Goal: Transaction & Acquisition: Purchase product/service

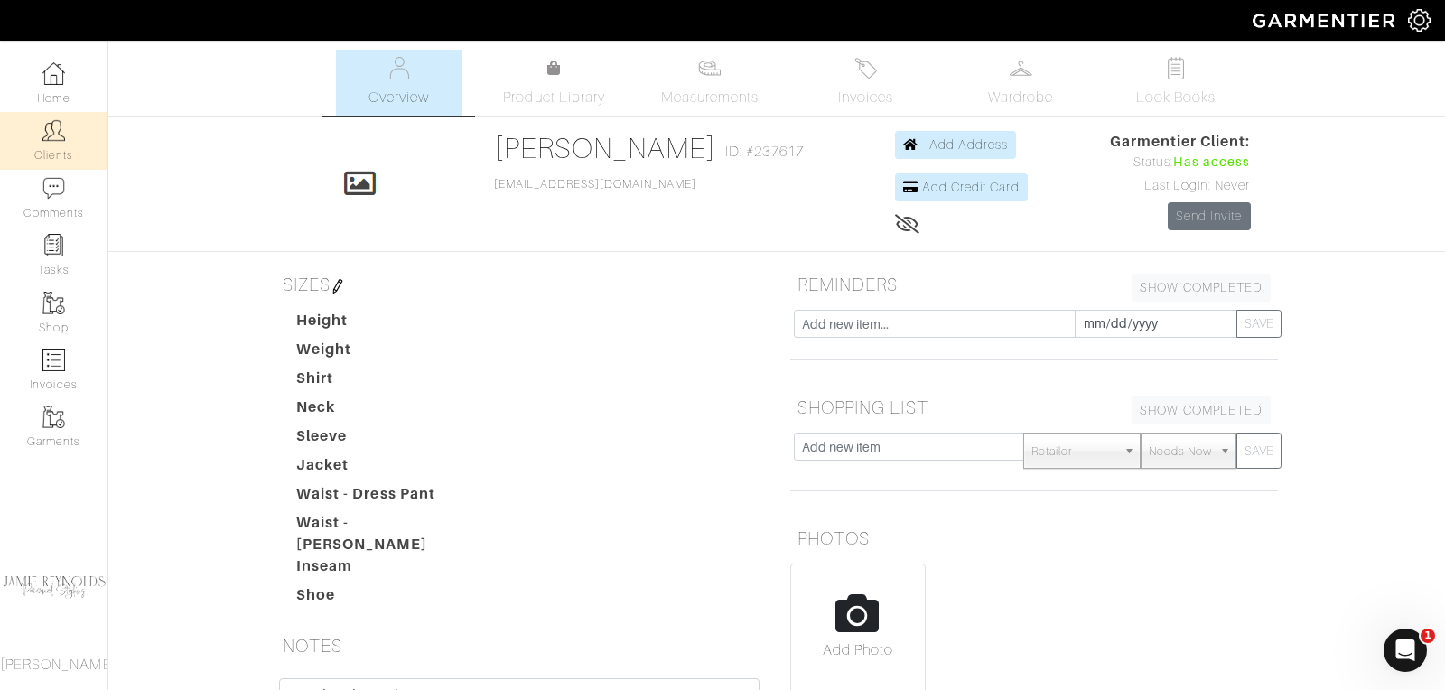
click at [51, 113] on link "Clients" at bounding box center [53, 140] width 107 height 57
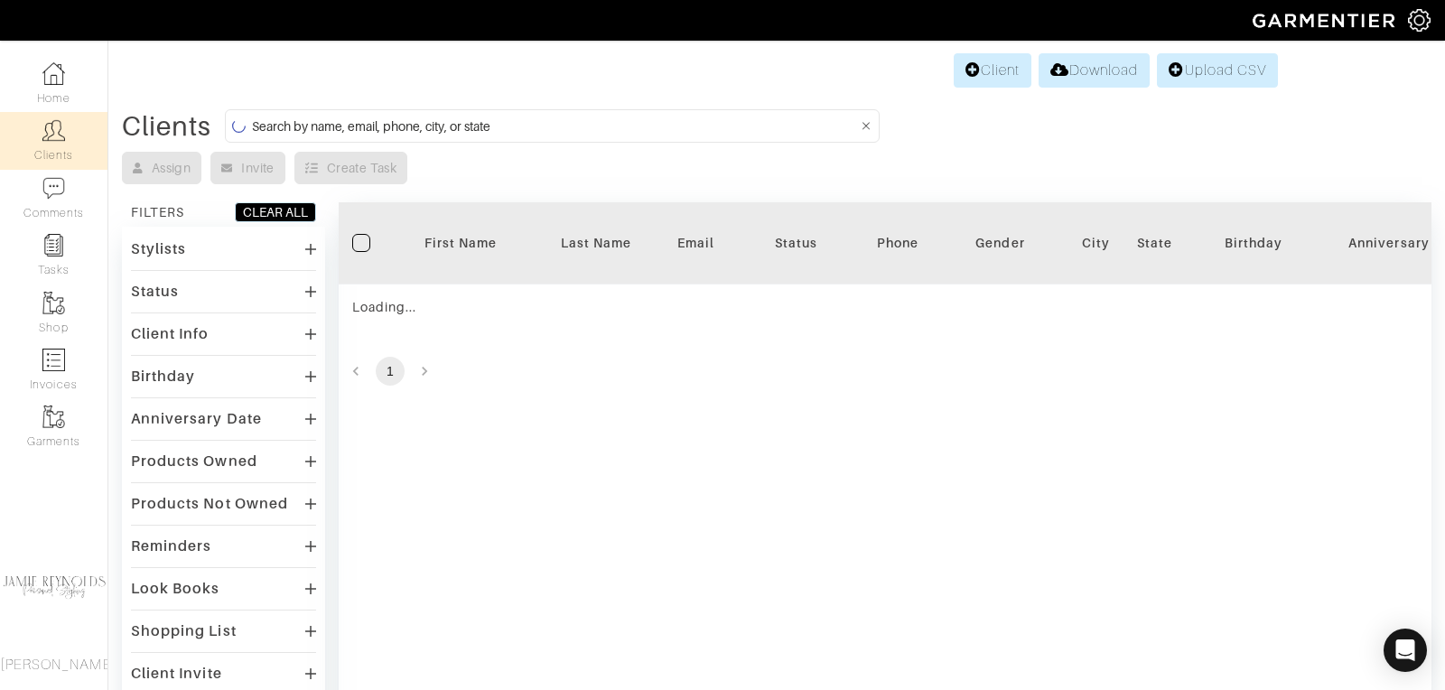
click at [55, 138] on img at bounding box center [53, 130] width 23 height 23
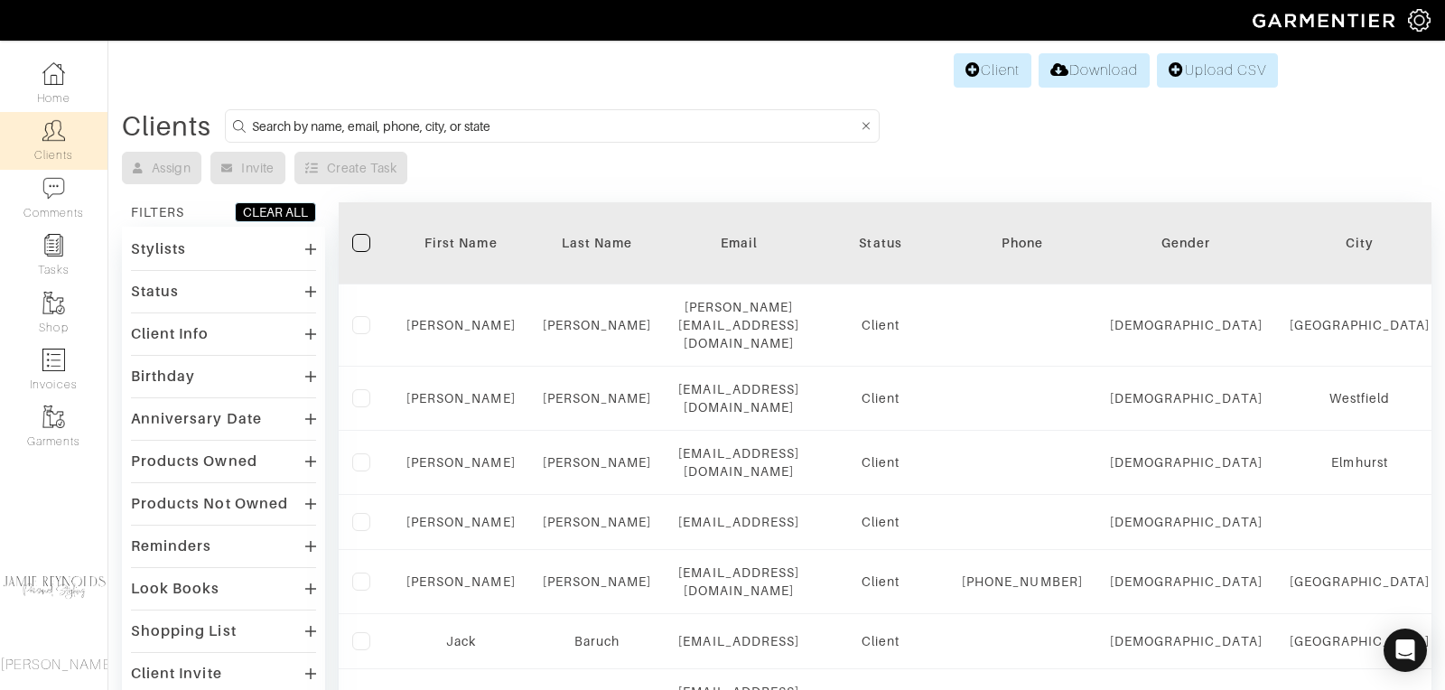
click at [300, 129] on input at bounding box center [554, 126] width 605 height 23
type input "matt michrina"
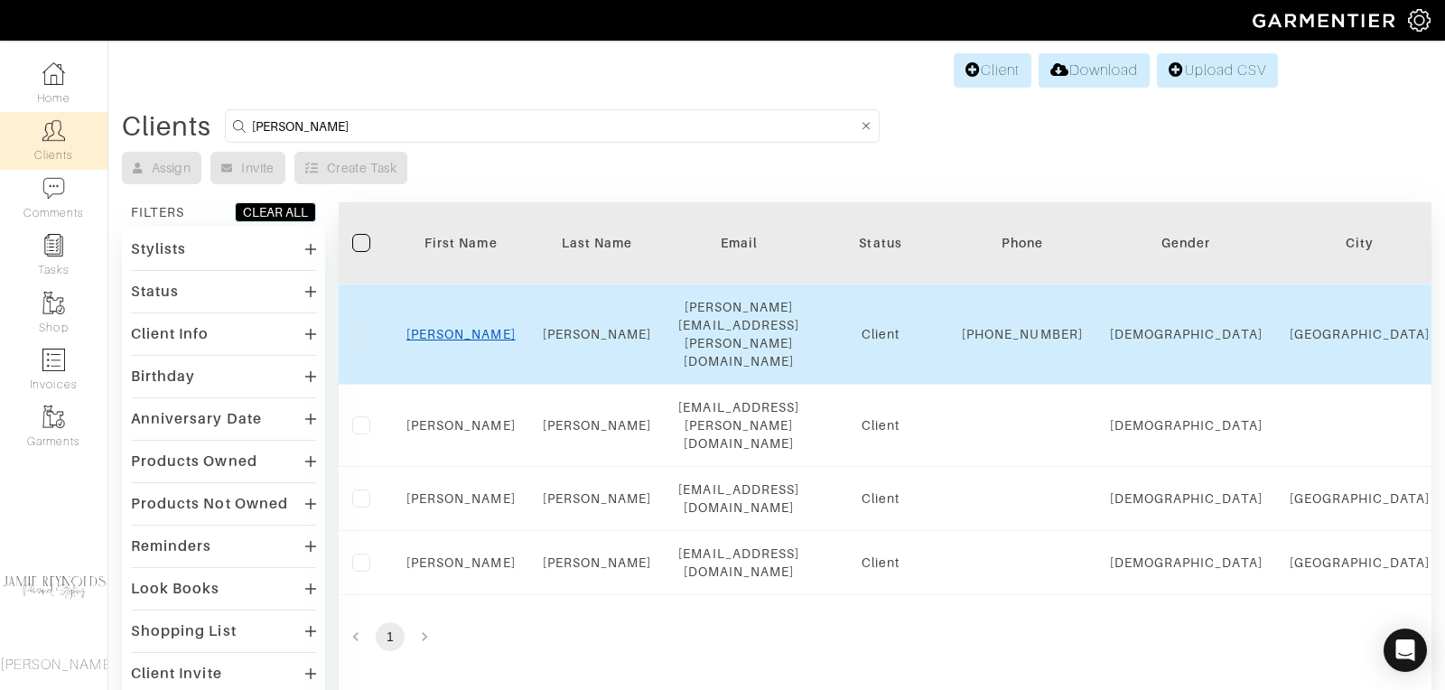
click at [470, 327] on link "Matt" at bounding box center [460, 334] width 109 height 14
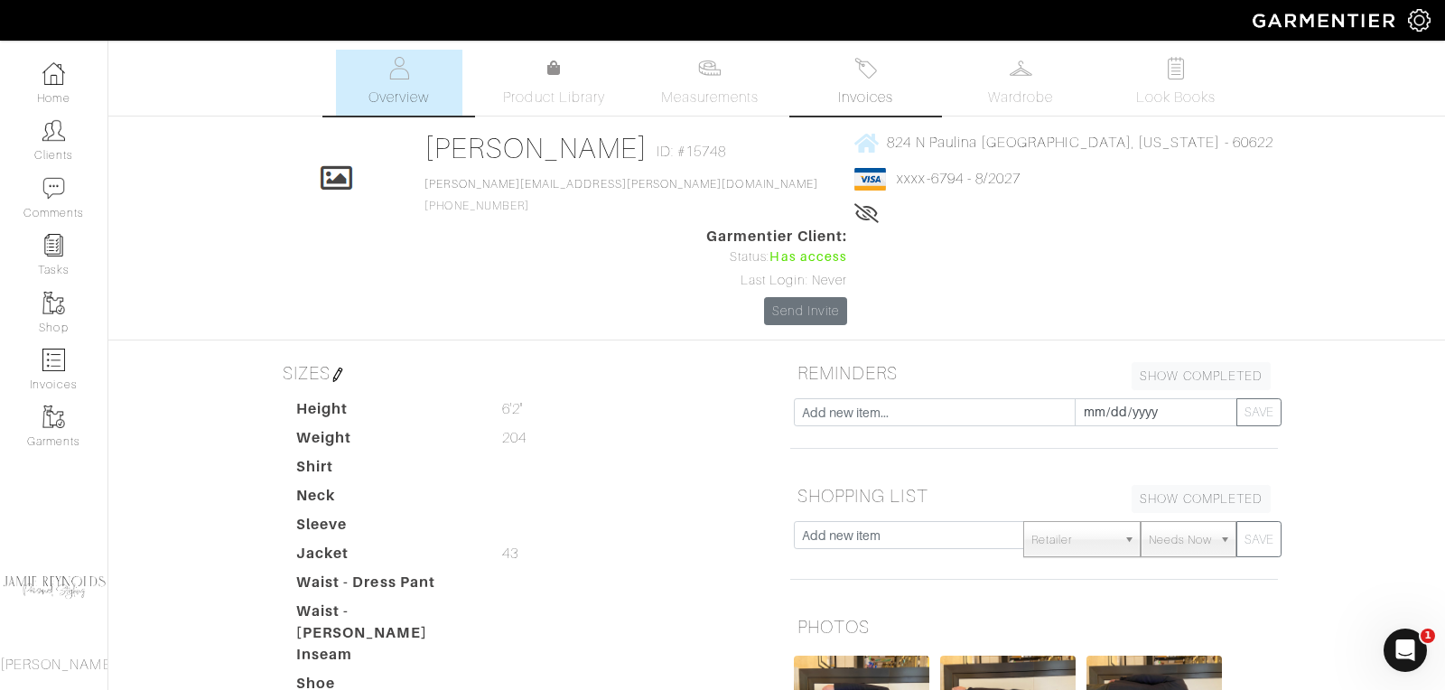
click at [859, 86] on link "Invoices" at bounding box center [865, 83] width 126 height 66
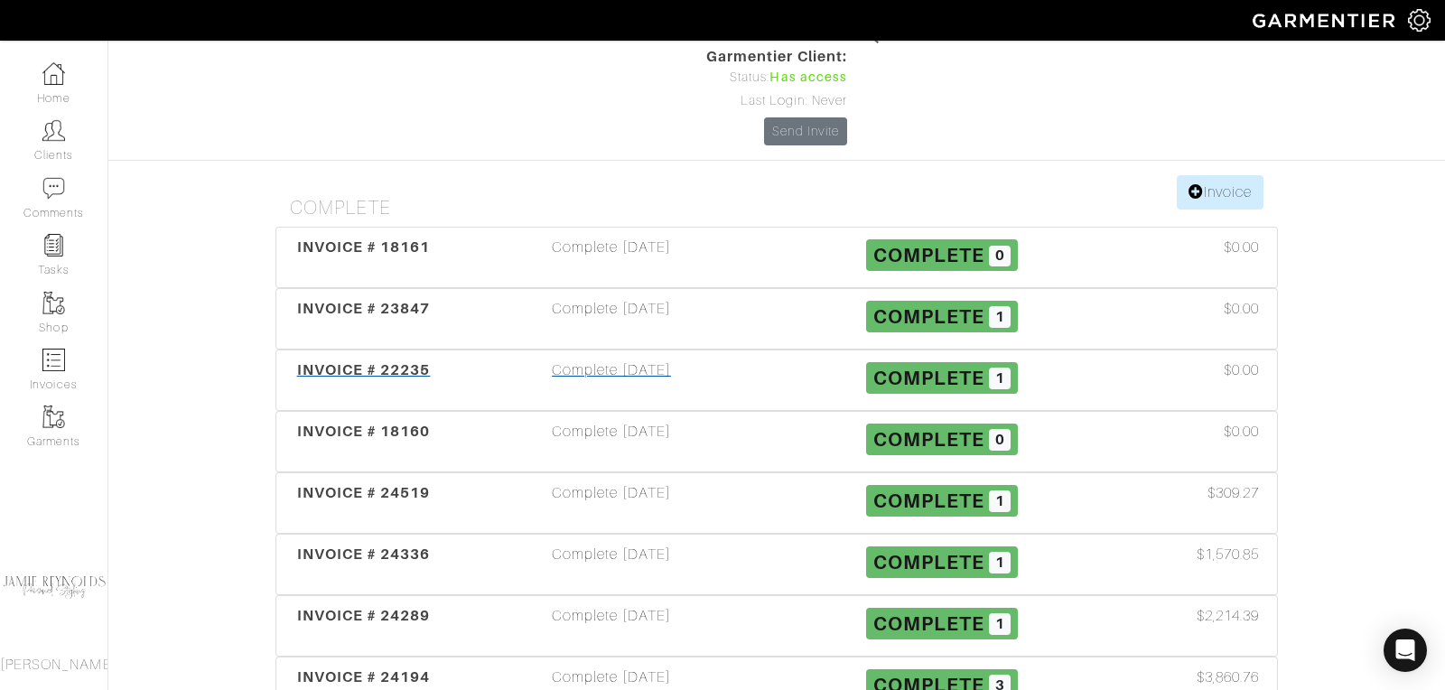
scroll to position [181, 0]
click at [388, 483] on span "INVOICE # 24519" at bounding box center [364, 491] width 134 height 17
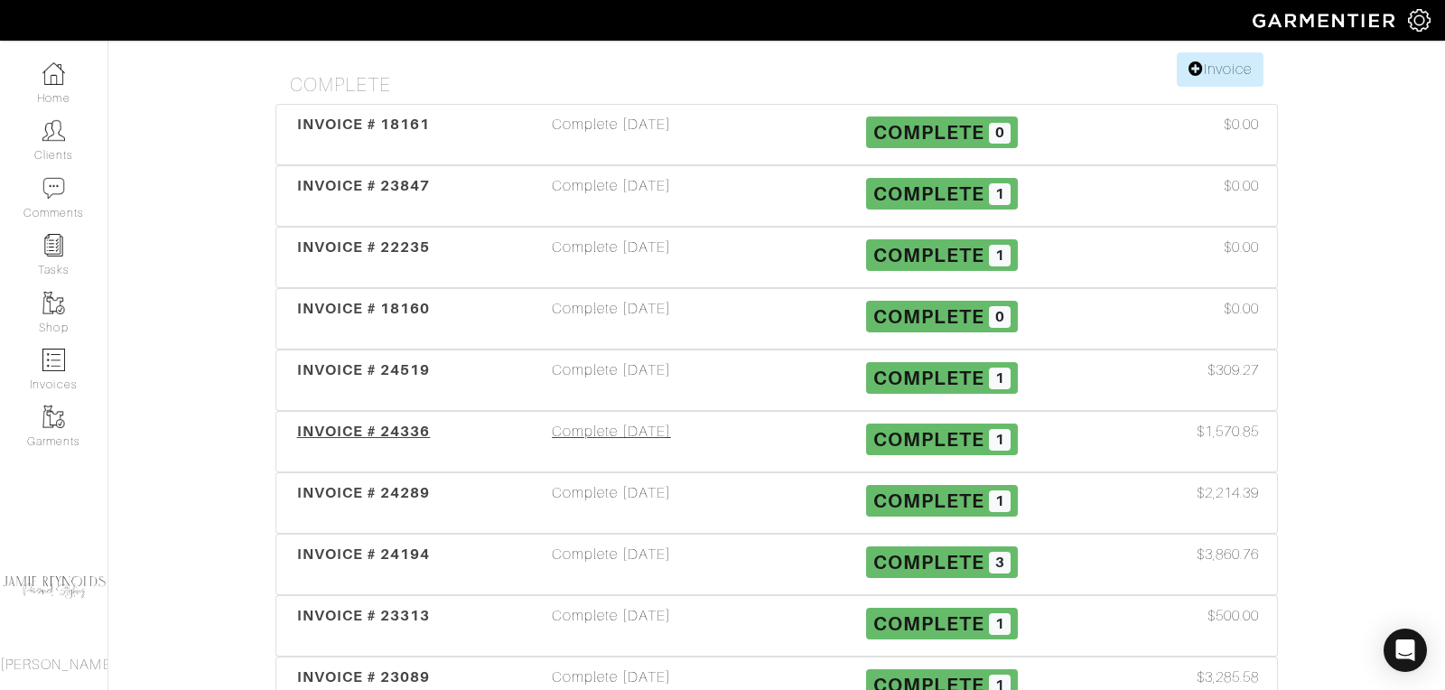
scroll to position [306, 0]
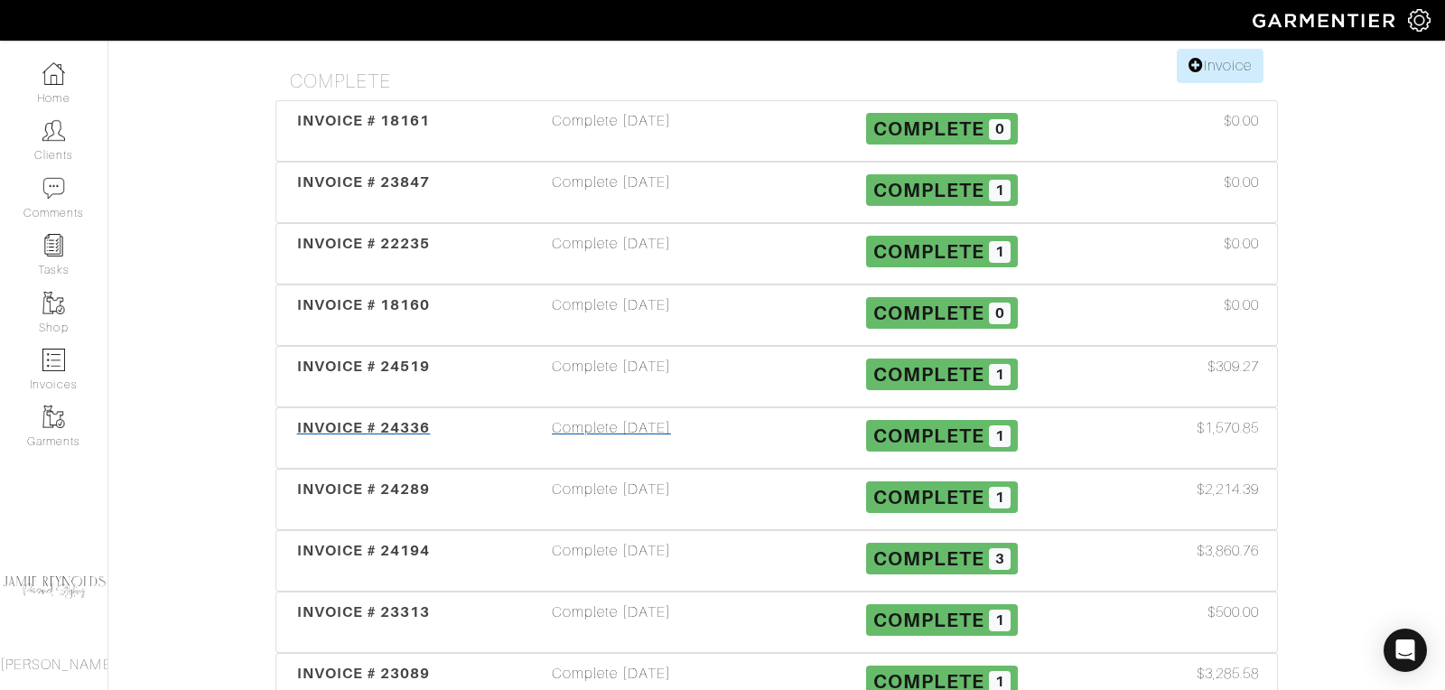
click at [387, 419] on span "INVOICE # 24336" at bounding box center [364, 427] width 134 height 17
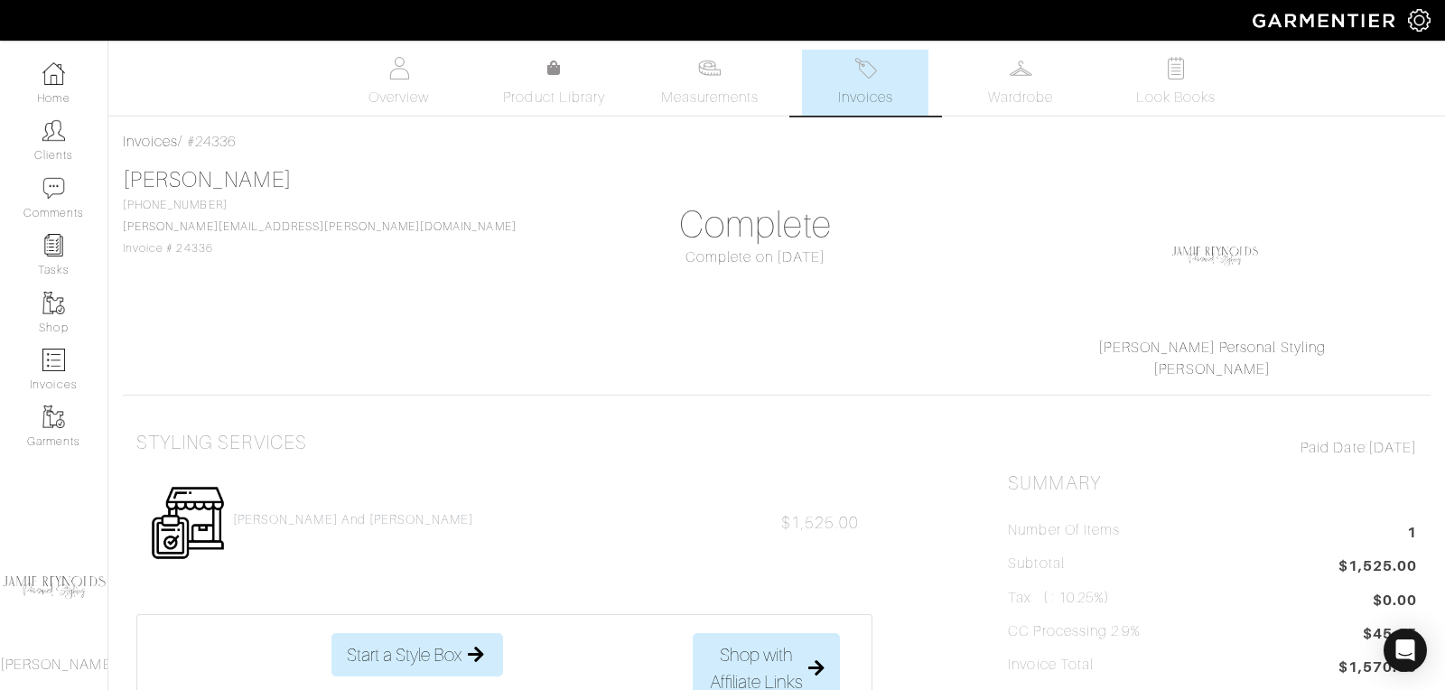
scroll to position [5, 0]
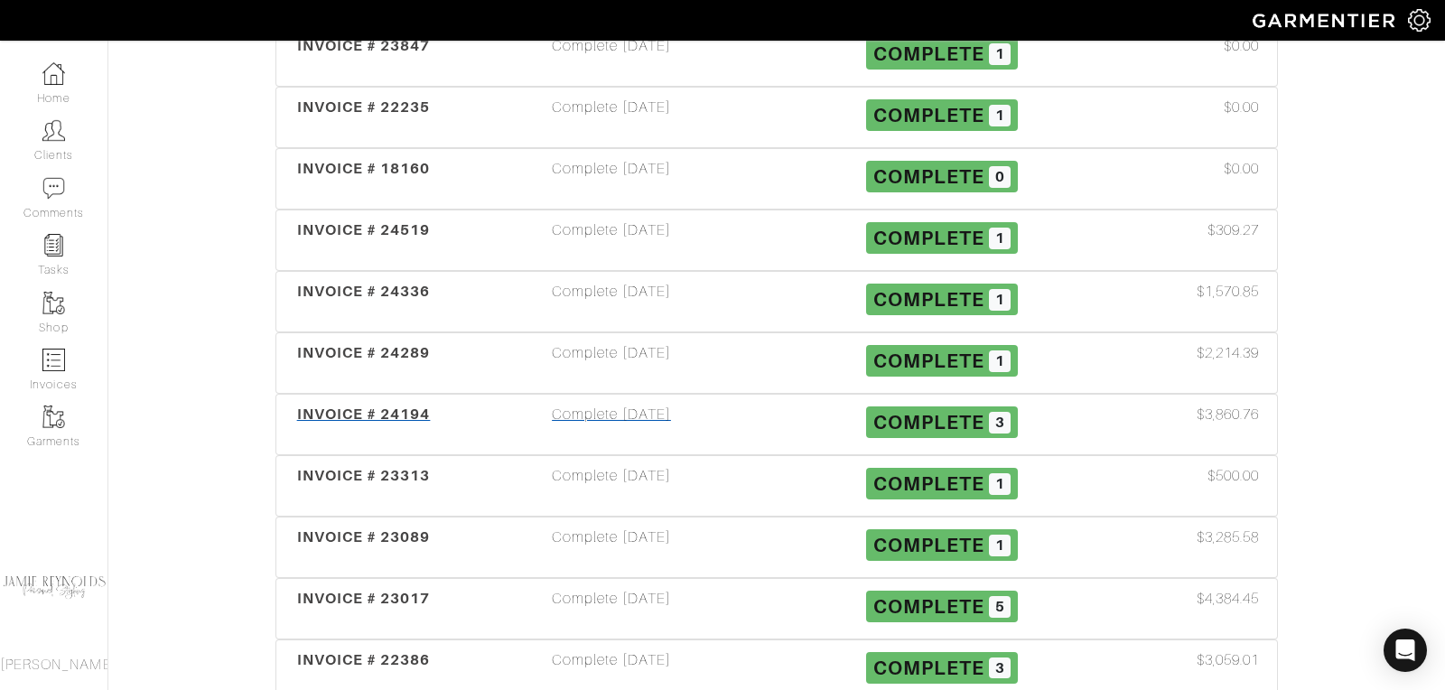
scroll to position [450, 0]
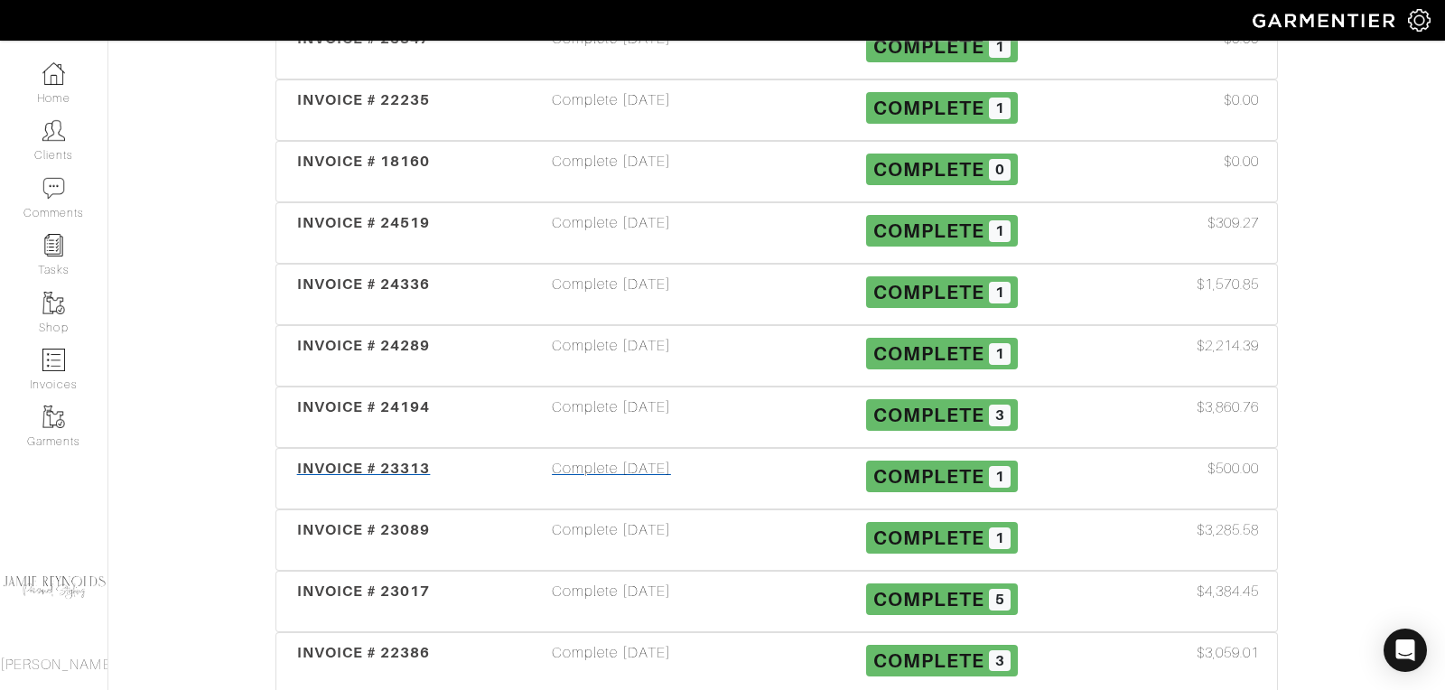
click at [334, 460] on span "INVOICE # 23313" at bounding box center [364, 468] width 134 height 17
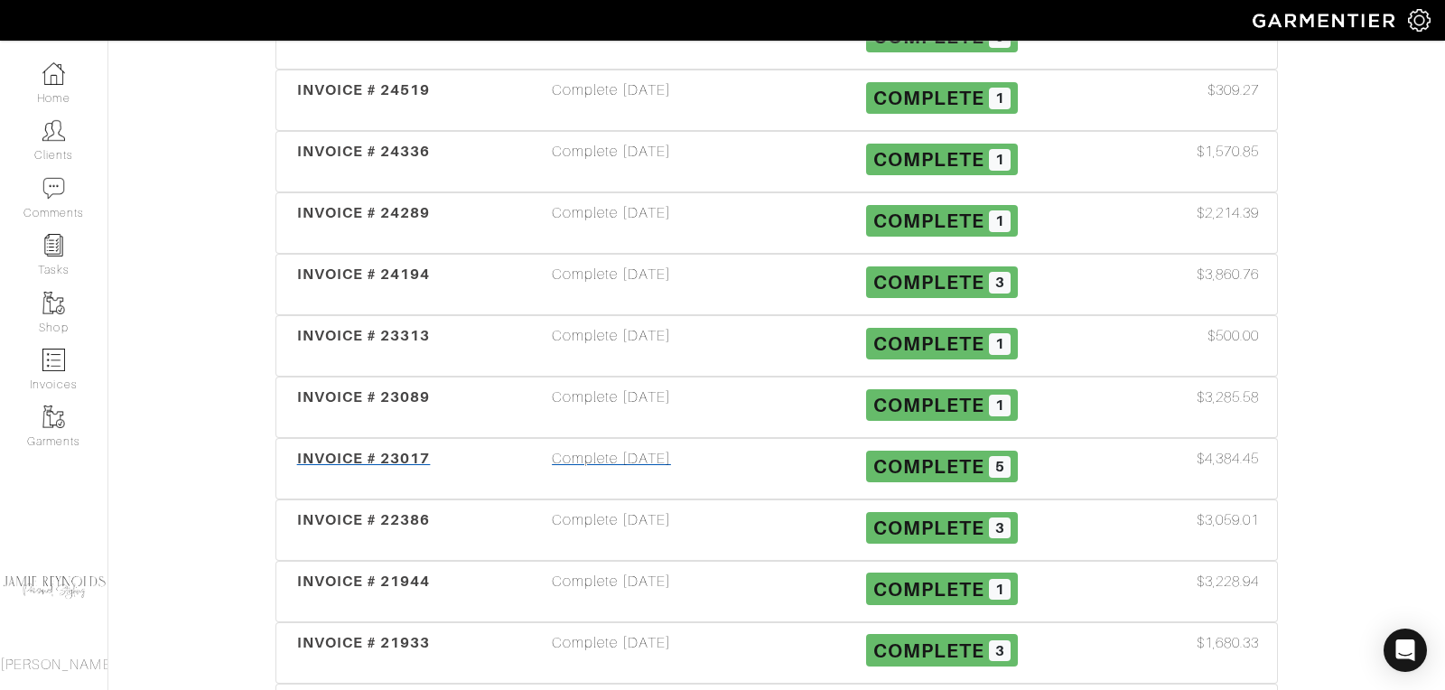
scroll to position [584, 0]
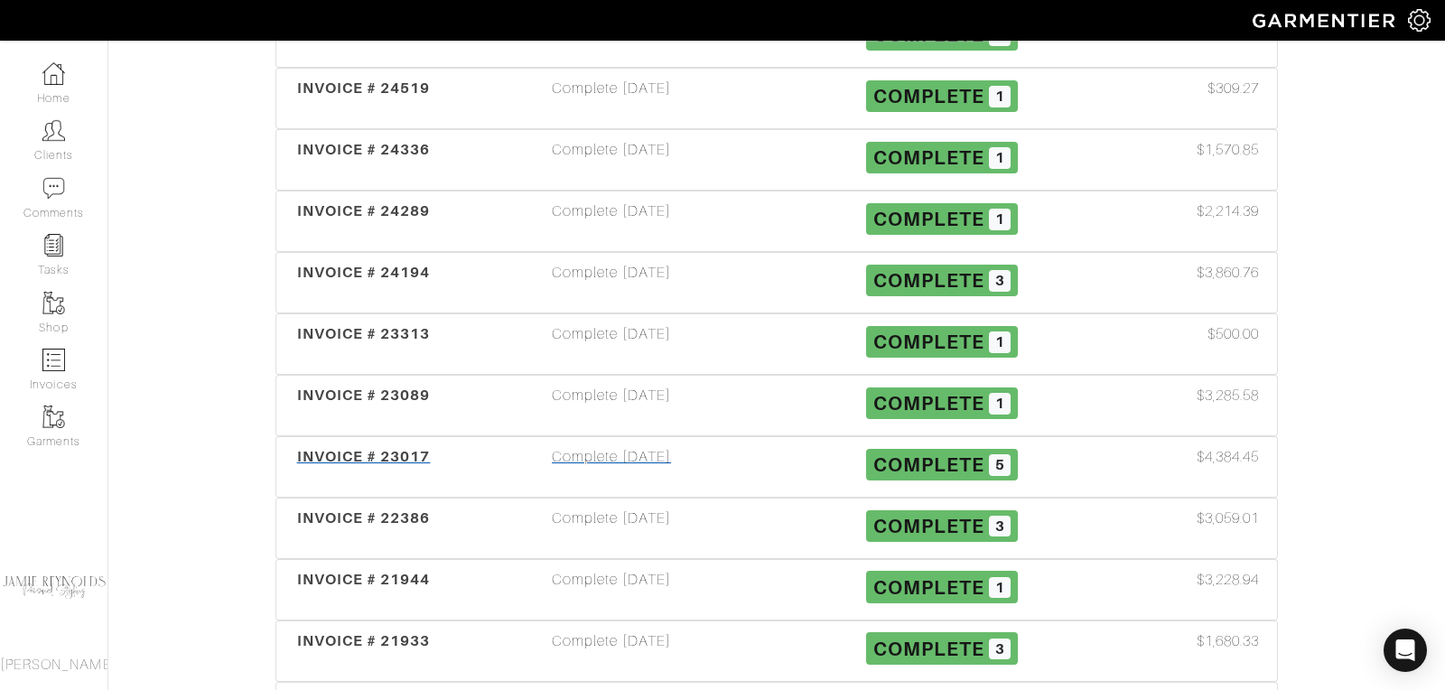
click at [405, 448] on span "INVOICE # 23017" at bounding box center [364, 456] width 134 height 17
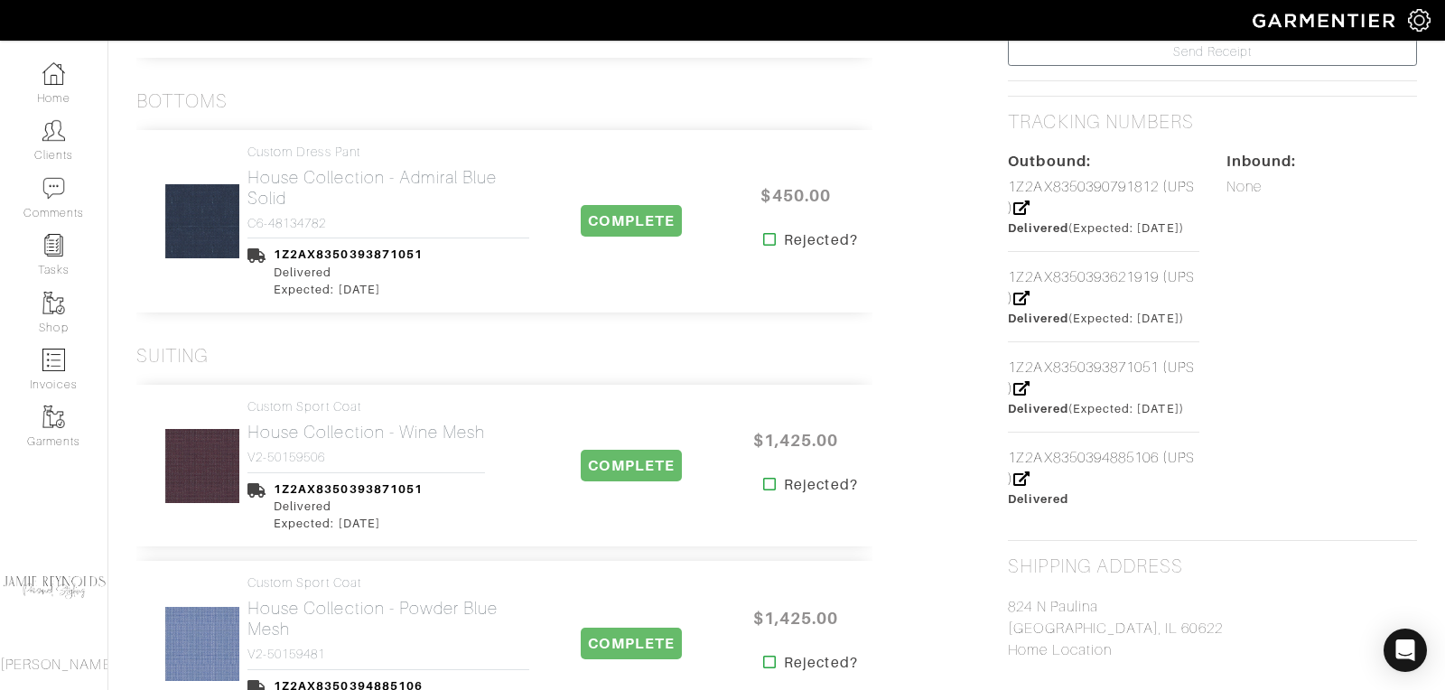
scroll to position [786, 0]
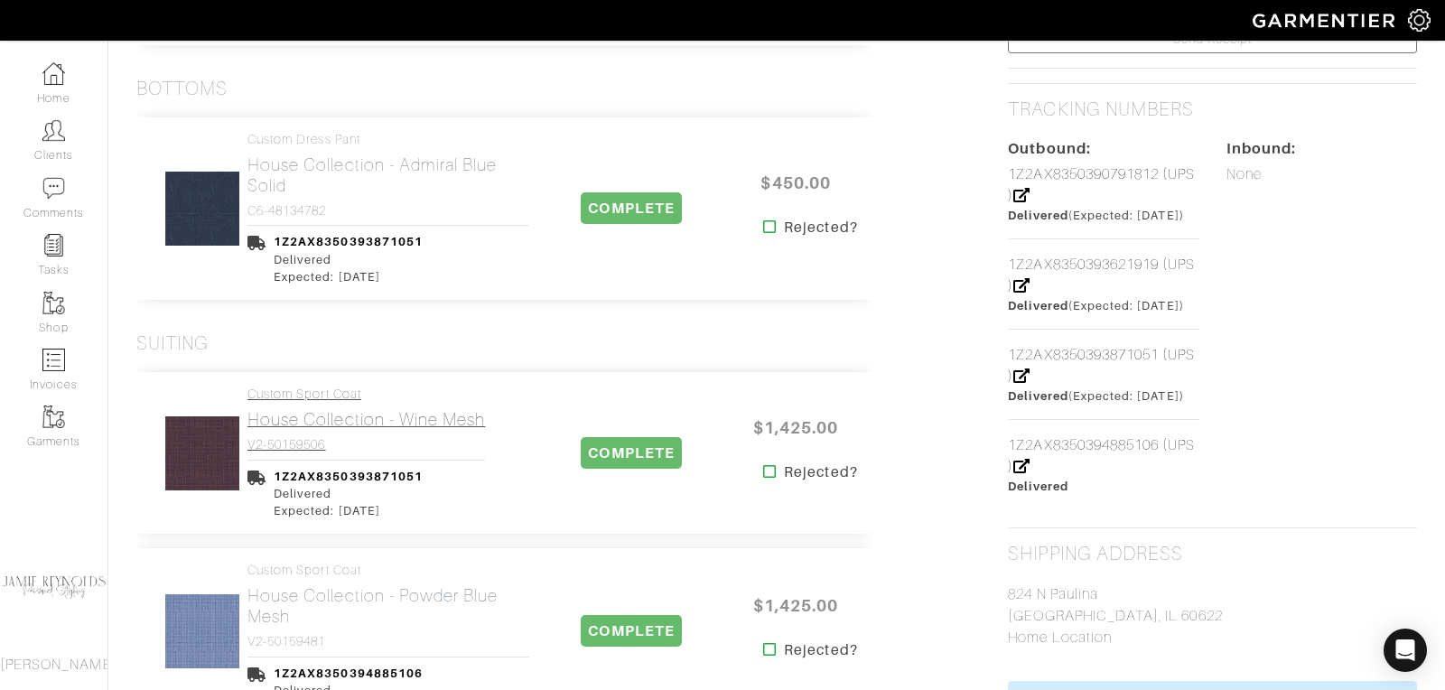
click at [399, 416] on h2 "House Collection - Wine Mesh" at bounding box center [366, 419] width 238 height 21
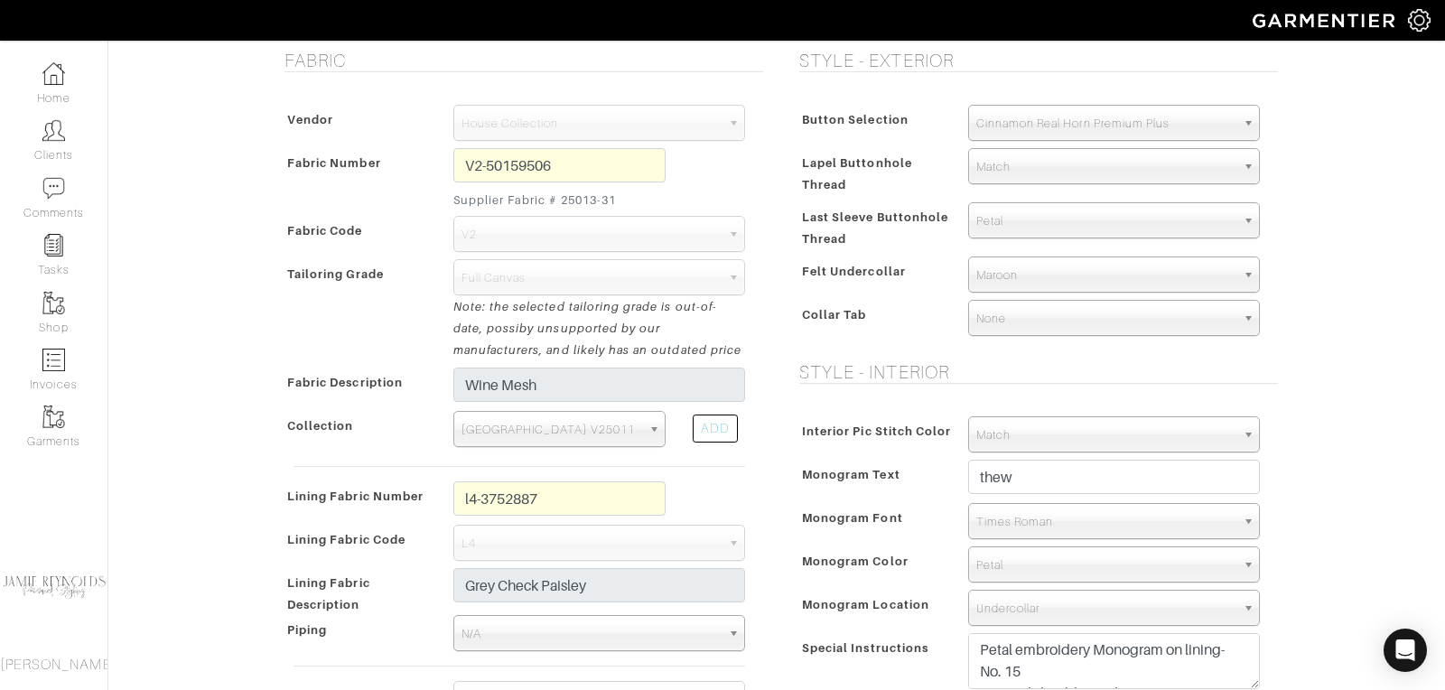
scroll to position [326, 0]
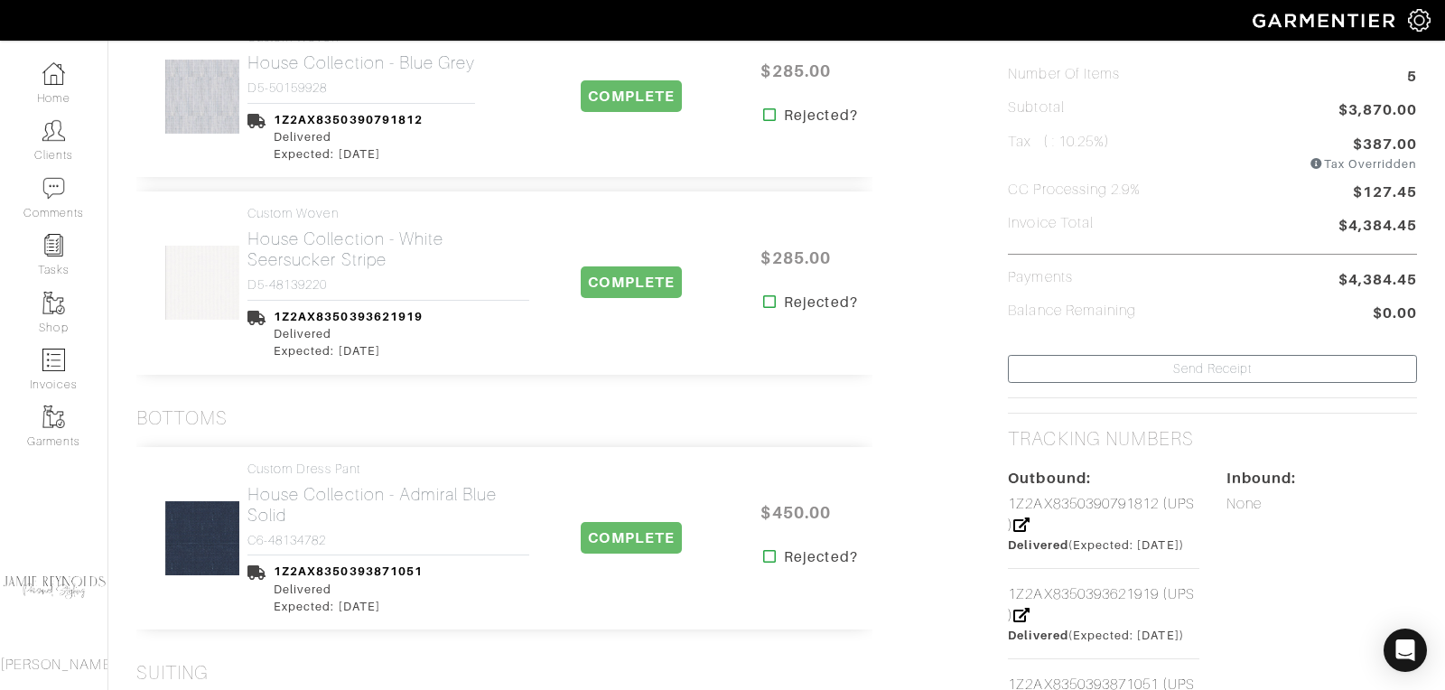
scroll to position [292, 0]
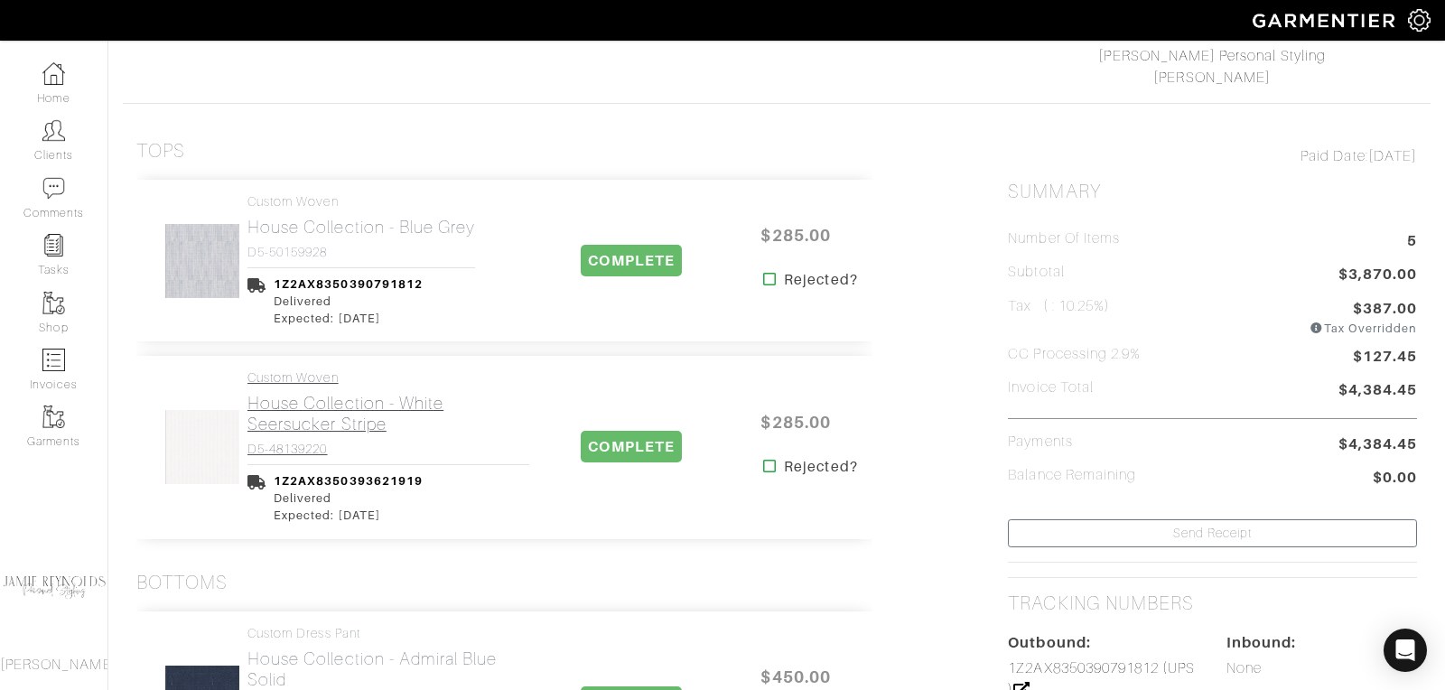
click at [342, 410] on h2 "House Collection - White Seersucker Stripe" at bounding box center [388, 414] width 282 height 42
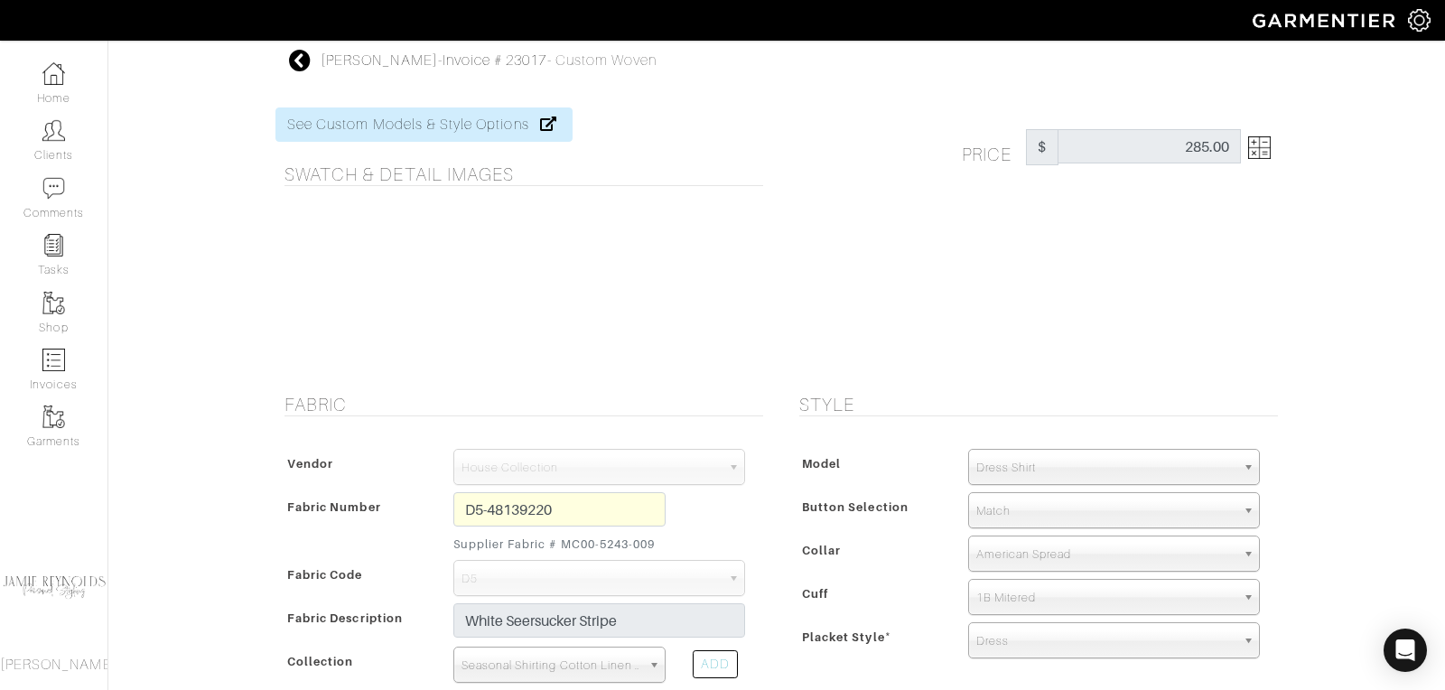
click at [305, 58] on icon at bounding box center [300, 61] width 23 height 22
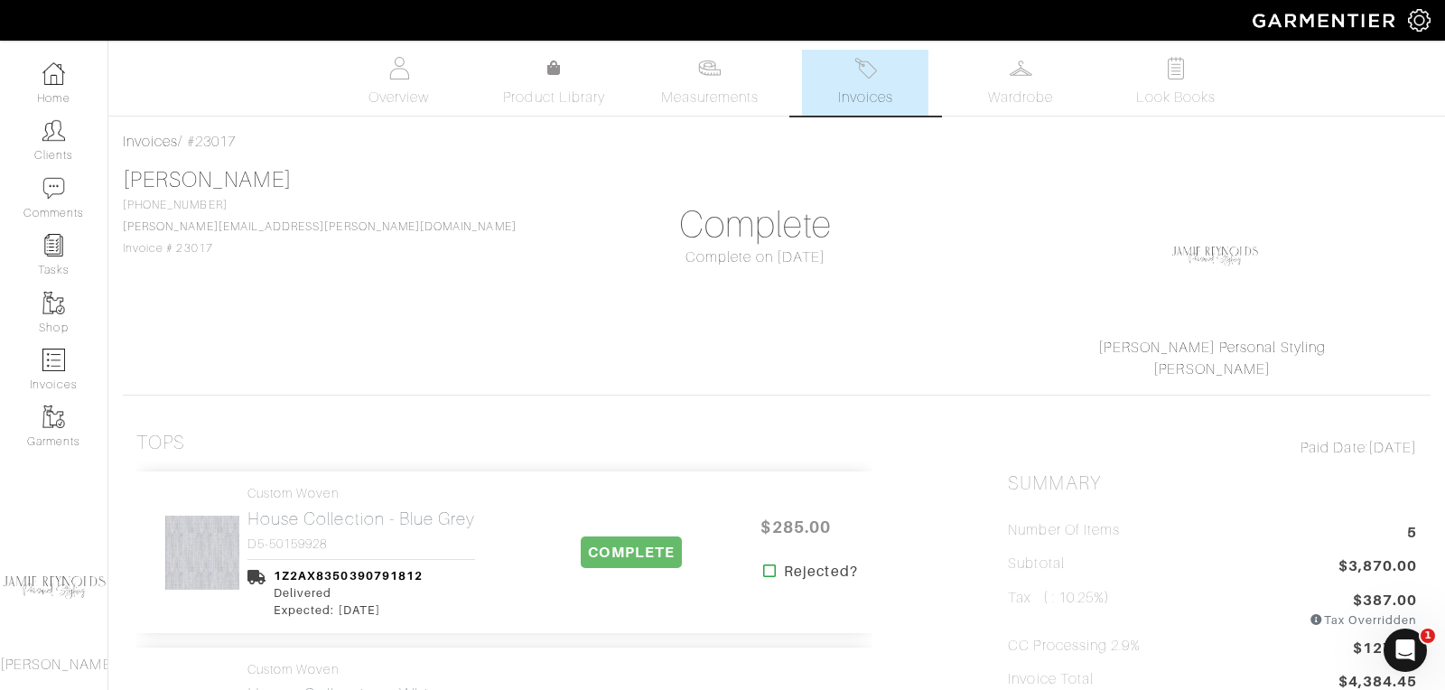
click at [874, 89] on span "Invoices" at bounding box center [865, 98] width 55 height 22
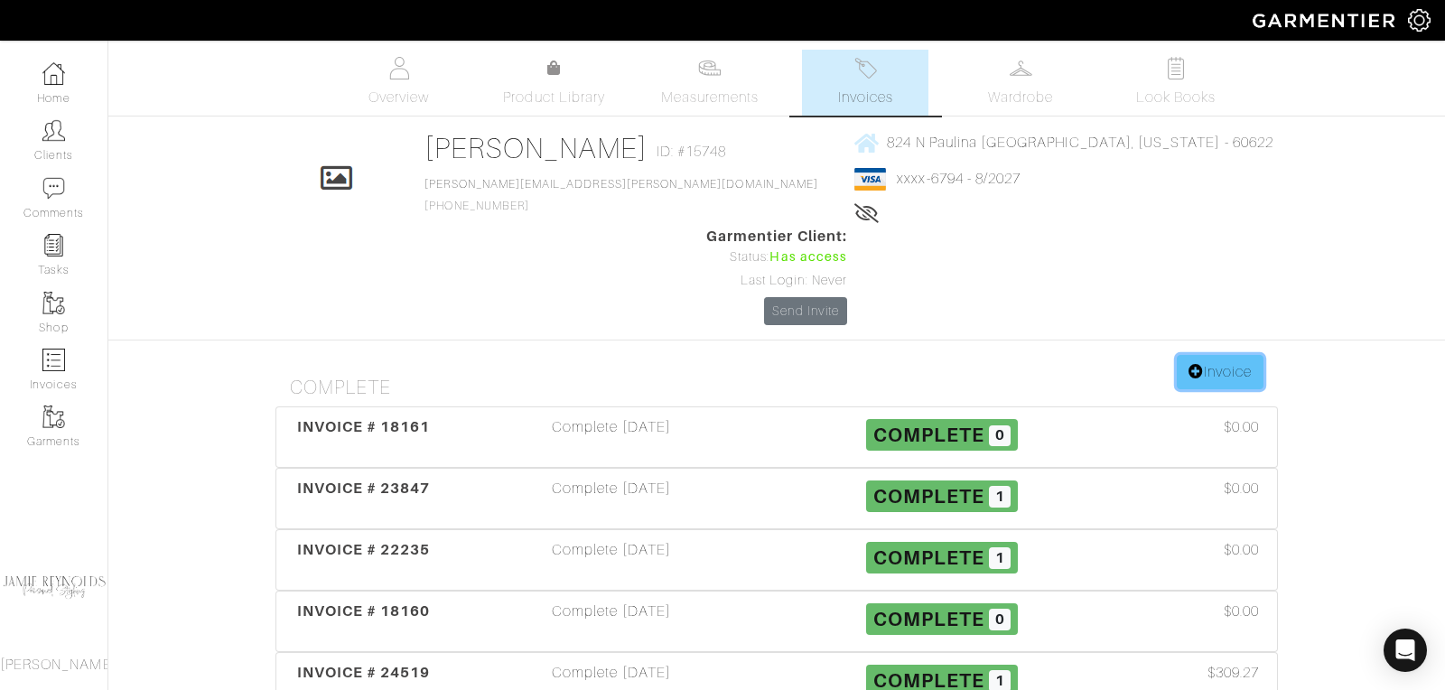
click at [1240, 355] on link "Invoice" at bounding box center [1220, 372] width 87 height 34
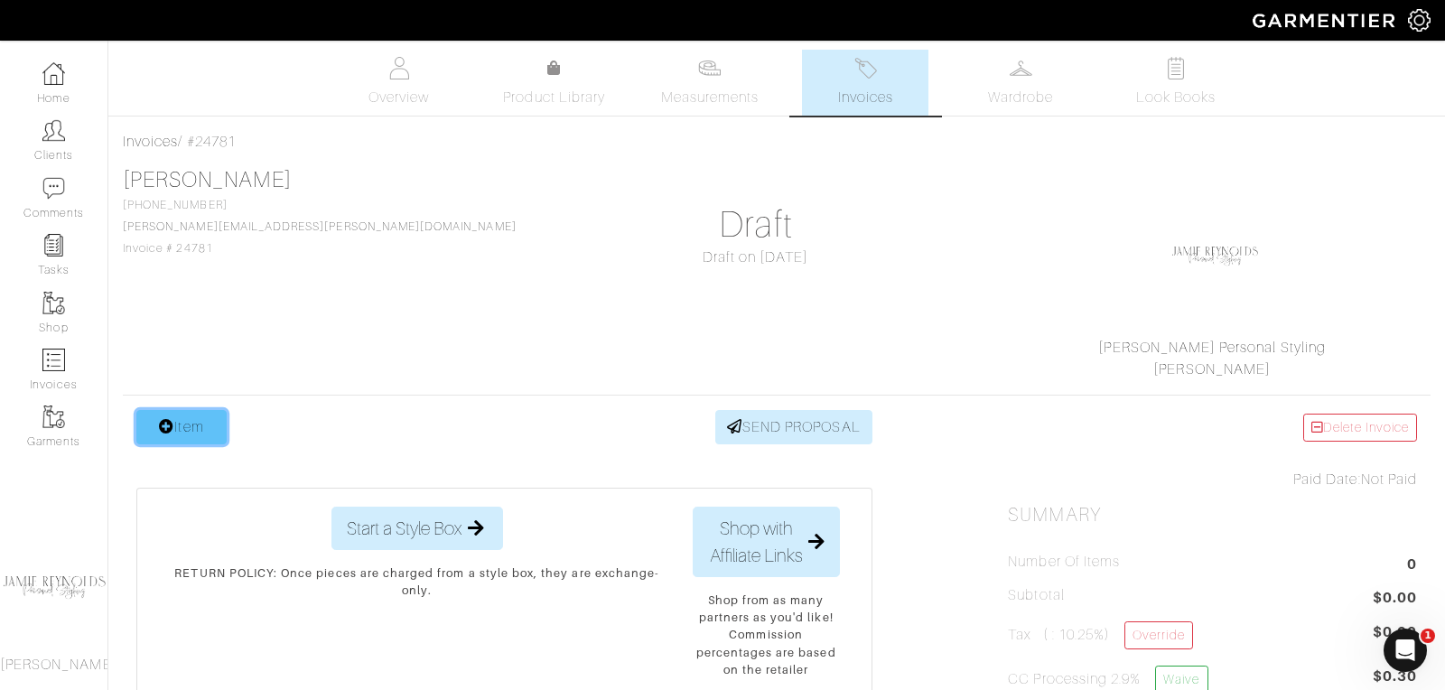
click at [188, 433] on link "Item" at bounding box center [181, 427] width 90 height 34
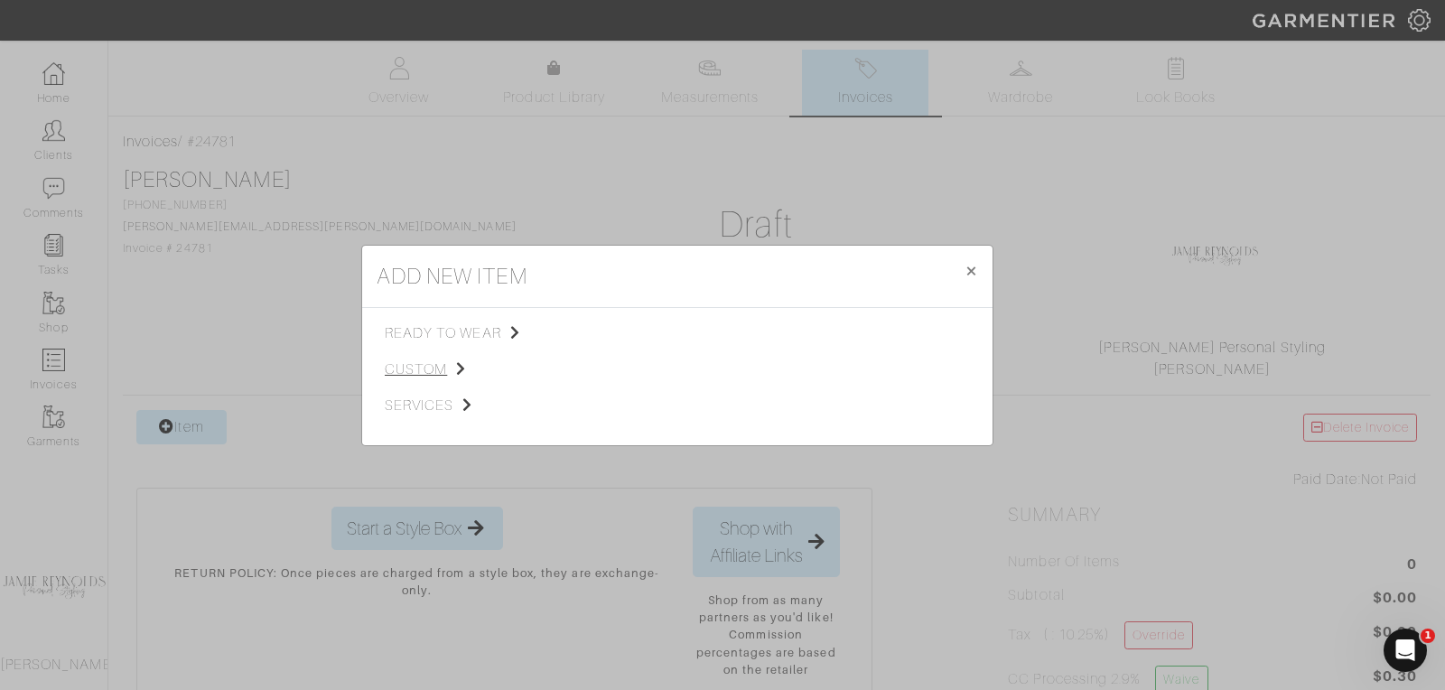
click at [409, 373] on span "custom" at bounding box center [476, 370] width 182 height 22
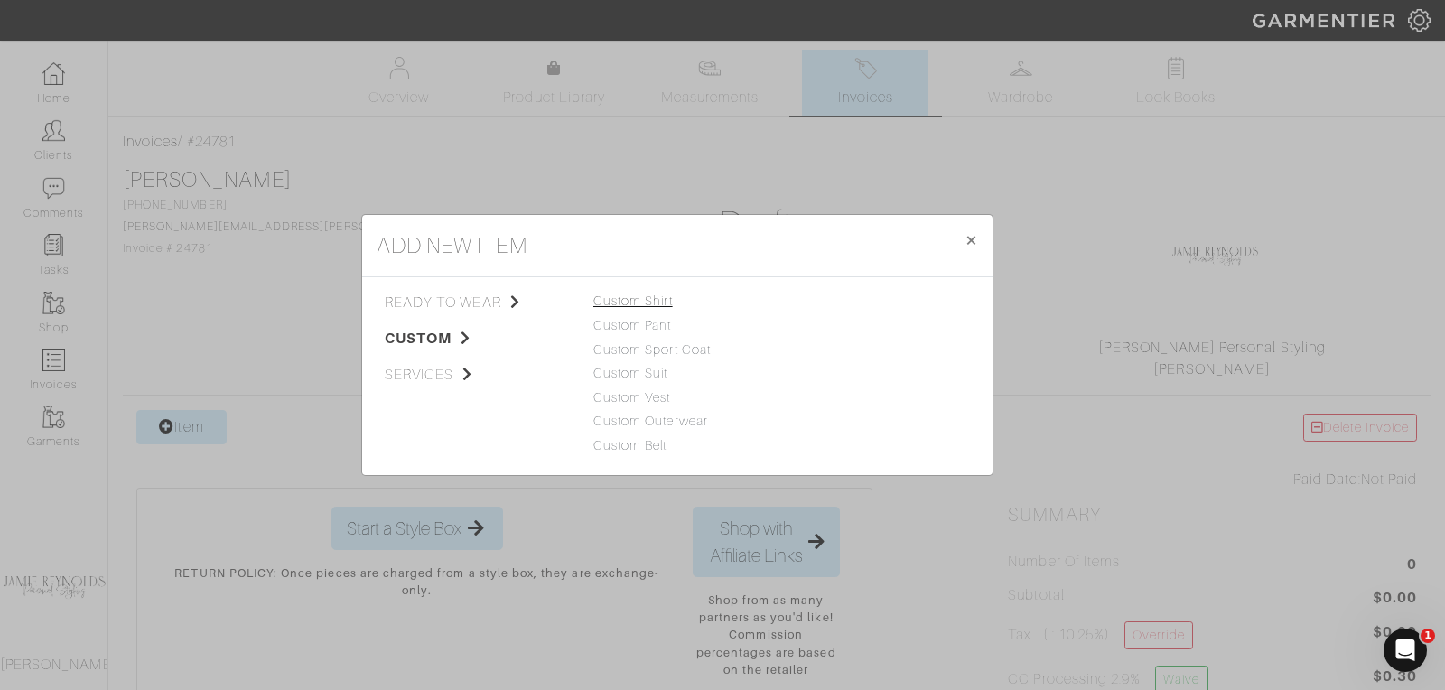
click at [605, 299] on link "Custom Shirt" at bounding box center [632, 301] width 79 height 14
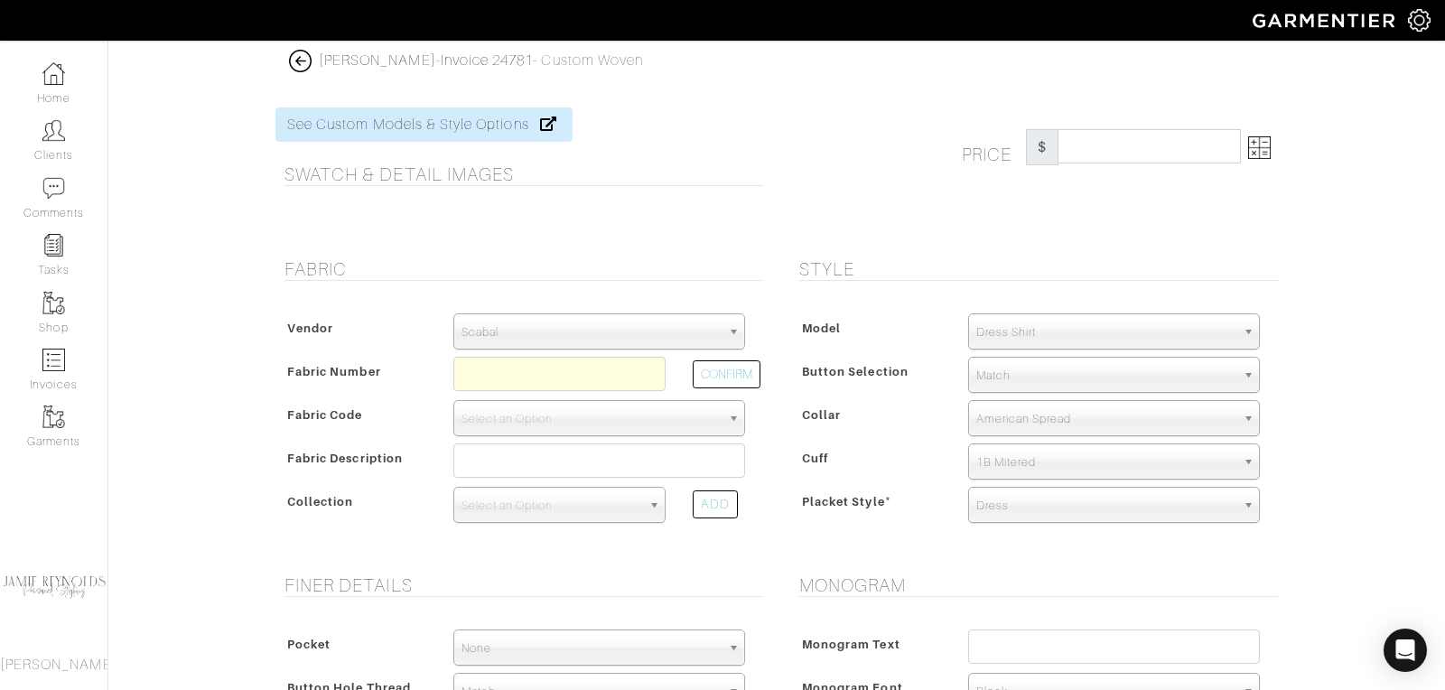
click at [601, 325] on span "Scabal" at bounding box center [591, 332] width 259 height 36
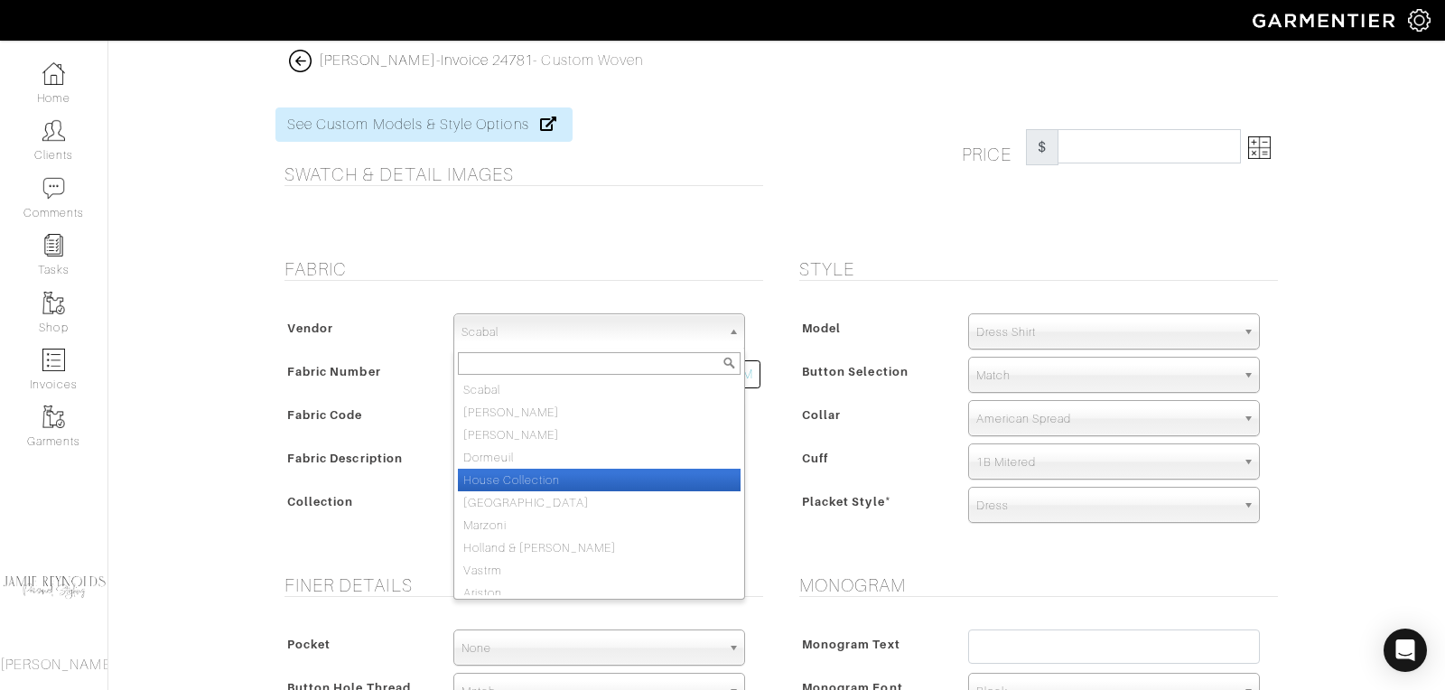
click at [556, 472] on li "House Collection" at bounding box center [599, 480] width 283 height 23
select select "75"
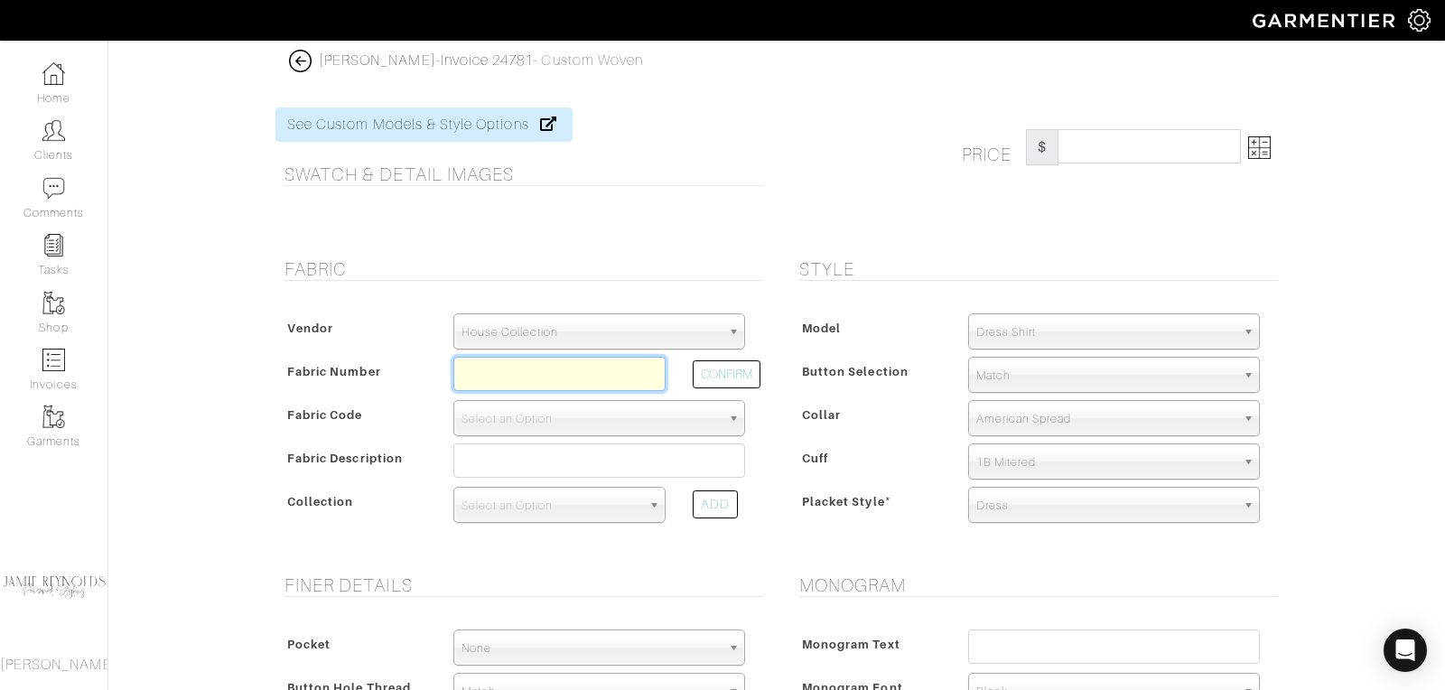
click at [518, 383] on input "text" at bounding box center [559, 374] width 212 height 34
click at [731, 370] on button "CONFIRM" at bounding box center [727, 374] width 68 height 28
type input "D6-45117595"
select select "876"
type input "White Micro Check"
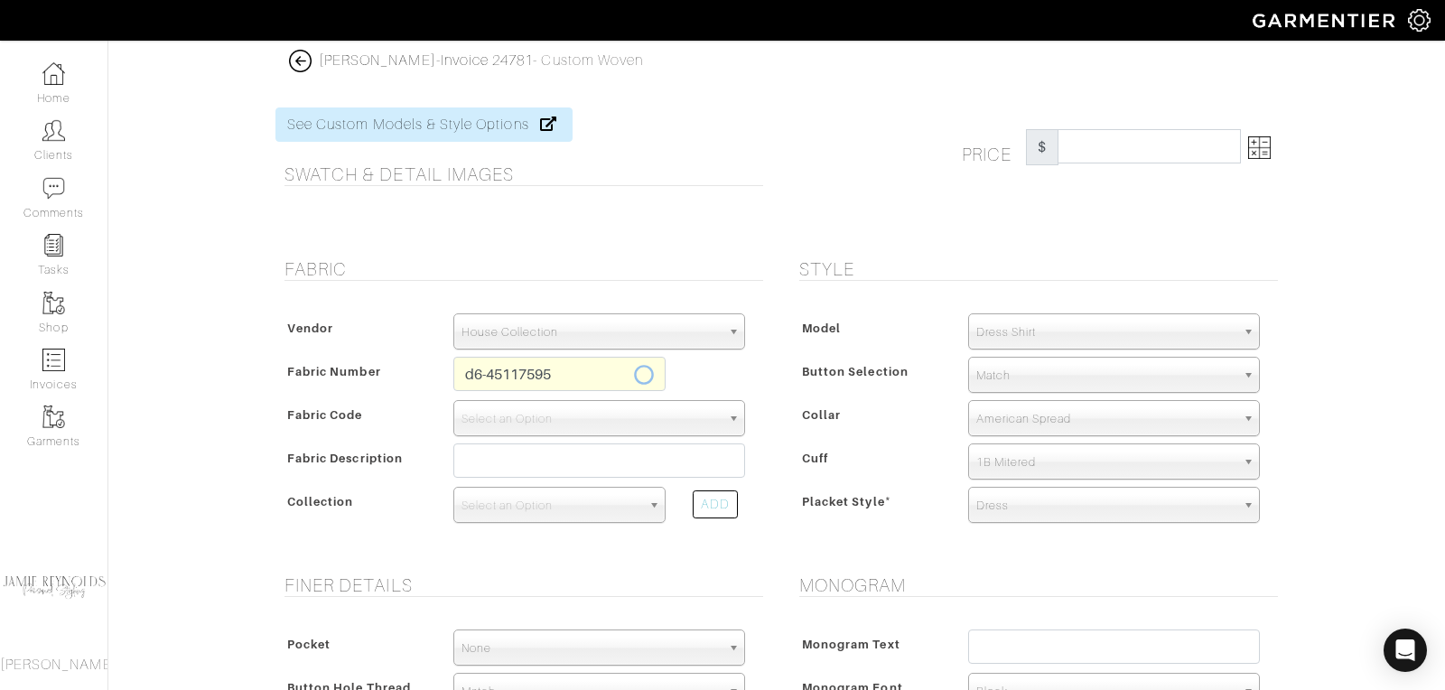
select select
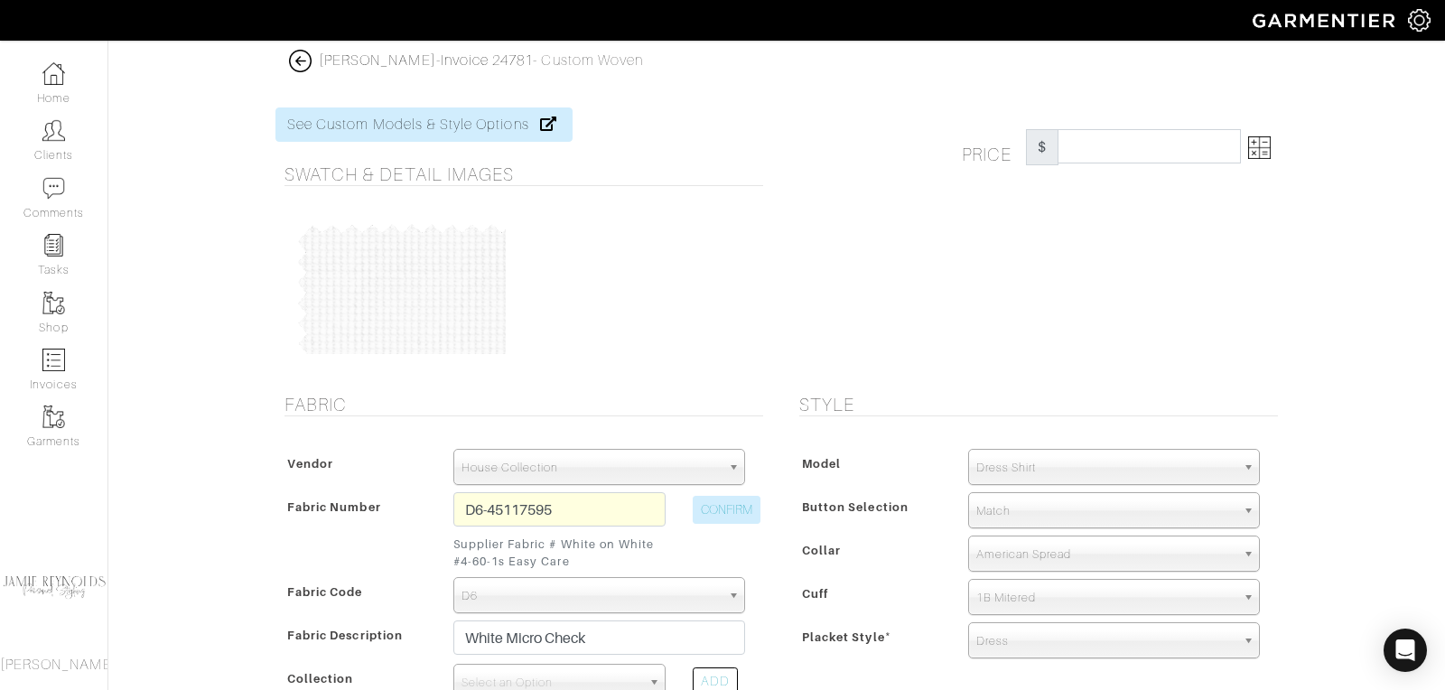
type input "270.00"
click at [580, 509] on input "D6-45117595" at bounding box center [559, 509] width 212 height 34
type input "D6-45117596"
click at [749, 505] on button "CONFIRM" at bounding box center [727, 510] width 68 height 28
type input "White Royal Herringbone"
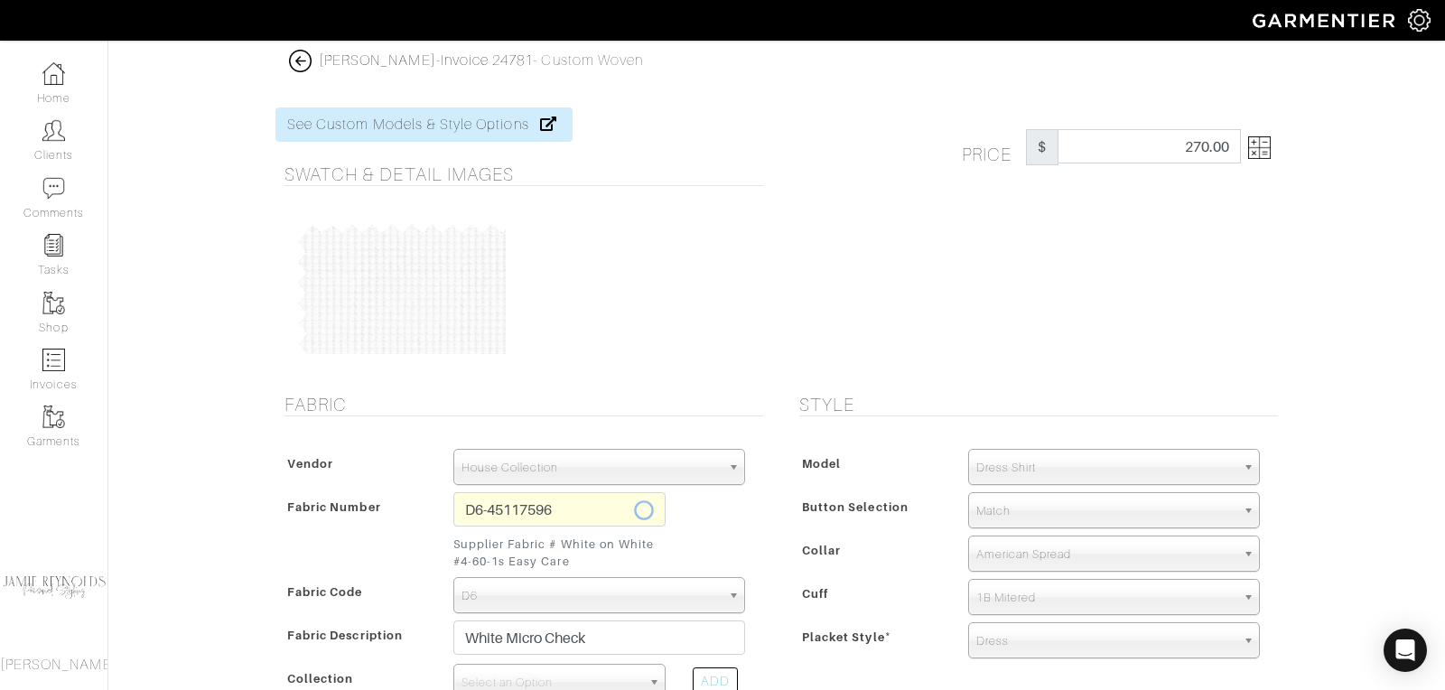
select select
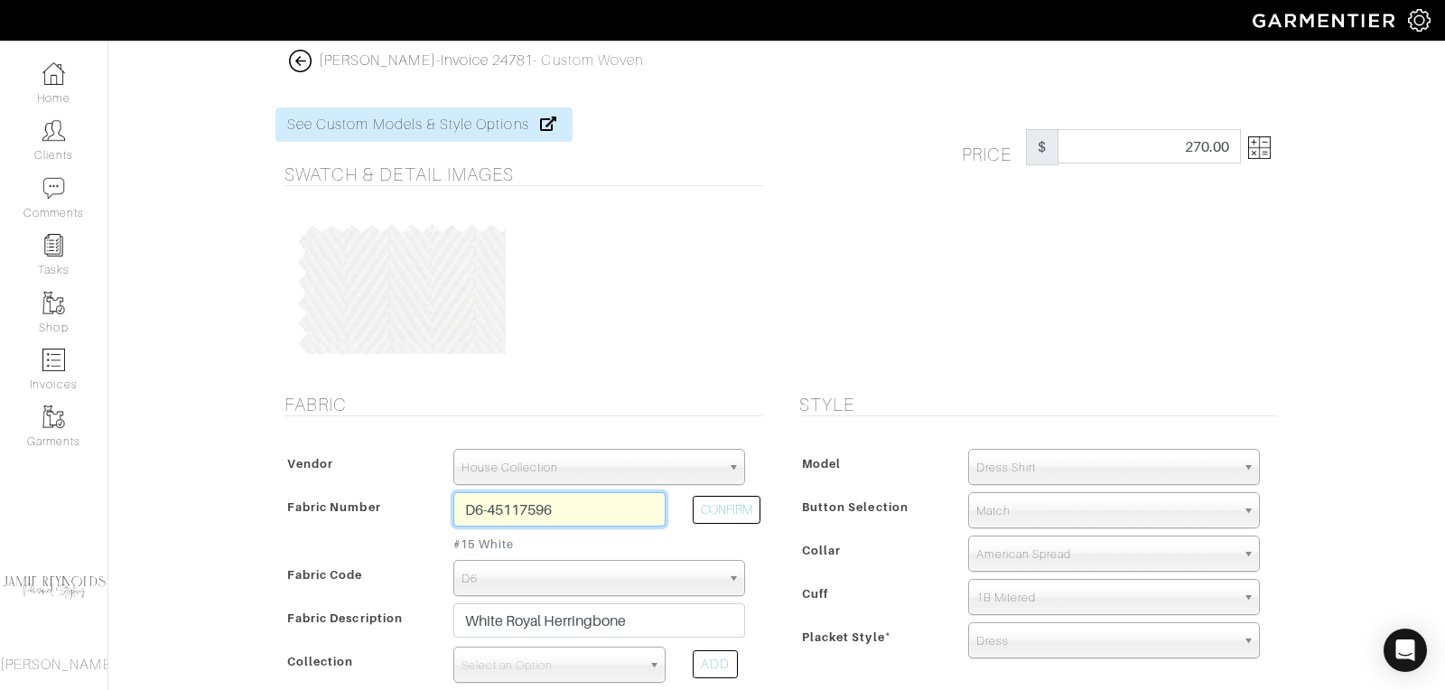
click at [596, 505] on input "D6-45117596" at bounding box center [559, 509] width 212 height 34
type input "D6-45117595"
click at [739, 511] on button "CONFIRM" at bounding box center [727, 510] width 68 height 28
type input "White Micro Check"
select select
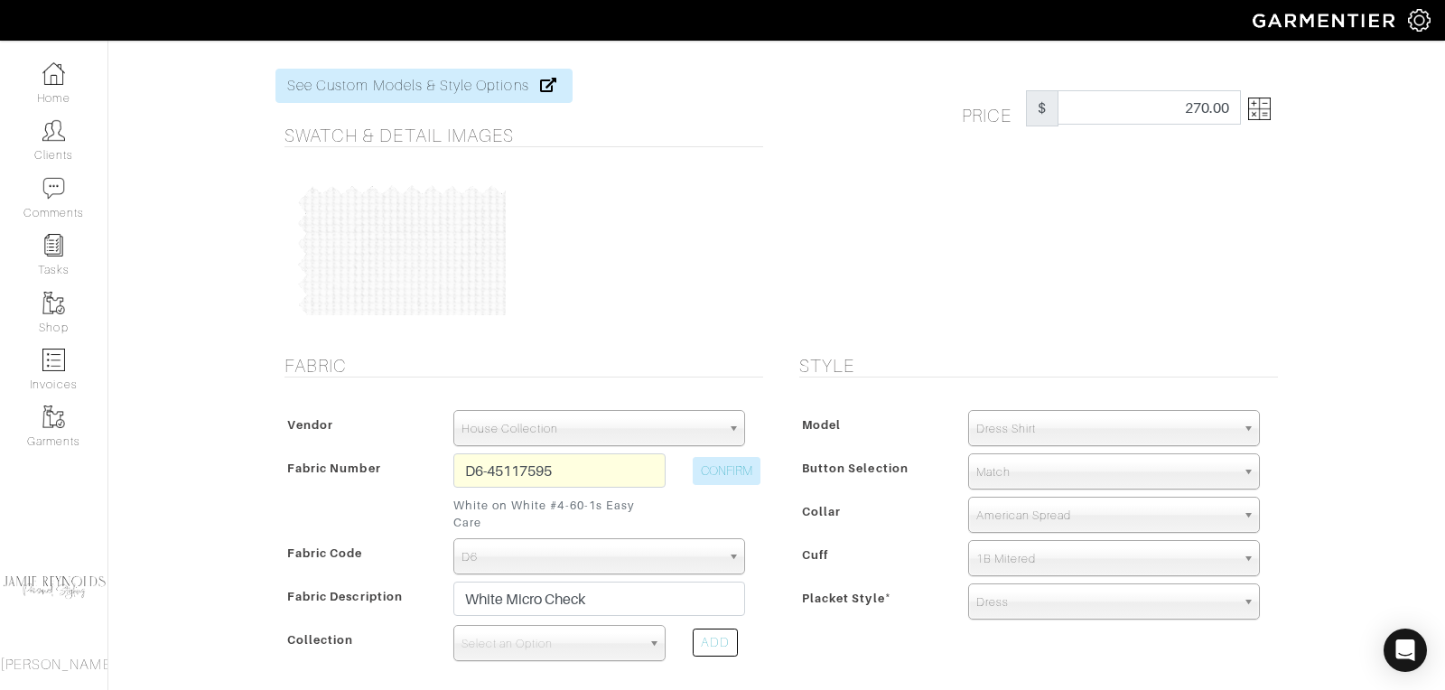
scroll to position [52, 0]
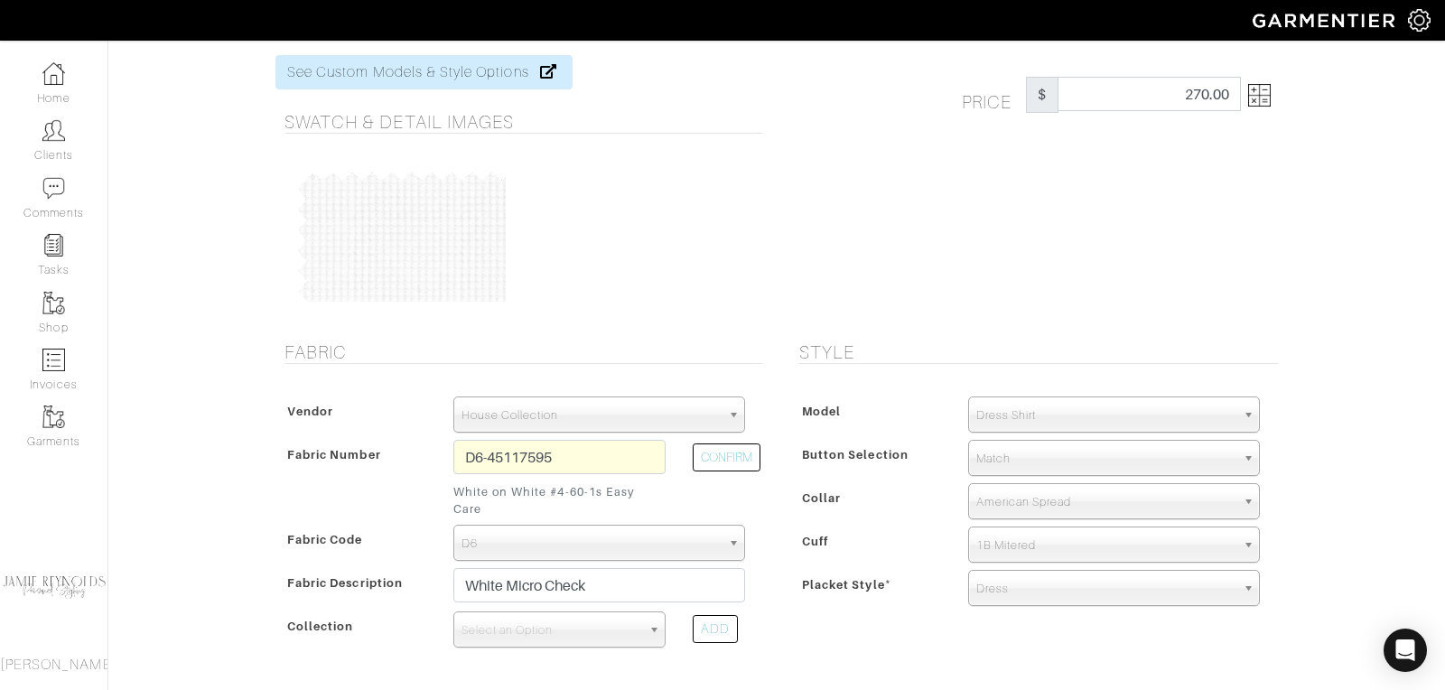
click at [1267, 101] on img at bounding box center [1259, 95] width 23 height 23
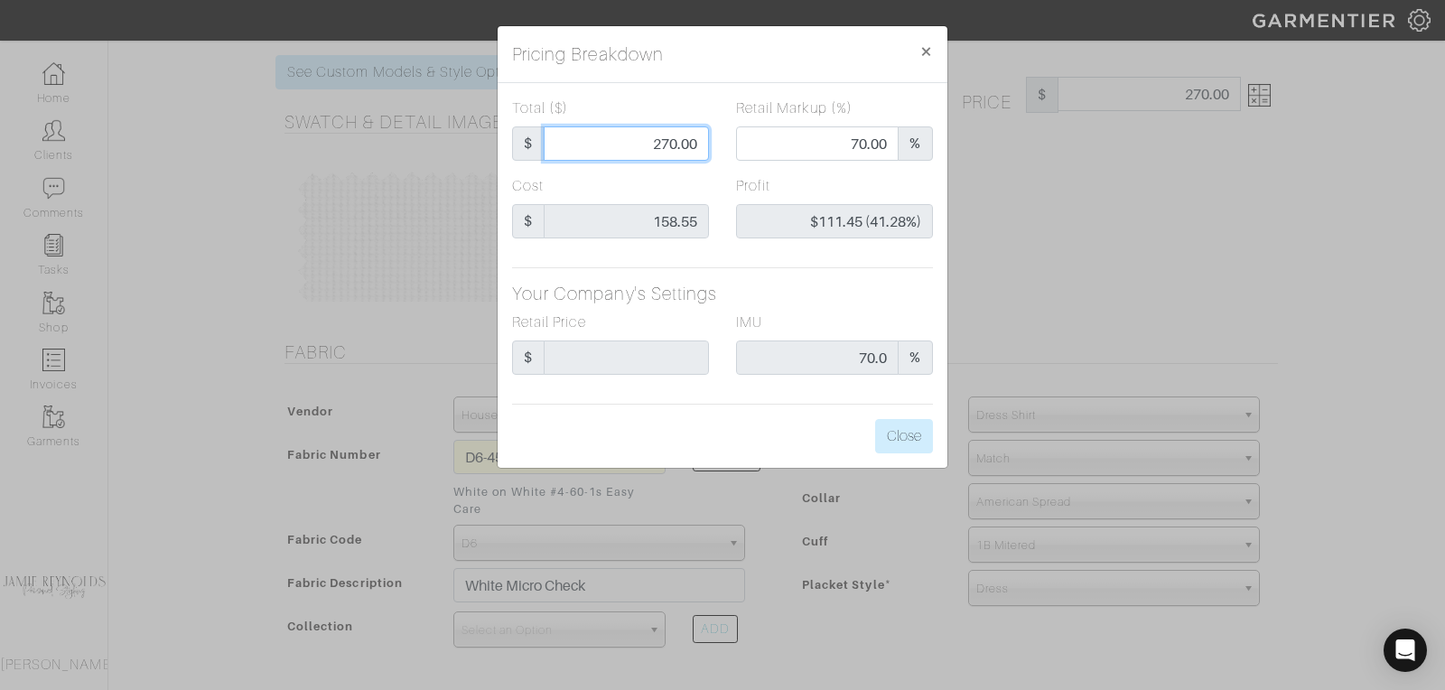
click at [662, 145] on input "270.00" at bounding box center [626, 143] width 165 height 34
type input "2"
type input "0.00"
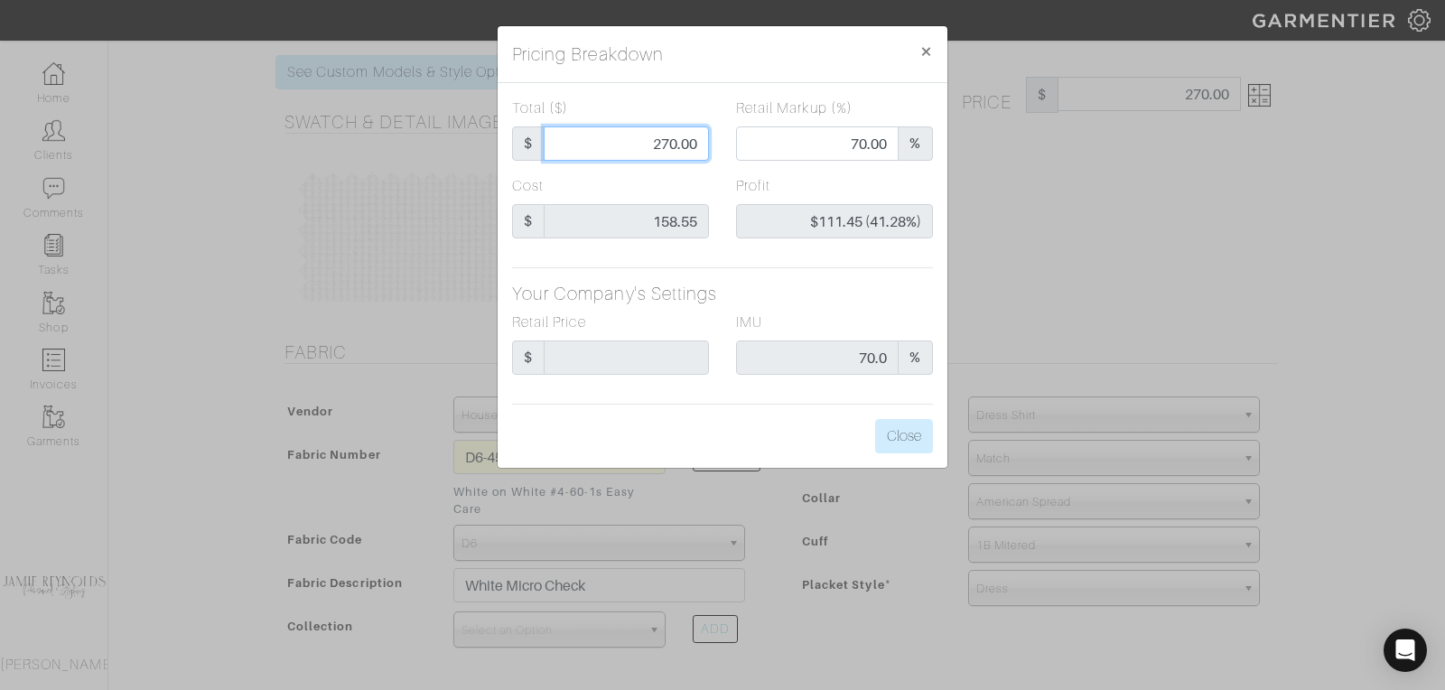
type input "-$156.55 (-7827.50%)"
type input "29"
type input "-$129.55 (-446.72%)"
type input "295"
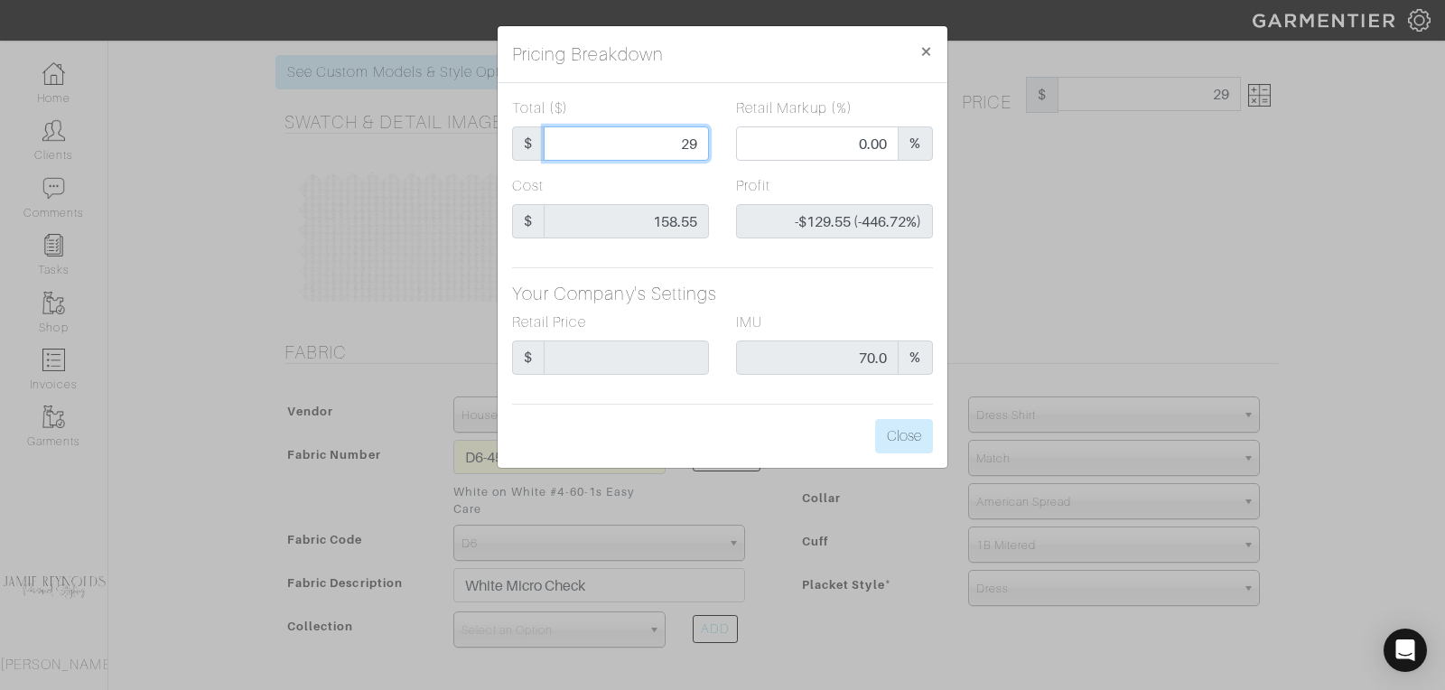
type input "295"
type input "72.54"
type input "$136.45 (46.25%)"
click at [689, 139] on input "295" at bounding box center [626, 143] width 165 height 34
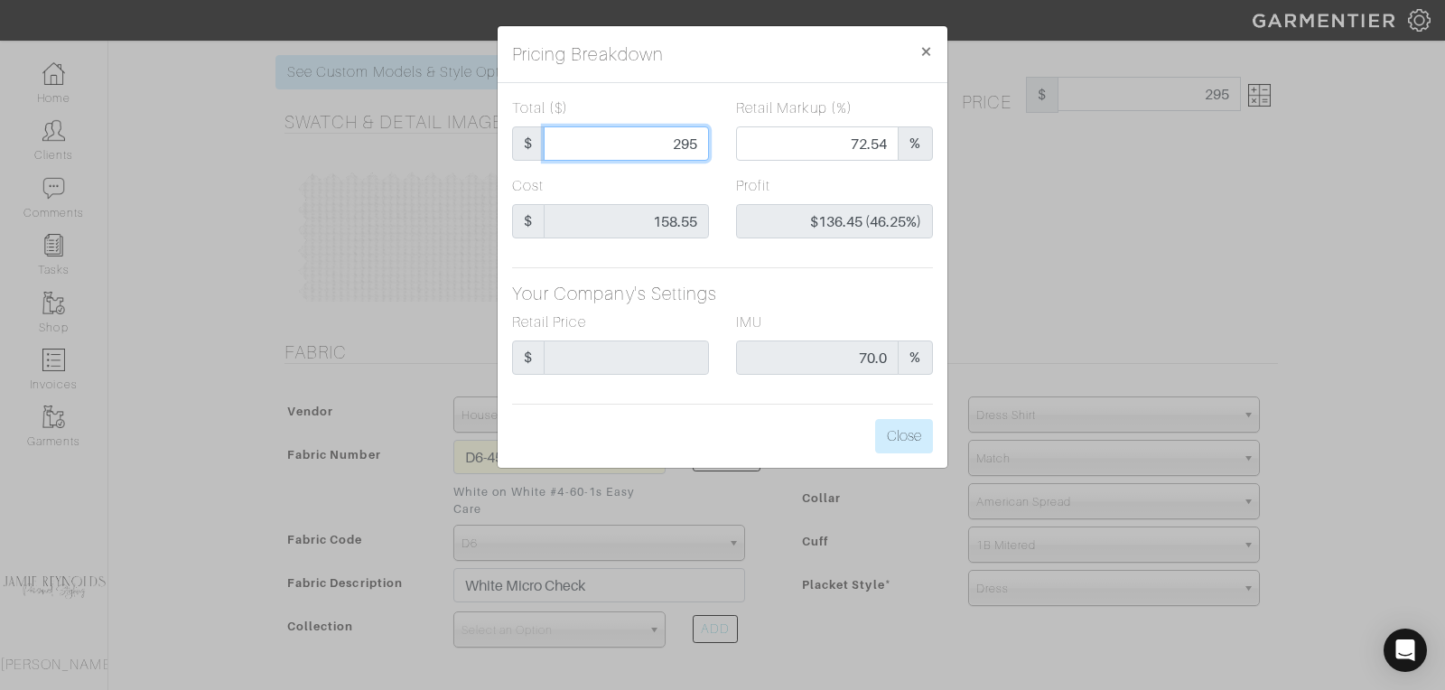
type input "2"
type input "0.00"
type input "-$156.55 (-7827.50%)"
type input "28"
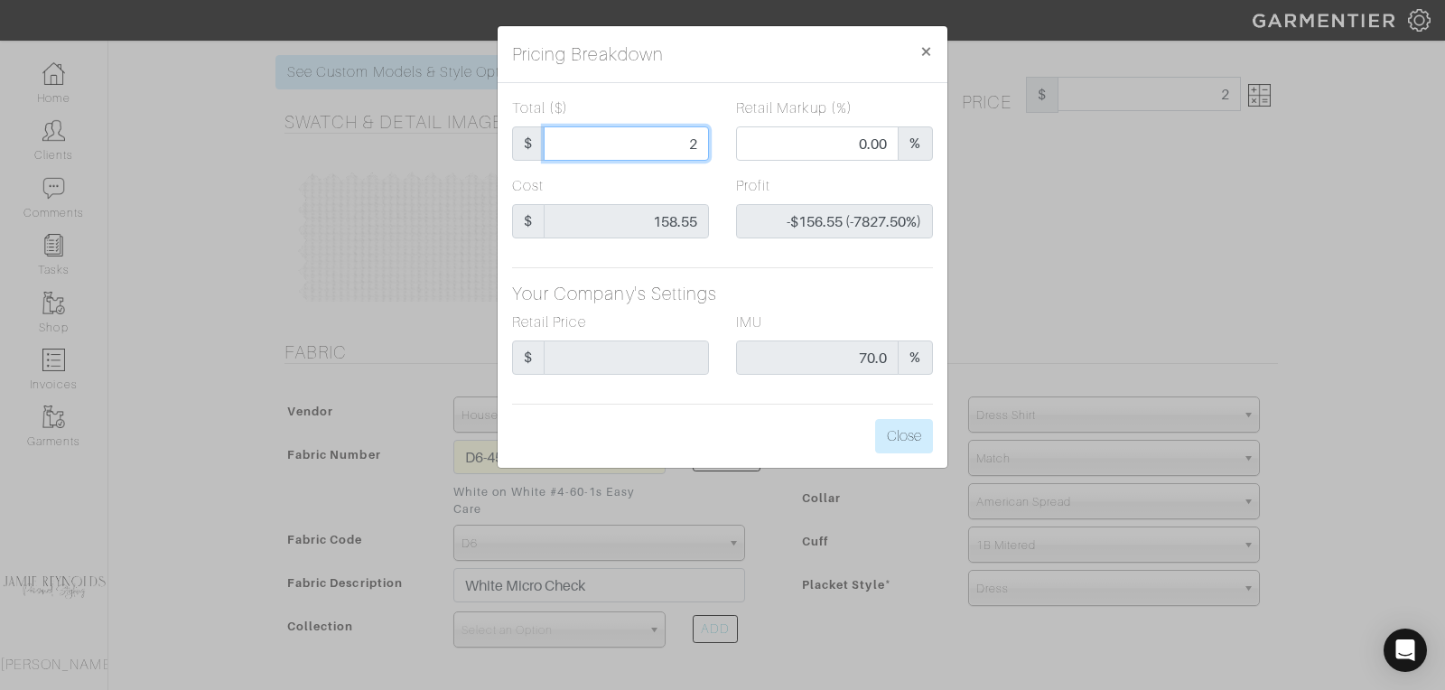
type input "28"
type input "-$130.55 (-466.25%)"
type input "285"
type input "71.58"
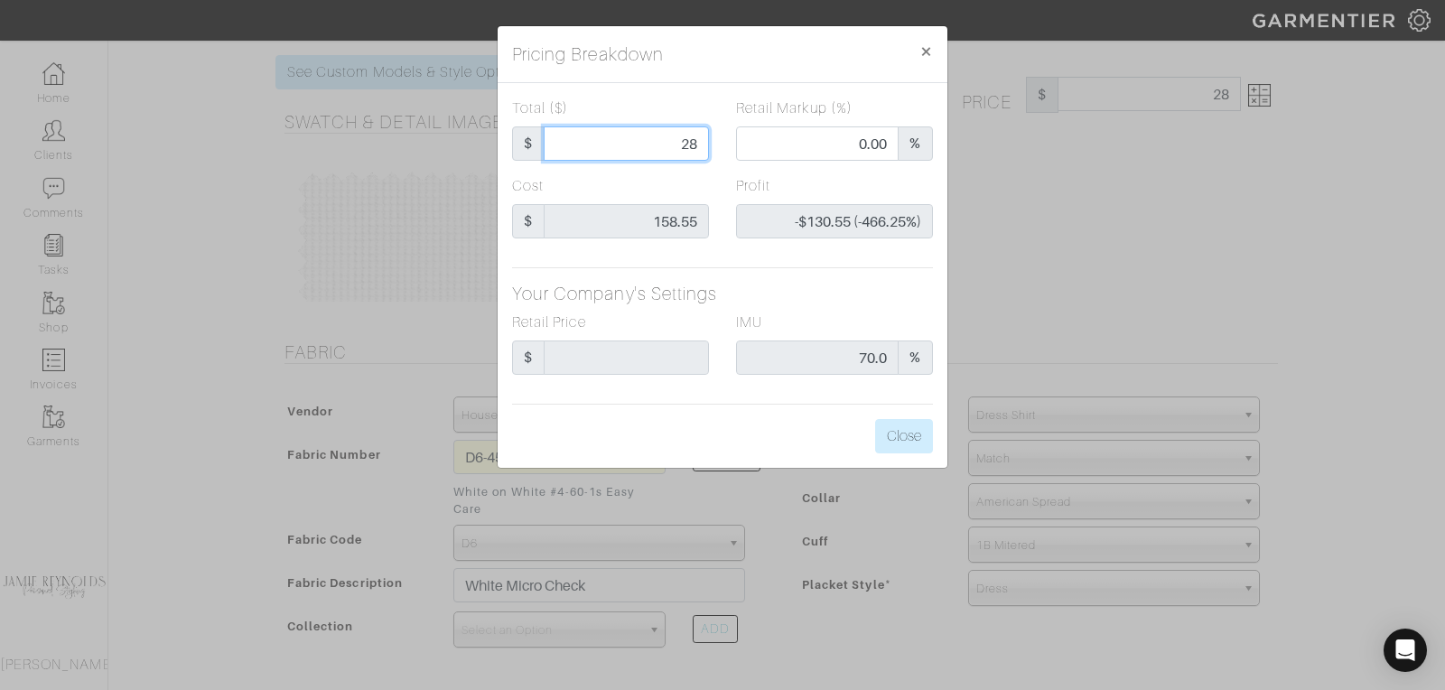
type input "$126.45 (44.37%)"
type input "285"
type input "285.00"
click at [922, 430] on button "Close" at bounding box center [904, 436] width 58 height 34
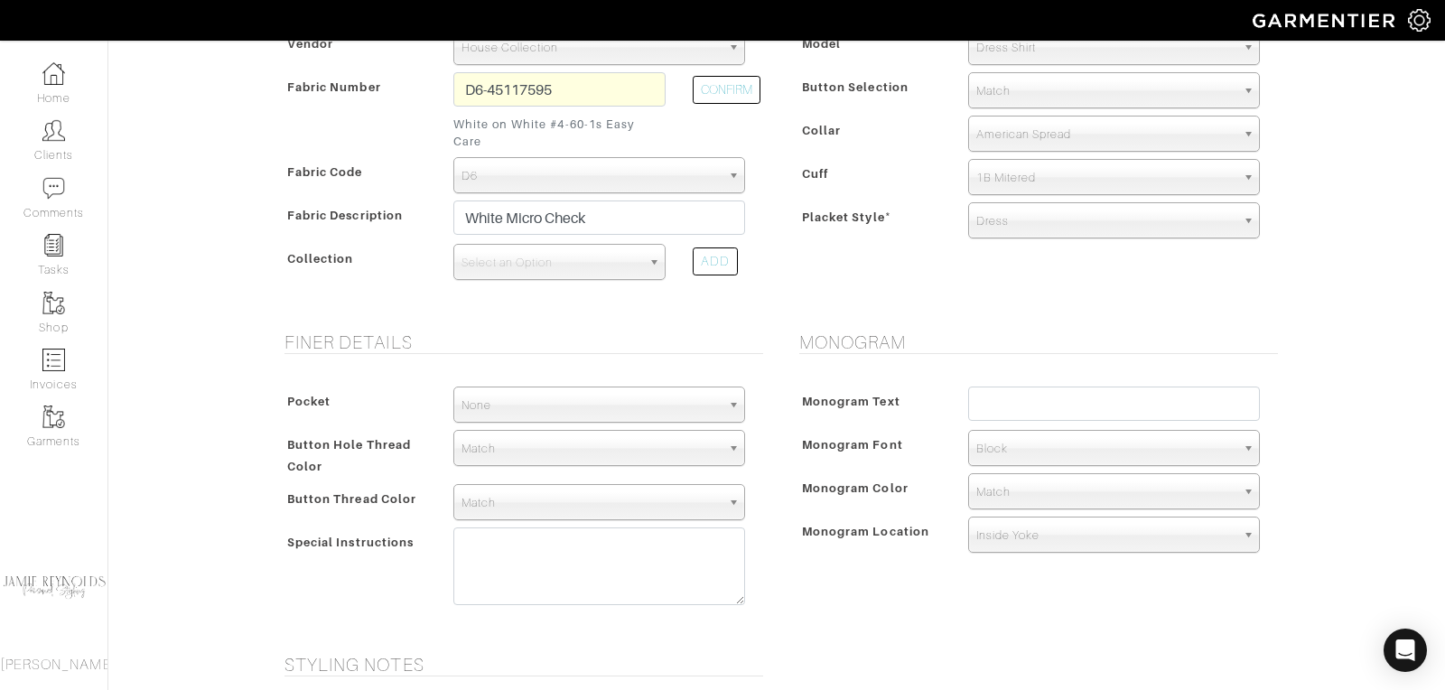
scroll to position [466, 0]
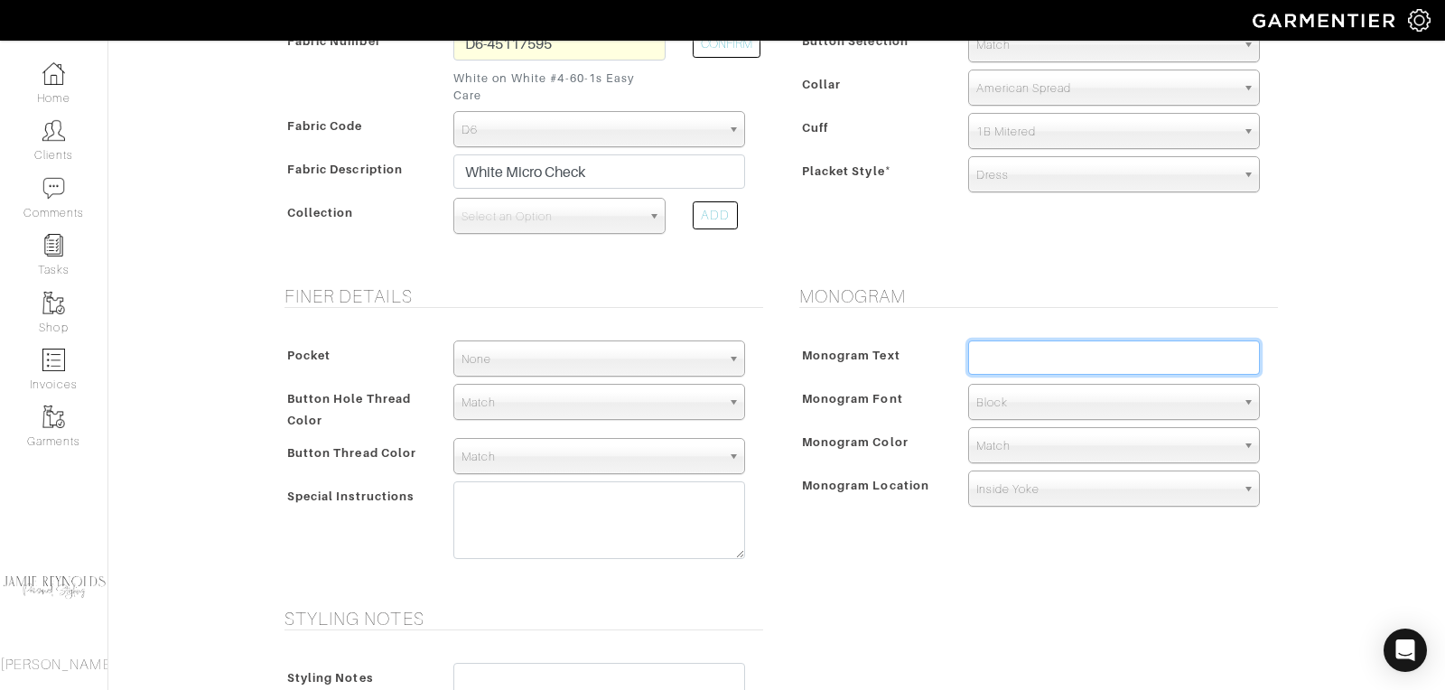
click at [1003, 341] on input "text" at bounding box center [1114, 358] width 292 height 34
type input "MAM"
click at [992, 387] on span "Block" at bounding box center [1105, 403] width 259 height 36
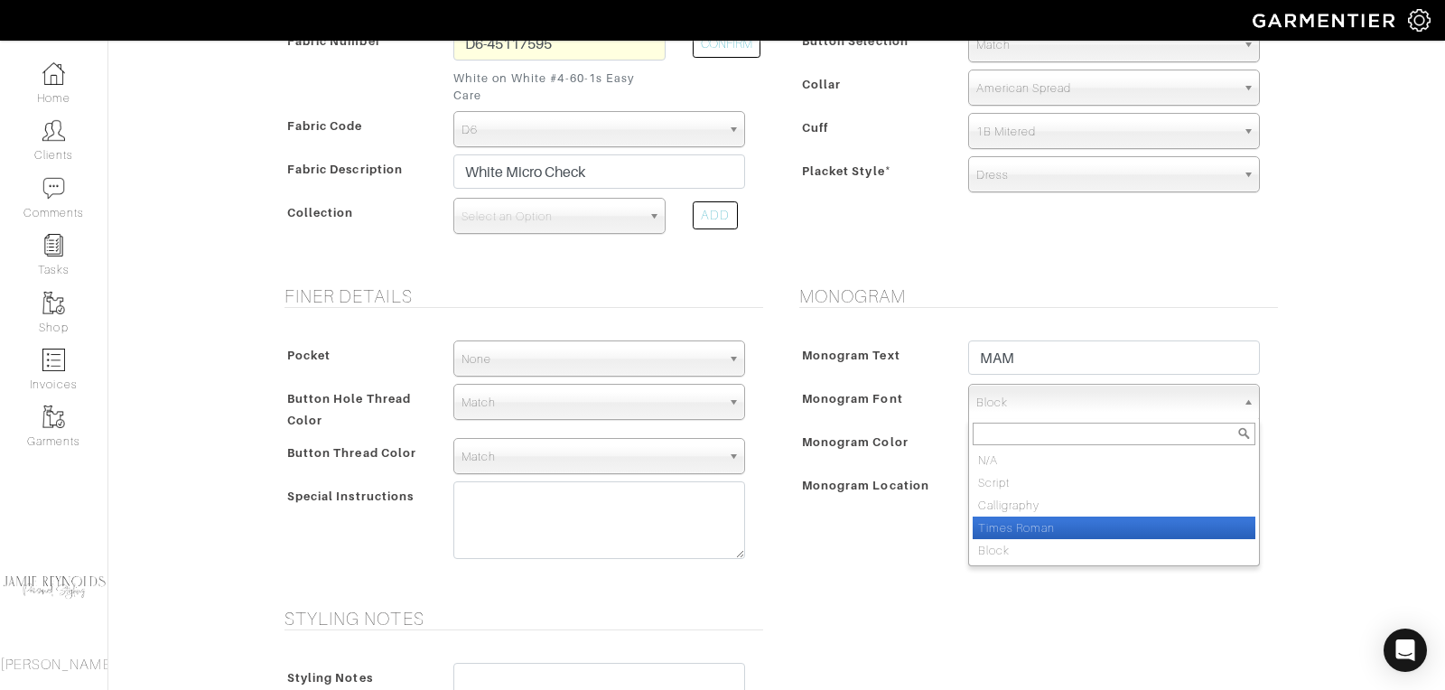
click at [999, 517] on li "Times Roman" at bounding box center [1114, 528] width 283 height 23
select select "Times Roman"
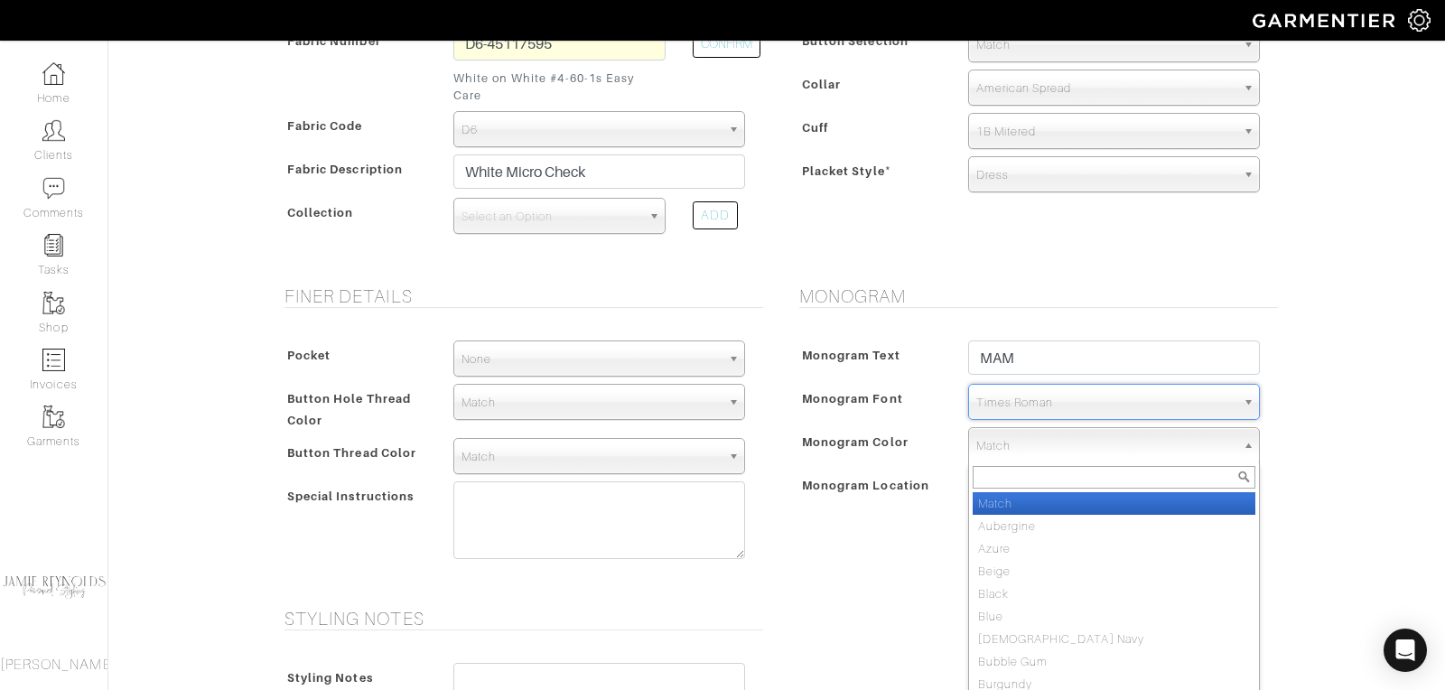
click at [990, 428] on span "Match" at bounding box center [1105, 446] width 259 height 36
click at [901, 550] on div "Monogram Monogram Text MAM Monogram Font N/A Script Calligraphy Times Roman Blo…" at bounding box center [1034, 435] width 515 height 301
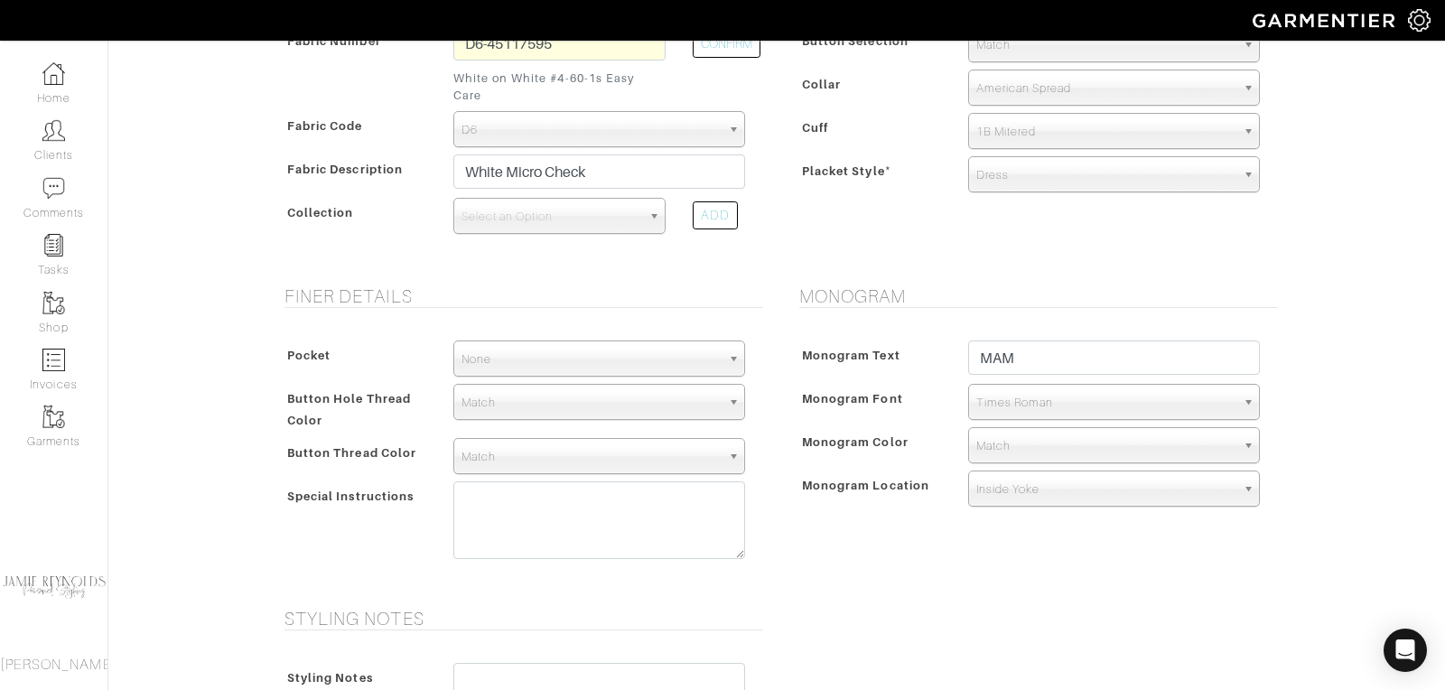
click at [529, 439] on span "Match" at bounding box center [591, 457] width 259 height 36
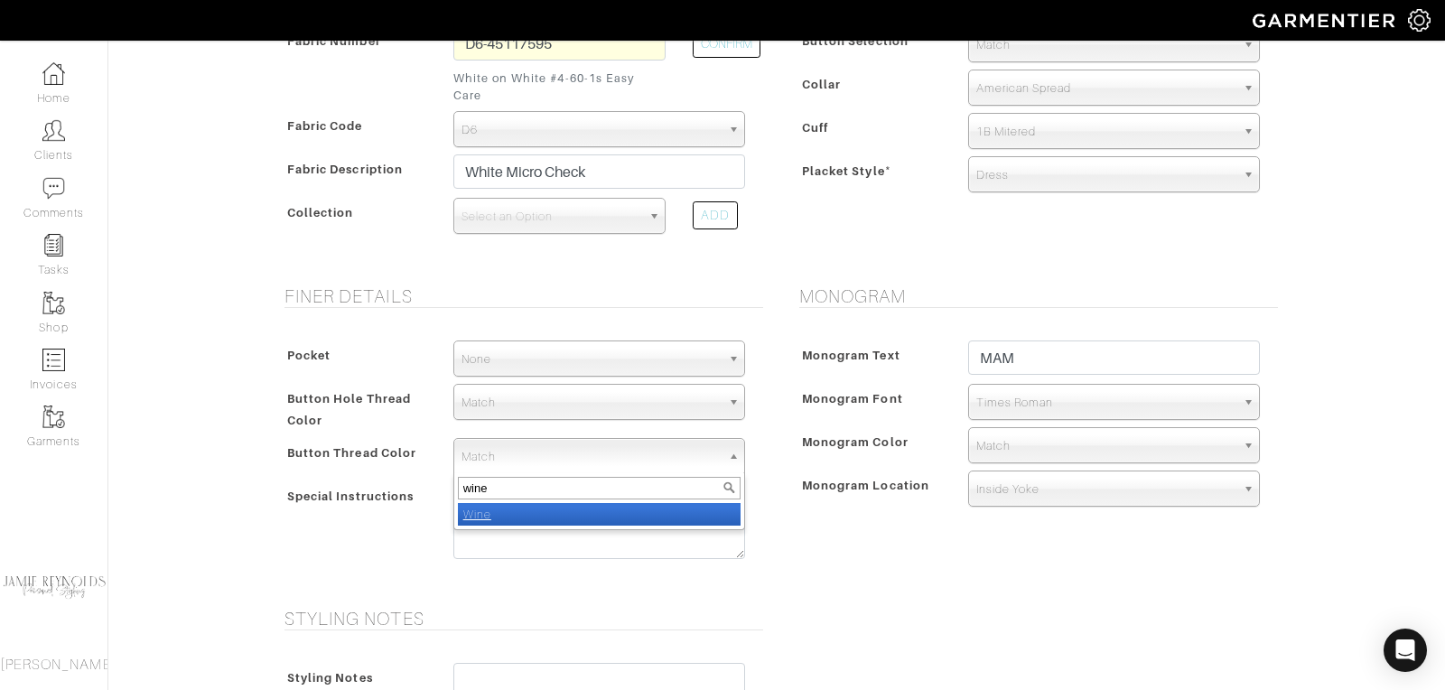
type input "wine"
click at [493, 503] on li "Wine" at bounding box center [599, 514] width 283 height 23
select select "27"
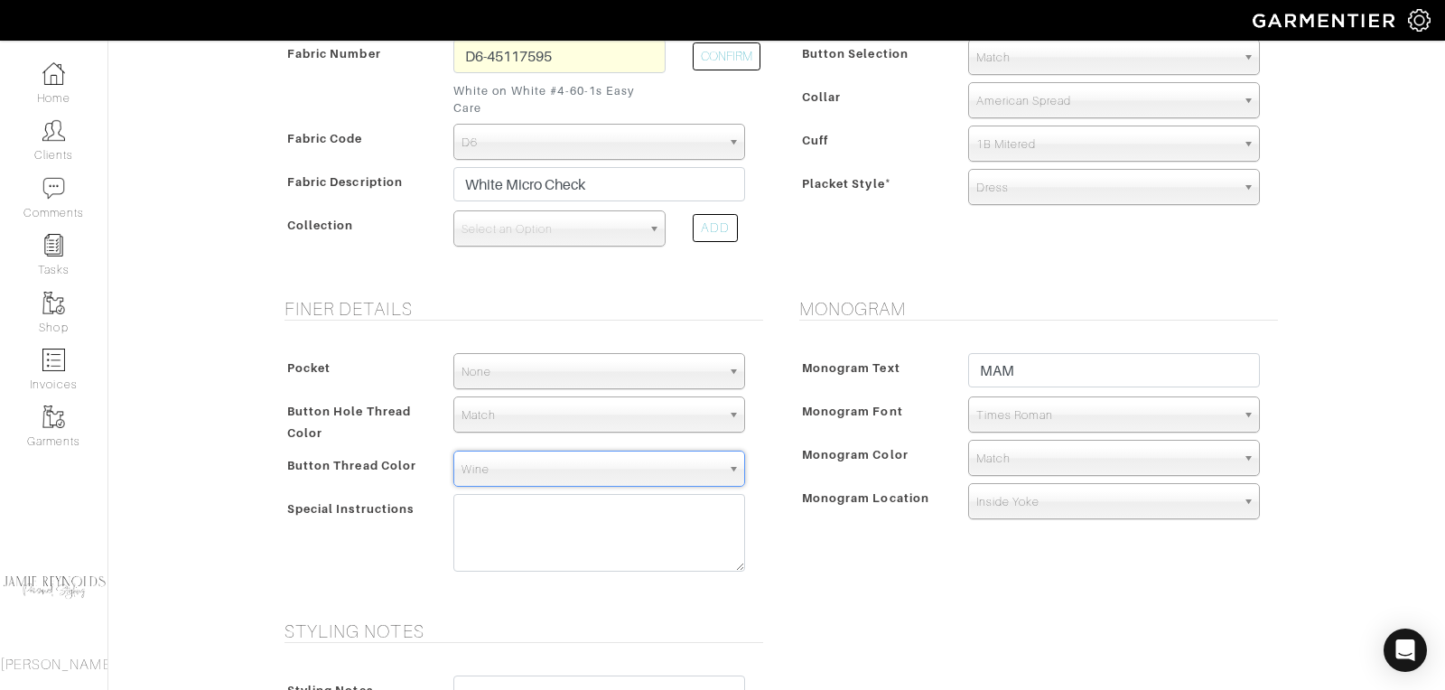
scroll to position [319, 0]
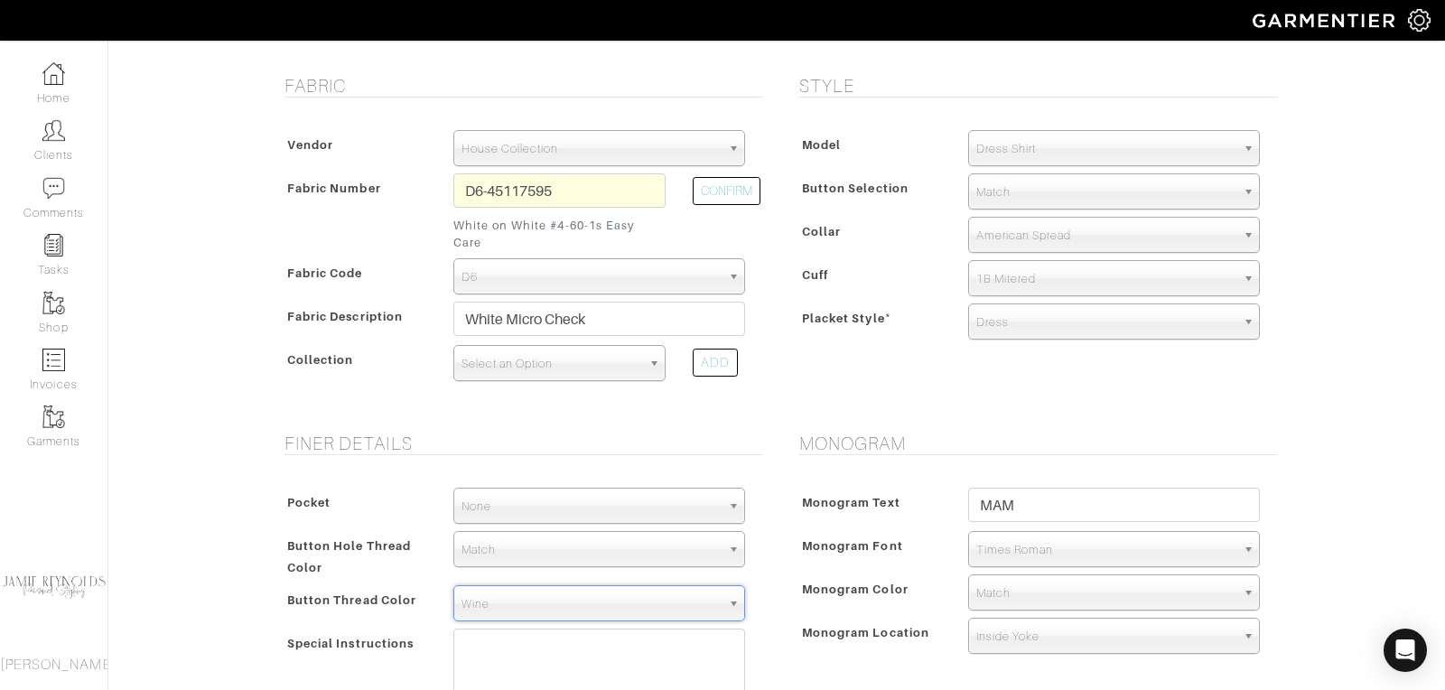
click at [516, 352] on span "Select an Option" at bounding box center [552, 364] width 180 height 36
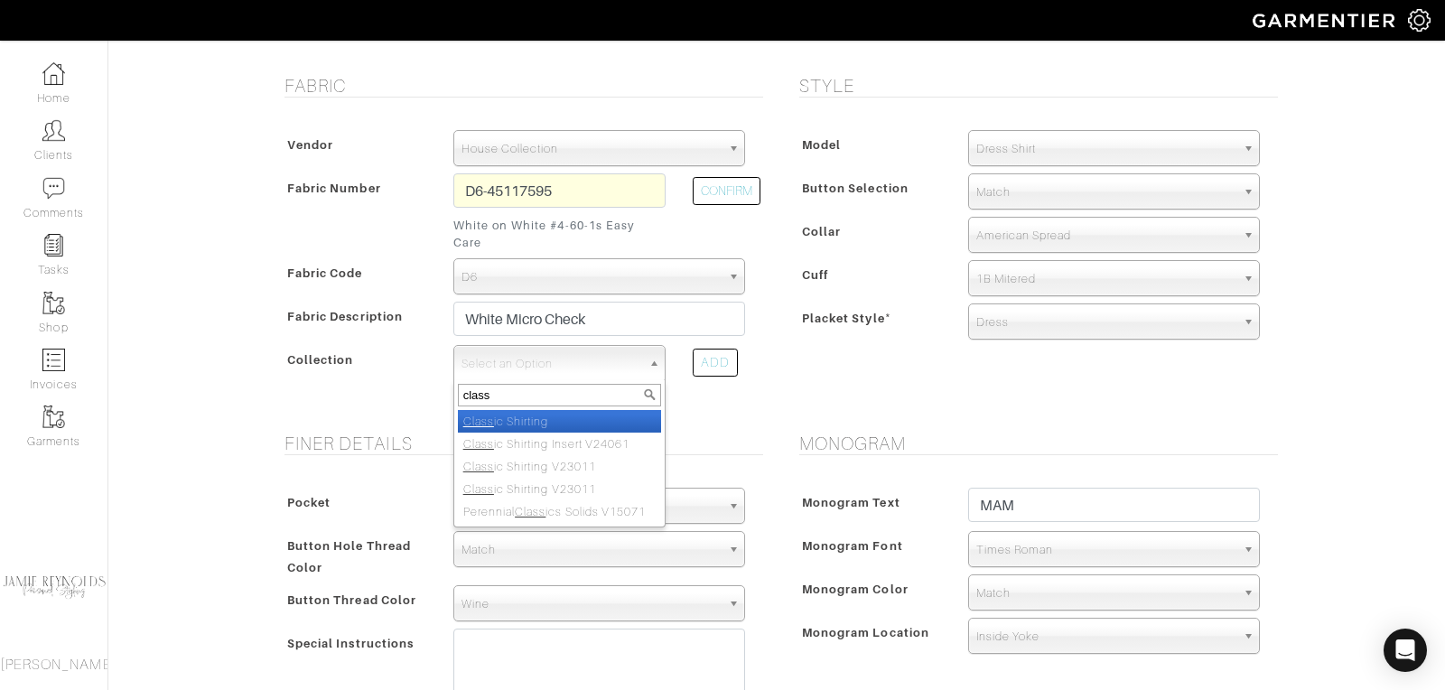
type input "class"
click at [475, 415] on em "Class" at bounding box center [478, 422] width 31 height 14
select select "605"
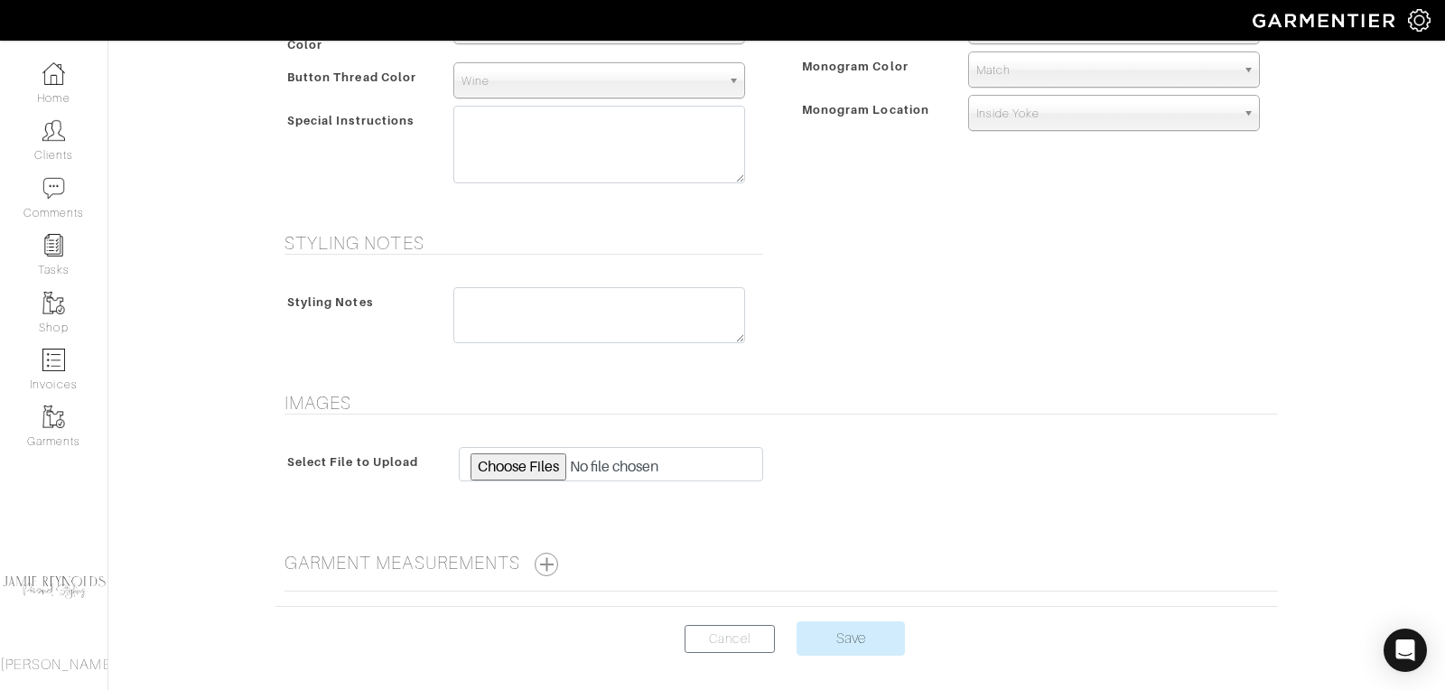
scroll to position [890, 0]
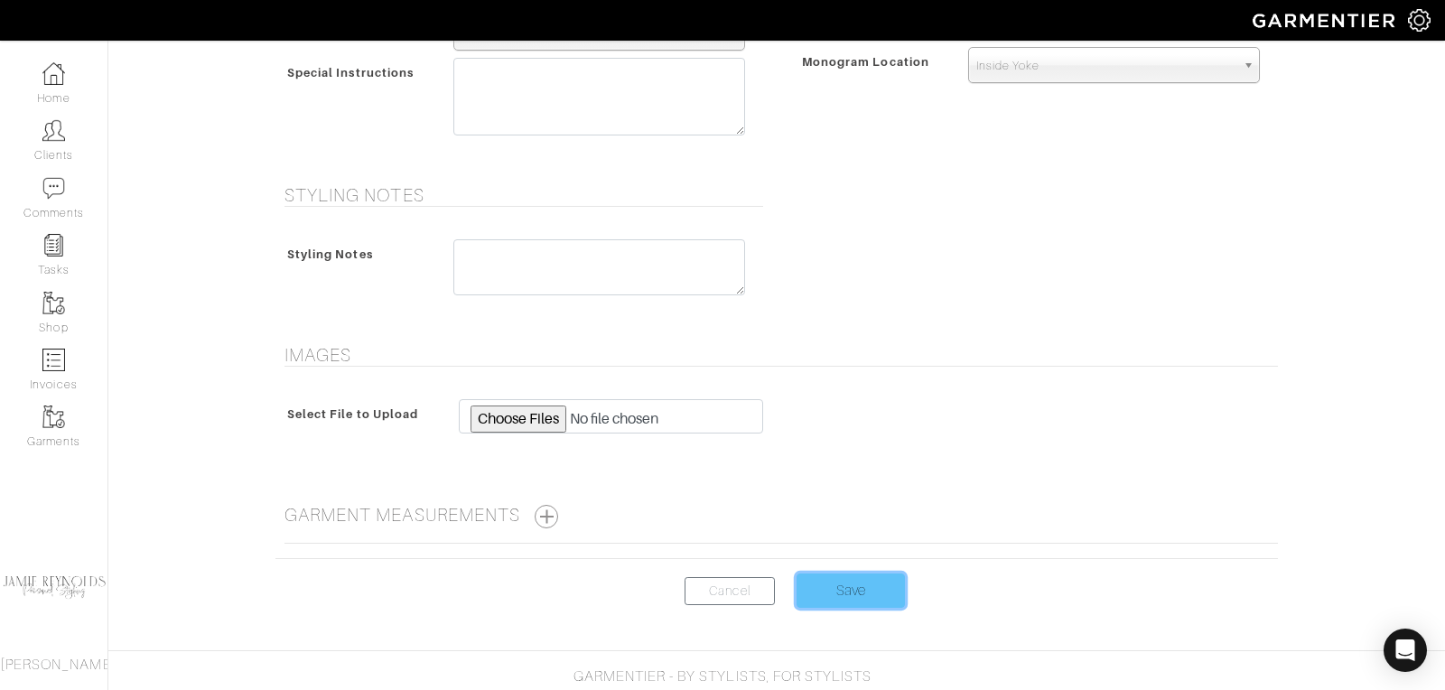
click at [836, 574] on input "Save" at bounding box center [851, 591] width 108 height 34
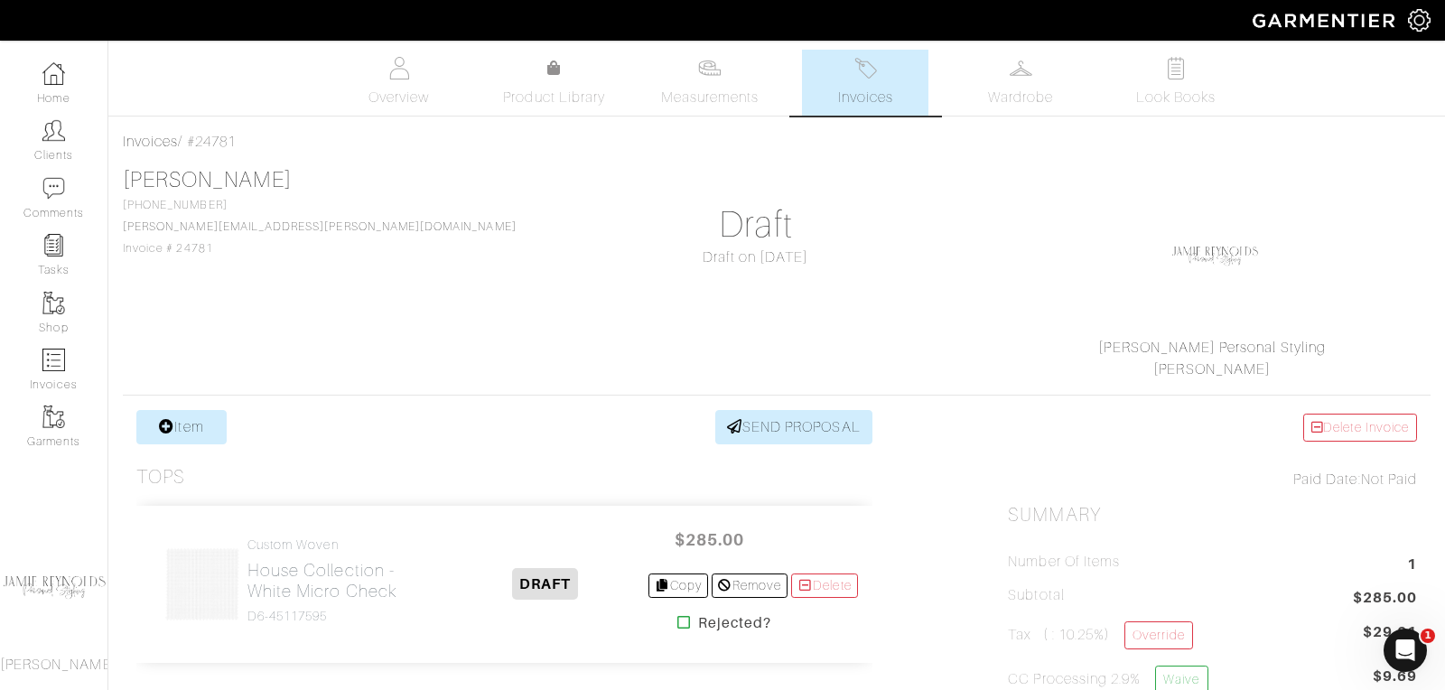
click at [854, 107] on span "Invoices" at bounding box center [865, 98] width 55 height 22
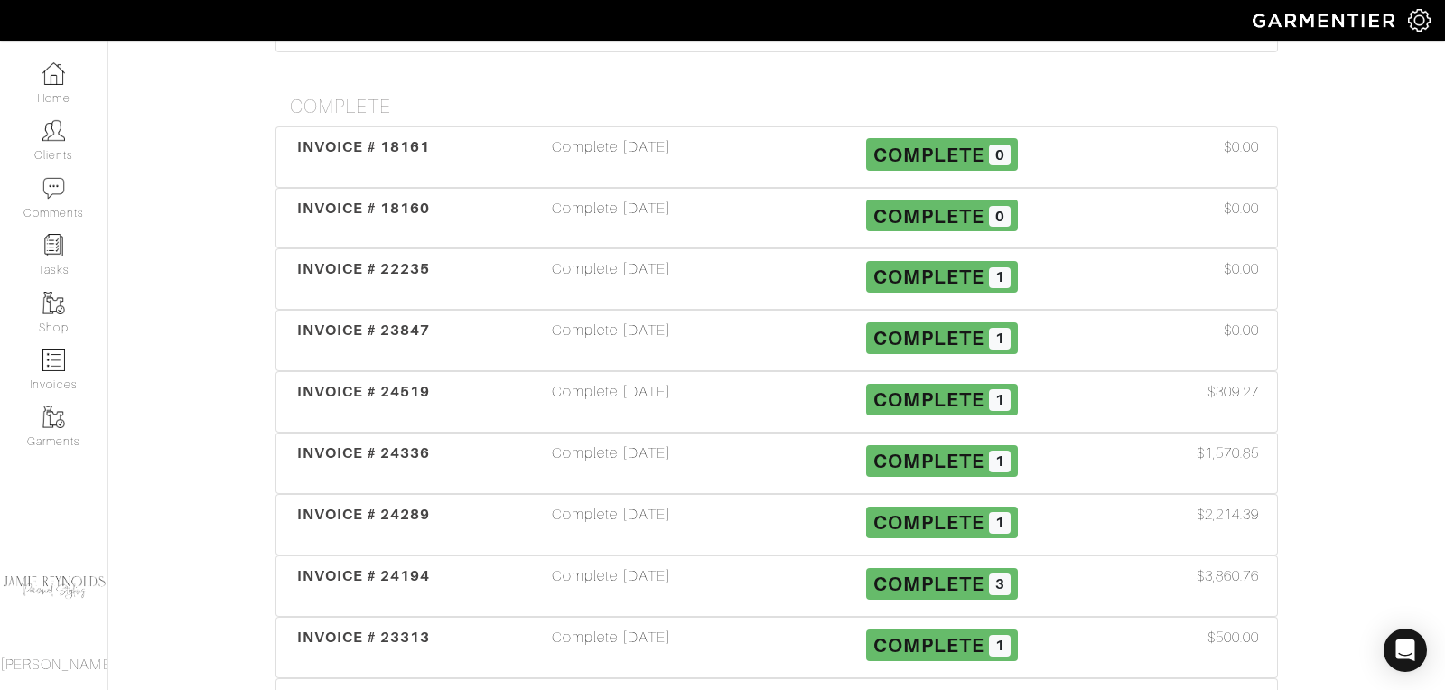
scroll to position [643, 0]
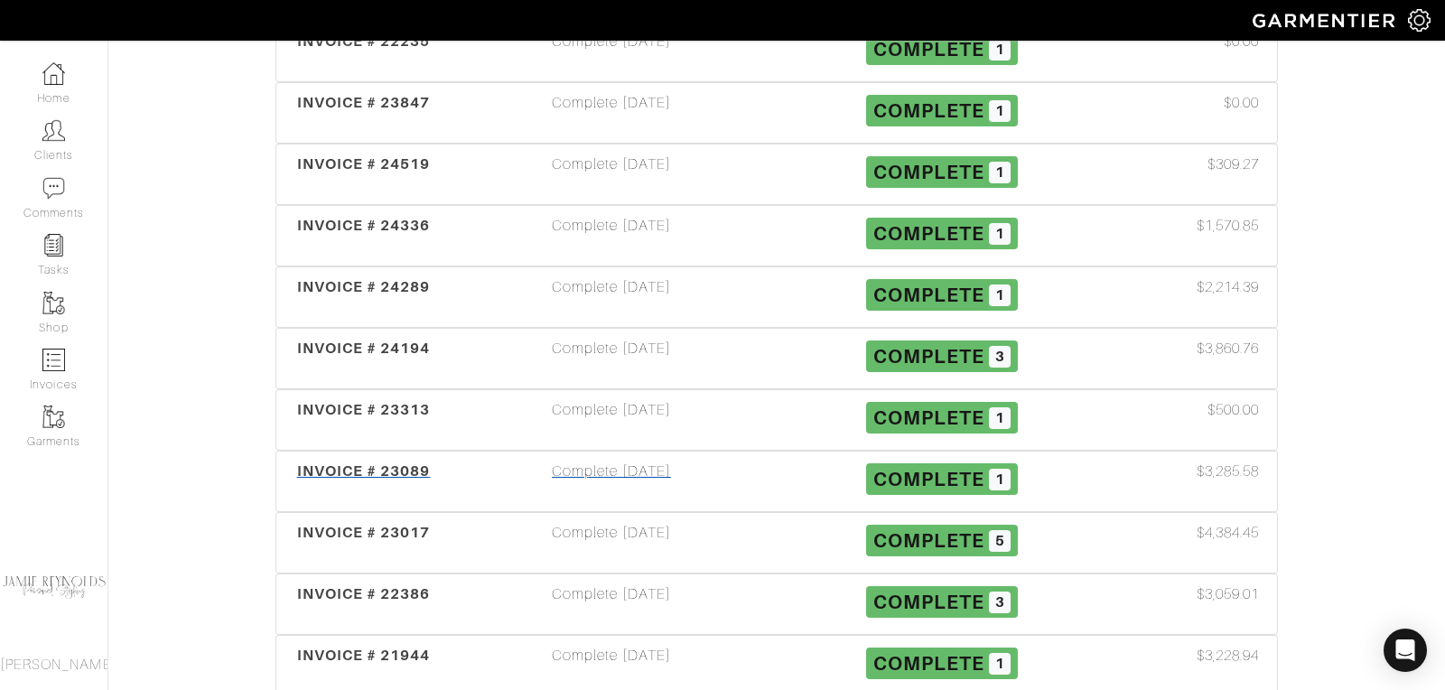
click at [396, 462] on span "INVOICE # 23089" at bounding box center [364, 470] width 134 height 17
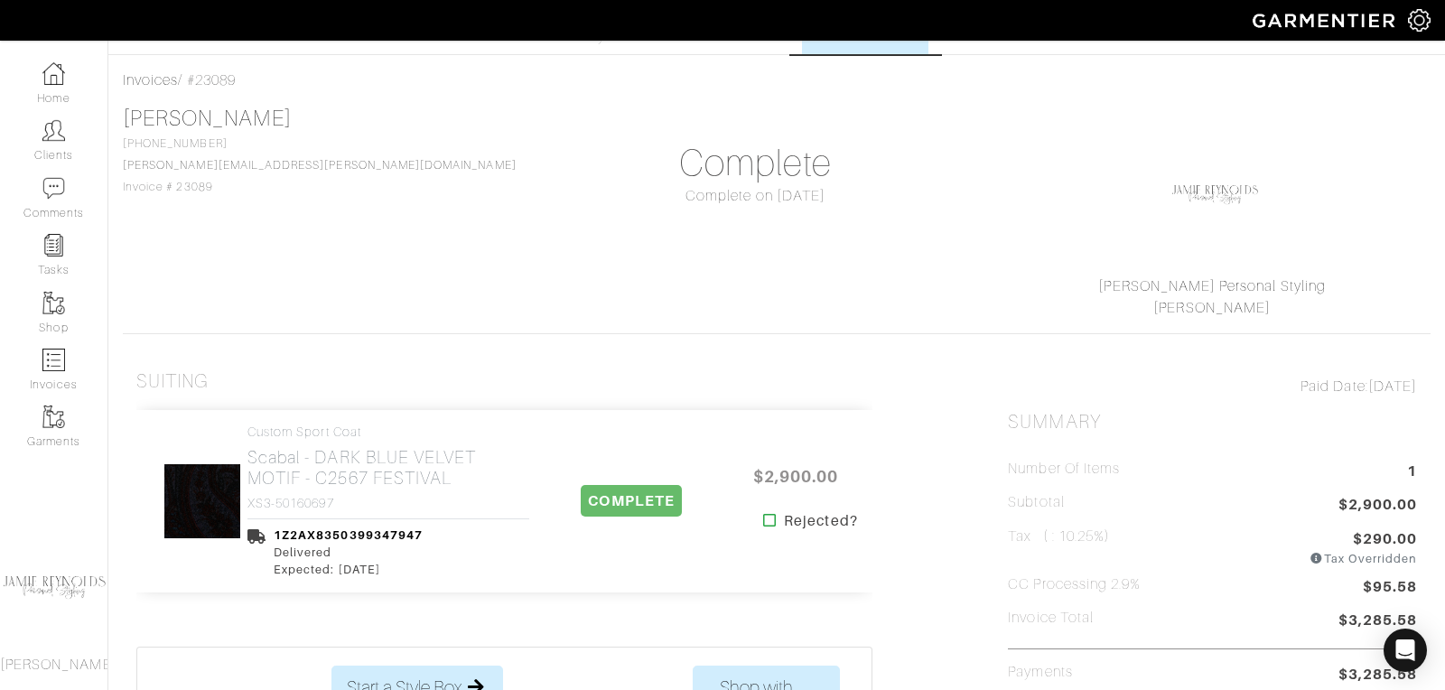
scroll to position [103, 0]
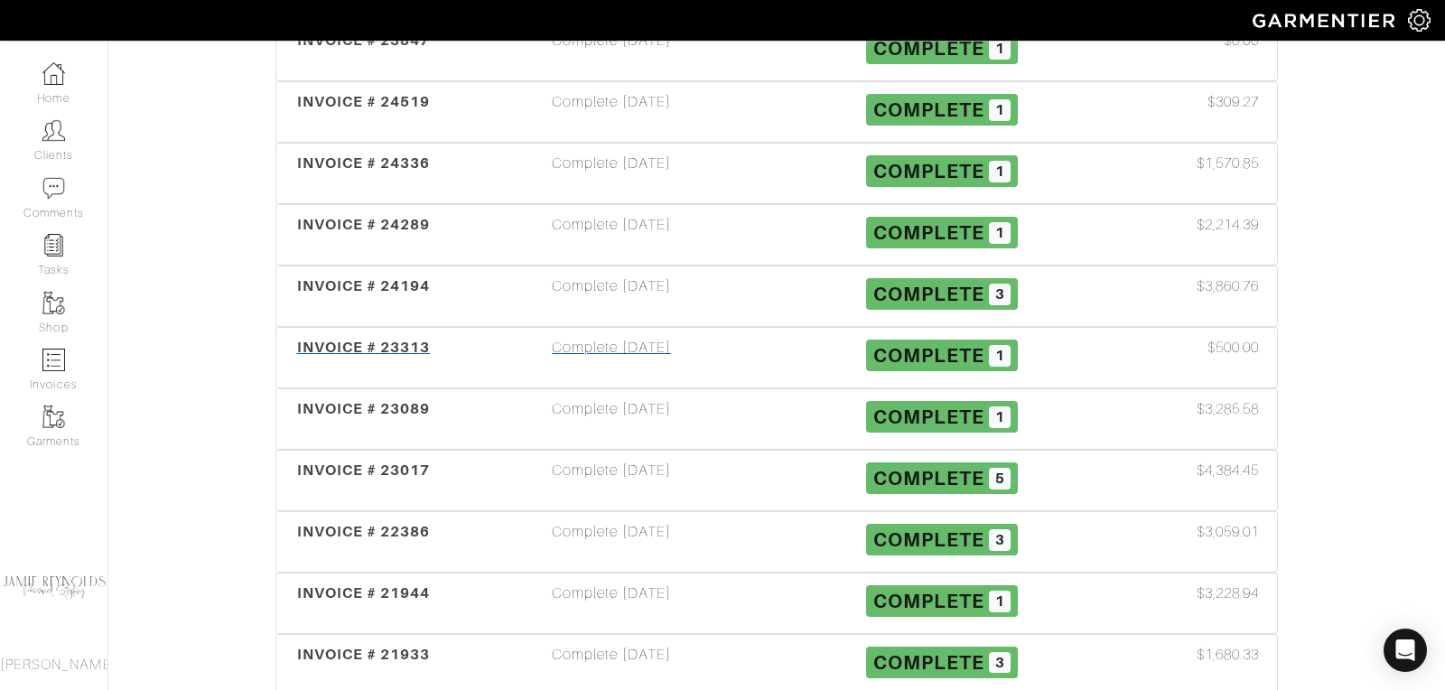
scroll to position [710, 0]
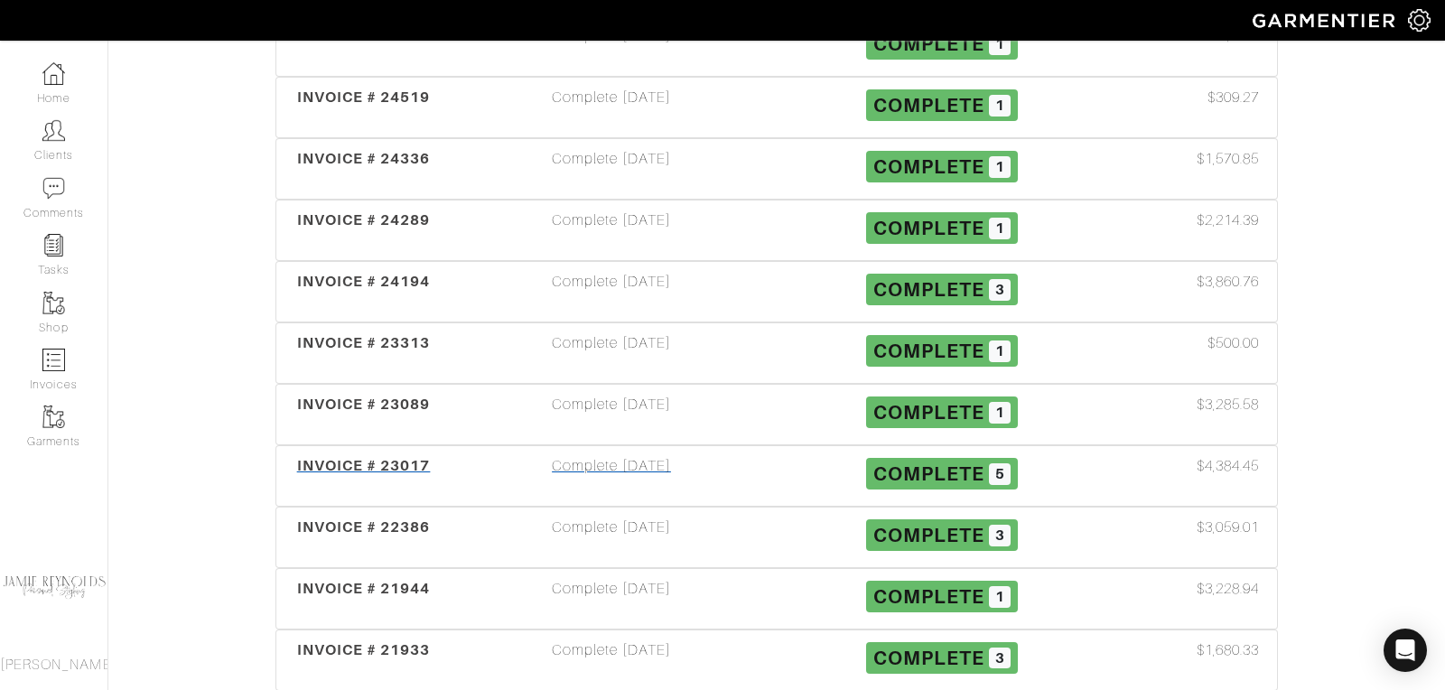
click at [391, 457] on span "INVOICE # 23017" at bounding box center [364, 465] width 134 height 17
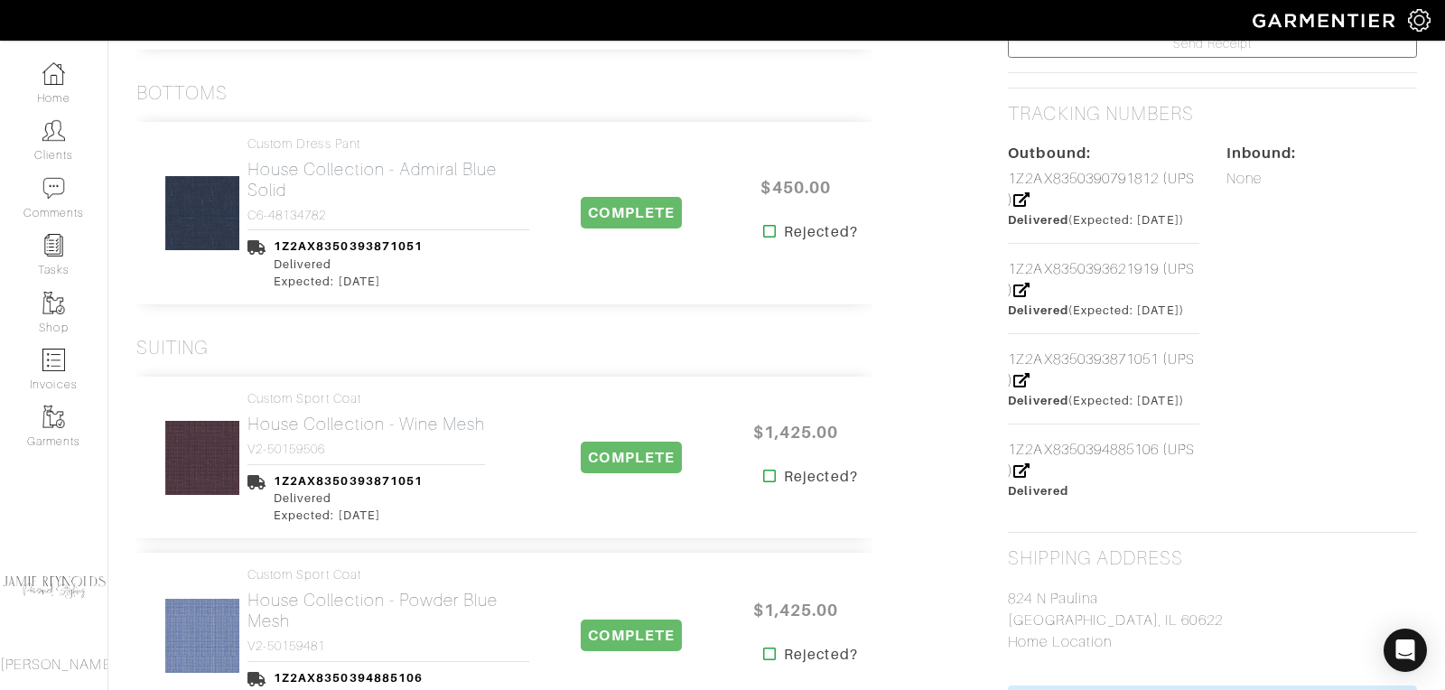
scroll to position [793, 0]
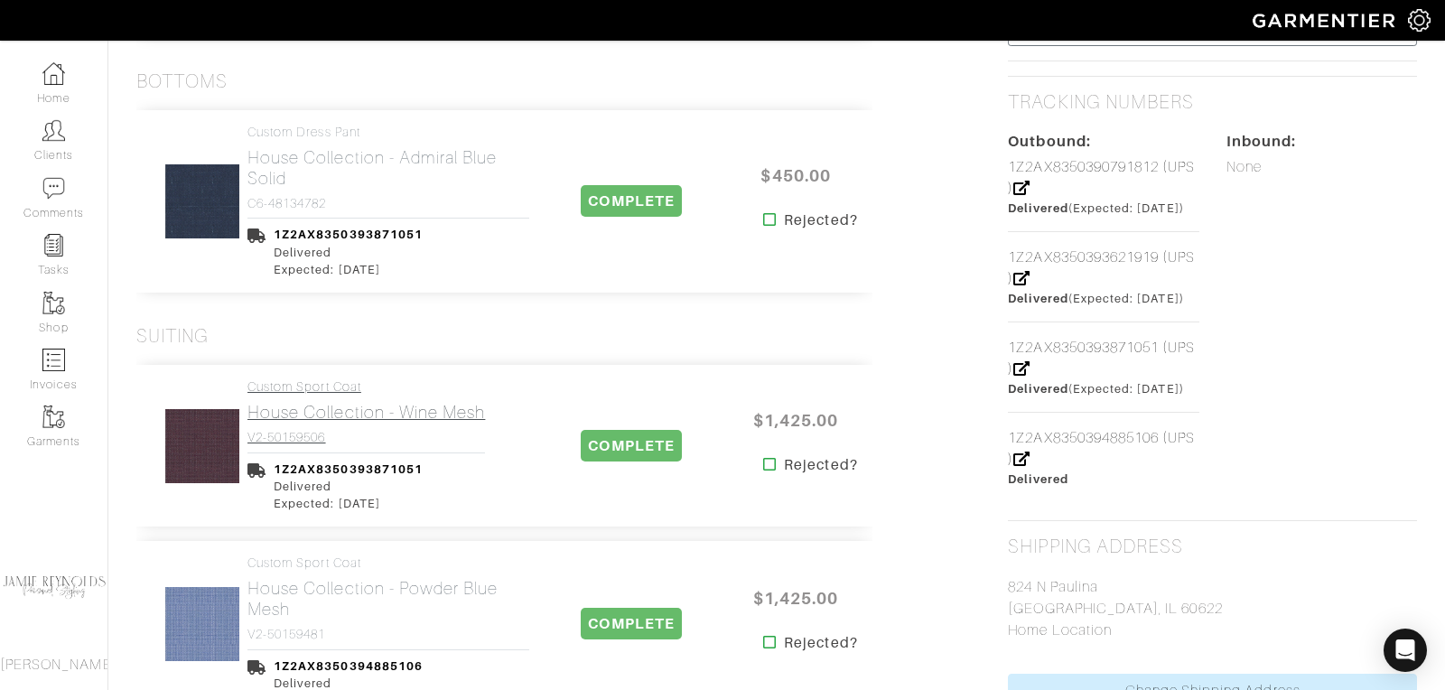
click at [384, 411] on h2 "House Collection - Wine Mesh" at bounding box center [366, 412] width 238 height 21
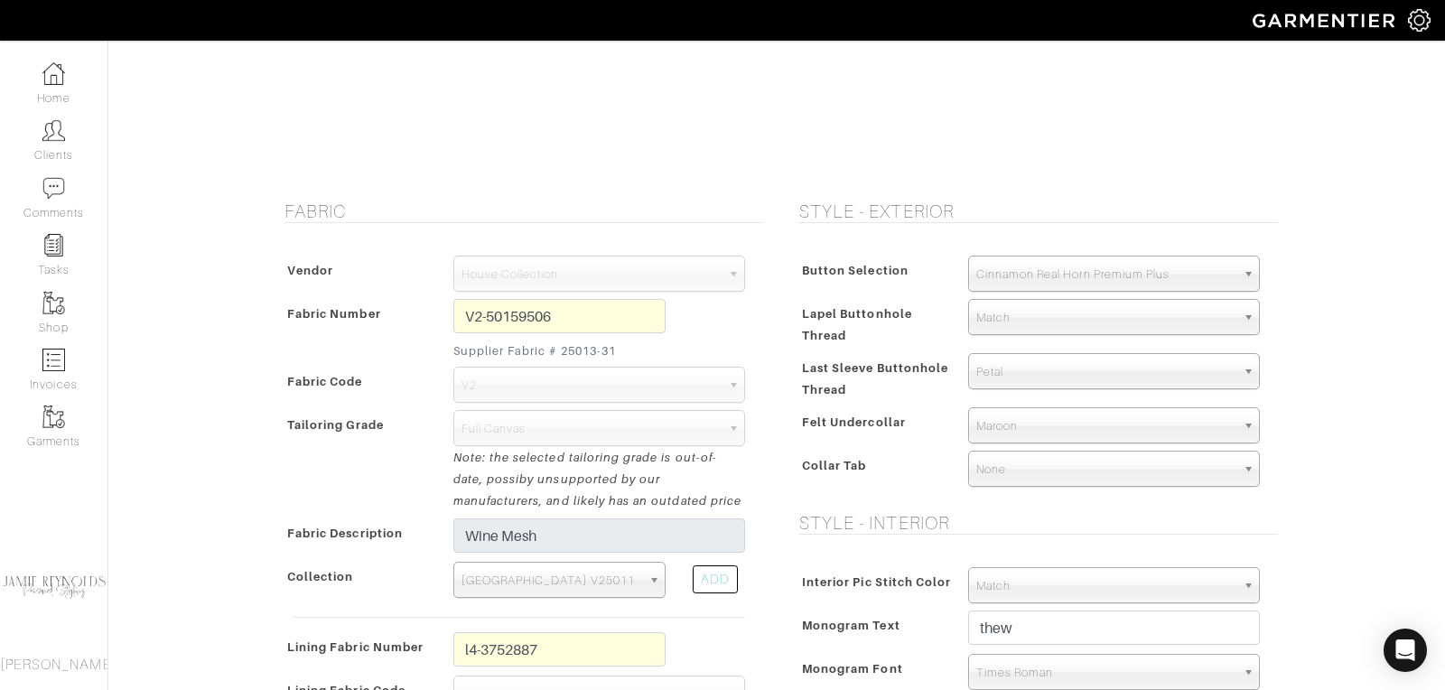
scroll to position [67, 0]
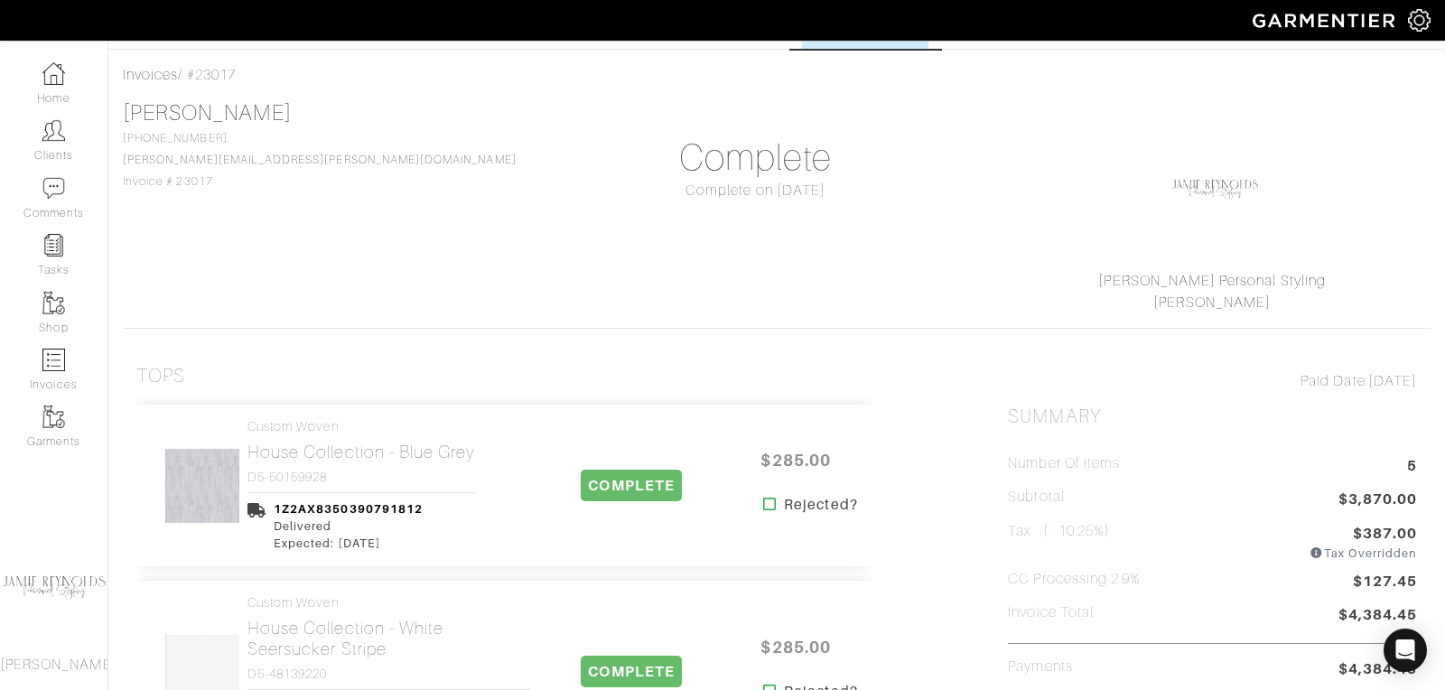
scroll to position [793, 0]
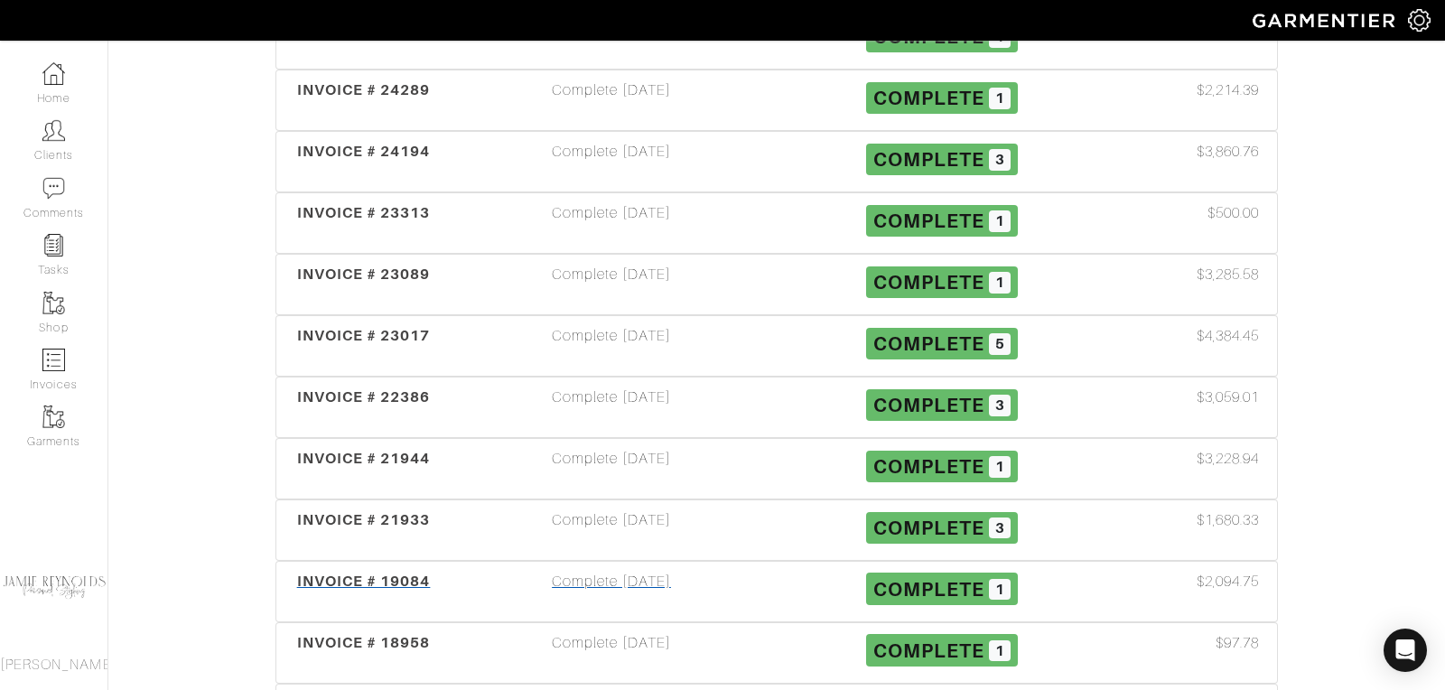
scroll to position [832, 0]
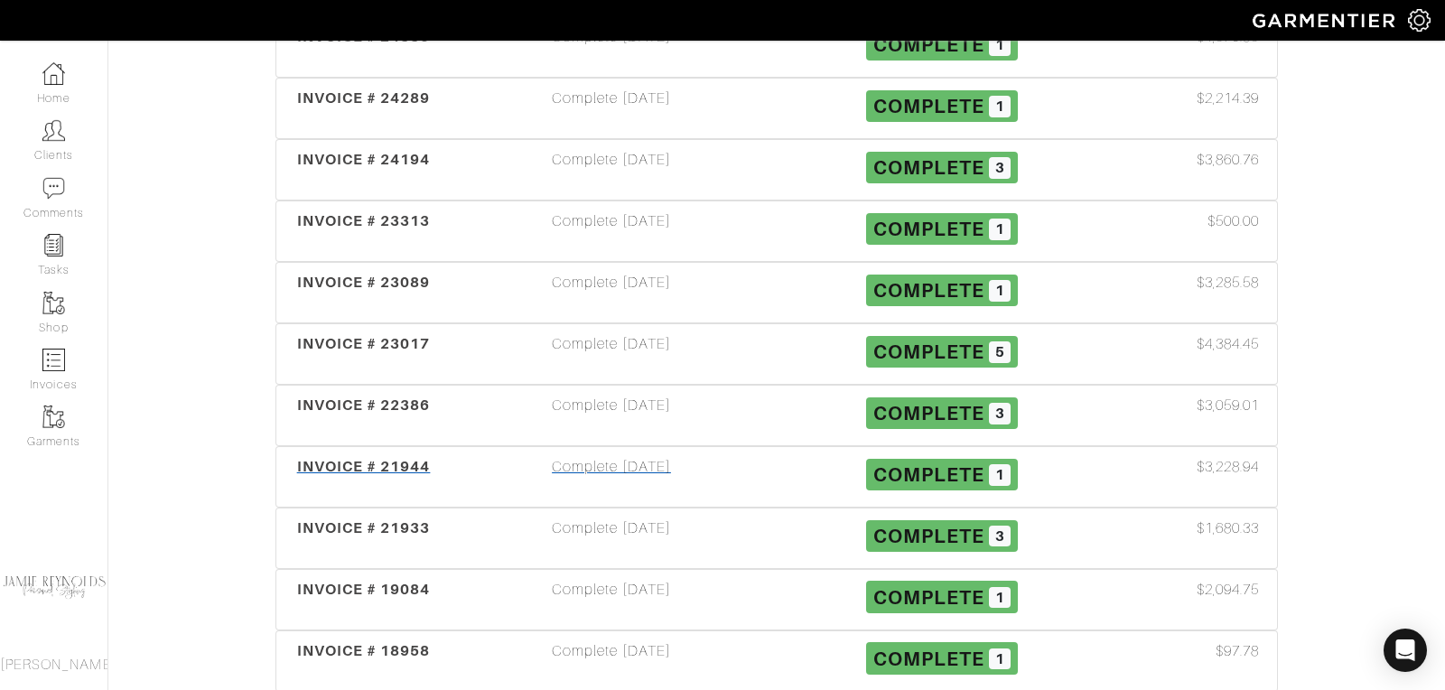
click at [409, 458] on span "INVOICE # 21944" at bounding box center [364, 466] width 134 height 17
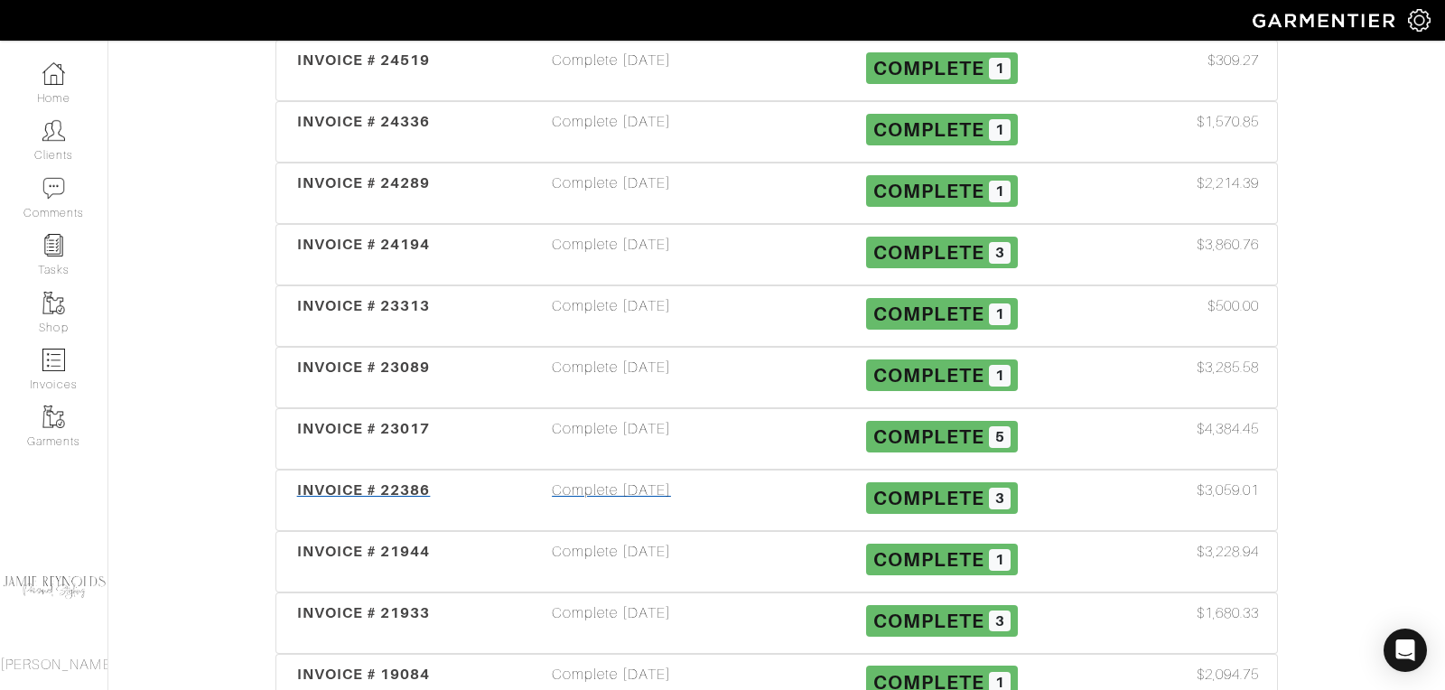
scroll to position [746, 0]
click at [374, 482] on span "INVOICE # 22386" at bounding box center [364, 490] width 134 height 17
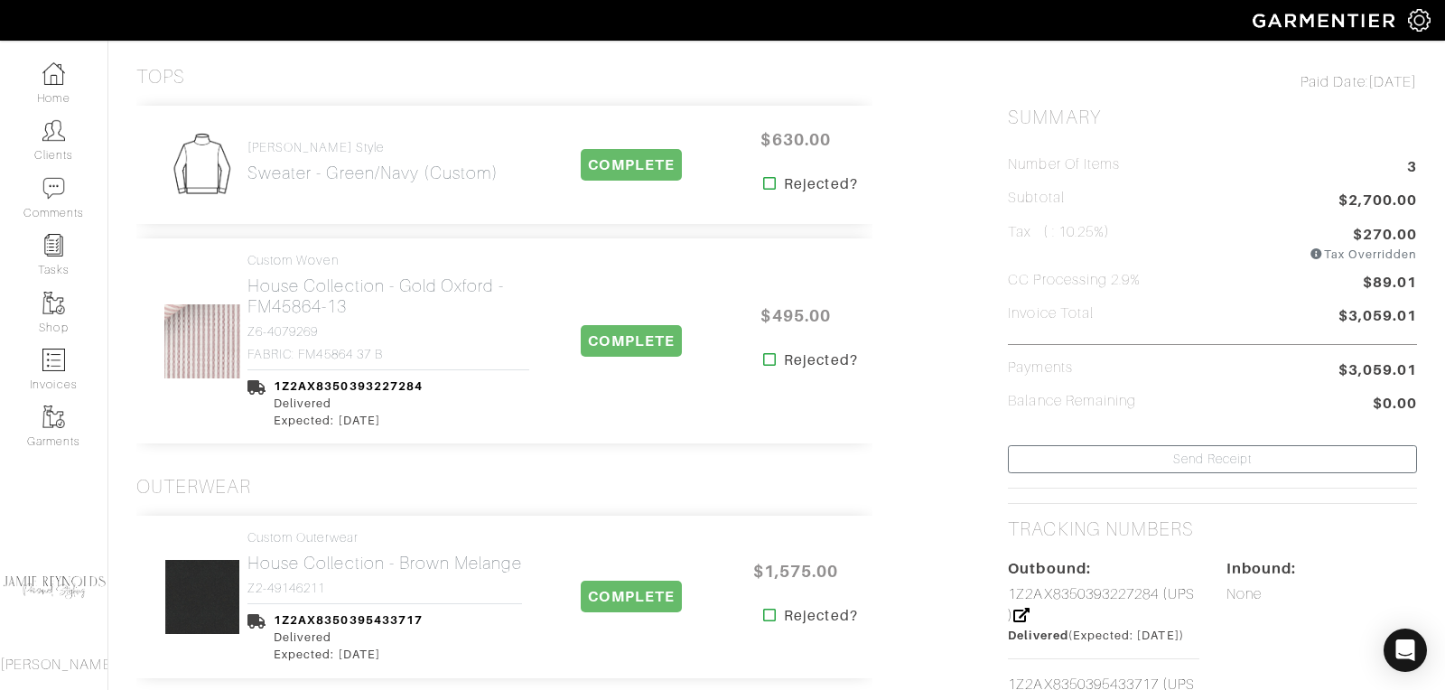
scroll to position [374, 0]
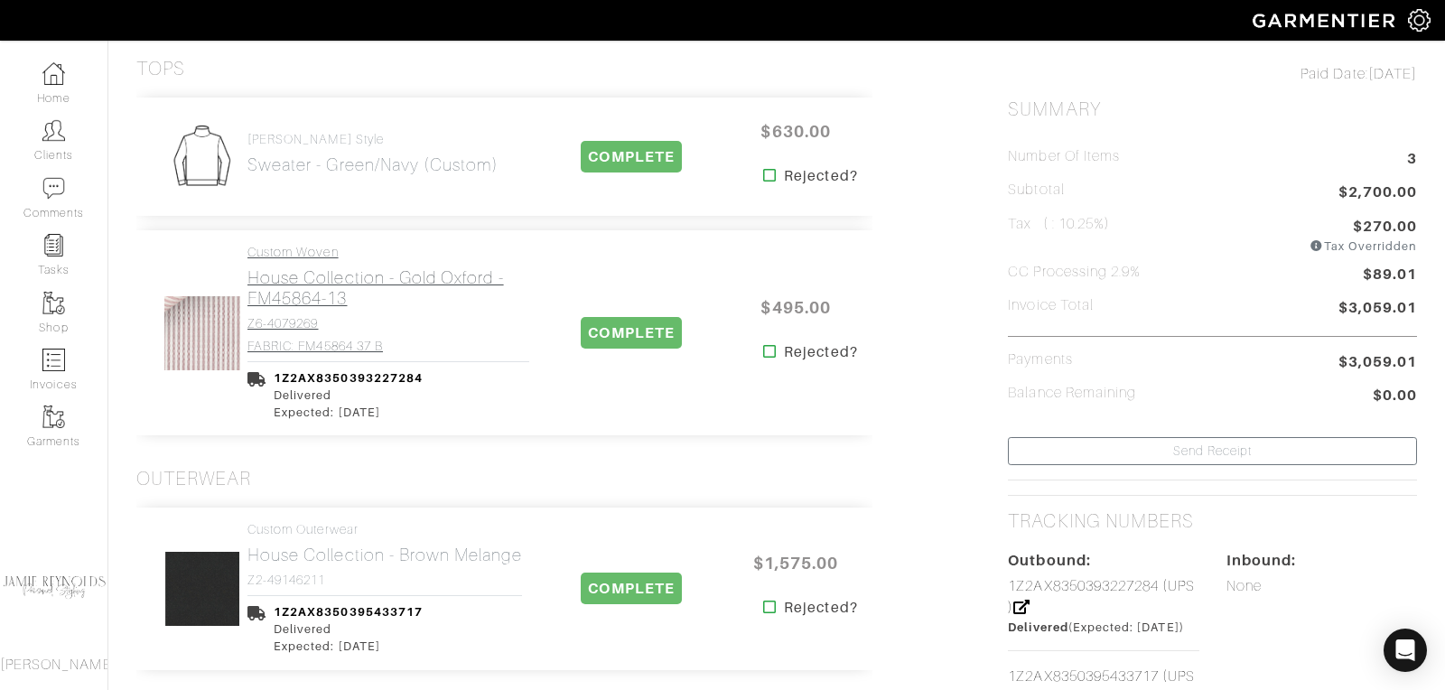
click at [322, 292] on h2 "House Collection - Gold Oxford - FM45864-13" at bounding box center [388, 288] width 282 height 42
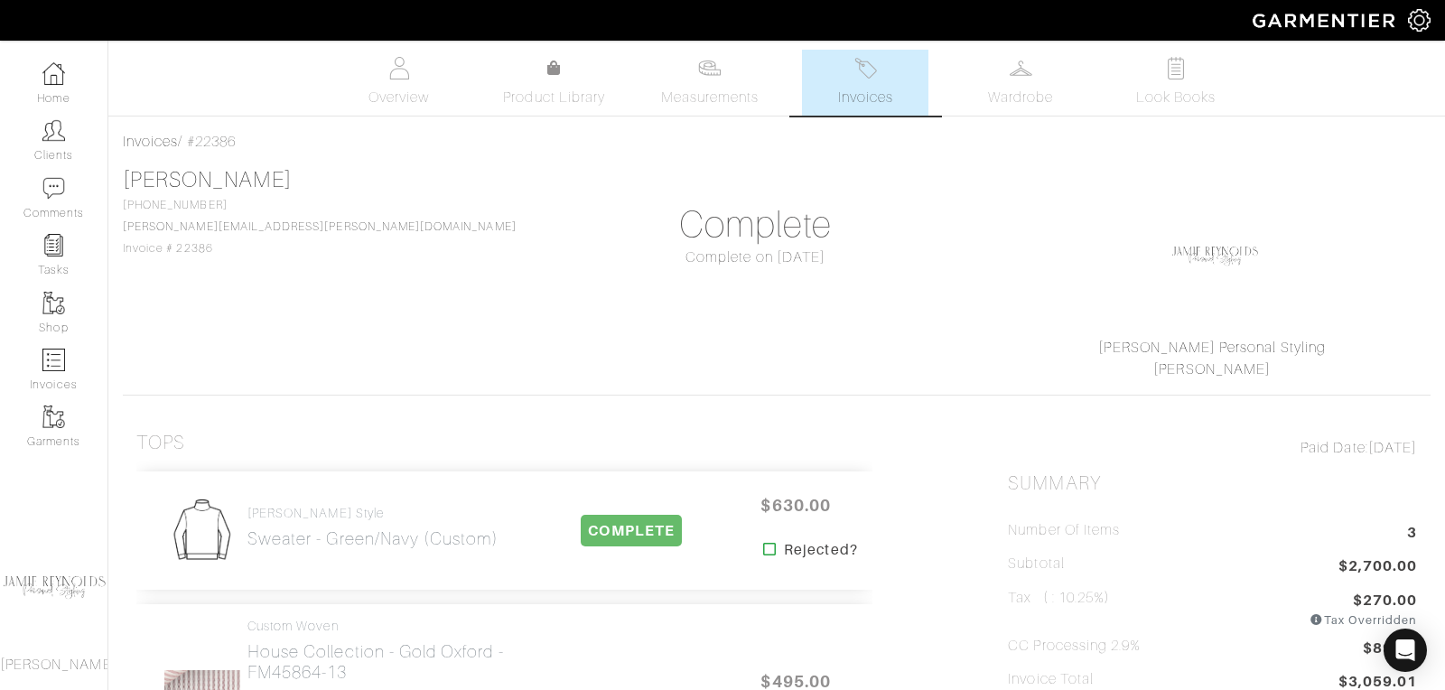
click at [868, 90] on span "Invoices" at bounding box center [865, 98] width 55 height 22
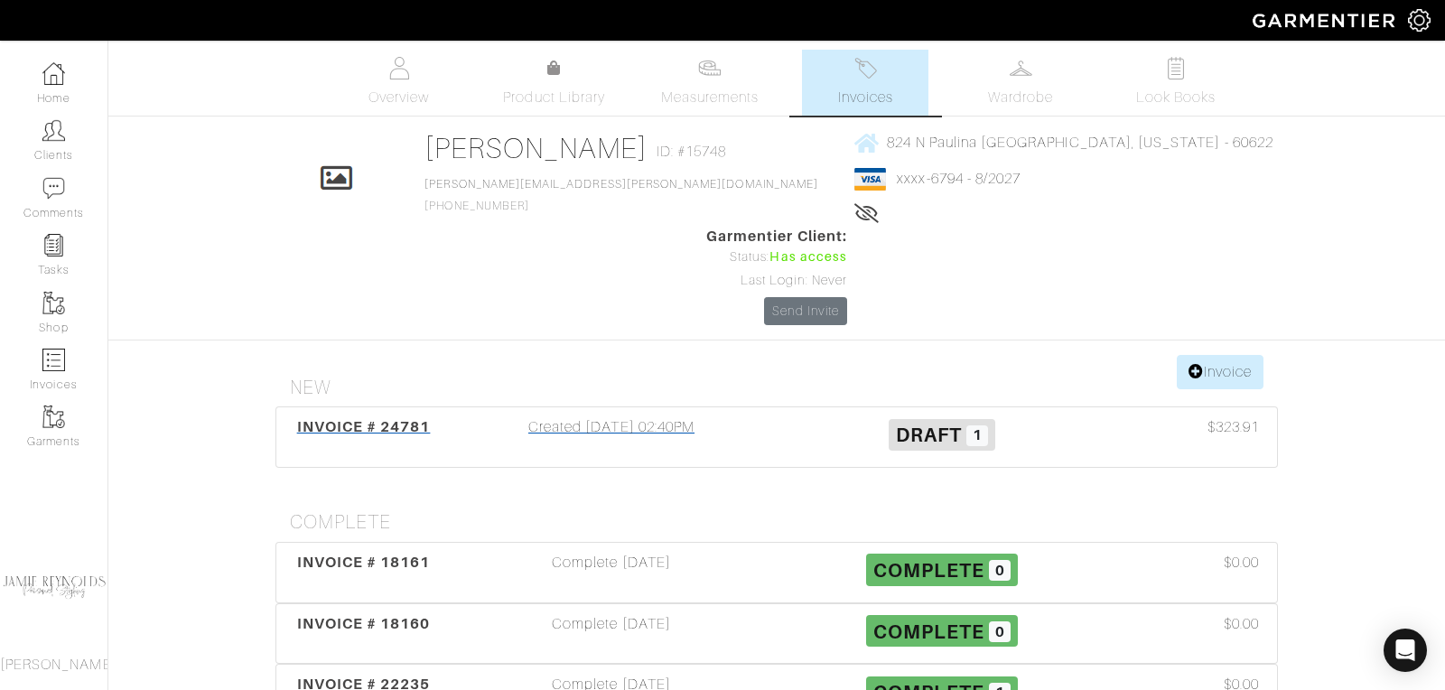
click at [345, 418] on span "INVOICE # 24781" at bounding box center [364, 426] width 134 height 17
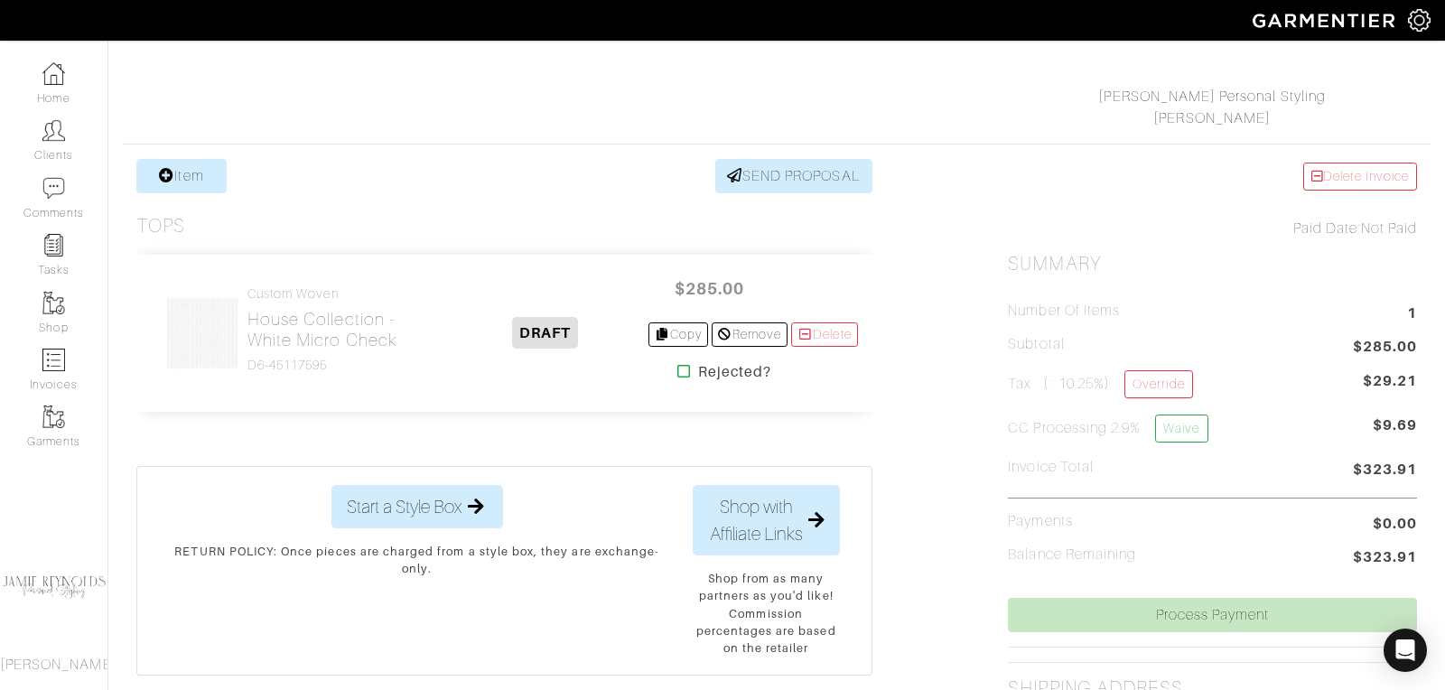
scroll to position [355, 0]
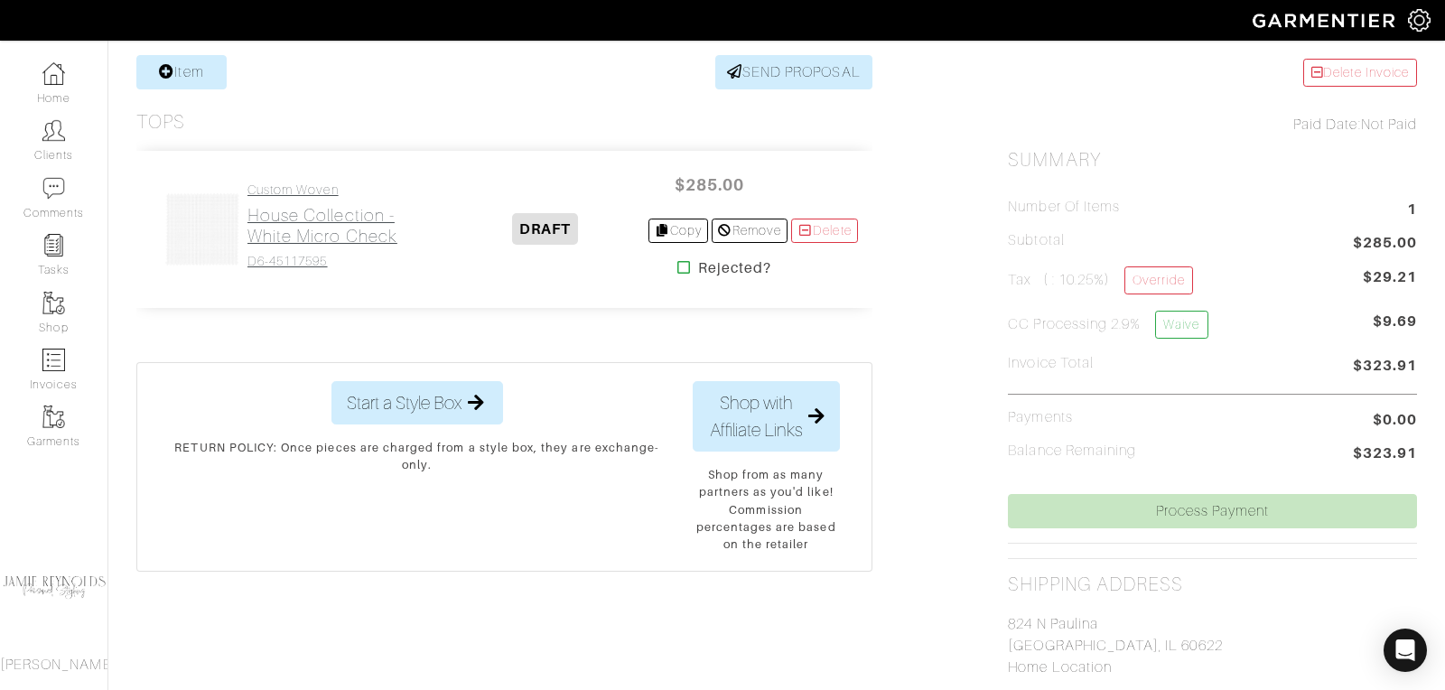
click at [346, 225] on h2 "House Collection - White Micro Check" at bounding box center [345, 226] width 196 height 42
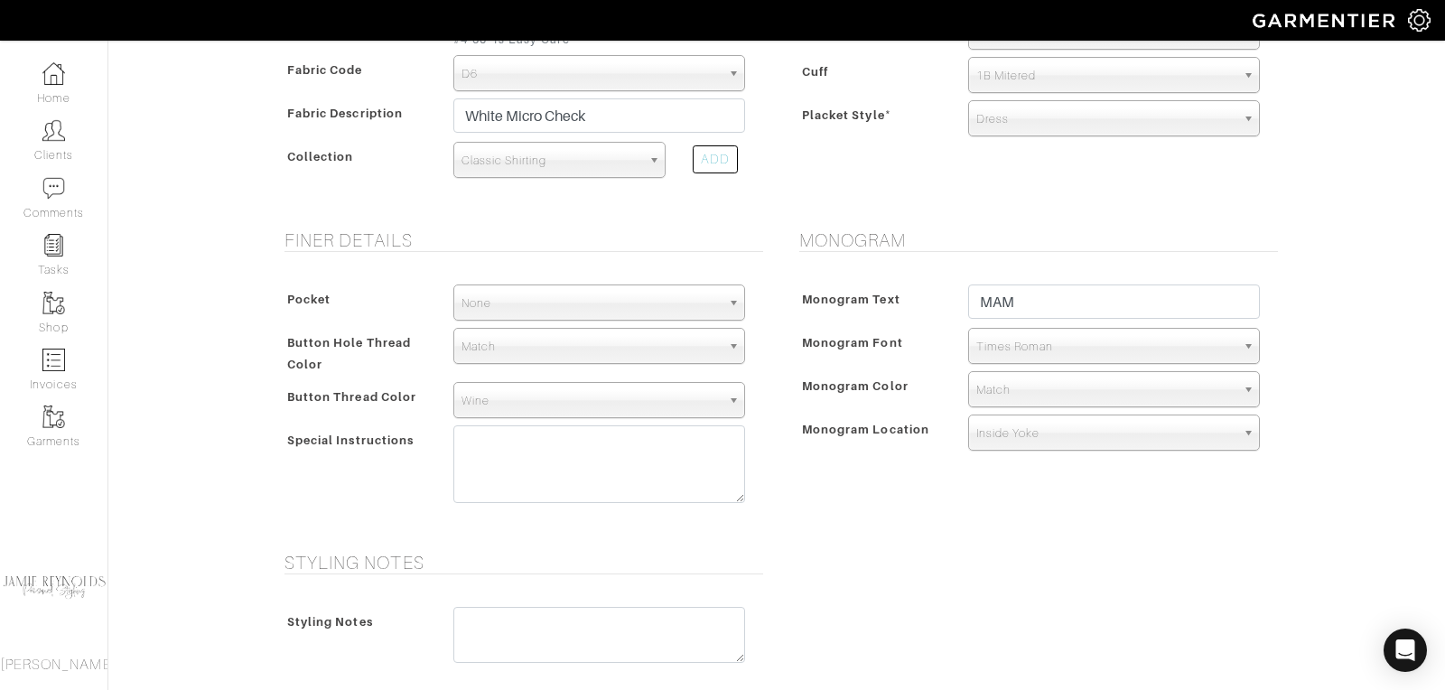
scroll to position [1296, 0]
click at [511, 406] on span "Wine" at bounding box center [591, 401] width 259 height 36
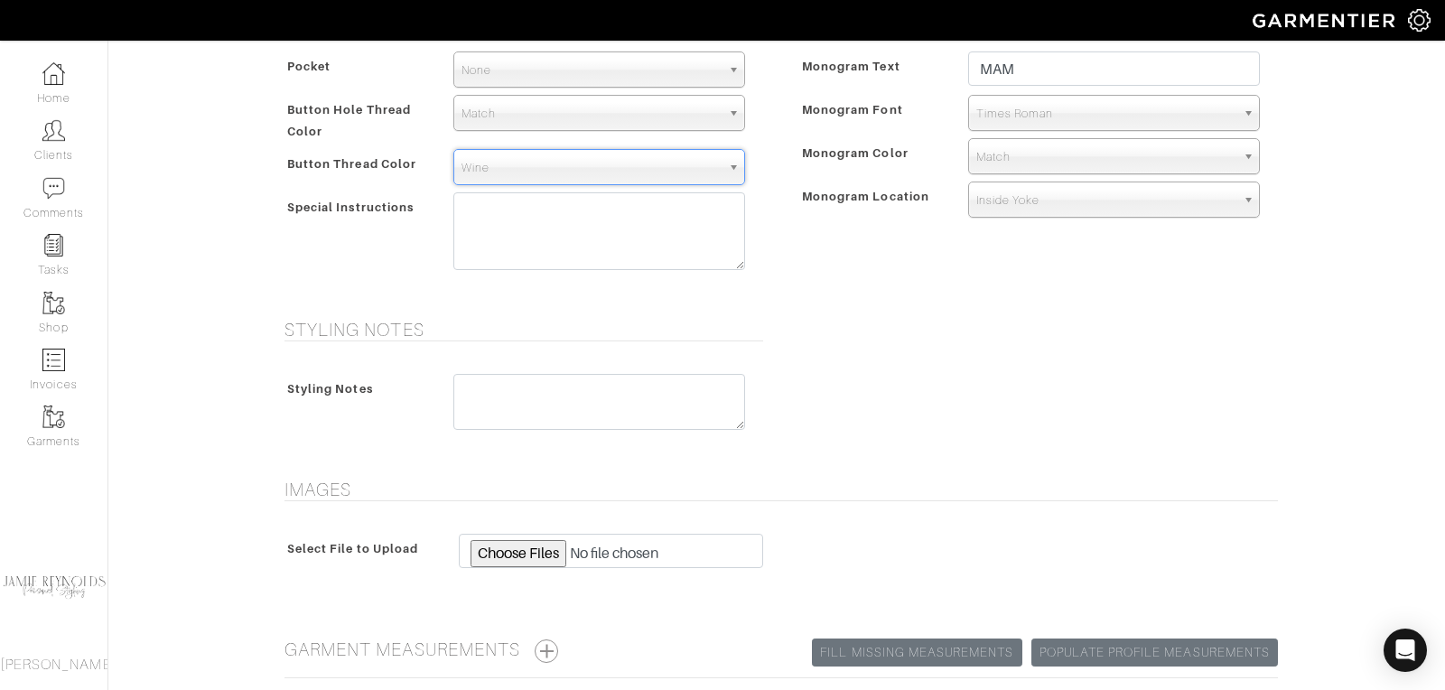
scroll to position [871, 0]
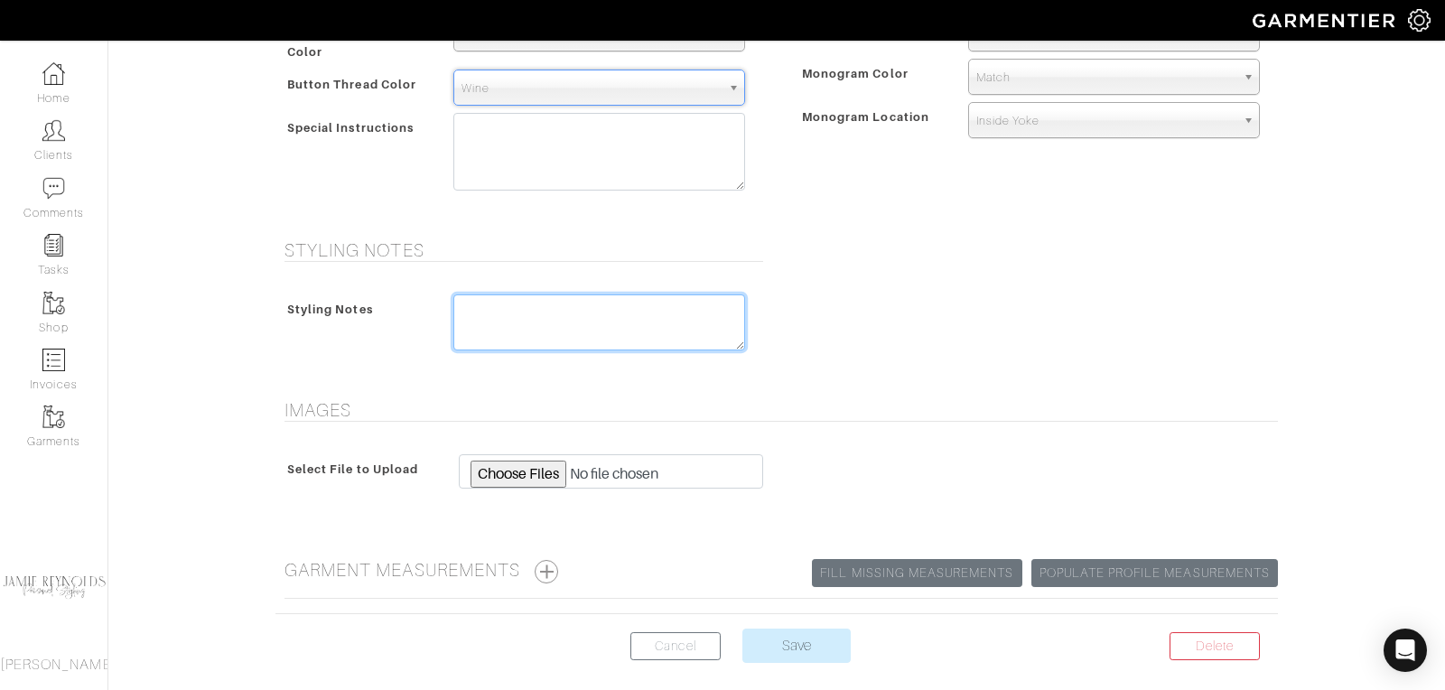
click at [482, 307] on textarea at bounding box center [599, 322] width 292 height 56
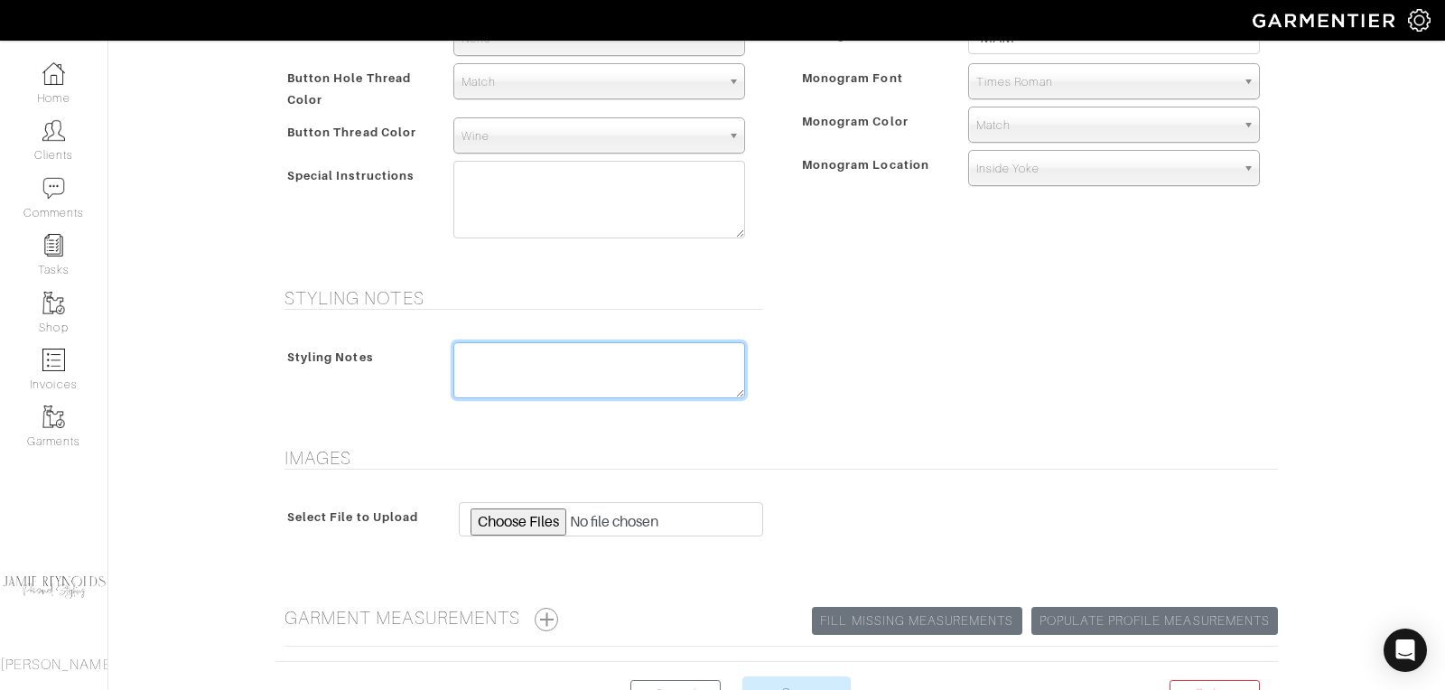
scroll to position [825, 0]
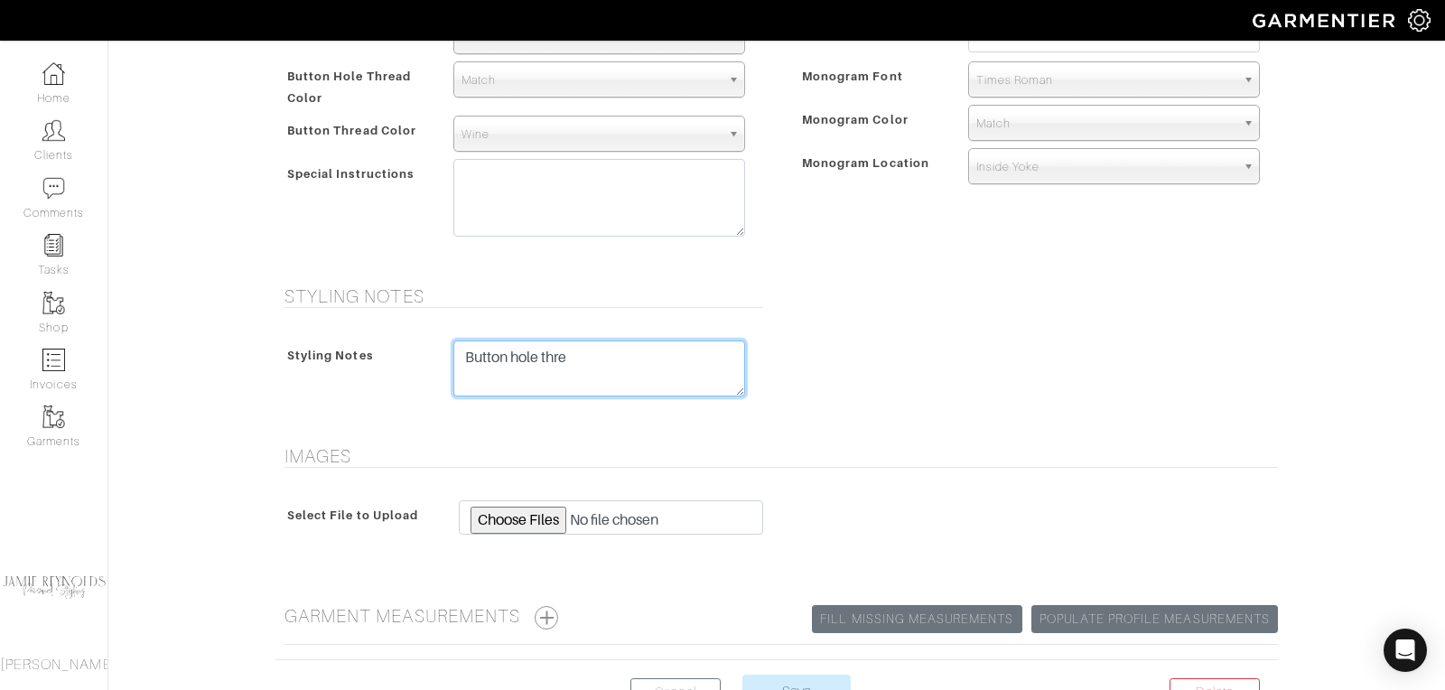
type textarea "Button hole thr"
click at [550, 347] on textarea "Button hole thr" at bounding box center [599, 369] width 292 height 56
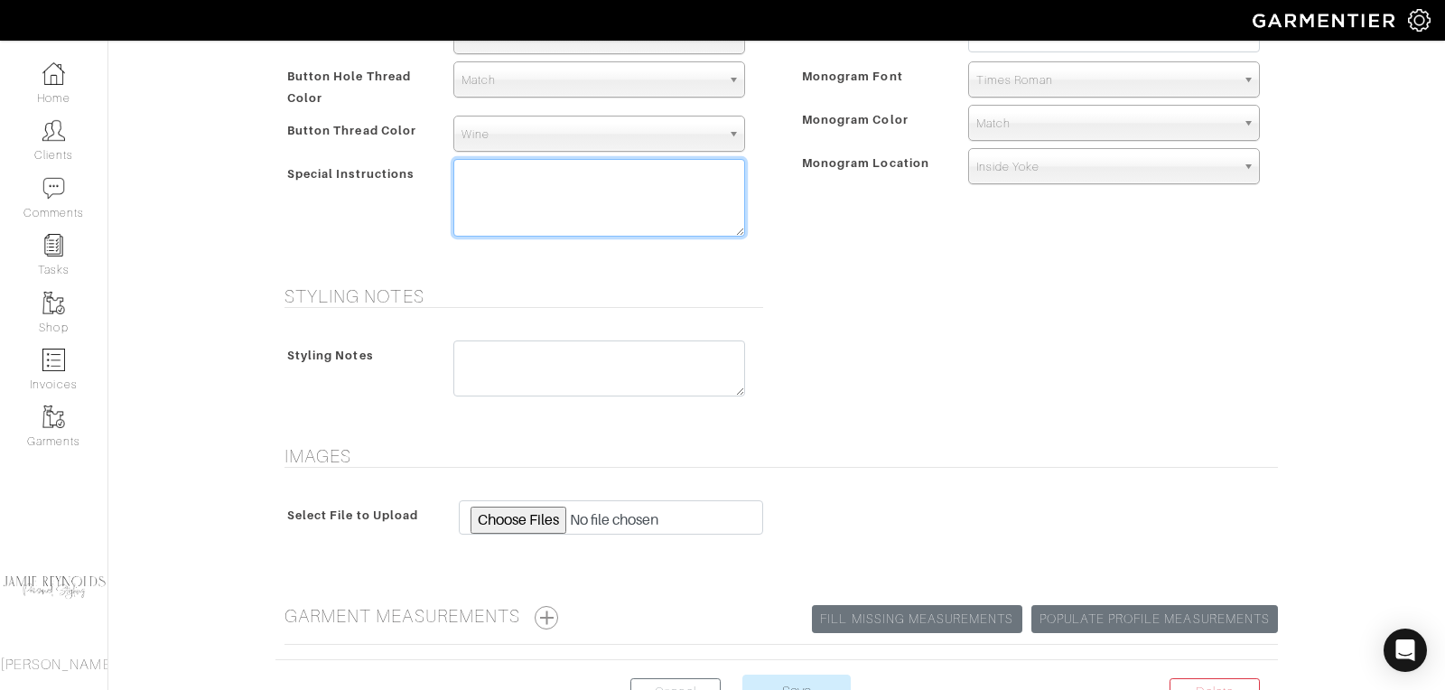
click at [537, 177] on textarea at bounding box center [599, 198] width 292 height 78
click at [466, 173] on textarea "Button hole thread on" at bounding box center [599, 198] width 292 height 78
click at [658, 173] on textarea "Wine button hole thread on" at bounding box center [599, 198] width 292 height 78
click at [503, 173] on textarea "Wine button hole" at bounding box center [599, 198] width 292 height 78
click at [693, 174] on textarea "Wine thread on cuff button hole" at bounding box center [599, 198] width 292 height 78
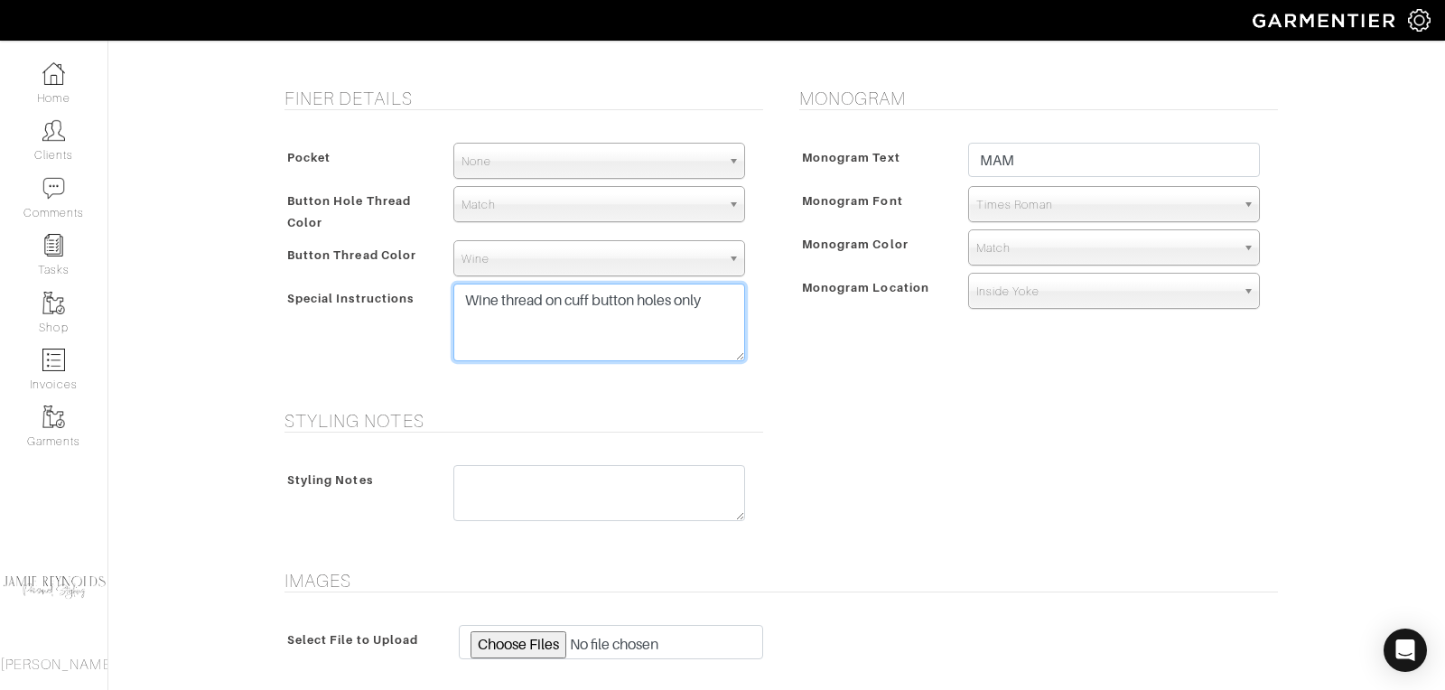
scroll to position [697, 0]
type textarea "Wine thread on cuff button holes only"
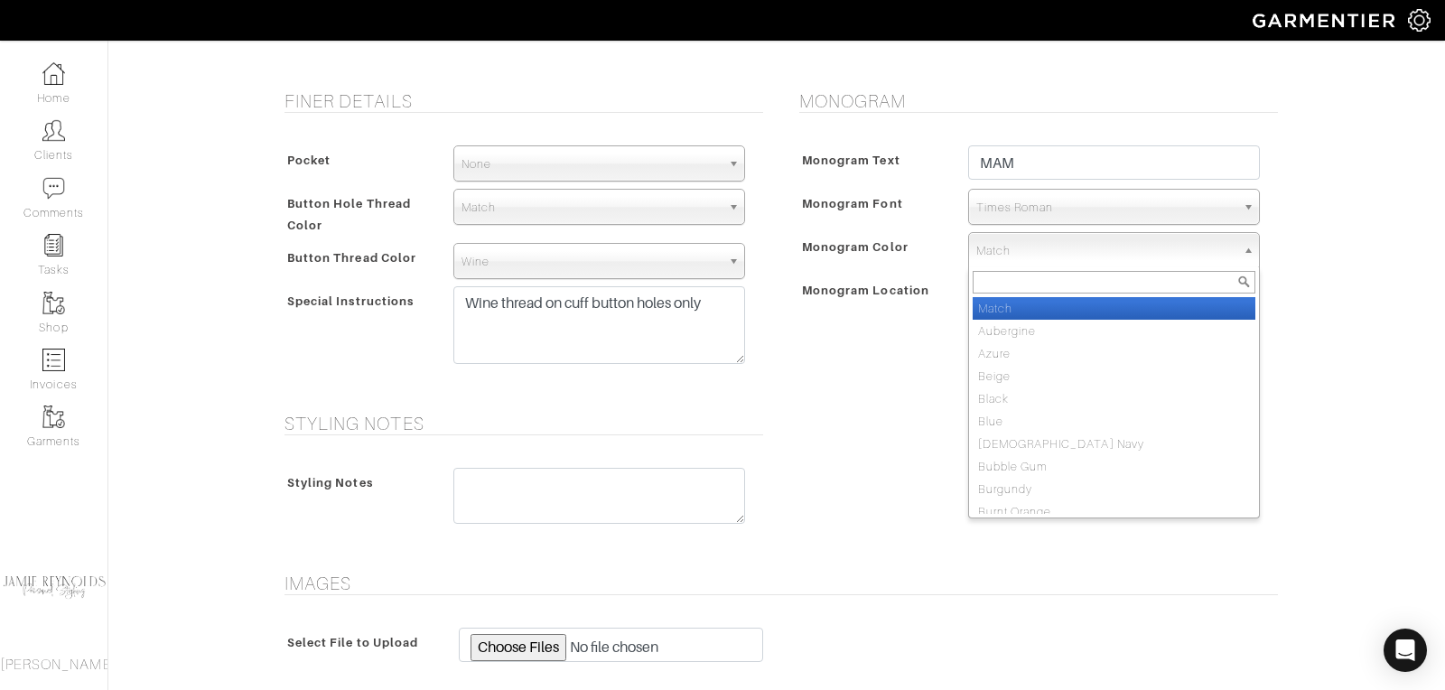
click at [1023, 248] on span "Match" at bounding box center [1105, 251] width 259 height 36
click at [897, 394] on form "See Custom Models & Style Options Swatch & Detail Images Price $ 285.00 Fabric …" at bounding box center [776, 141] width 1003 height 1433
click at [1017, 242] on span "Match" at bounding box center [1105, 251] width 259 height 36
type input "petal"
click at [994, 302] on em "Petal" at bounding box center [991, 309] width 27 height 14
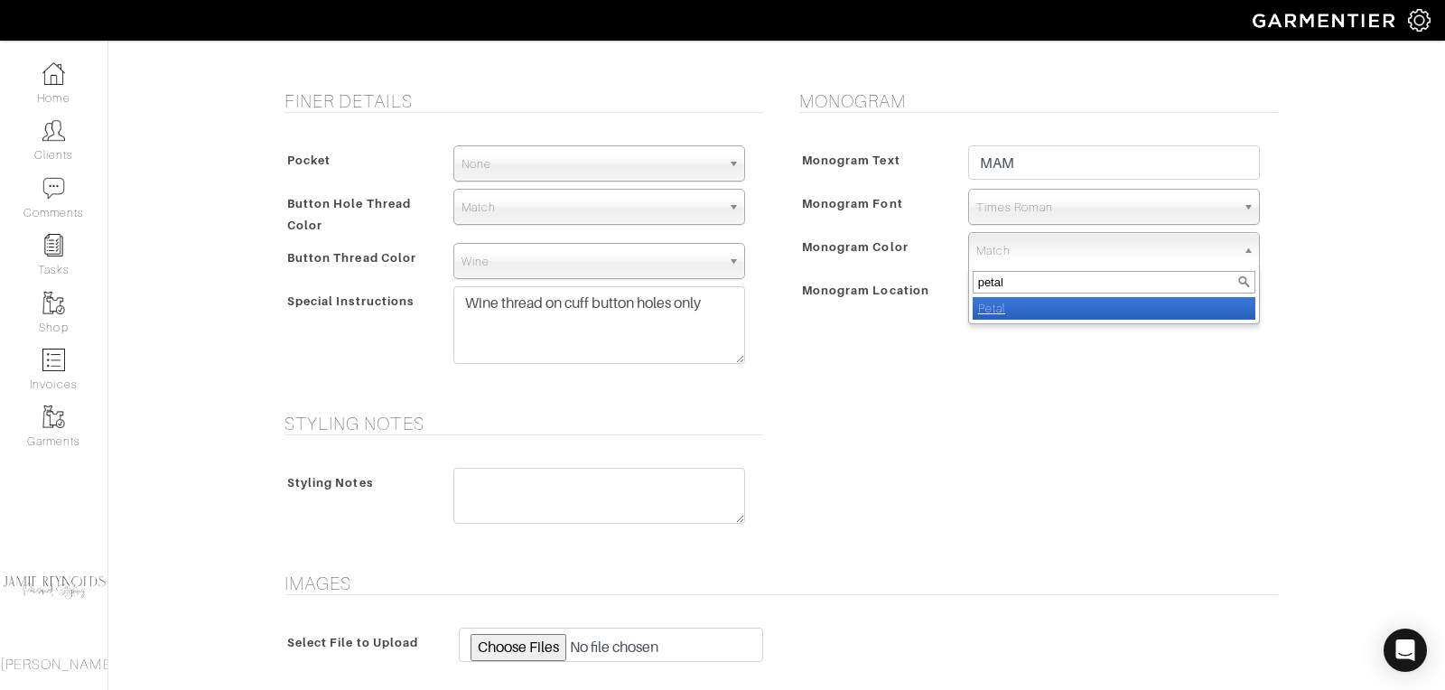
select select "38"
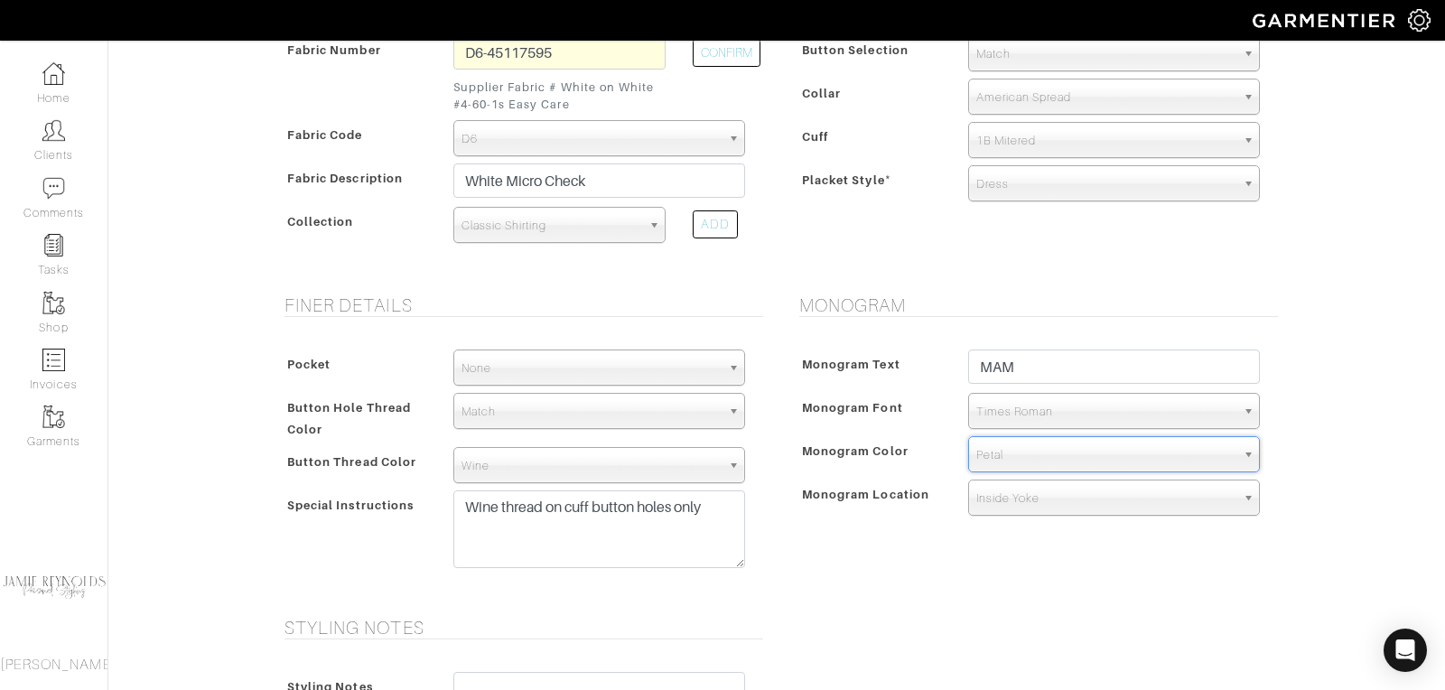
scroll to position [498, 0]
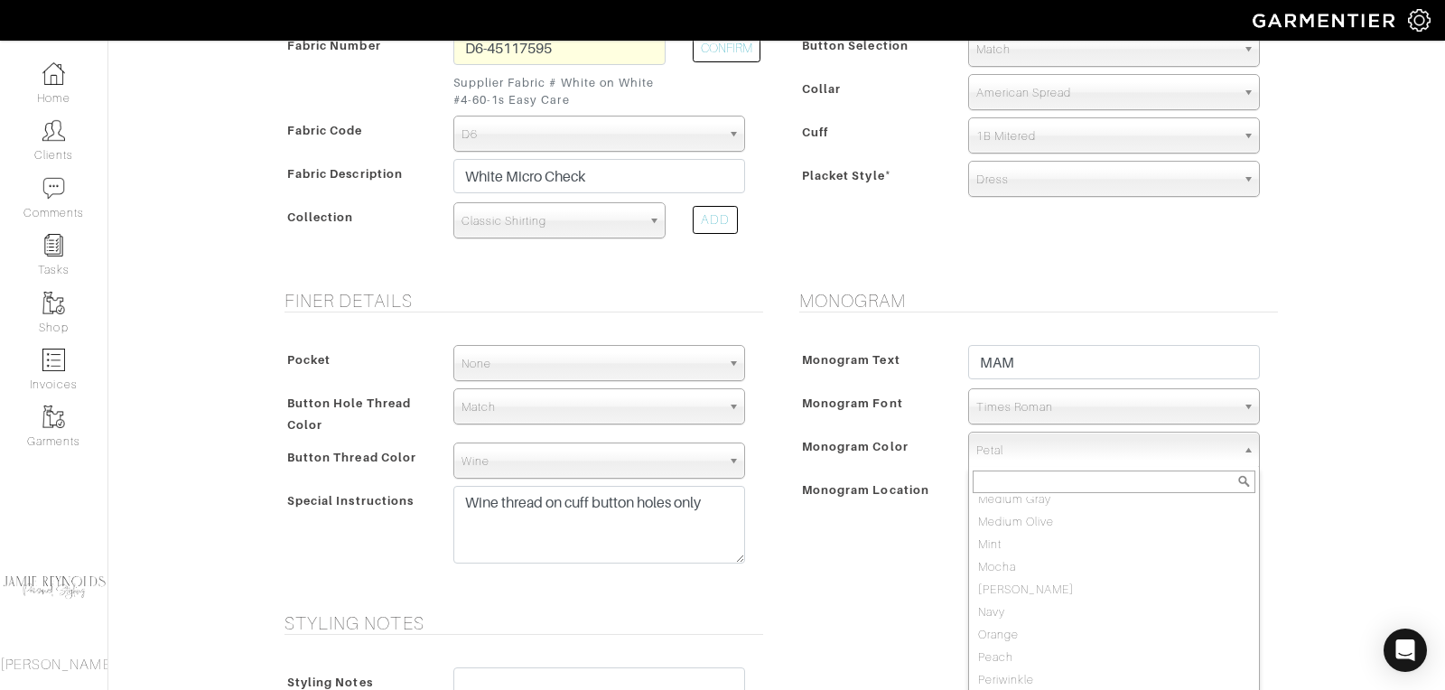
click at [1015, 453] on span "Petal" at bounding box center [1105, 451] width 259 height 36
type input "tan"
click at [995, 501] on em "Tan" at bounding box center [988, 508] width 21 height 14
select select "41"
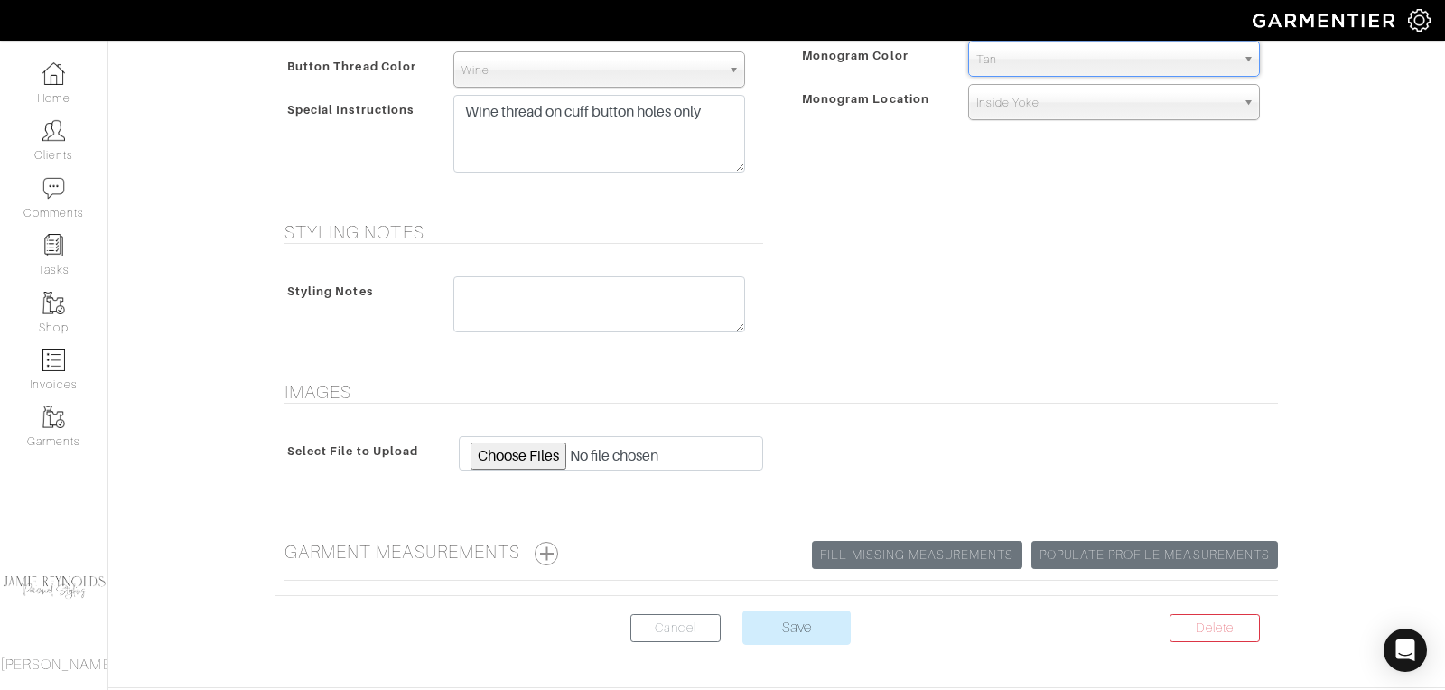
scroll to position [943, 0]
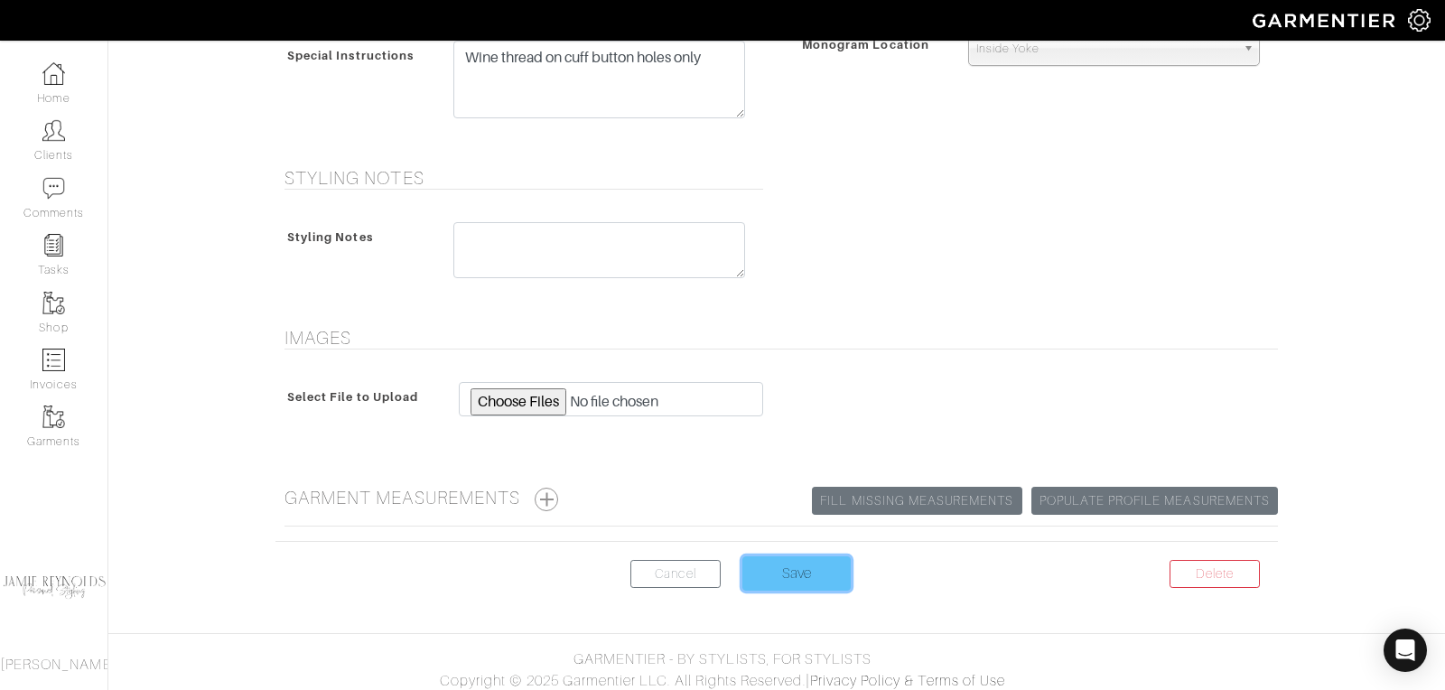
click at [810, 559] on input "Save" at bounding box center [796, 573] width 108 height 34
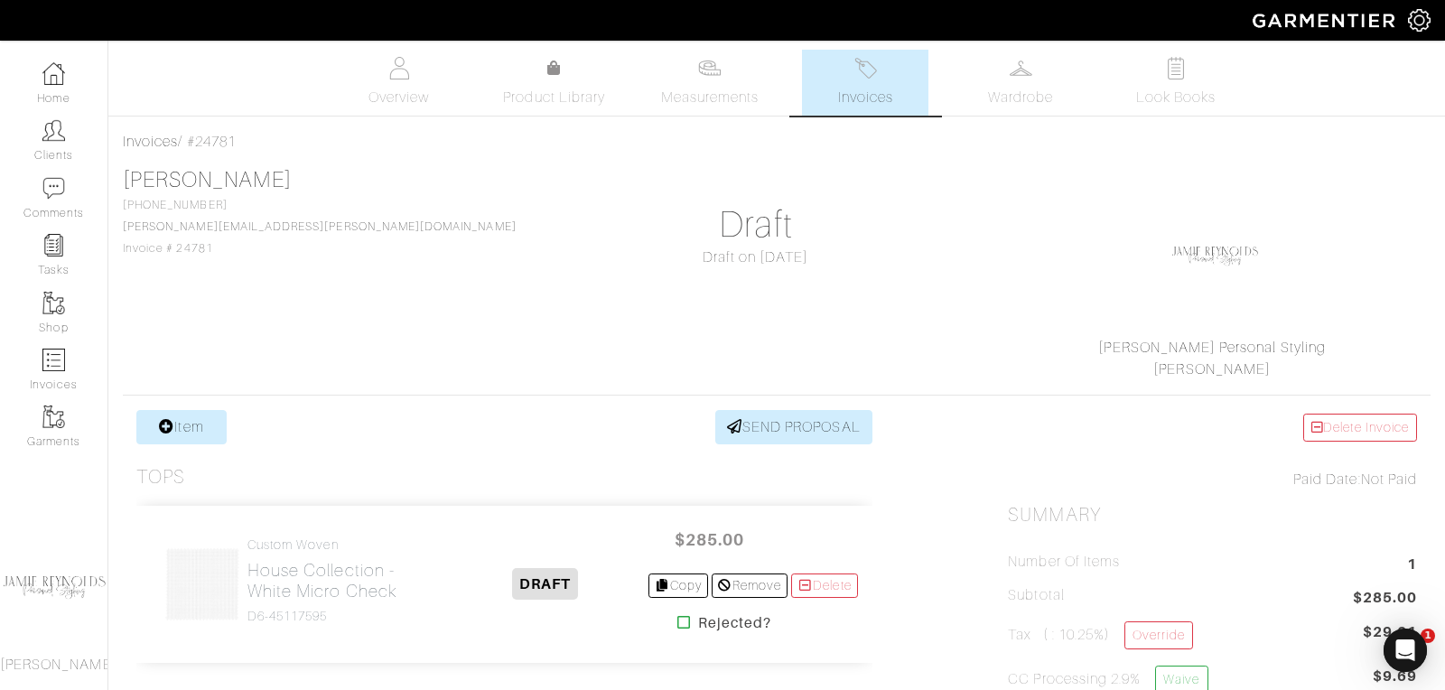
click at [853, 90] on span "Invoices" at bounding box center [865, 98] width 55 height 22
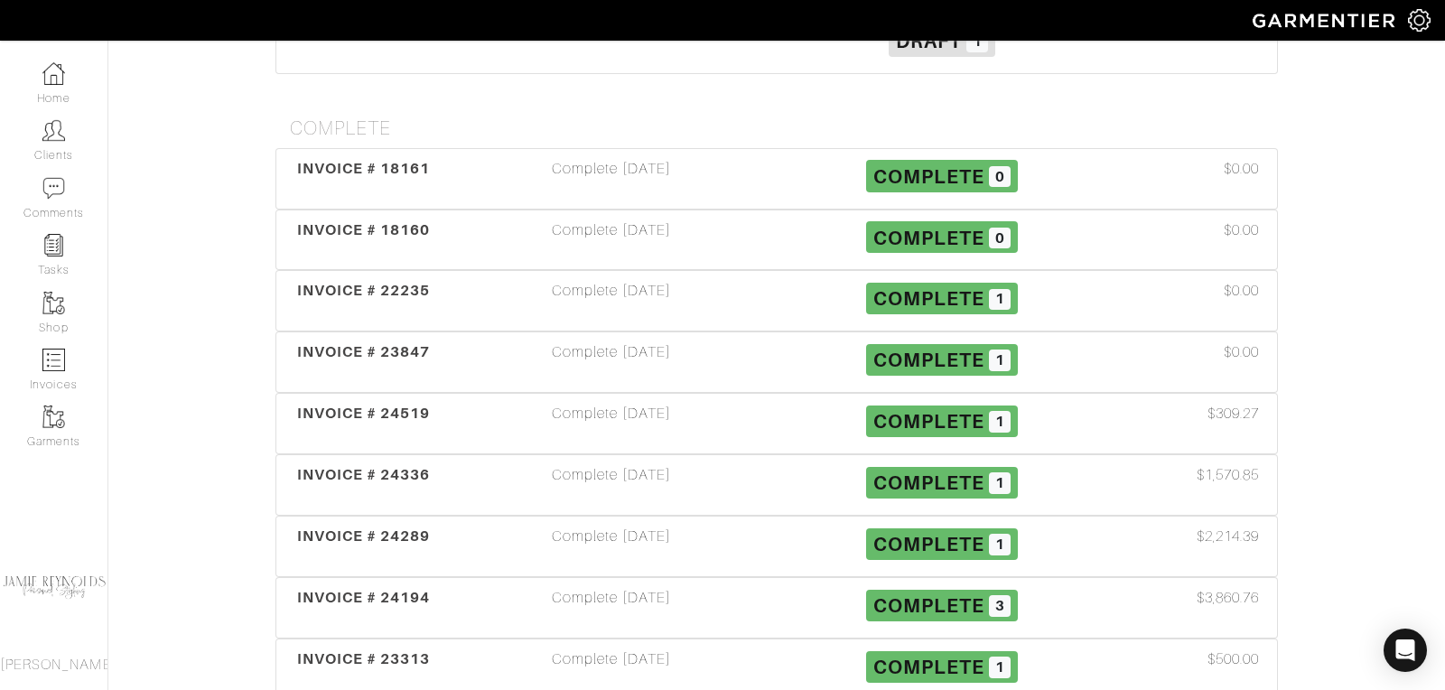
scroll to position [400, 0]
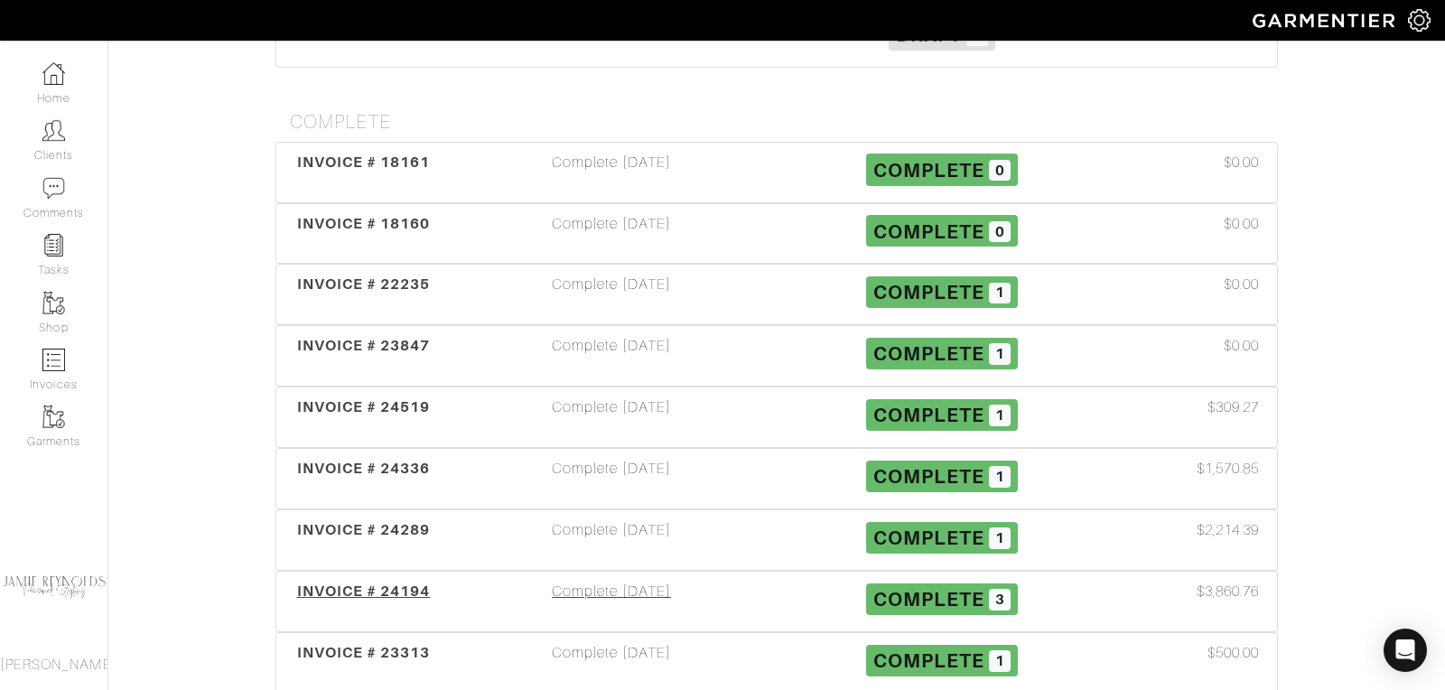
click at [347, 583] on span "INVOICE # 24194" at bounding box center [364, 591] width 134 height 17
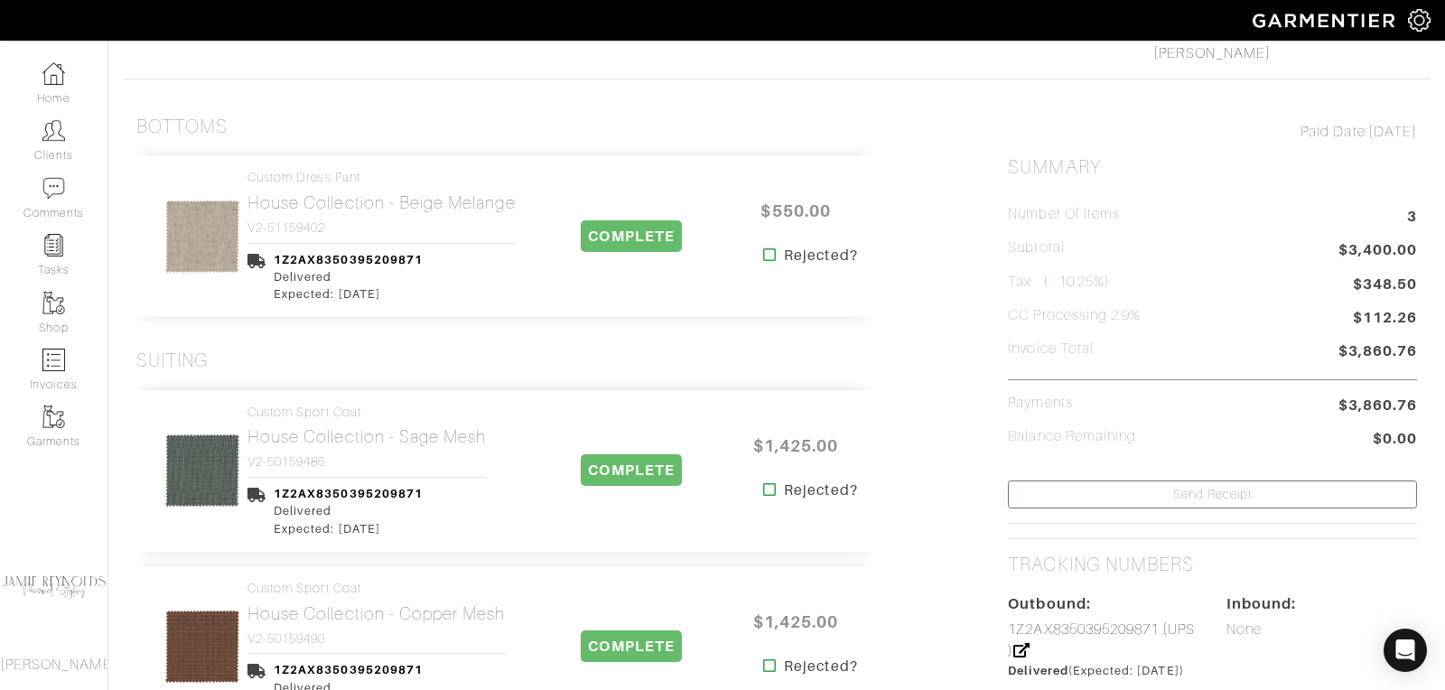
scroll to position [321, 0]
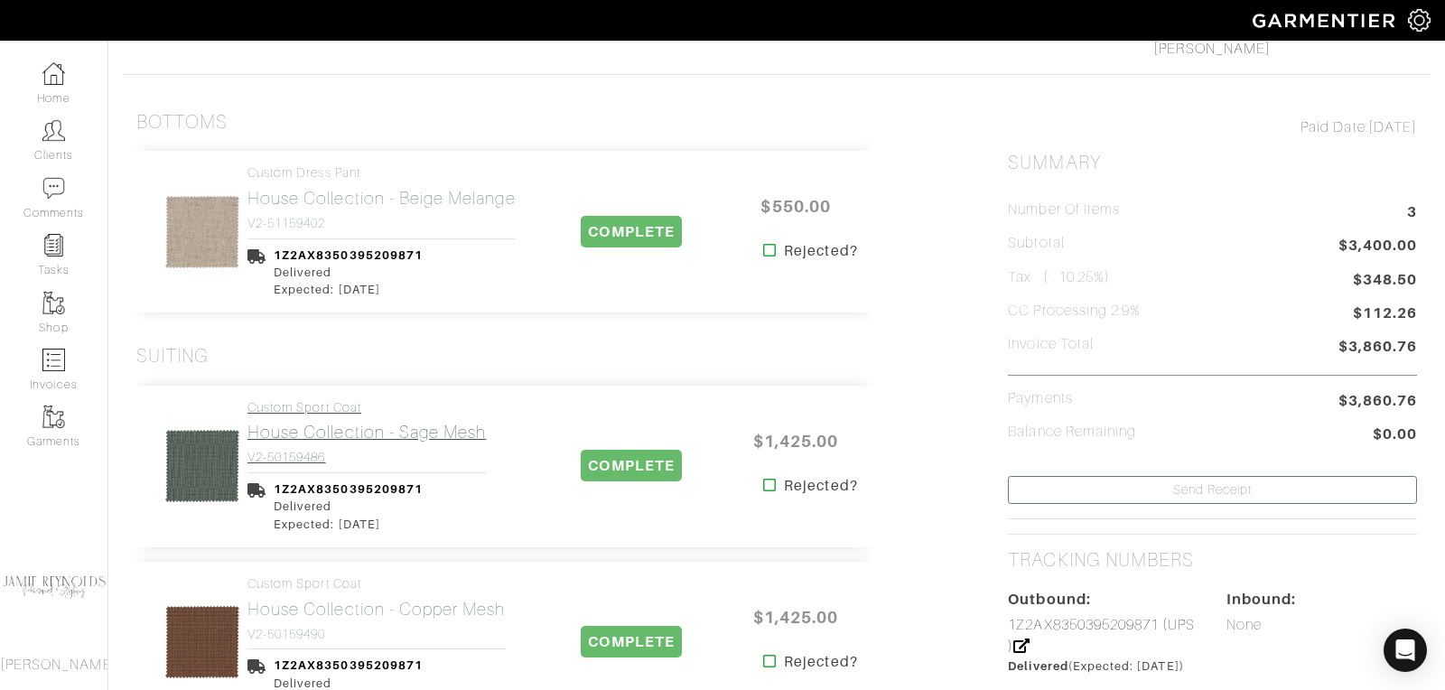
click at [352, 425] on h2 "House Collection - Sage Mesh" at bounding box center [366, 432] width 238 height 21
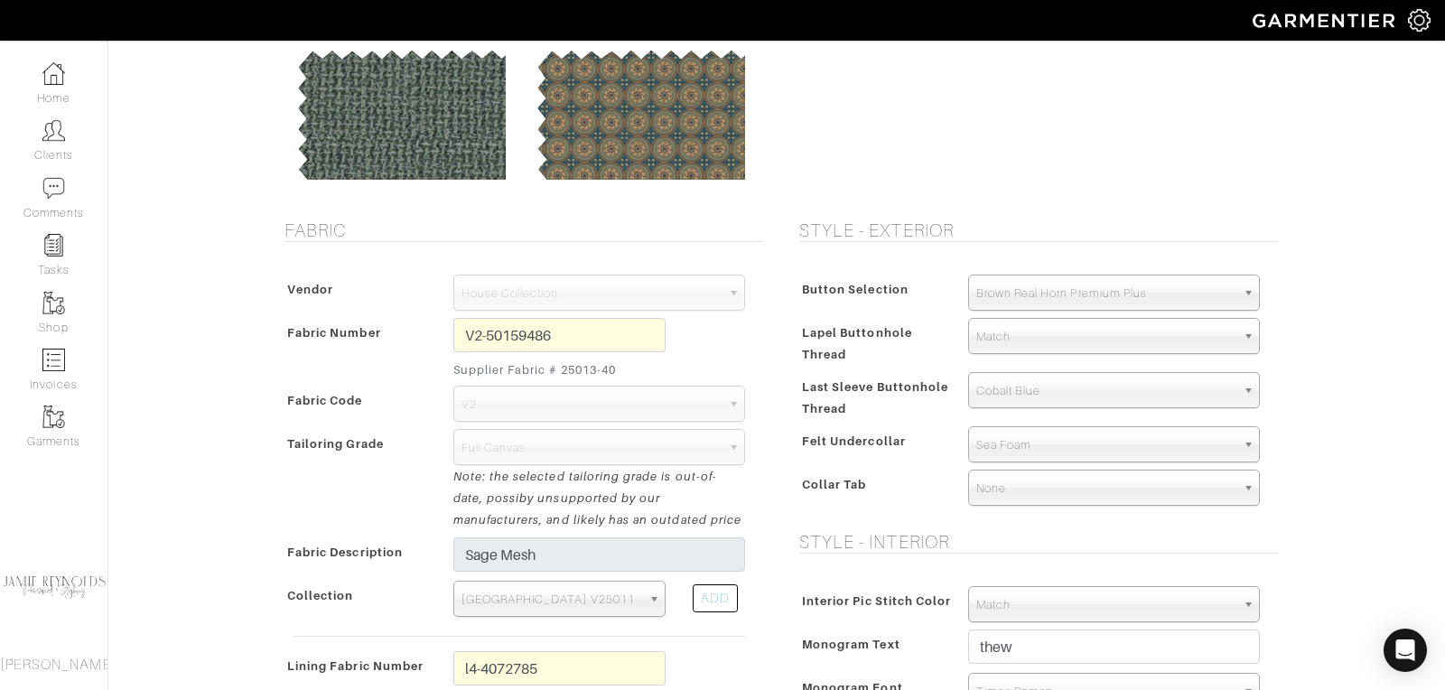
scroll to position [141, 0]
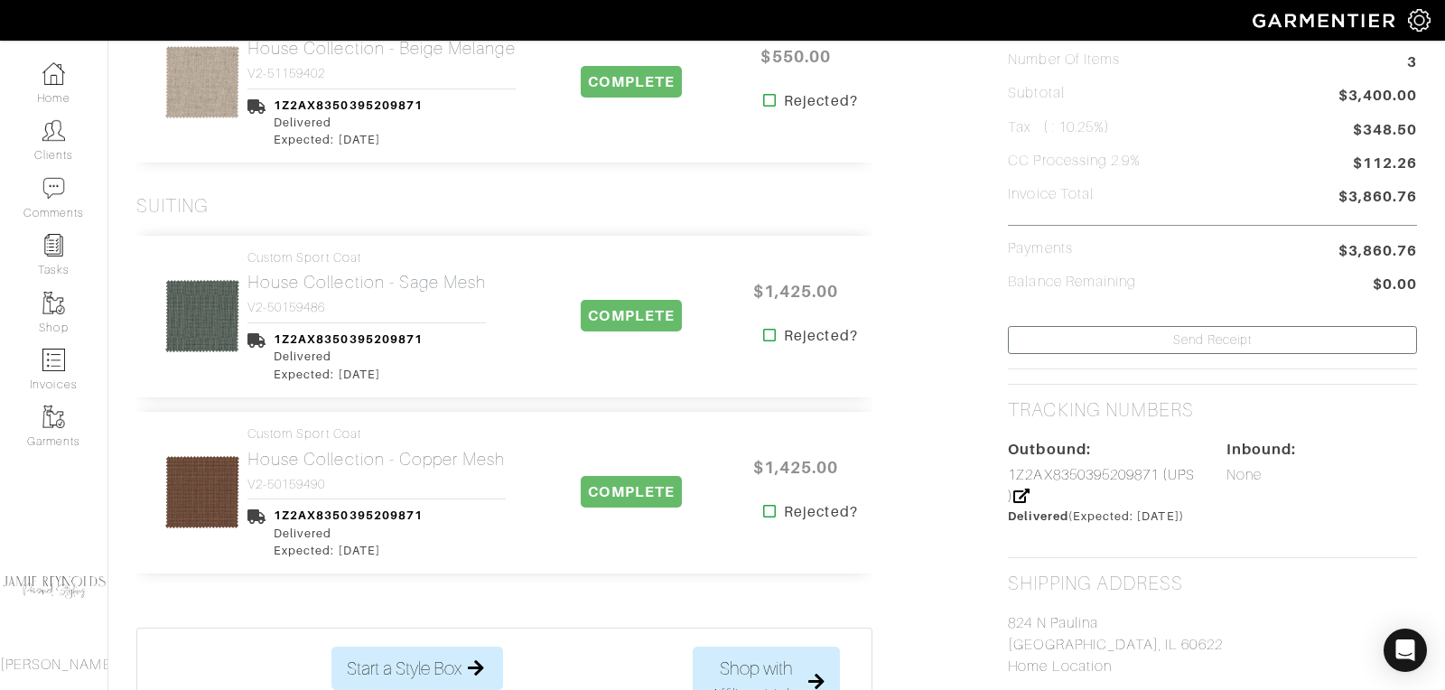
scroll to position [479, 0]
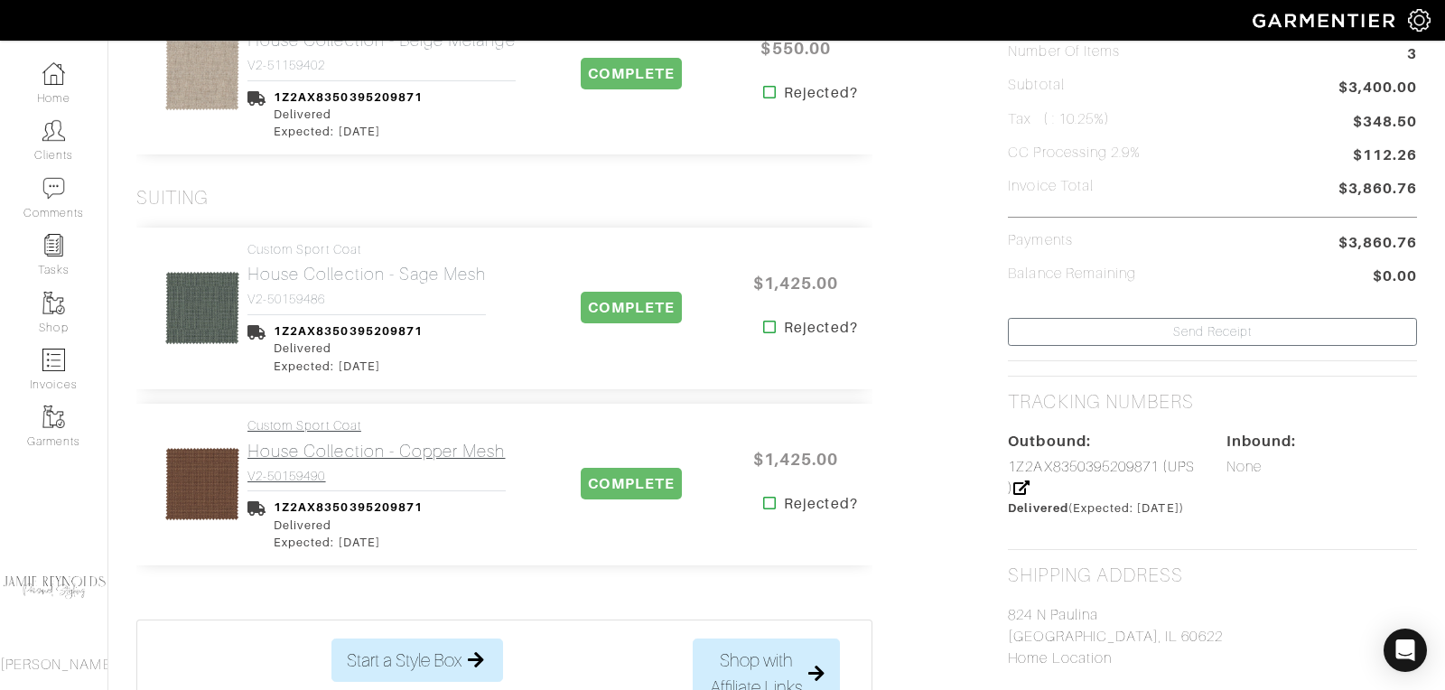
click at [329, 461] on link "Custom Sport Coat House Collection - Copper Mesh V2-50159490" at bounding box center [376, 451] width 258 height 66
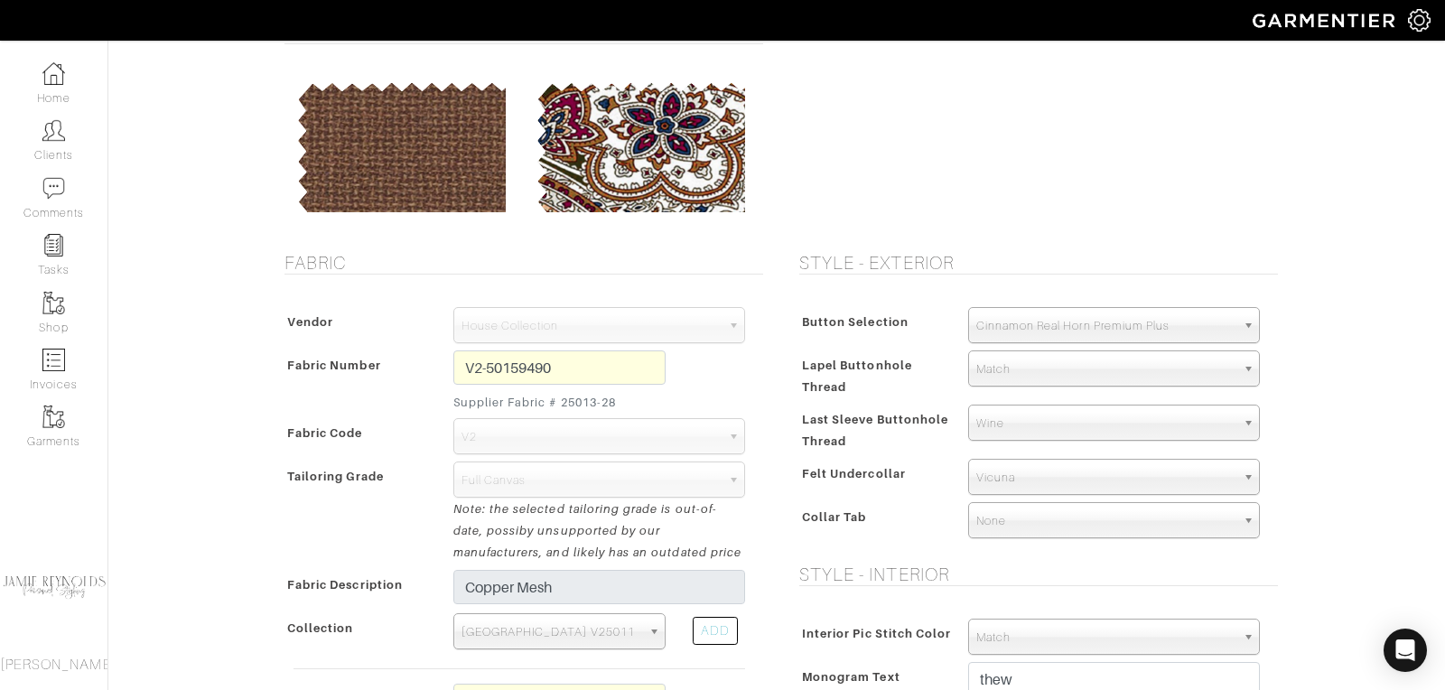
scroll to position [31, 0]
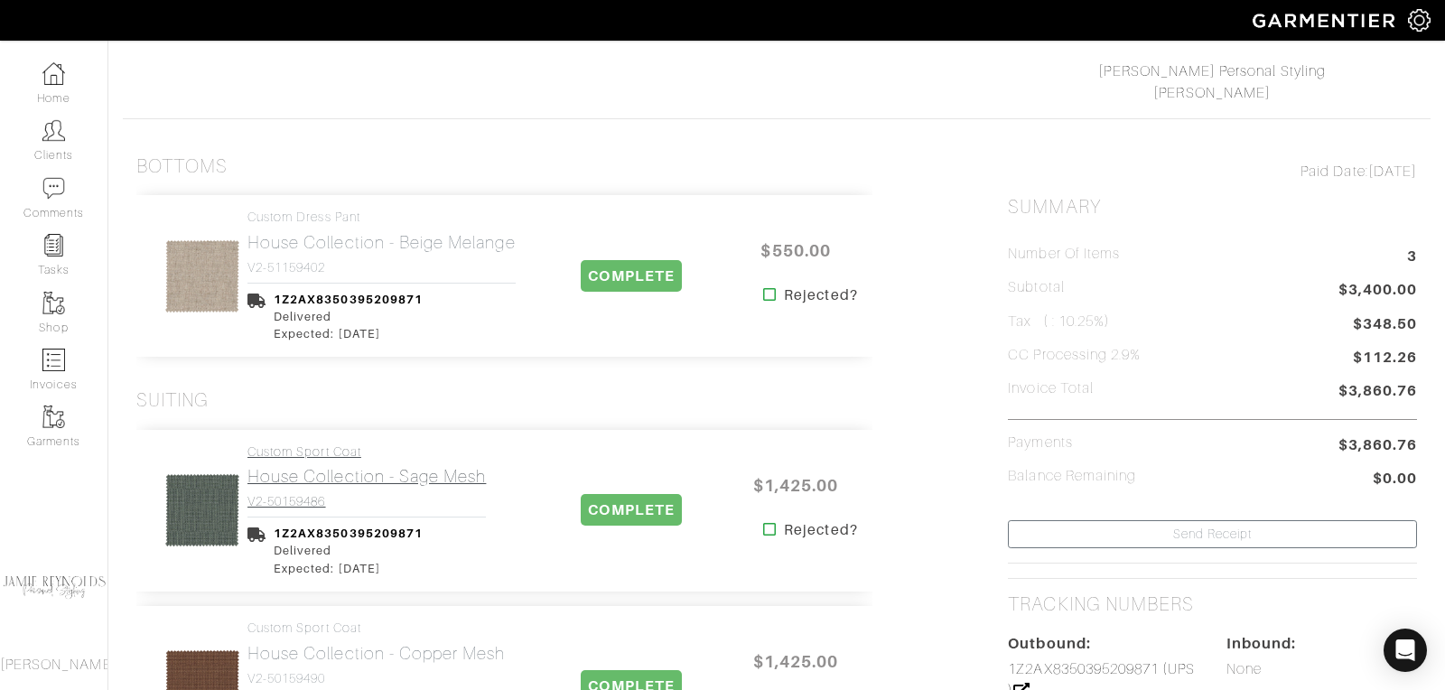
scroll to position [273, 0]
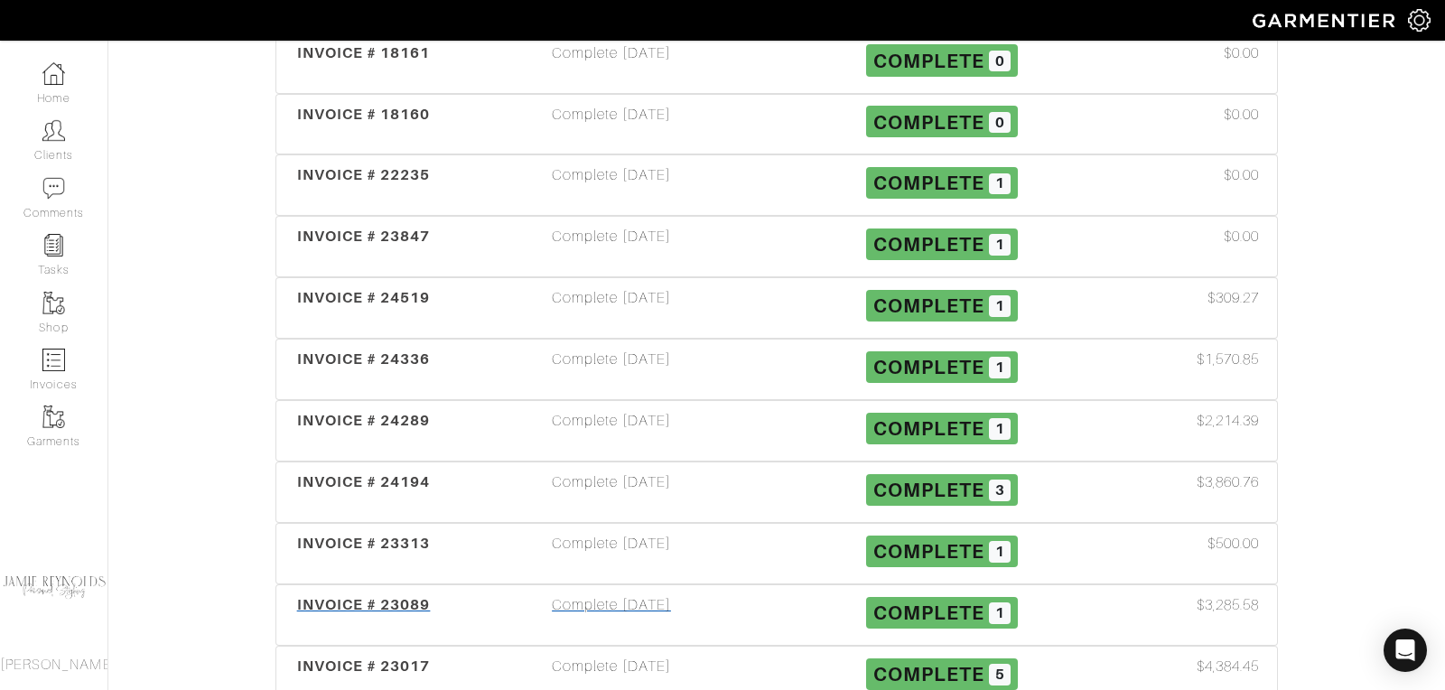
scroll to position [517, 0]
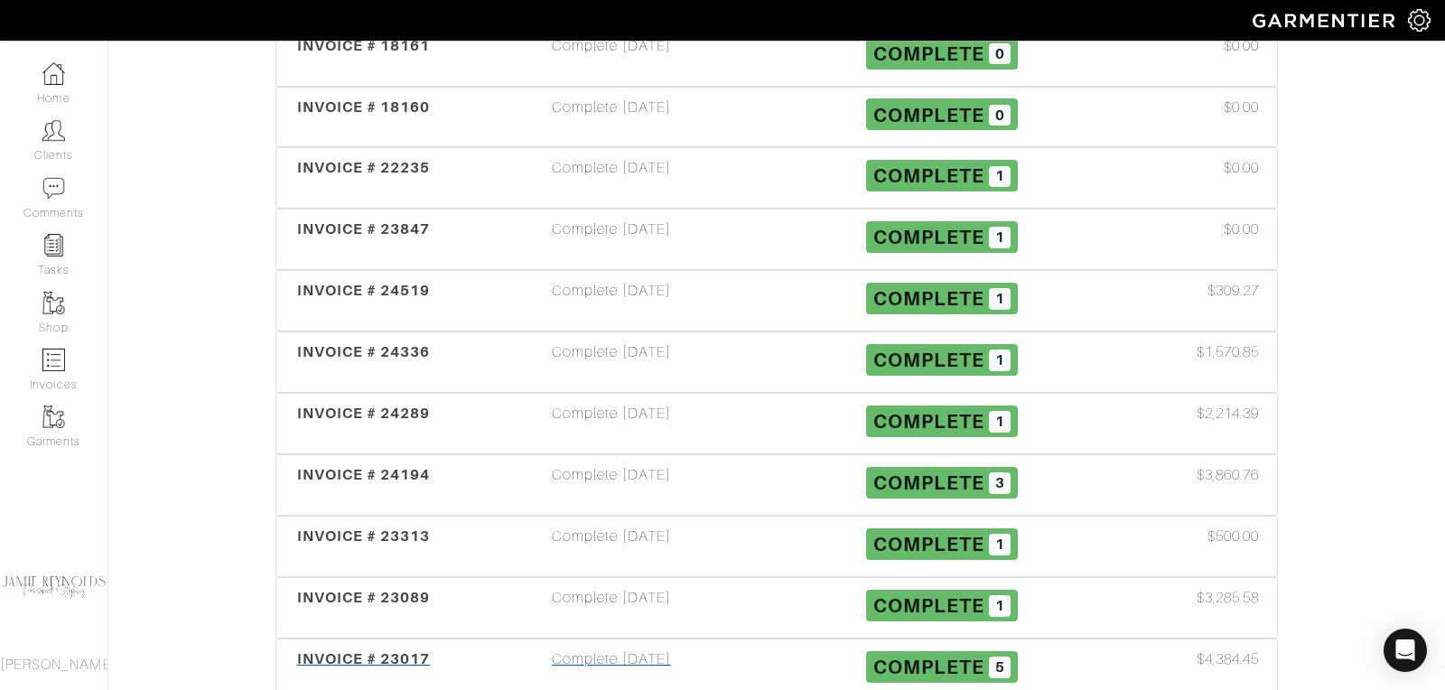
click at [402, 650] on span "INVOICE # 23017" at bounding box center [364, 658] width 134 height 17
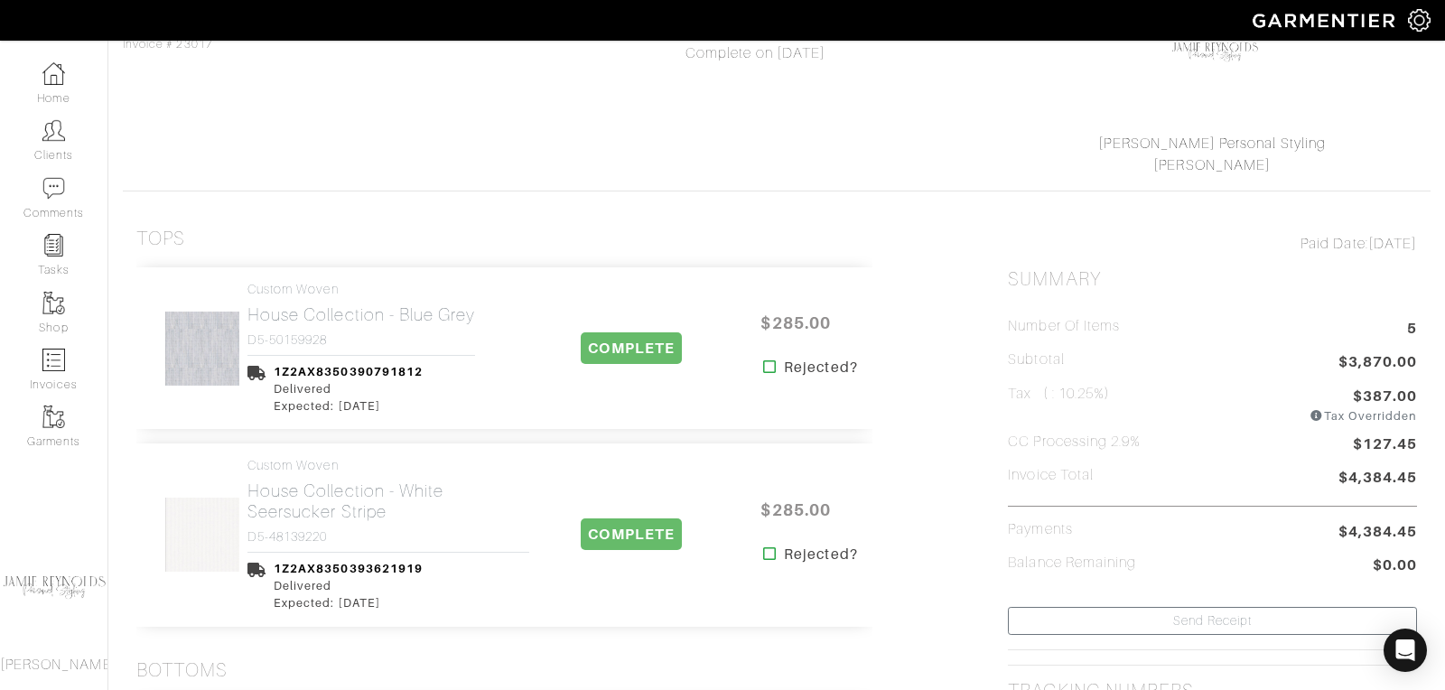
scroll to position [238, 0]
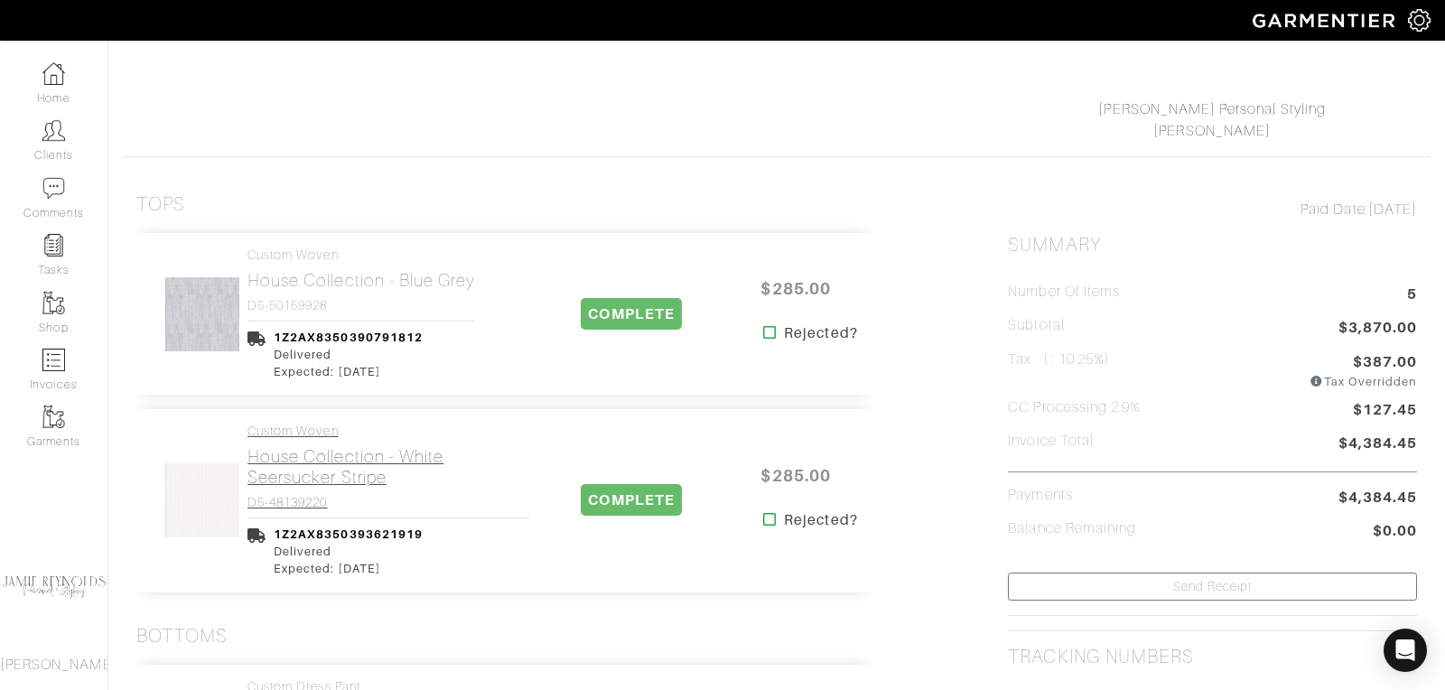
click at [345, 458] on h2 "House Collection - White Seersucker Stripe" at bounding box center [388, 467] width 282 height 42
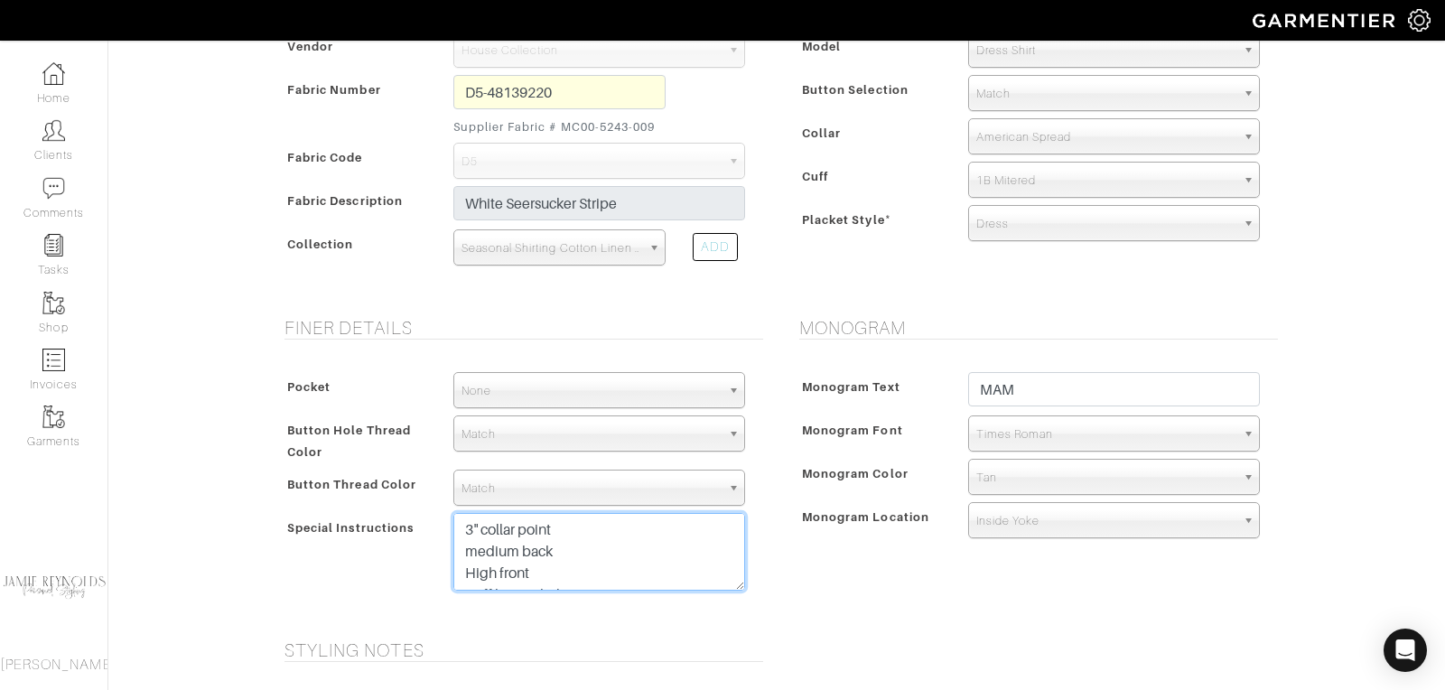
drag, startPoint x: 541, startPoint y: 571, endPoint x: 505, endPoint y: 472, distance: 104.9
click at [505, 472] on div "Pocket None V-Hem Left V-Hem Right None Button Hole Thread Color Match Aubergin…" at bounding box center [519, 486] width 488 height 264
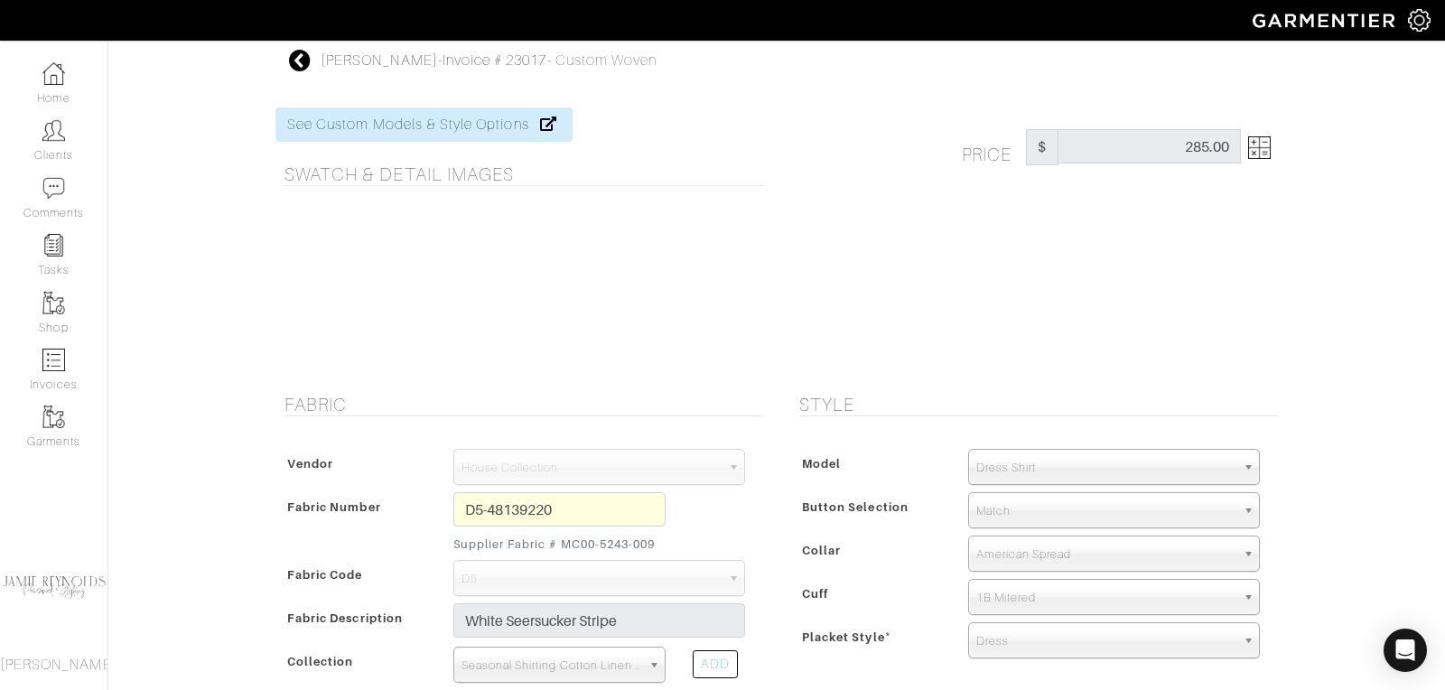
click at [298, 60] on icon at bounding box center [300, 61] width 23 height 22
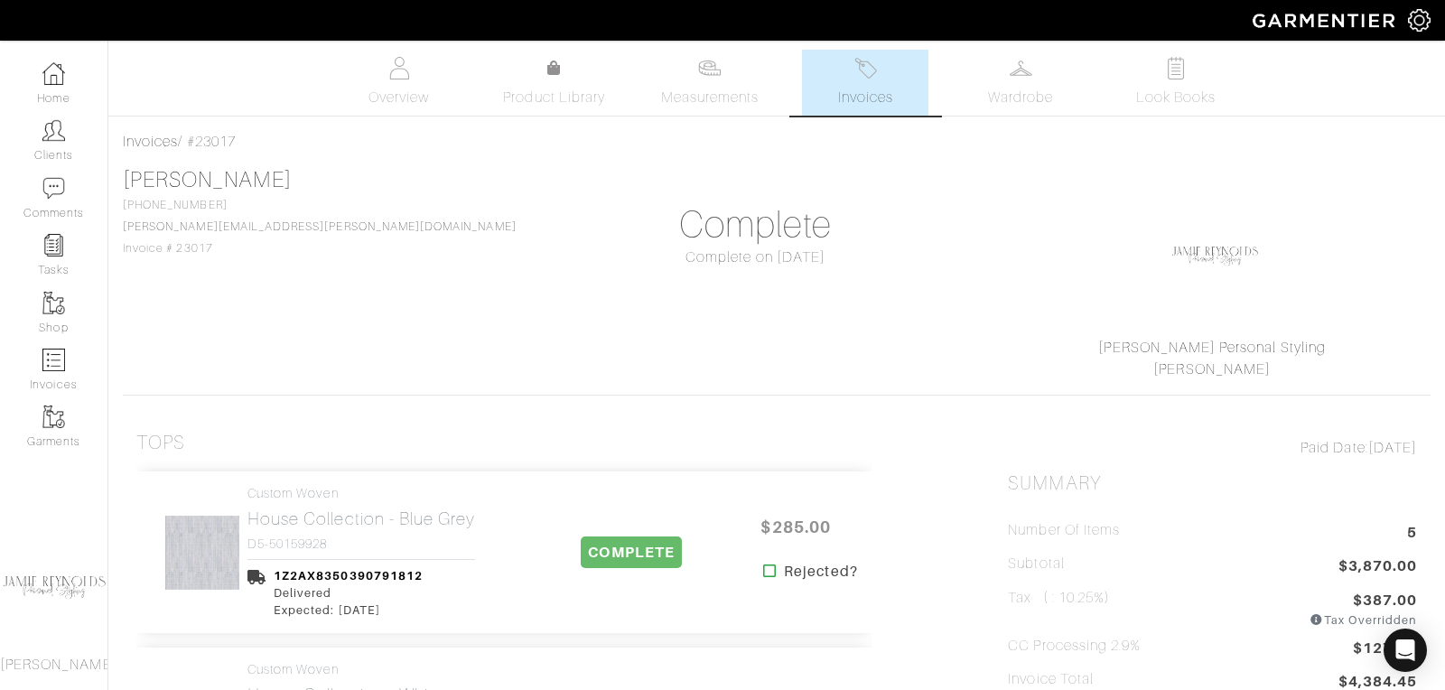
click at [881, 73] on link "Invoices" at bounding box center [865, 83] width 126 height 66
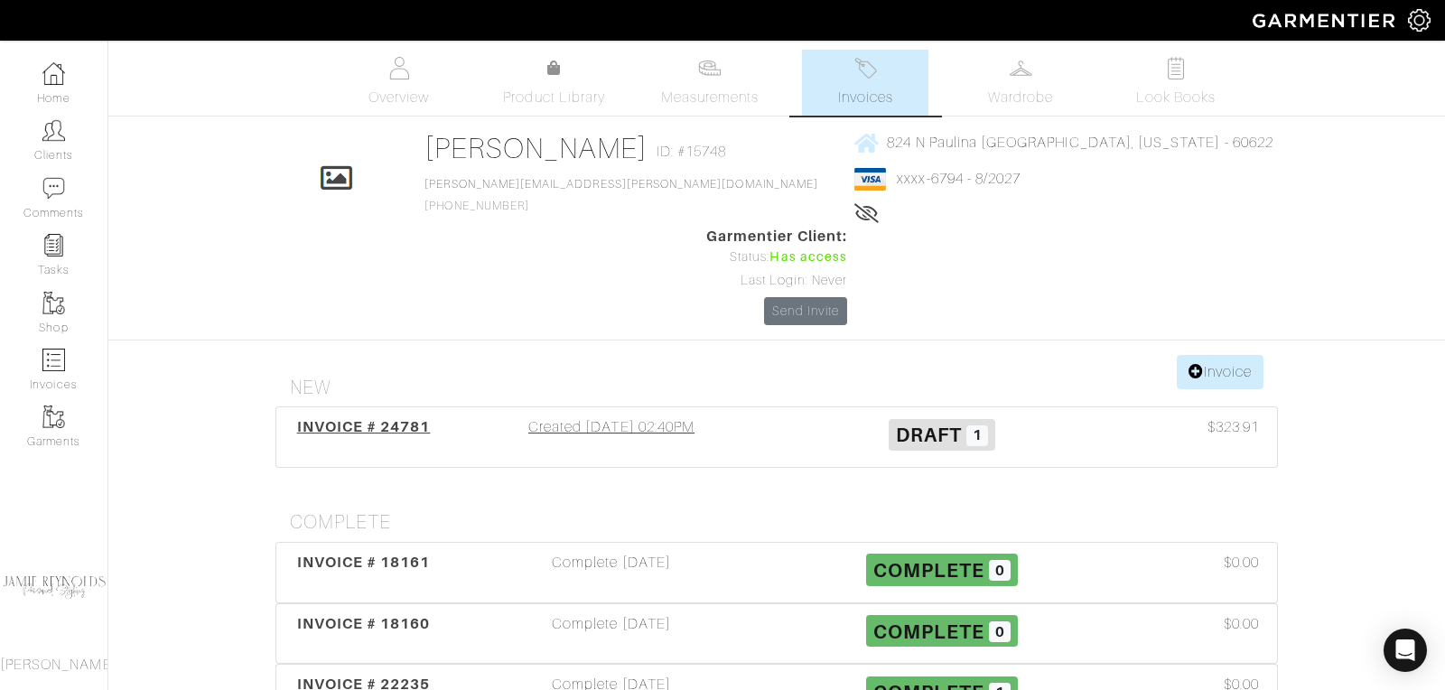
click at [405, 418] on span "INVOICE # 24781" at bounding box center [364, 426] width 134 height 17
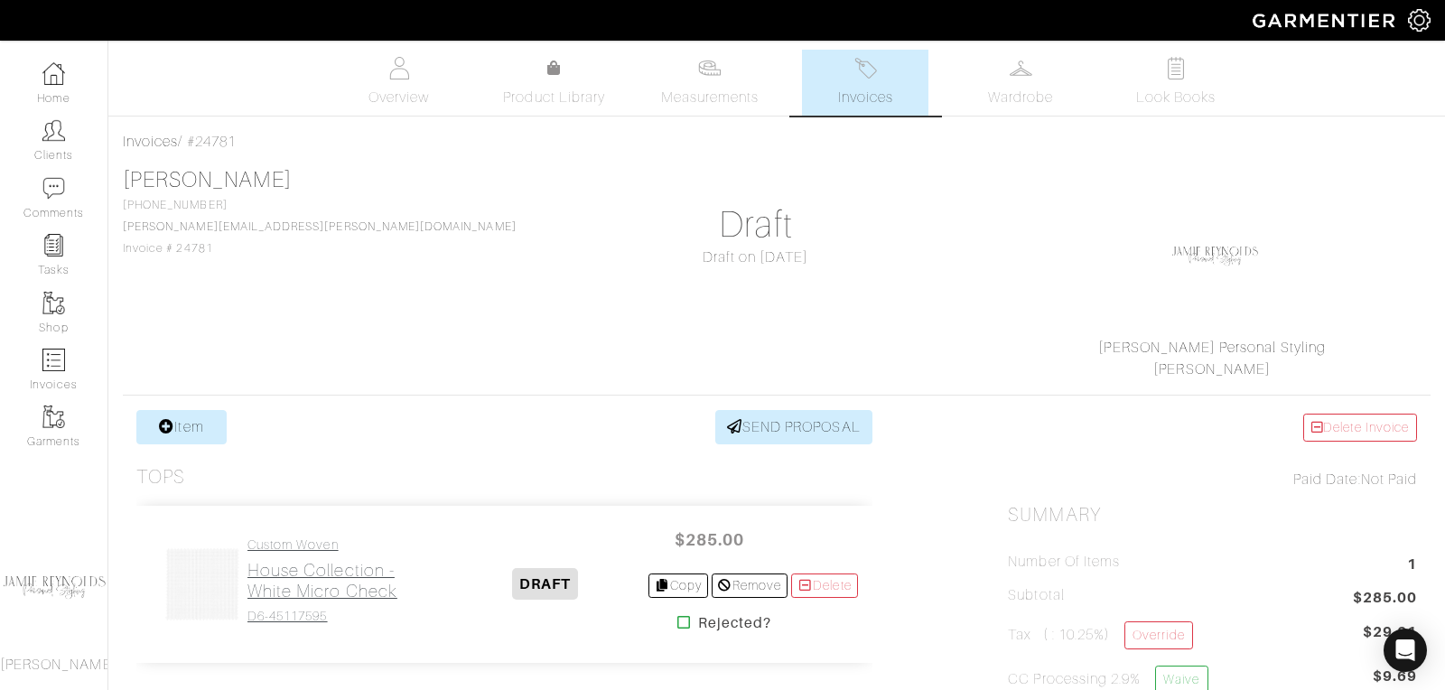
click at [275, 578] on h2 "House Collection - White Micro Check" at bounding box center [345, 581] width 196 height 42
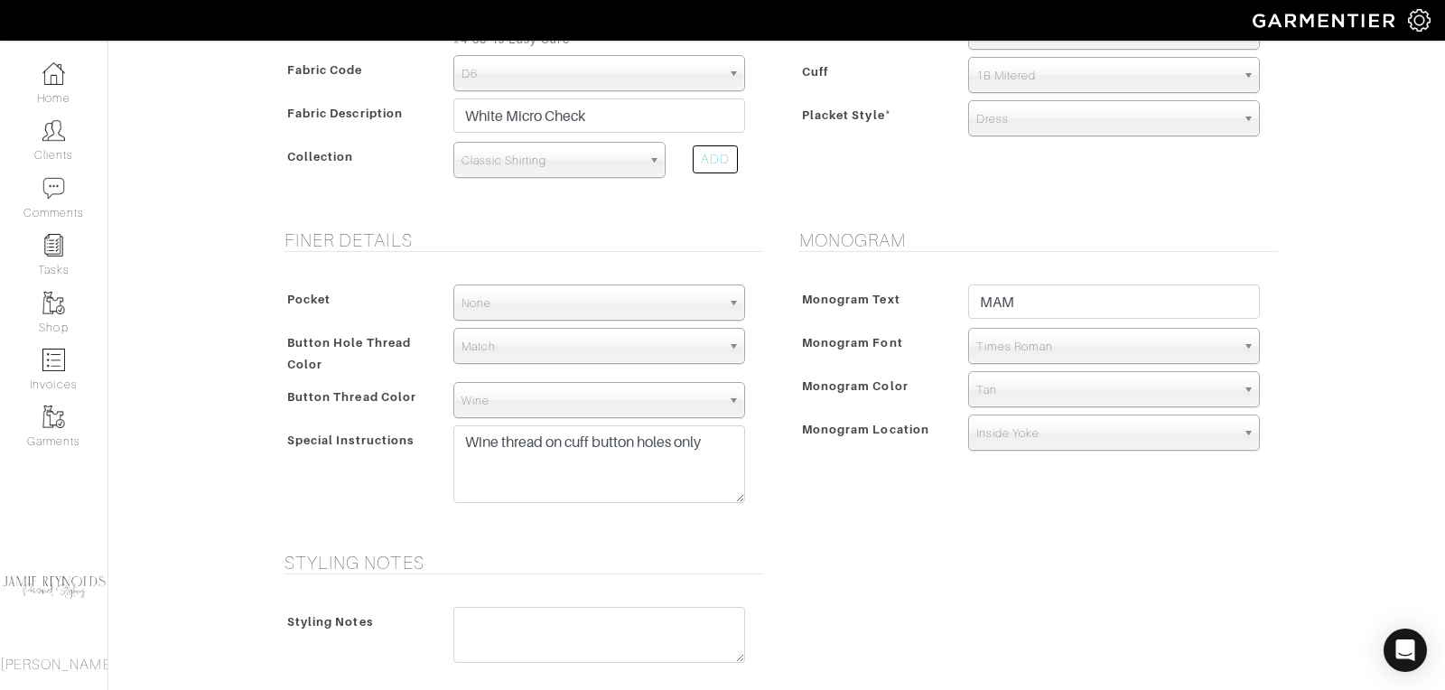
scroll to position [574, 0]
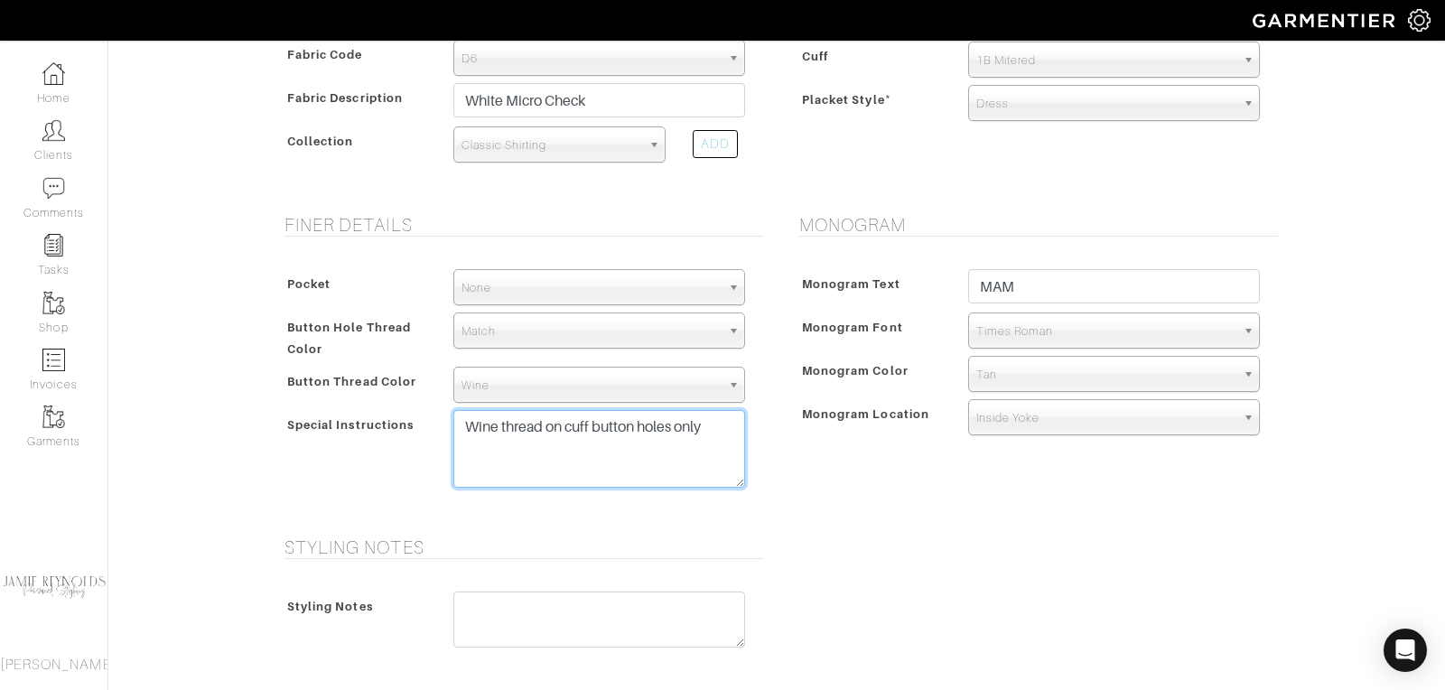
click at [706, 425] on textarea "Wine thread on cuff button holes only" at bounding box center [599, 449] width 292 height 78
paste textarea "3" collar point medium back High front Cuff button holes- tan First button plac…"
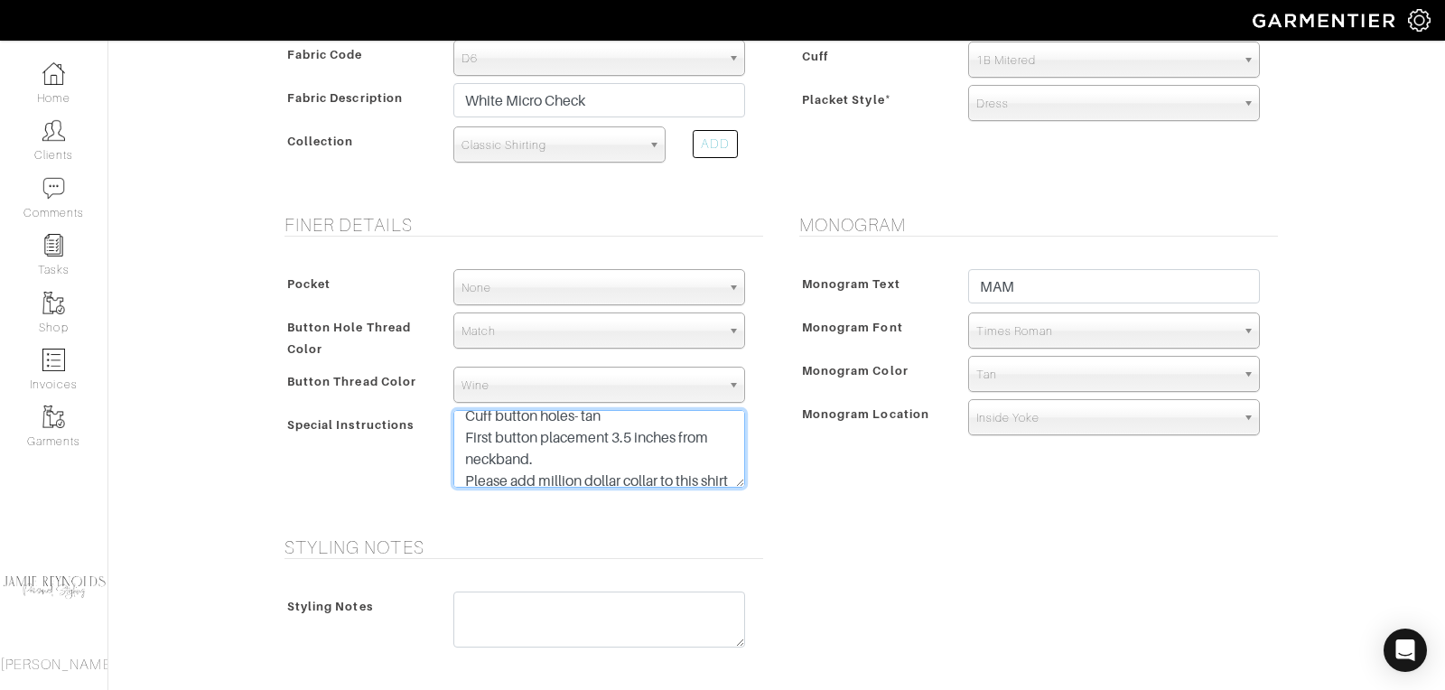
scroll to position [92, 0]
drag, startPoint x: 609, startPoint y: 419, endPoint x: 470, endPoint y: 422, distance: 139.1
click at [470, 422] on textarea "Wine thread on cuff button holes only" at bounding box center [599, 449] width 292 height 78
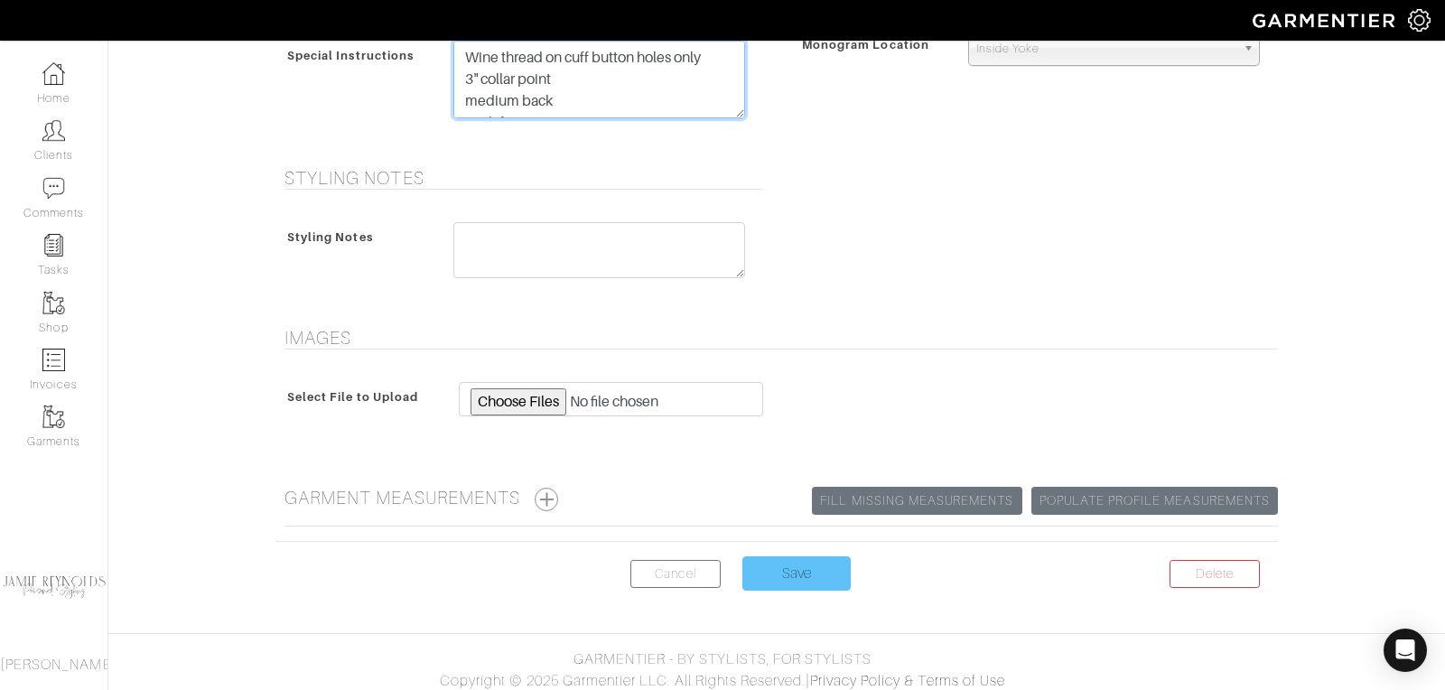
type textarea "Wine thread on cuff button holes only 3" collar point medium back High front Fi…"
click at [785, 577] on input "Save" at bounding box center [796, 573] width 108 height 34
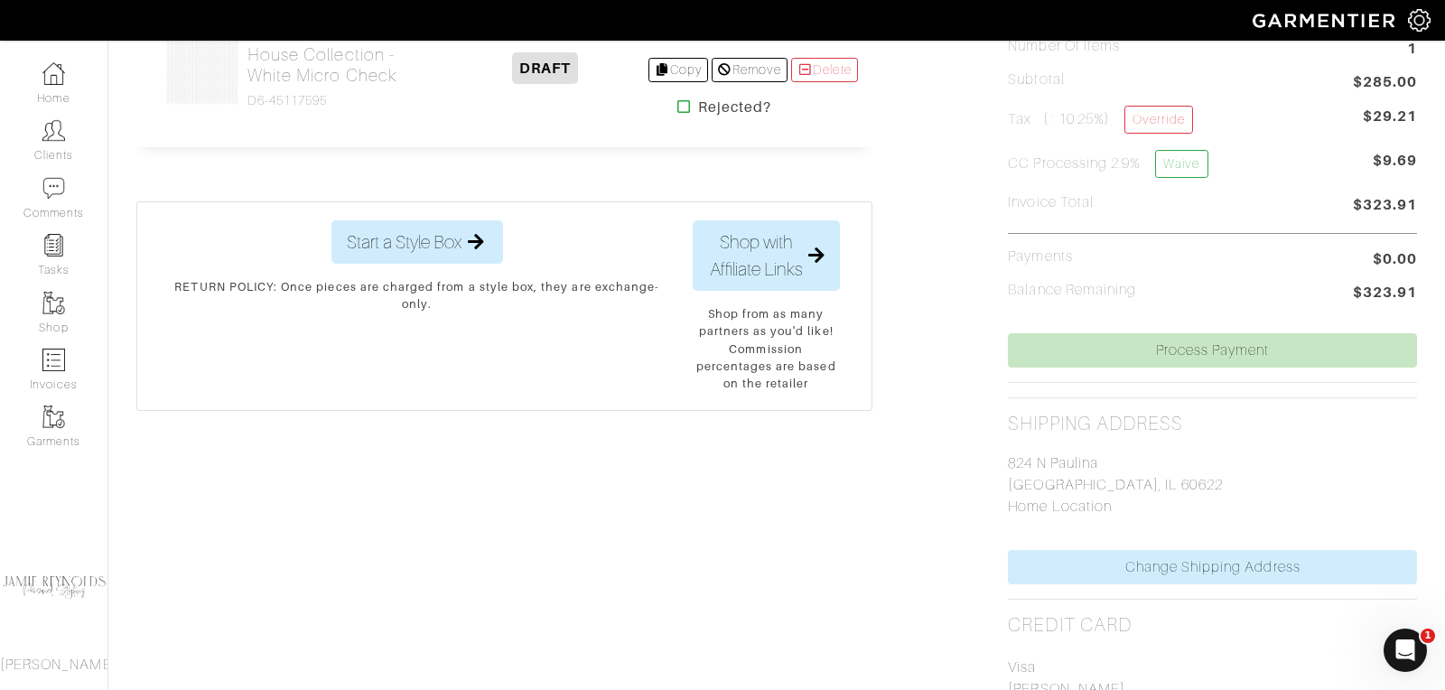
scroll to position [513, 0]
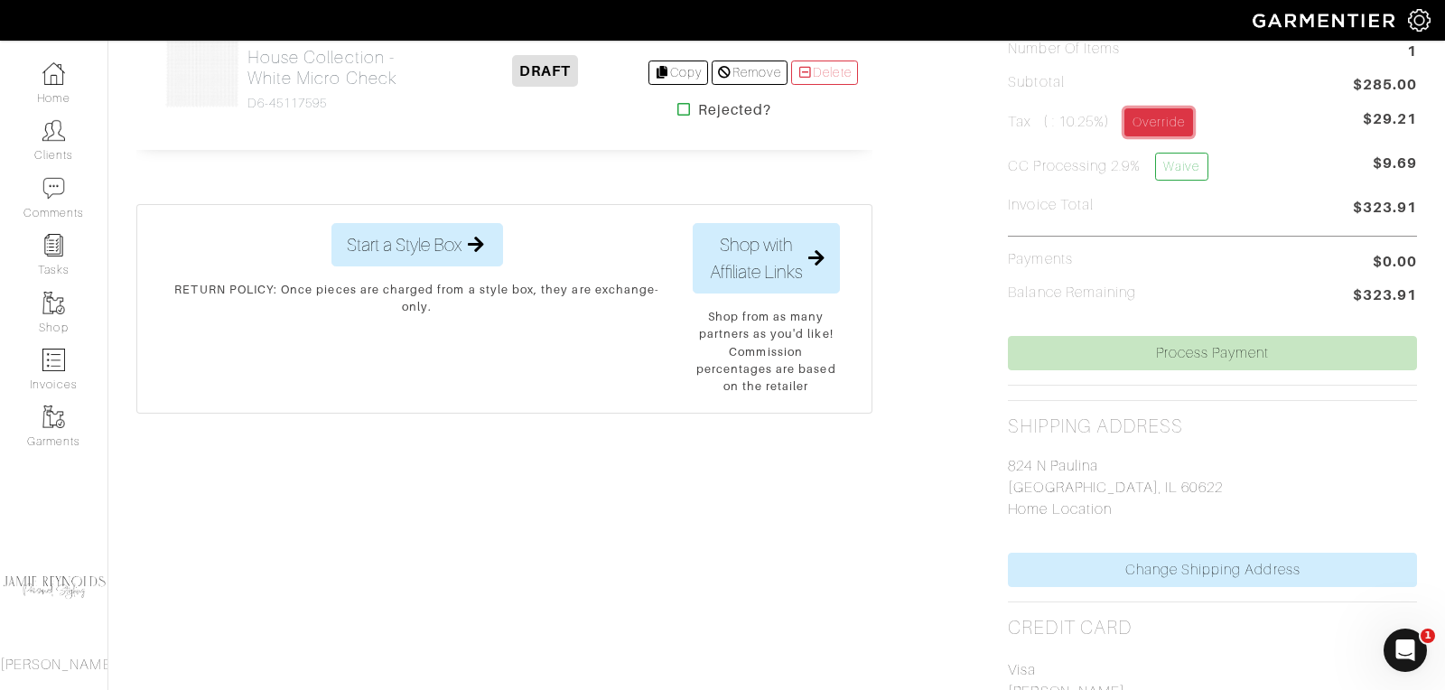
click at [1175, 124] on link "Override" at bounding box center [1159, 122] width 68 height 28
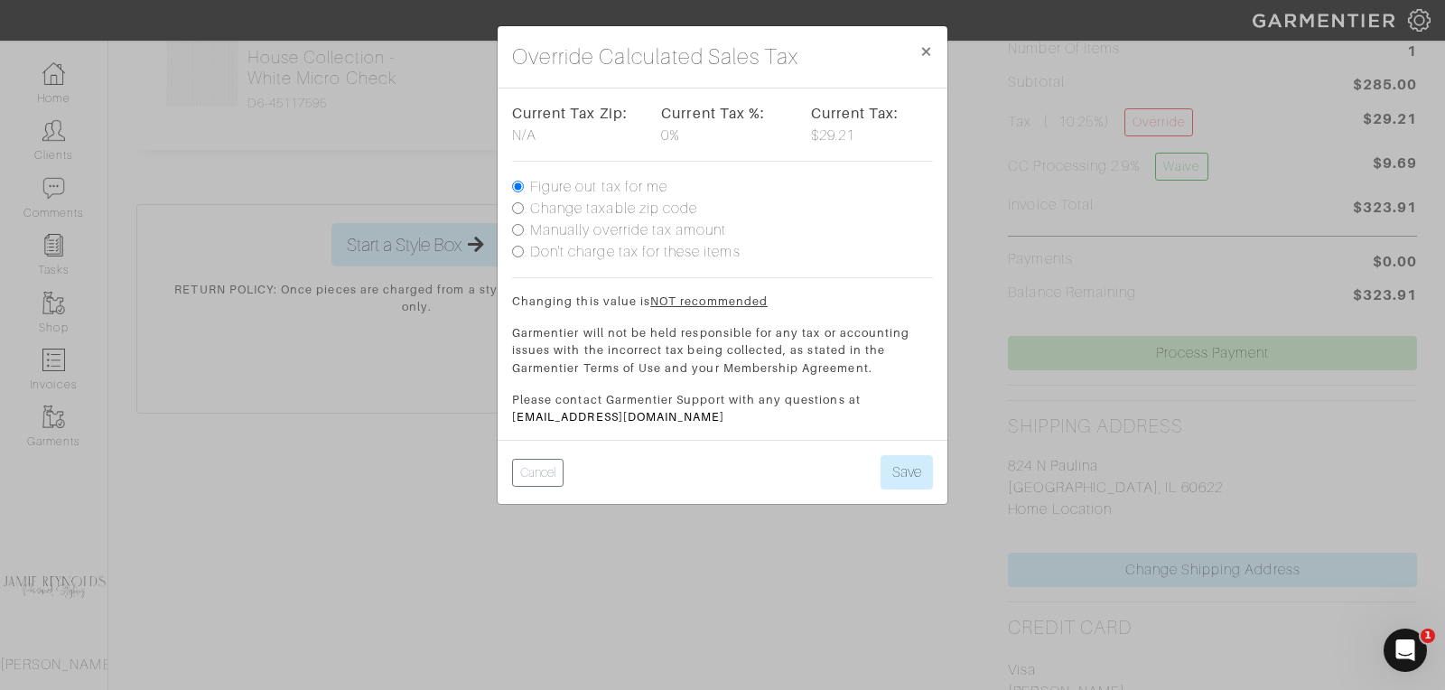
click at [514, 226] on input "Manually override tax amount" at bounding box center [518, 230] width 12 height 12
radio input "true"
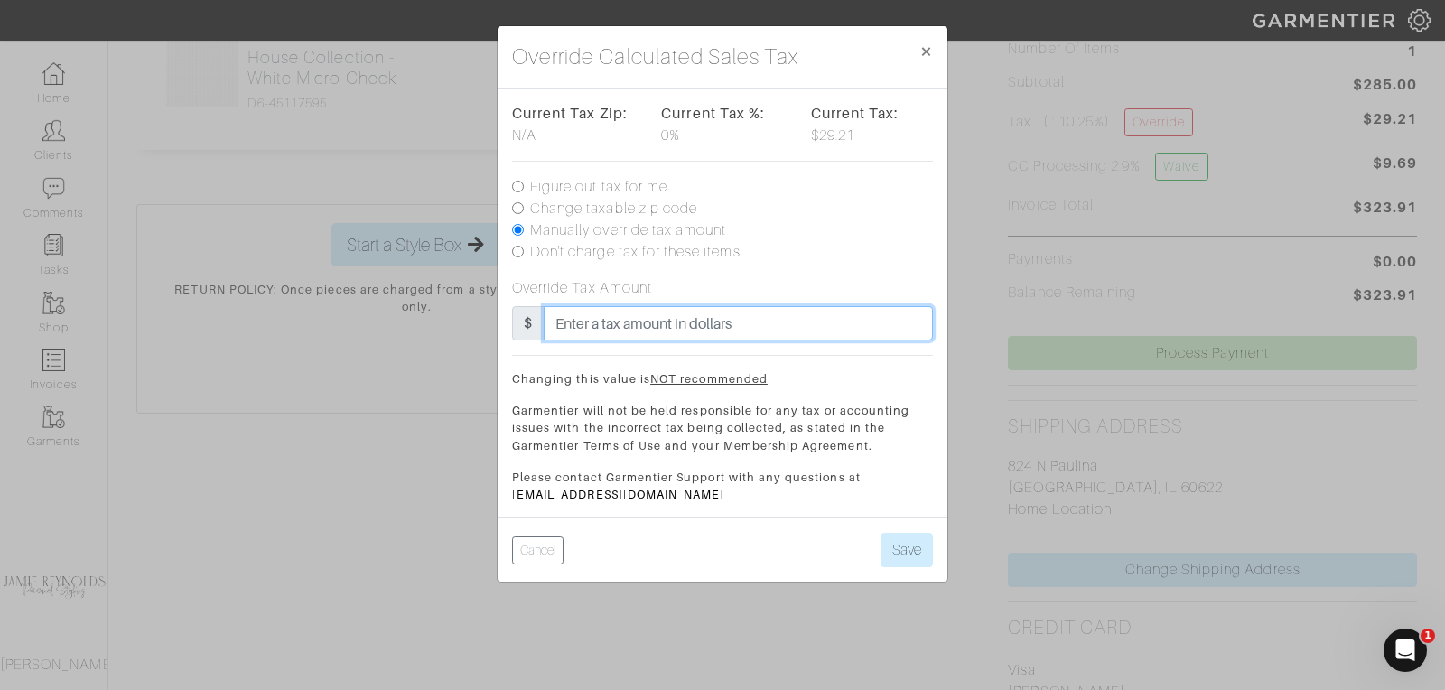
click at [579, 322] on input "text" at bounding box center [738, 323] width 389 height 34
type input "28.50"
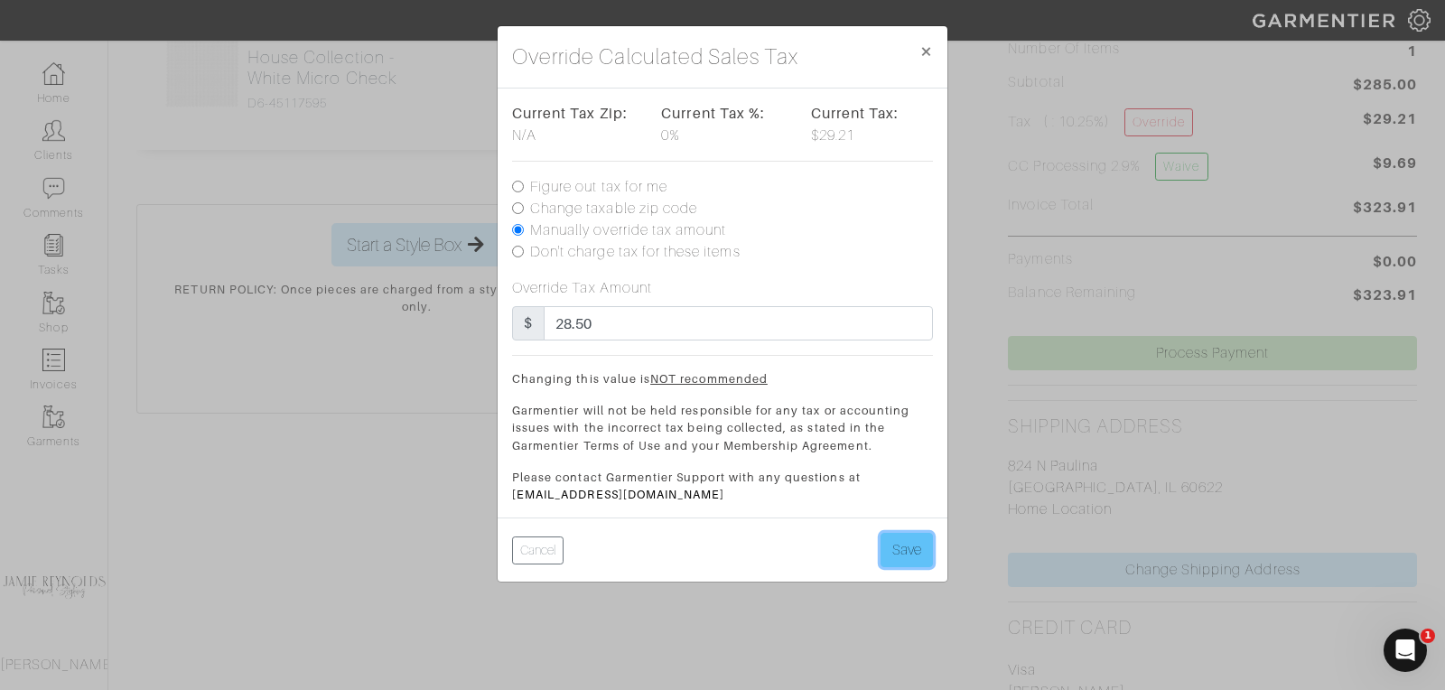
click at [901, 546] on button "Save" at bounding box center [907, 550] width 52 height 34
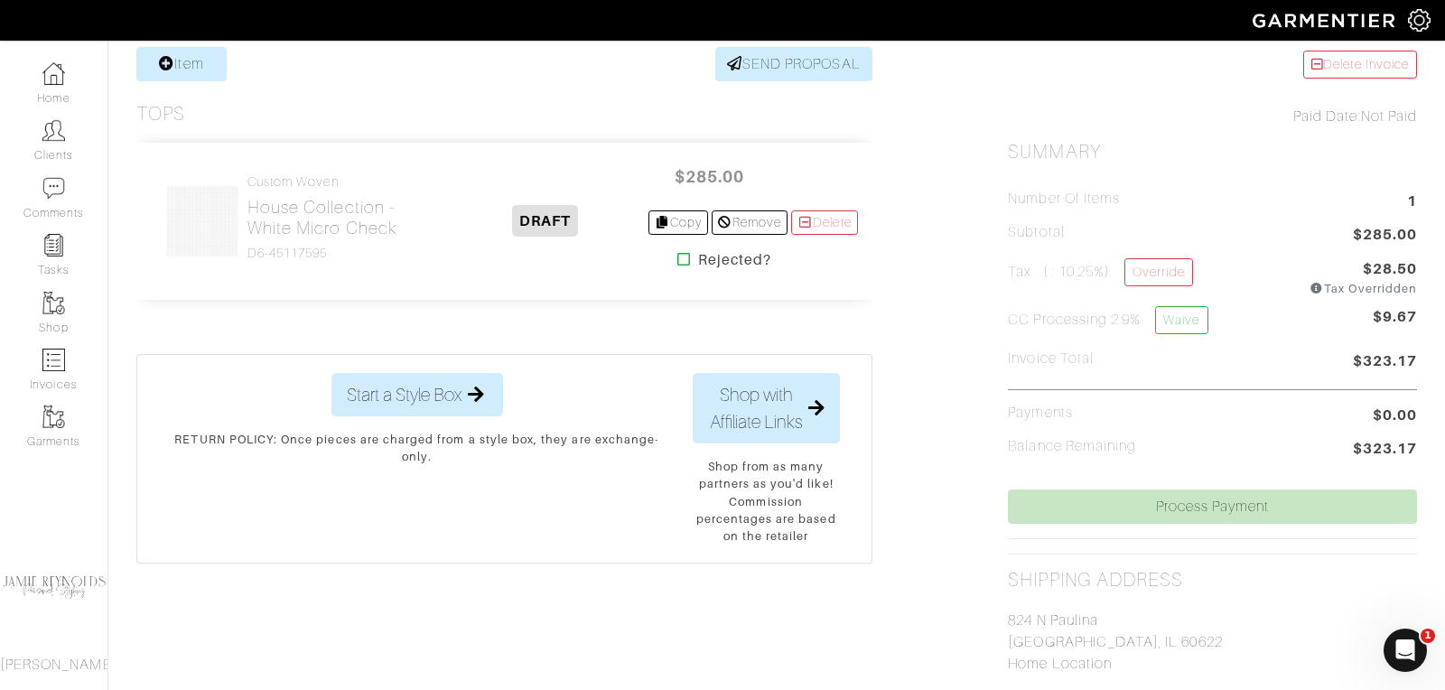
scroll to position [370, 0]
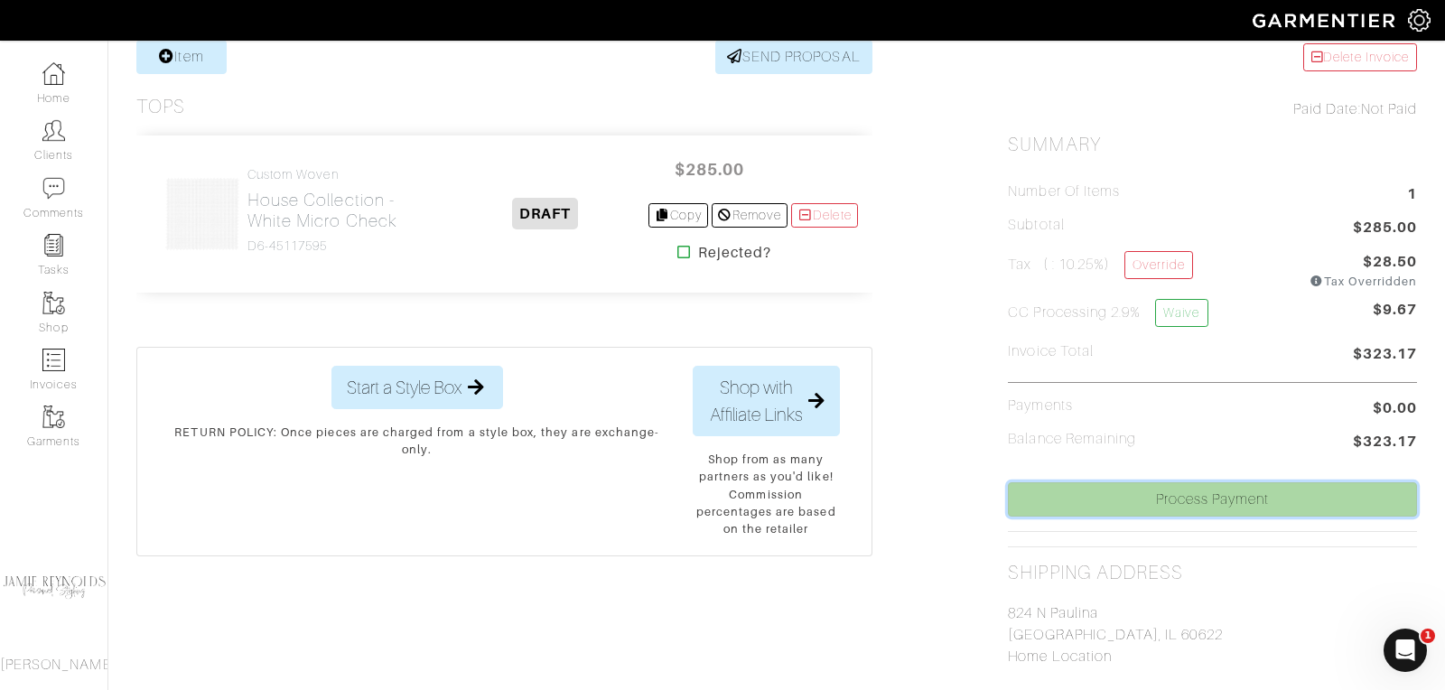
click at [1221, 490] on link "Process Payment" at bounding box center [1212, 499] width 409 height 34
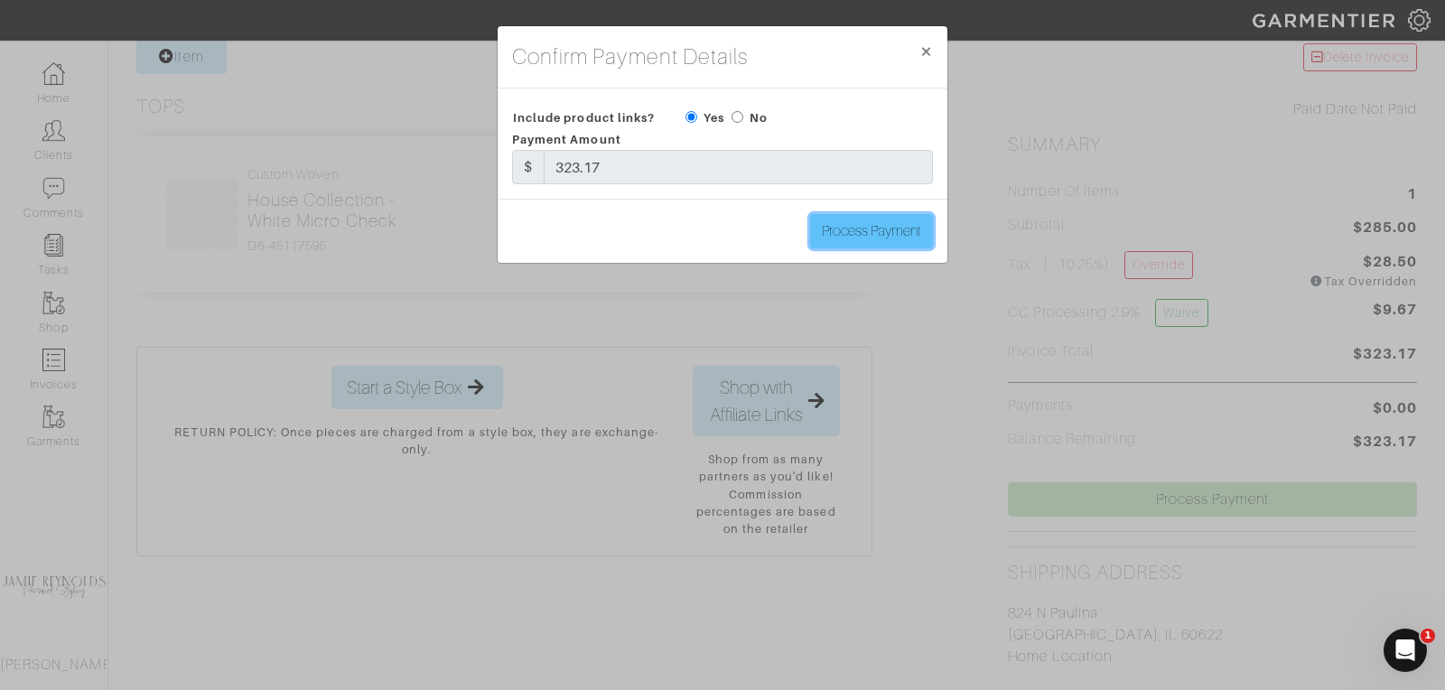
click at [862, 238] on input "Process Payment" at bounding box center [871, 231] width 123 height 34
type input "Process Payment"
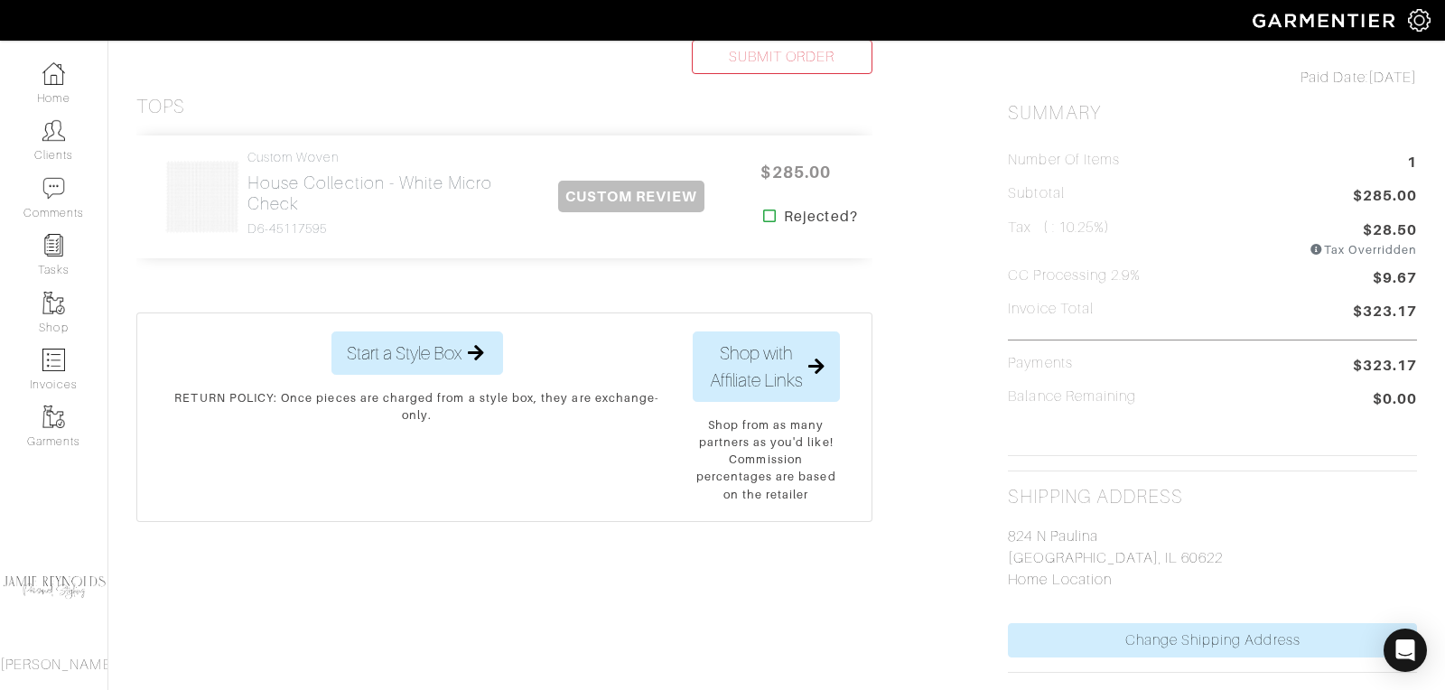
scroll to position [0, 0]
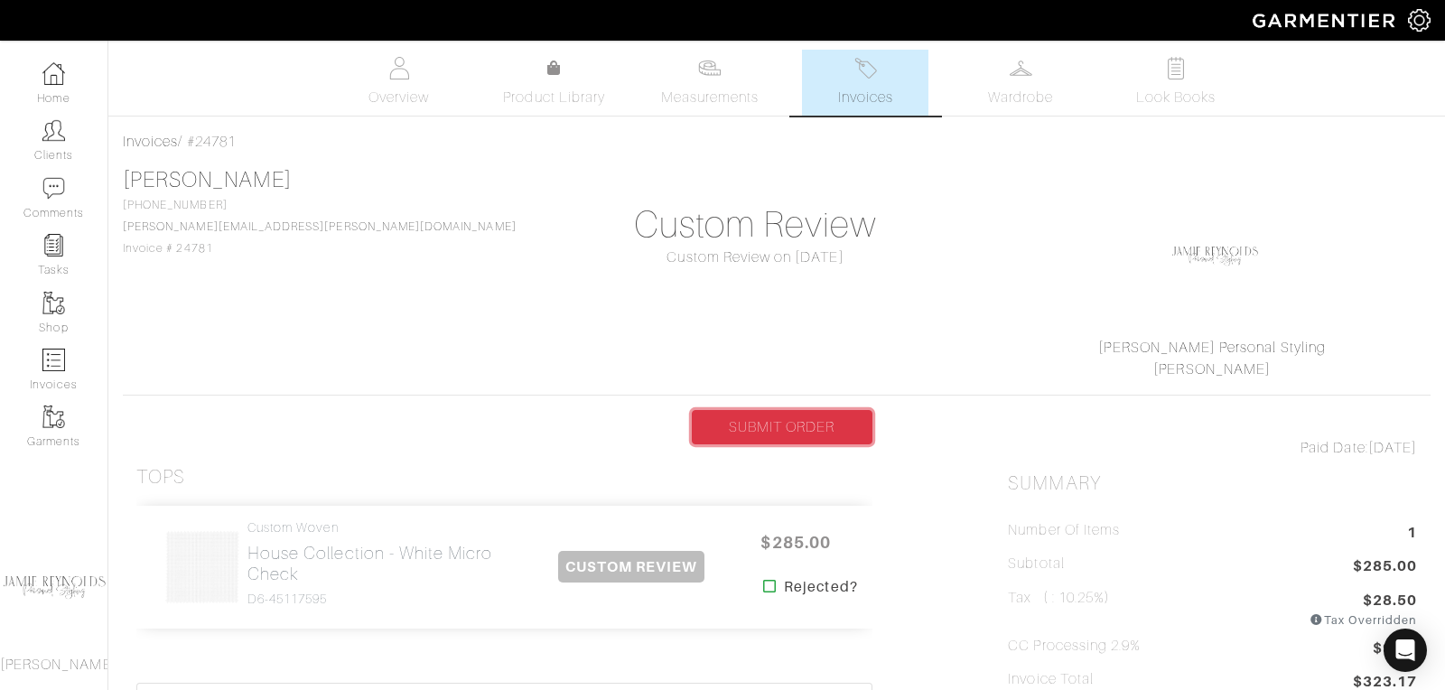
click at [769, 432] on link "SUBMIT ORDER" at bounding box center [782, 427] width 181 height 34
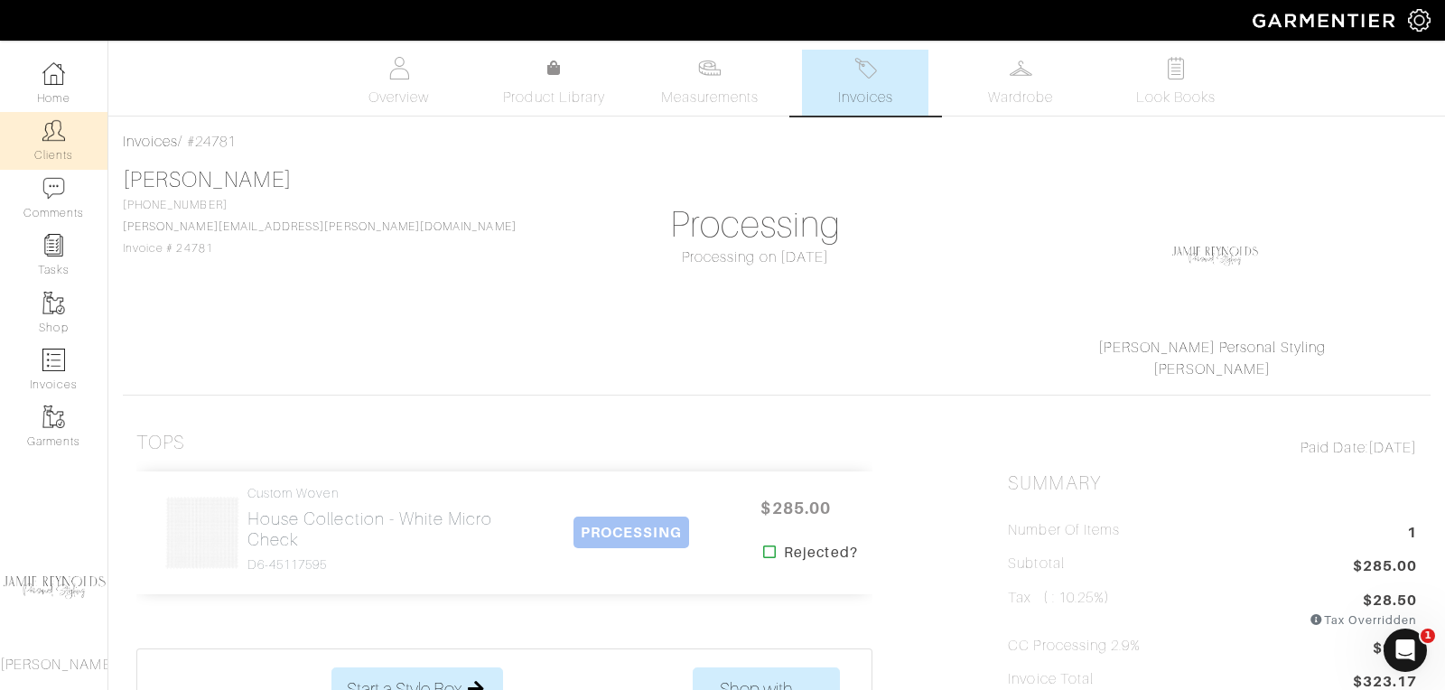
click at [64, 147] on link "Clients" at bounding box center [53, 140] width 107 height 57
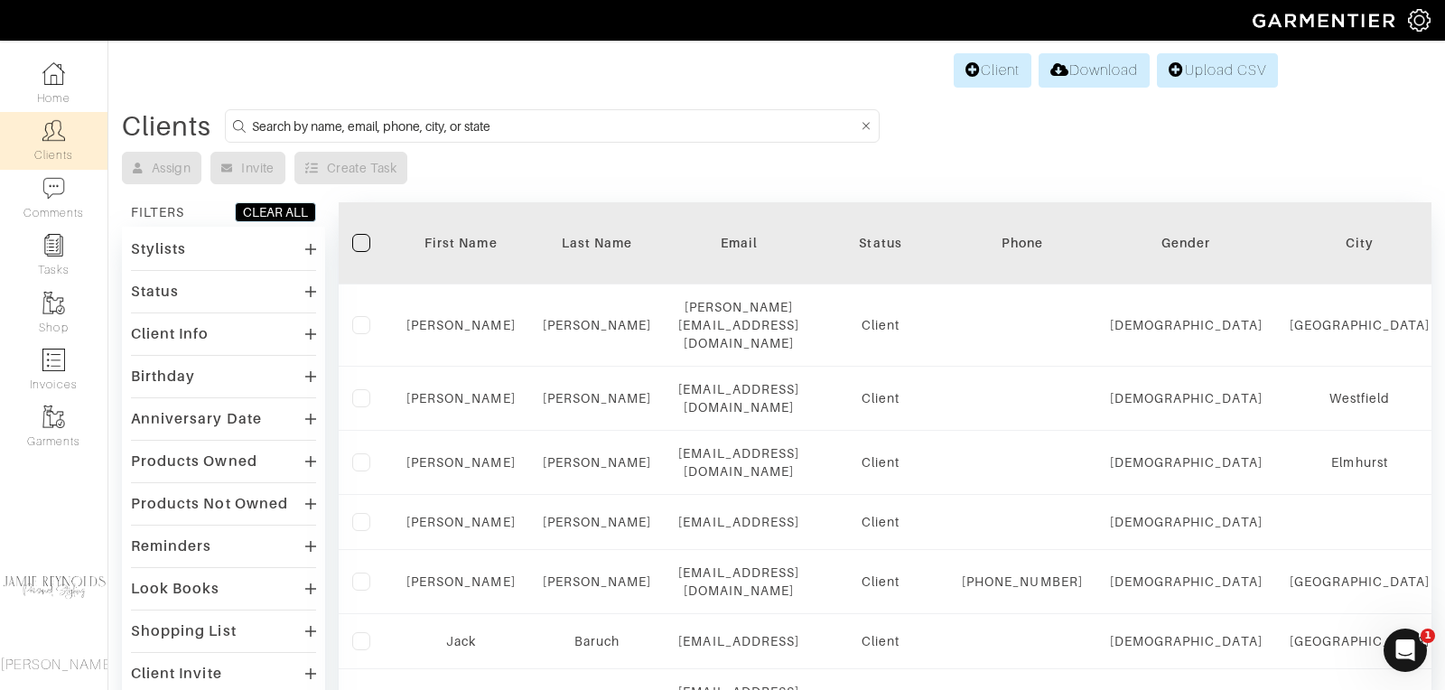
click at [329, 123] on input at bounding box center [554, 126] width 605 height 23
type input "m"
type input "tim mcenery"
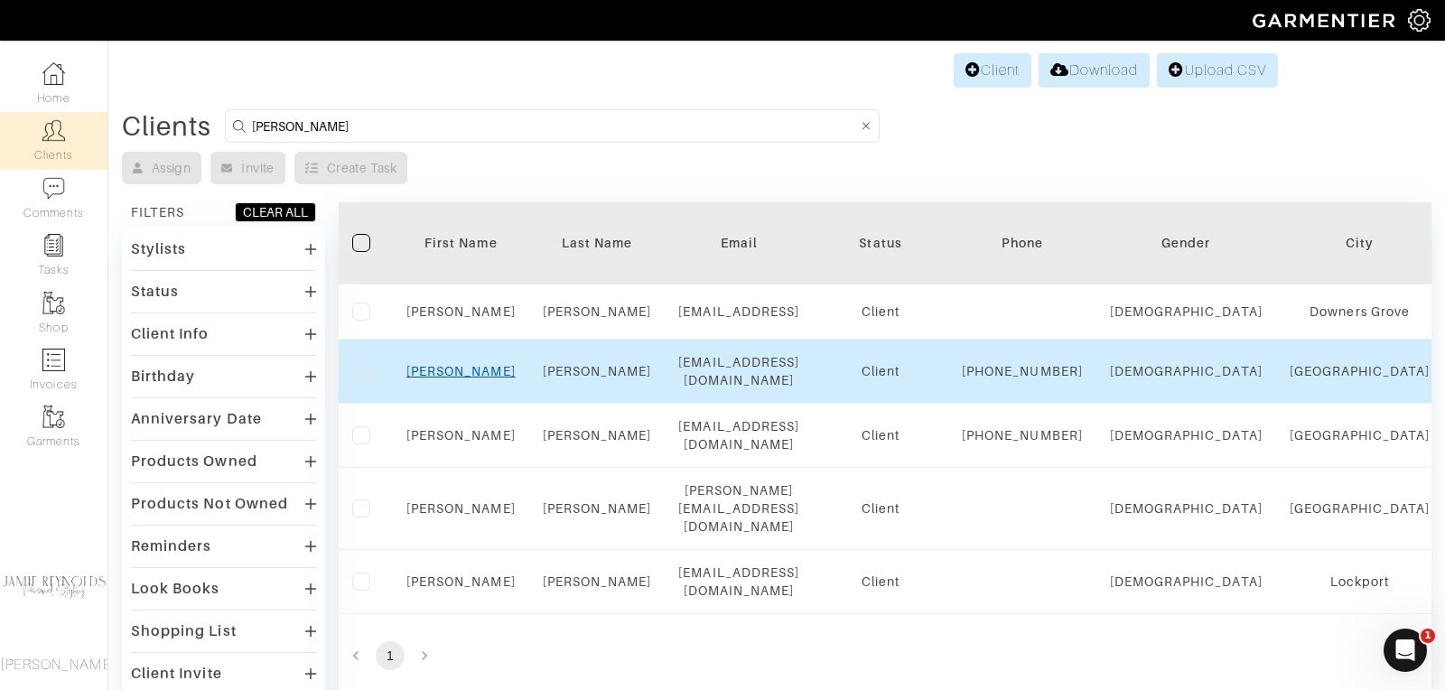
click at [467, 378] on link "Tim" at bounding box center [460, 371] width 109 height 14
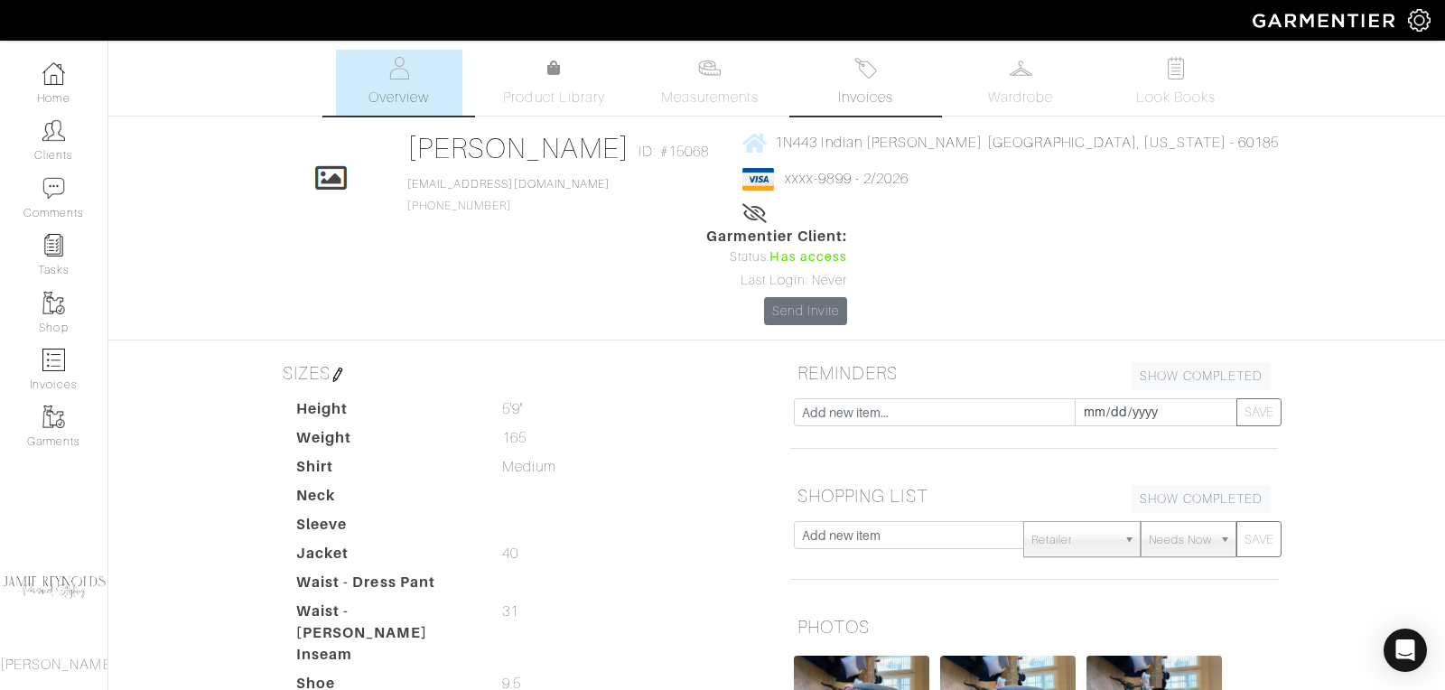
click at [868, 80] on link "Invoices" at bounding box center [865, 83] width 126 height 66
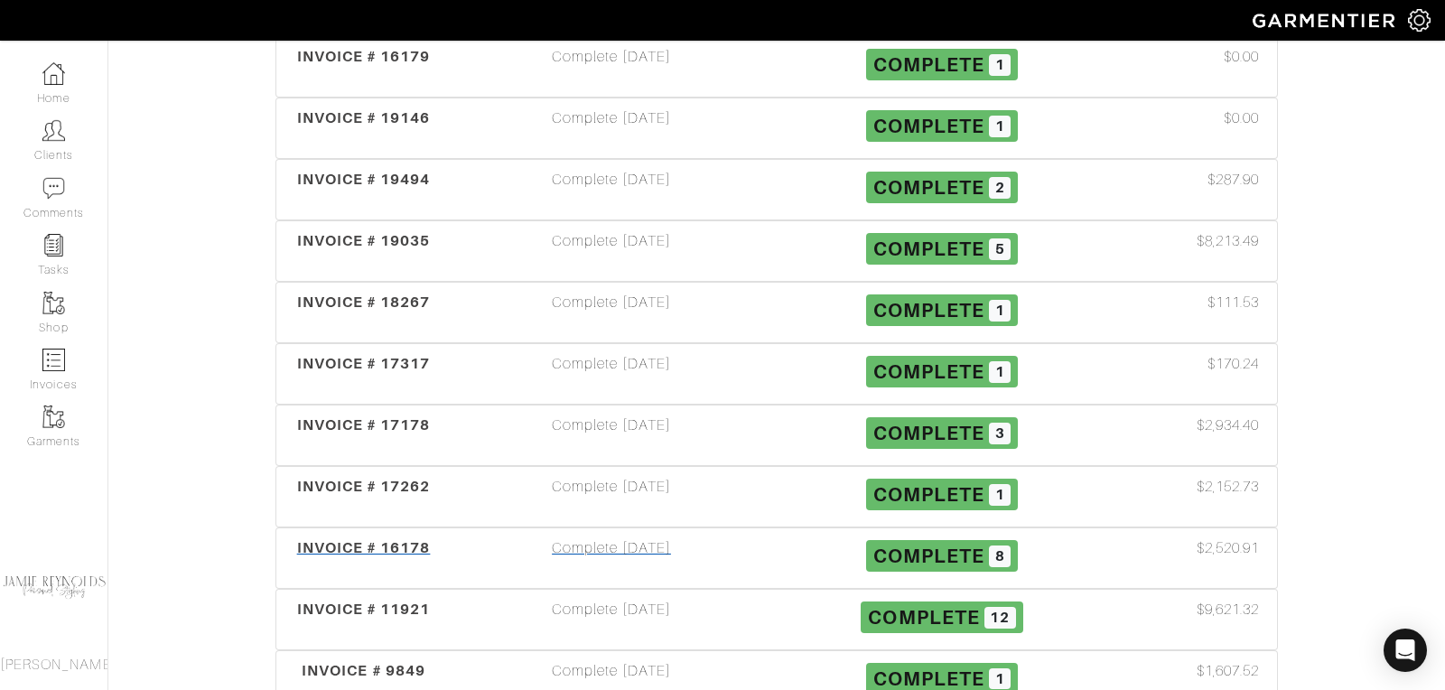
scroll to position [952, 0]
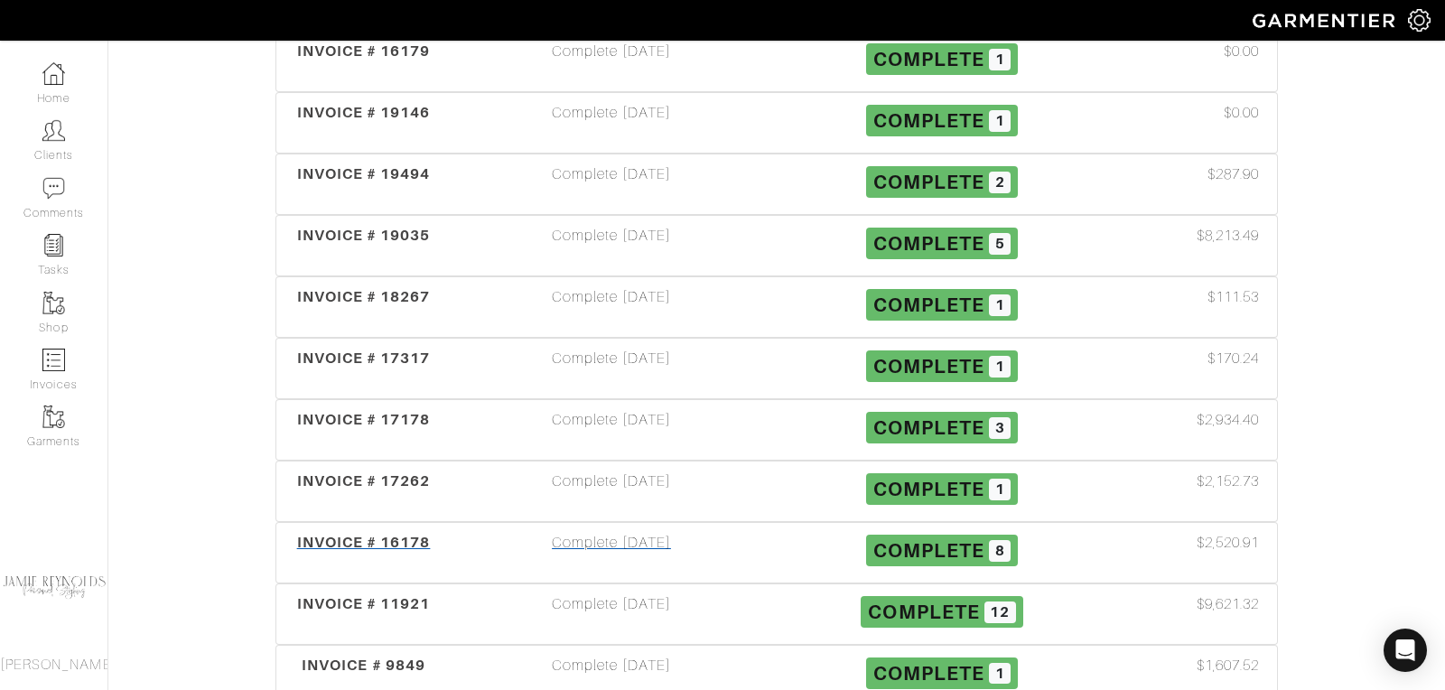
click at [402, 534] on span "INVOICE # 16178" at bounding box center [364, 542] width 134 height 17
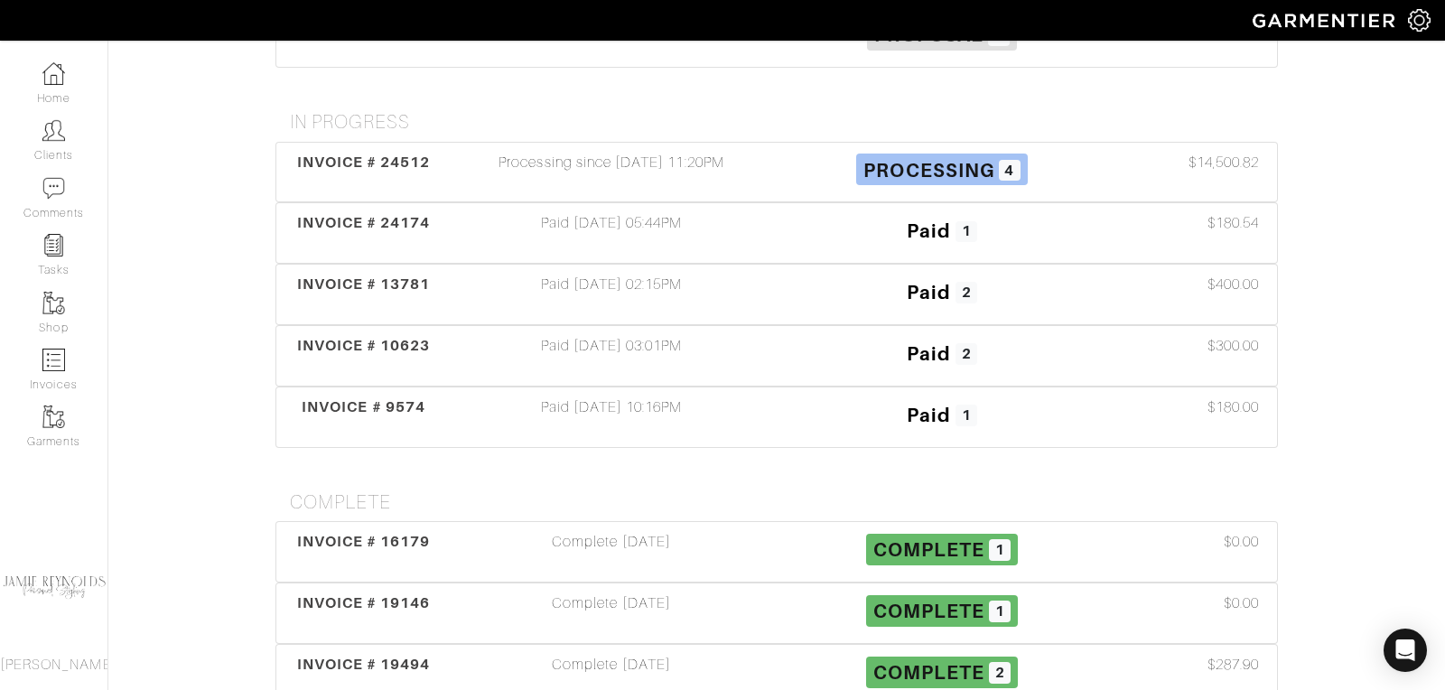
scroll to position [357, 0]
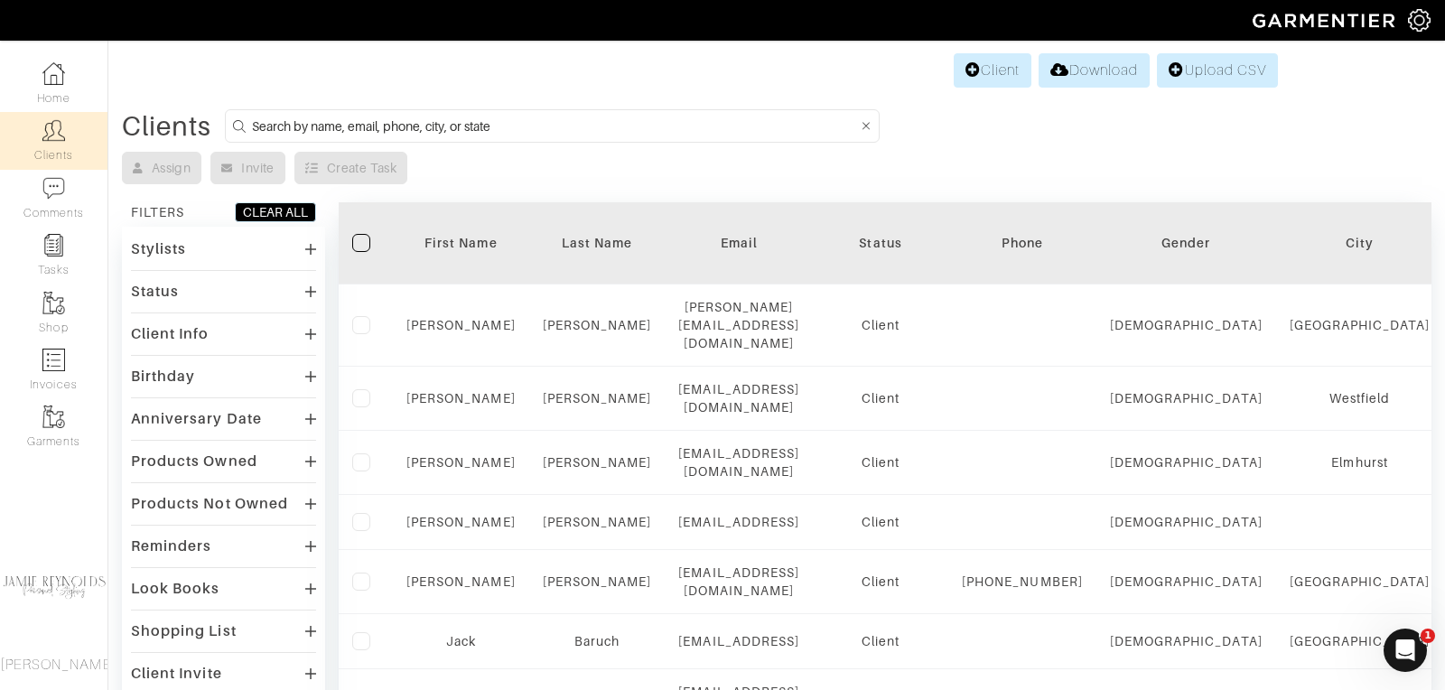
click at [279, 126] on input at bounding box center [554, 126] width 605 height 23
click at [338, 126] on input at bounding box center [554, 126] width 605 height 23
type input "[PERSON_NAME]"
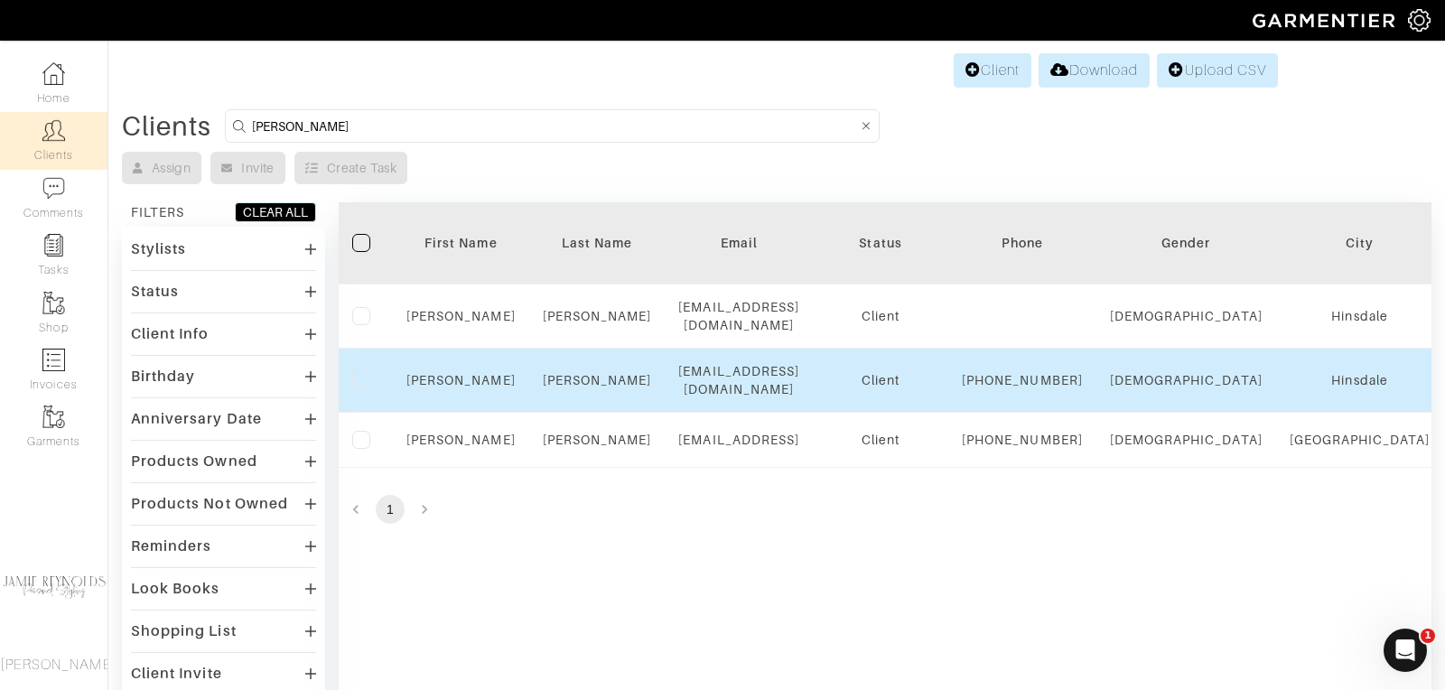
click at [451, 386] on div "[PERSON_NAME]" at bounding box center [460, 380] width 109 height 18
click at [451, 378] on link "[PERSON_NAME]" at bounding box center [460, 380] width 109 height 14
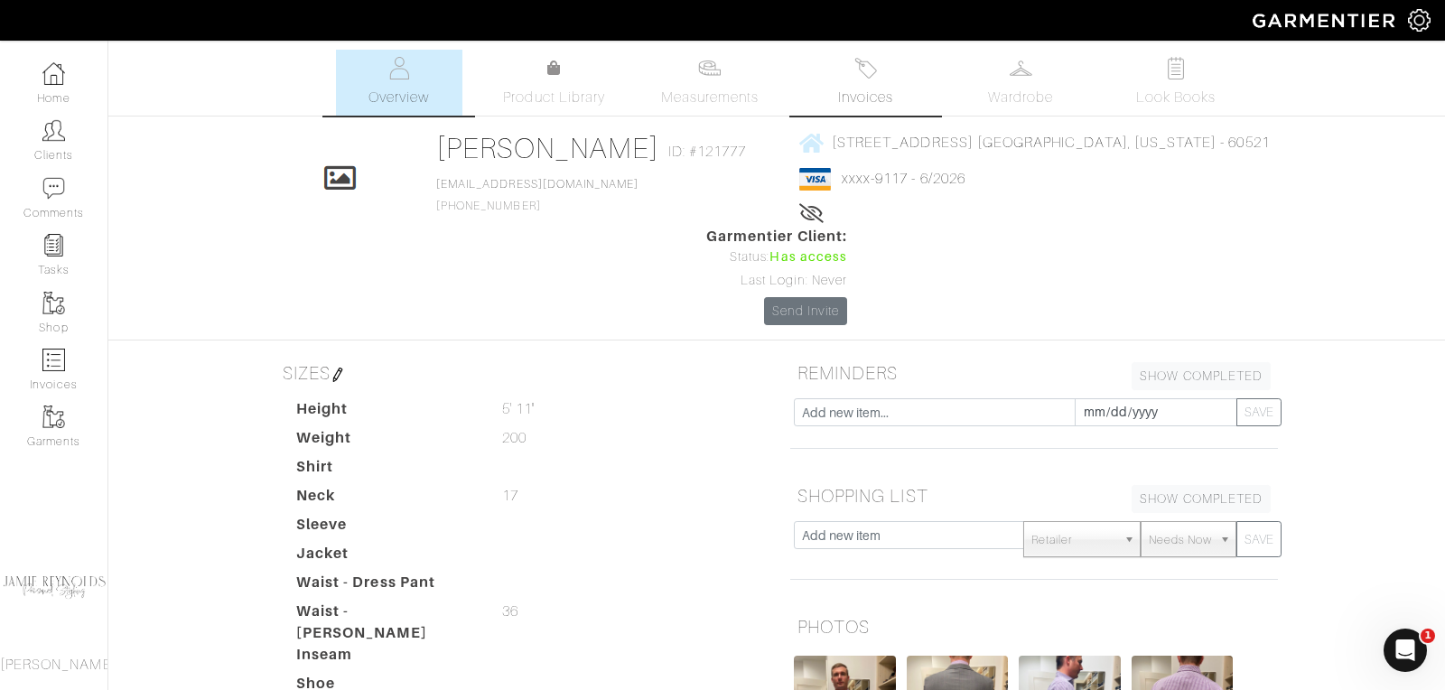
click at [870, 89] on span "Invoices" at bounding box center [865, 98] width 55 height 22
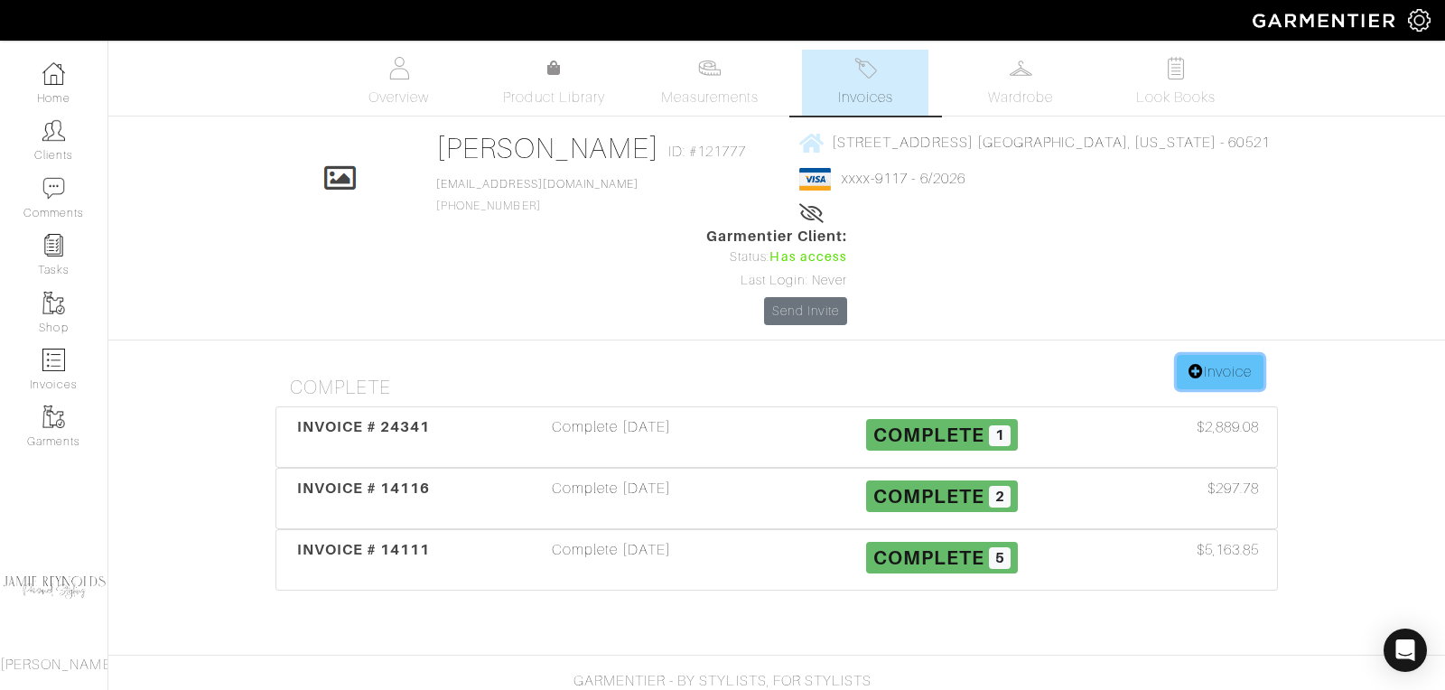
click at [1206, 355] on link "Invoice" at bounding box center [1220, 372] width 87 height 34
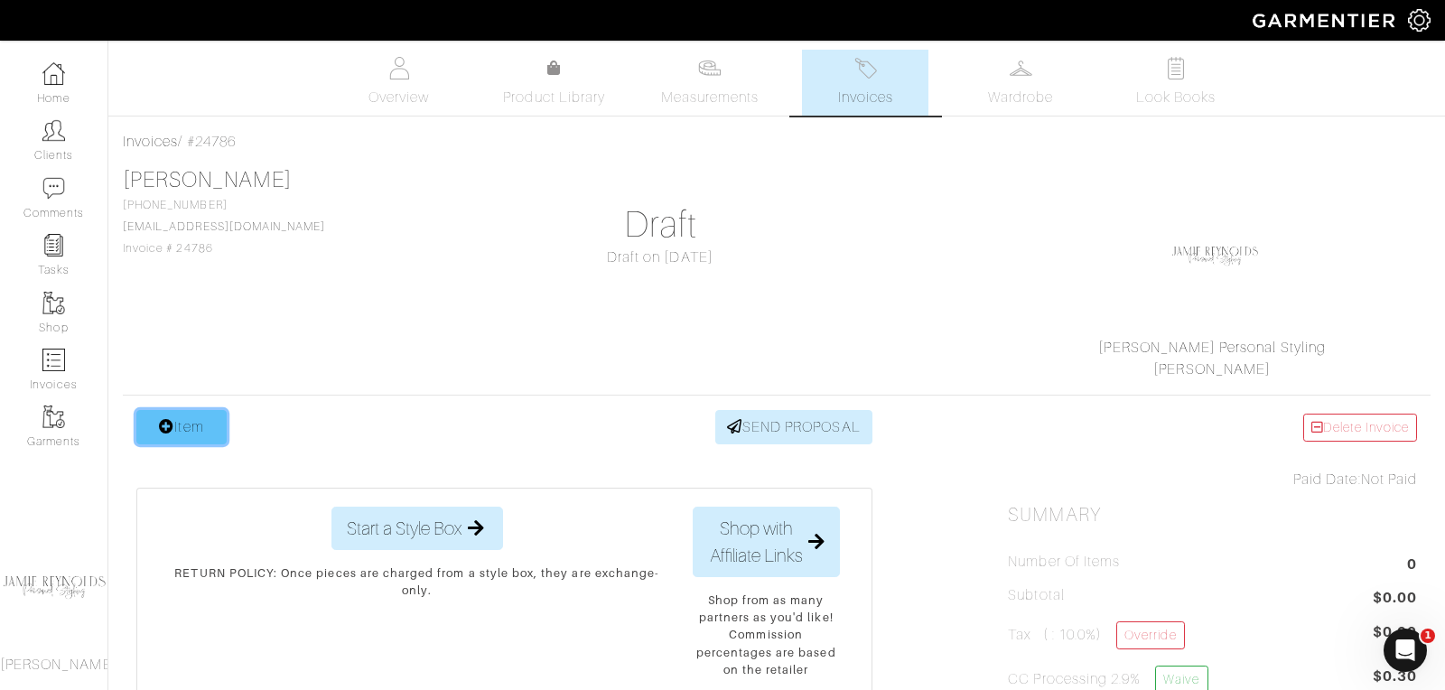
click at [204, 411] on link "Item" at bounding box center [181, 427] width 90 height 34
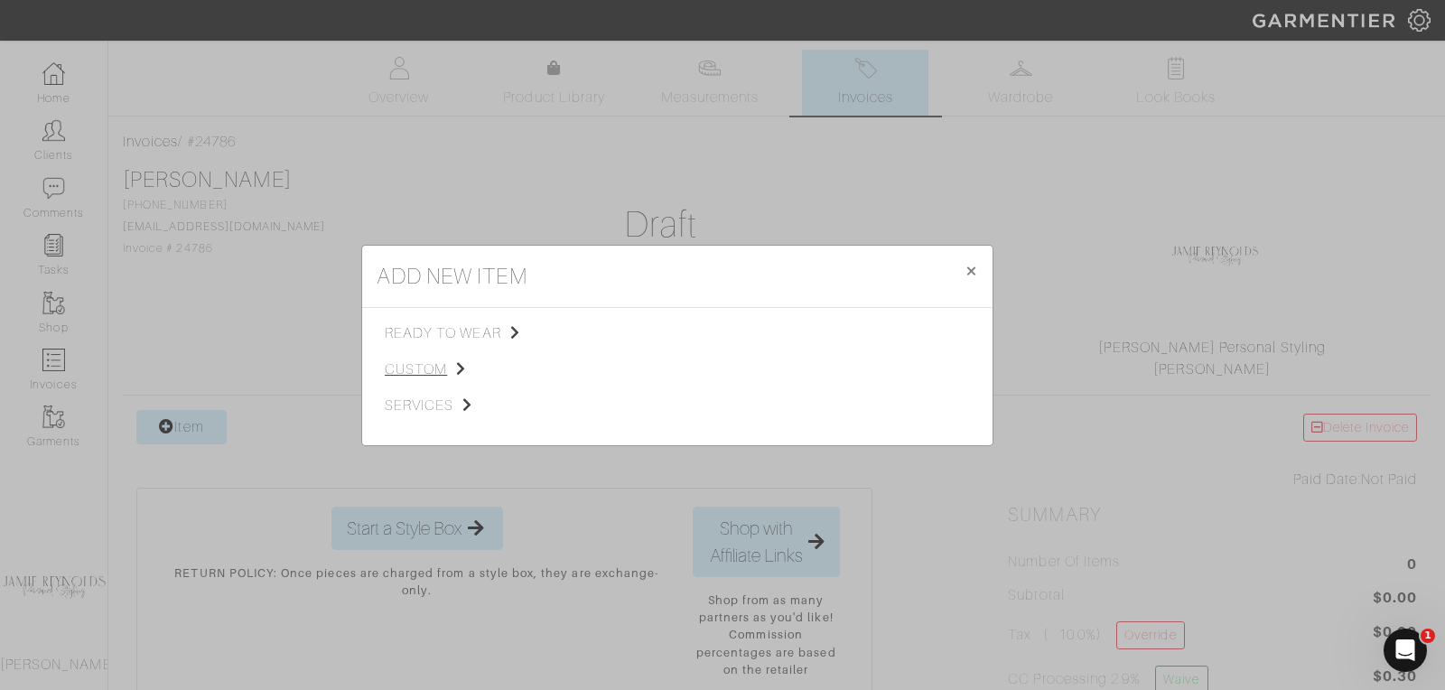
click at [422, 364] on span "custom" at bounding box center [476, 370] width 182 height 22
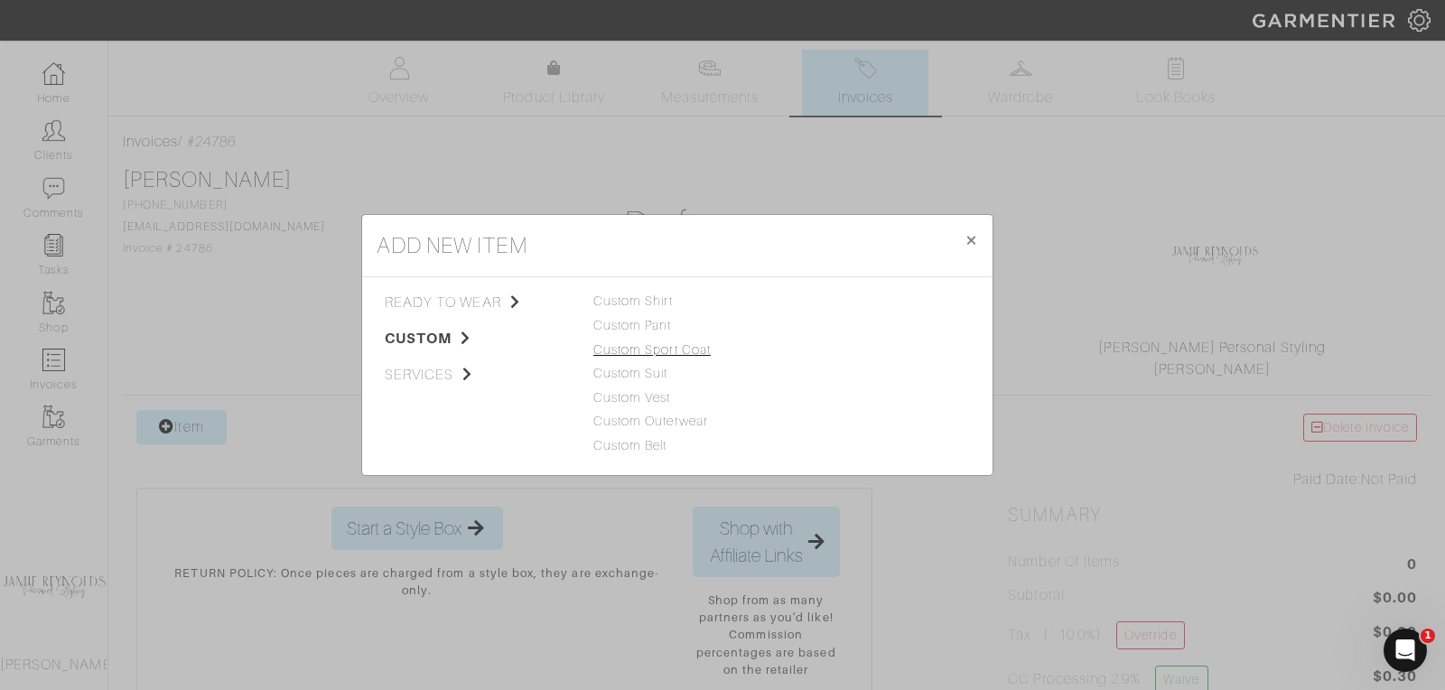
click at [624, 350] on link "Custom Sport Coat" at bounding box center [651, 349] width 117 height 14
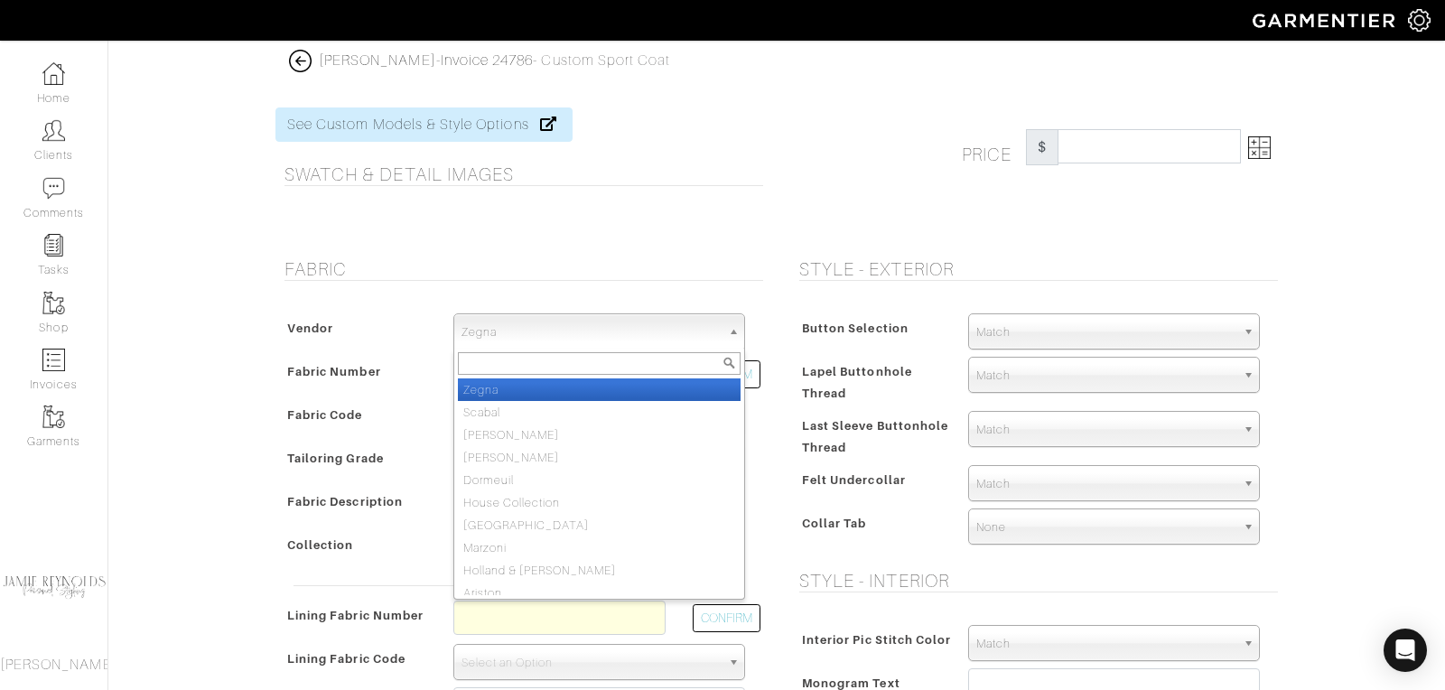
click at [546, 324] on span "Zegna" at bounding box center [591, 332] width 259 height 36
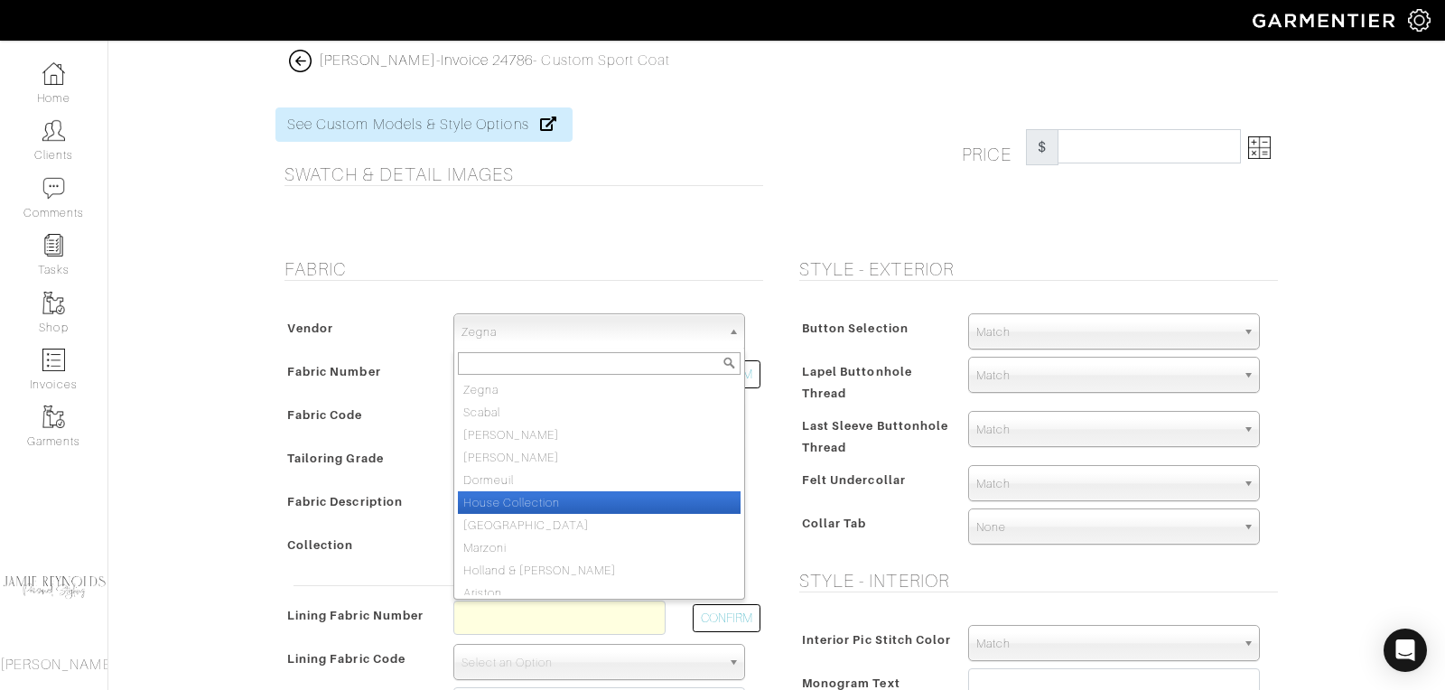
click at [523, 491] on li "House Collection" at bounding box center [599, 502] width 283 height 23
select select "75"
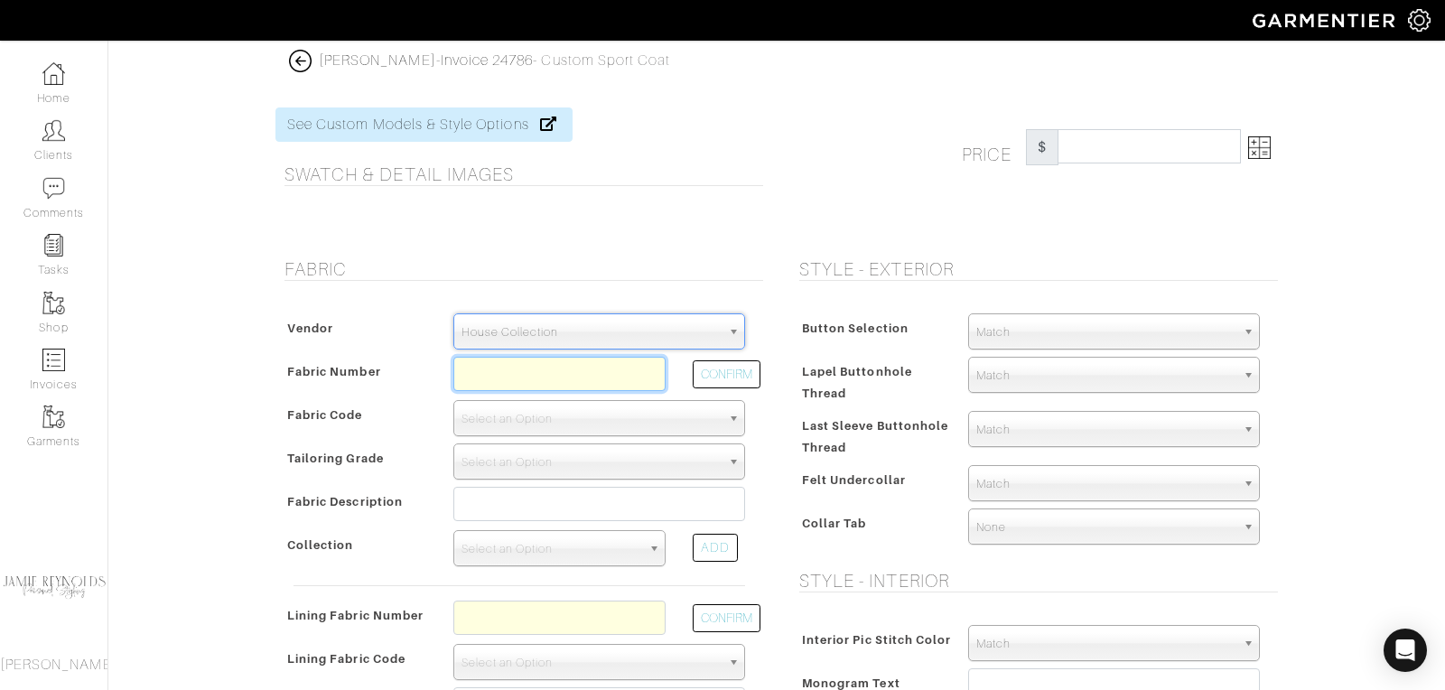
click at [508, 369] on input "text" at bounding box center [559, 374] width 212 height 34
click at [719, 370] on button "CONFIRM" at bounding box center [727, 374] width 68 height 28
type input "Z5-49146096"
select select "5804"
type input "Dk Green Solid"
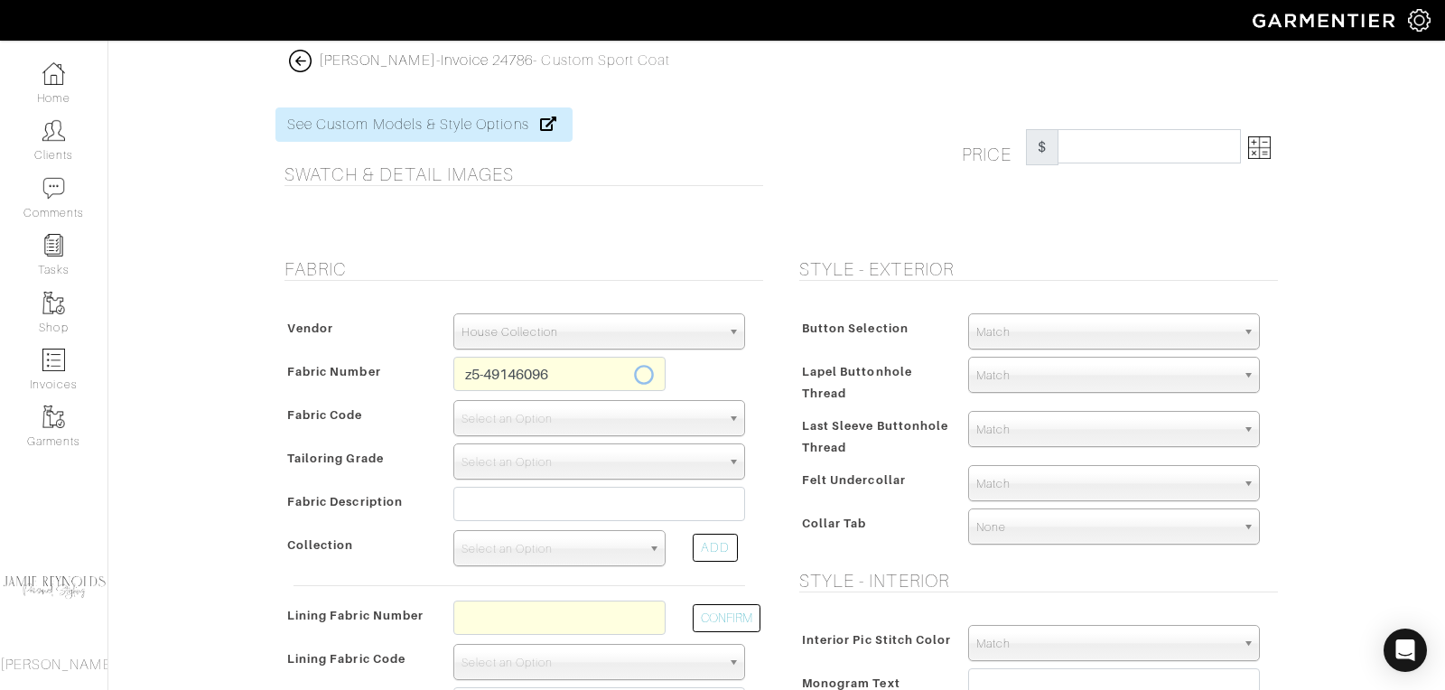
select select
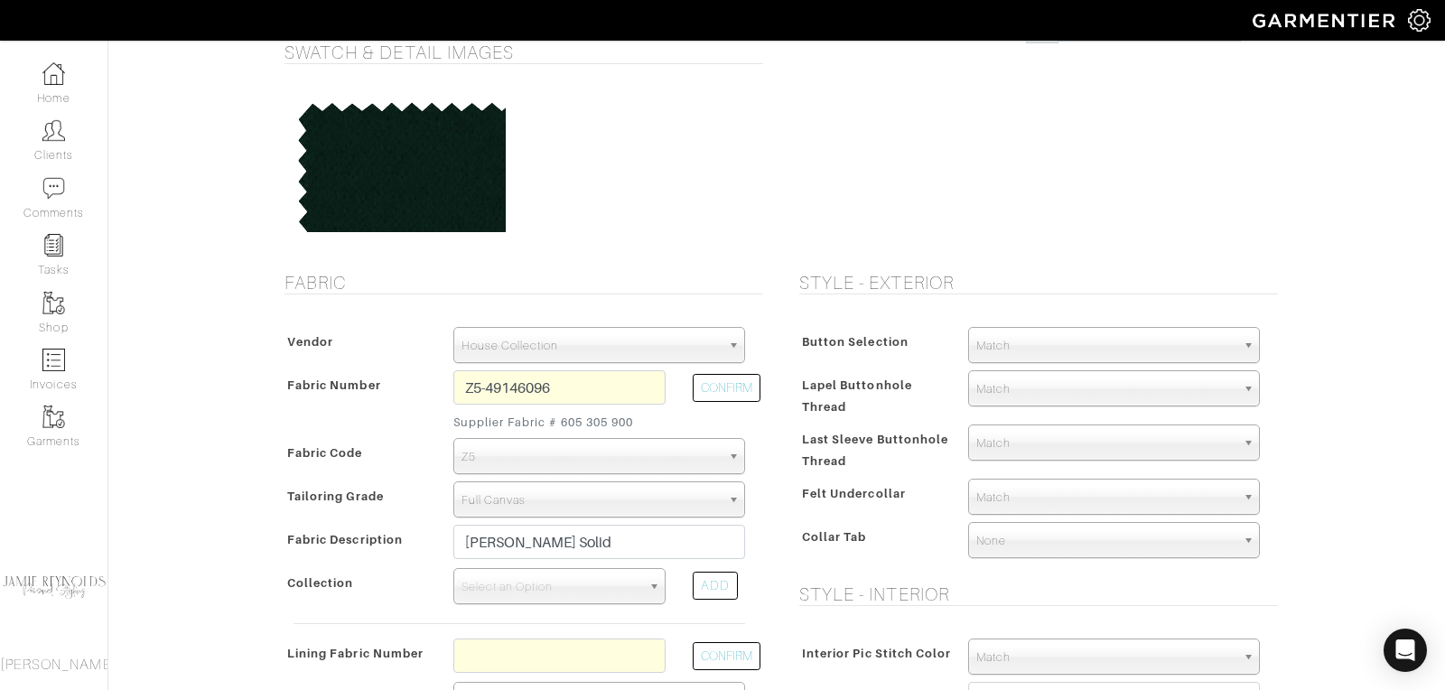
scroll to position [5, 0]
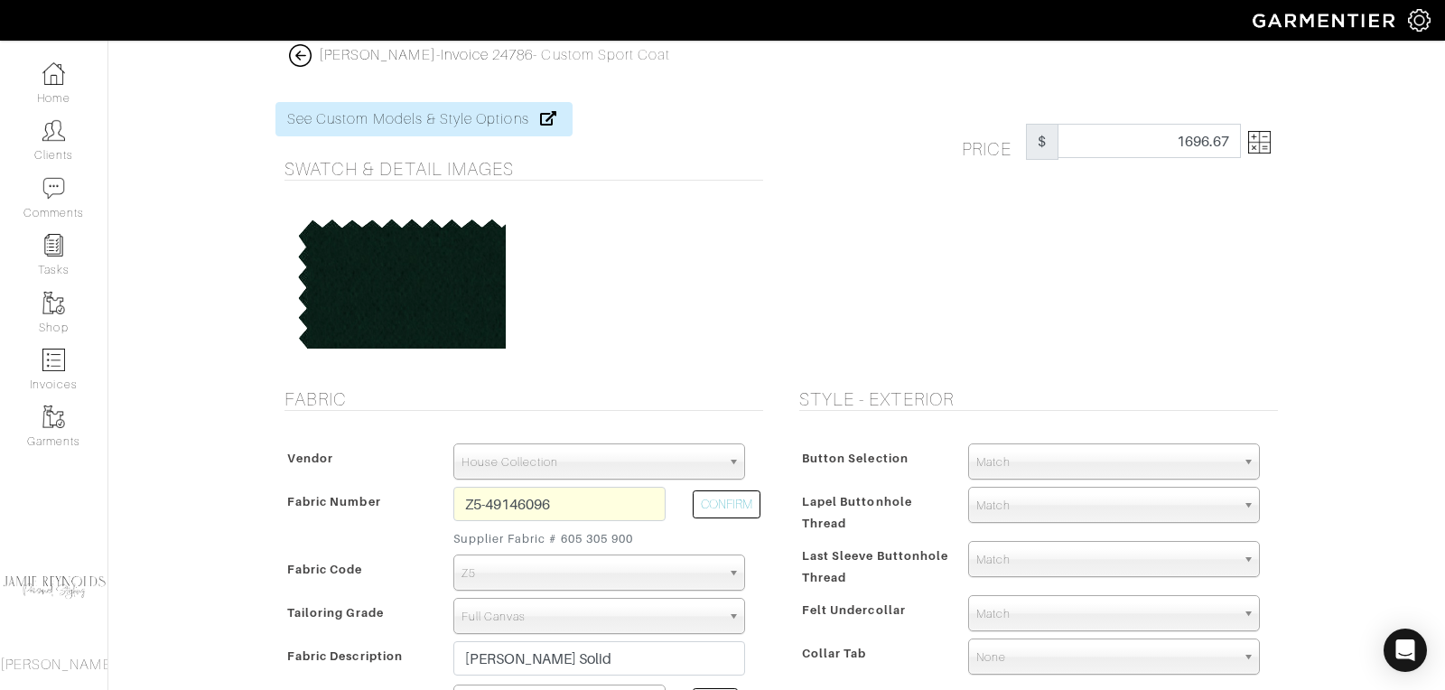
click at [1267, 145] on img at bounding box center [1259, 142] width 23 height 23
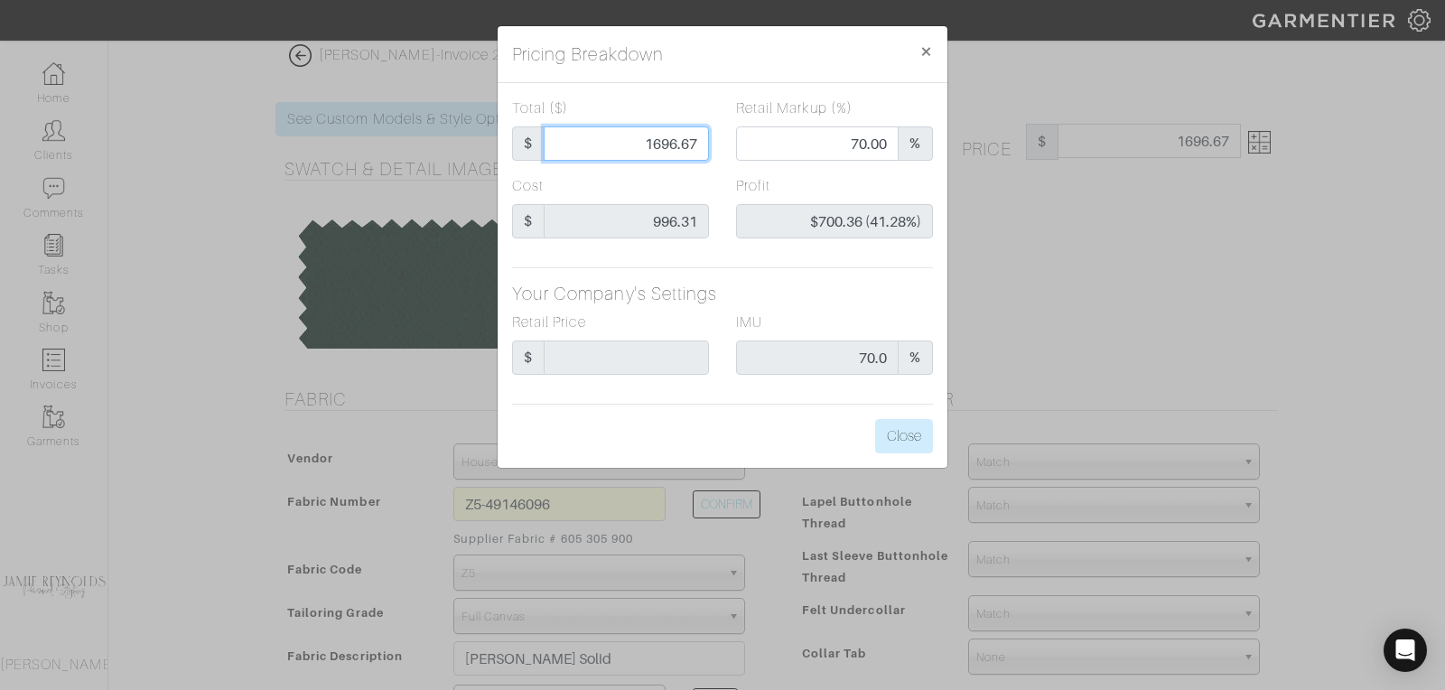
click at [668, 145] on input "1696.67" at bounding box center [626, 143] width 165 height 34
type input "1"
type input "0.00"
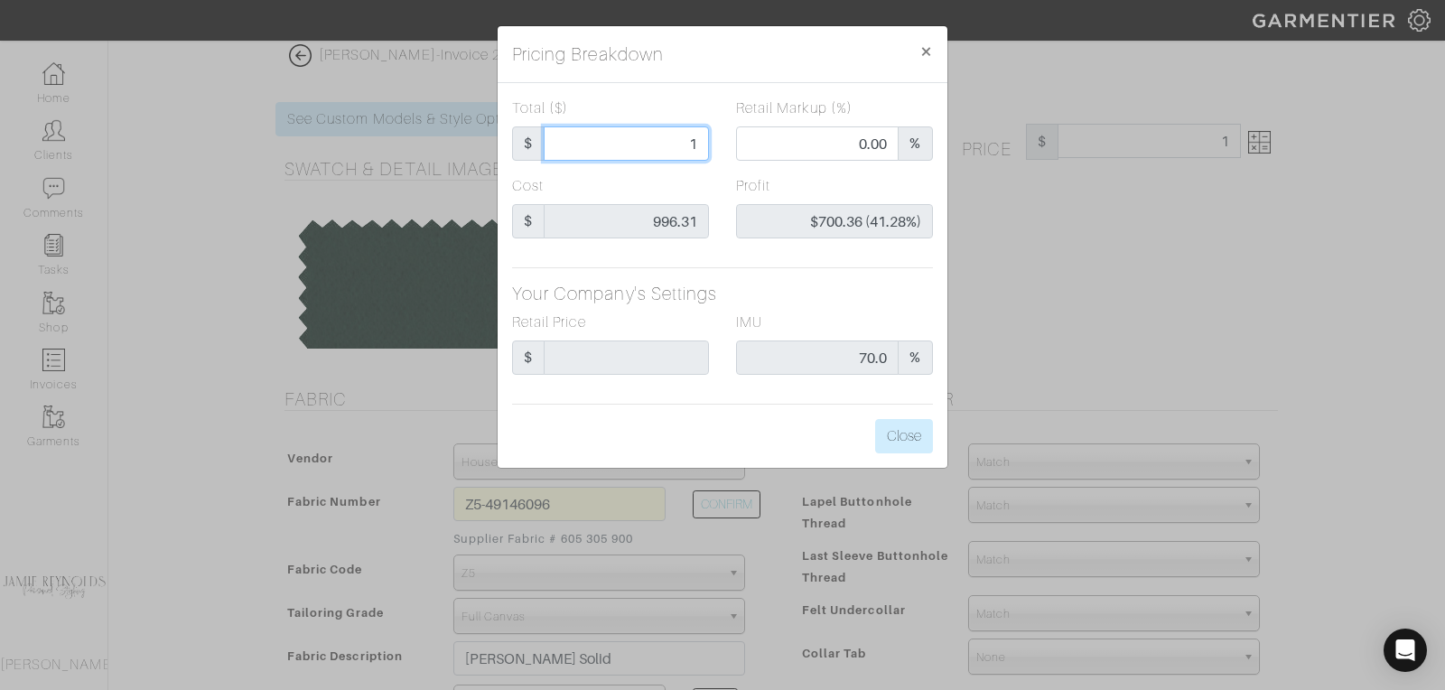
type input "-$995.31 (-99531.00%)"
type input "18"
type input "-$978.31 (-5435.06%)"
type input "180"
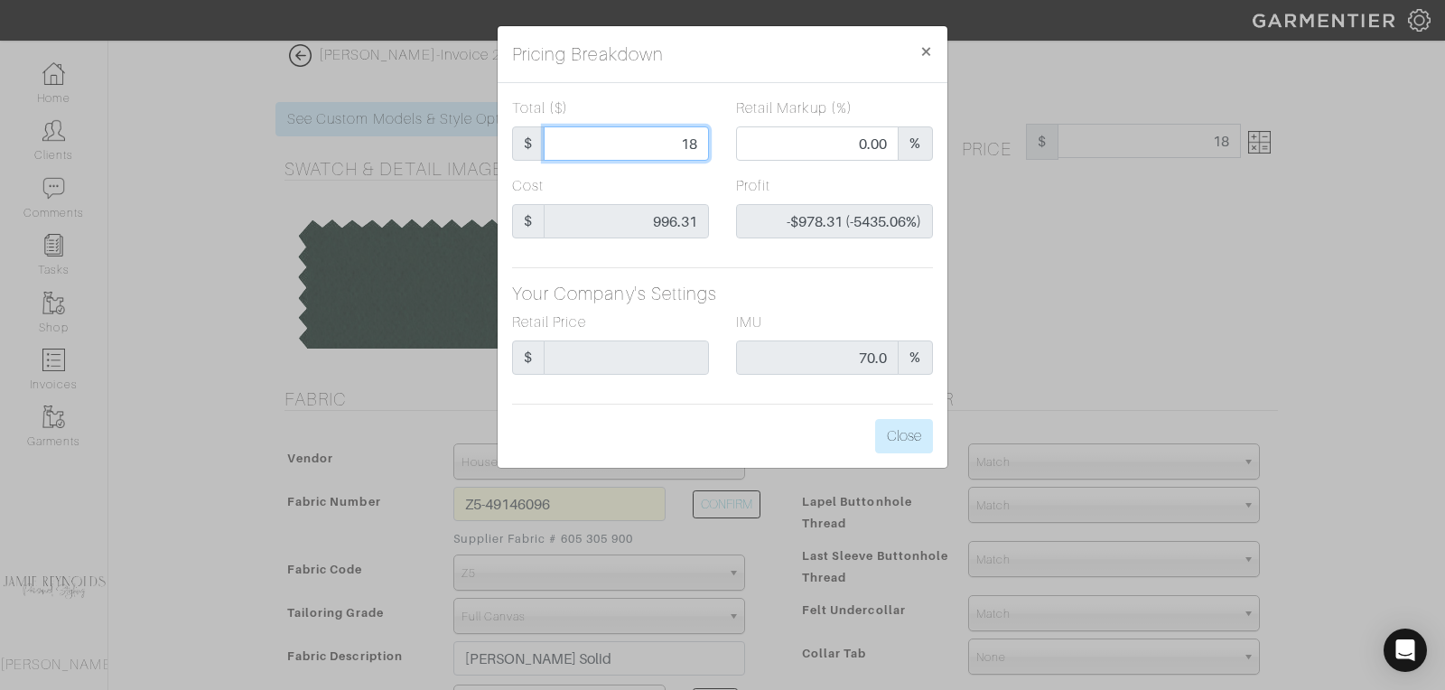
type input "180"
type input "-$816.31 (-453.51%)"
type input "1800"
type input "71.72"
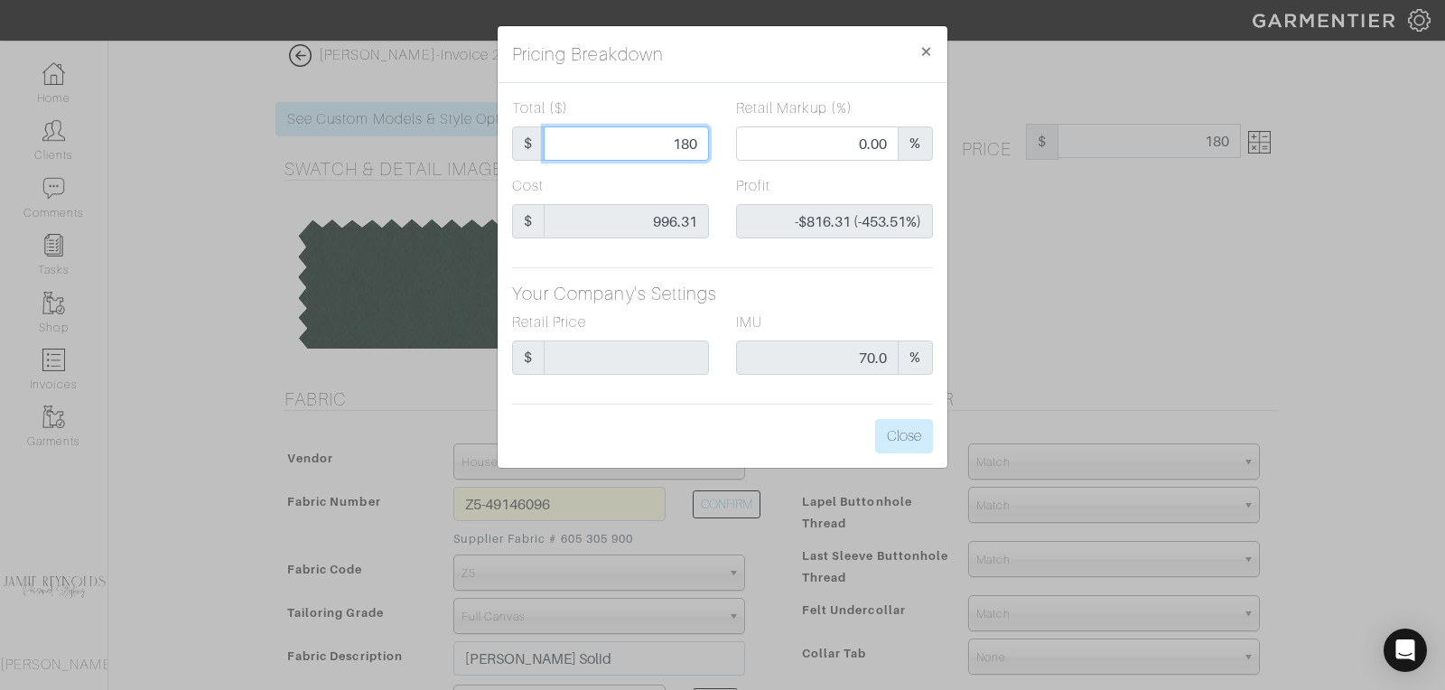
type input "$803.69 (44.65%)"
type input "1800"
type input "1800.00"
click at [897, 431] on button "Close" at bounding box center [904, 436] width 58 height 34
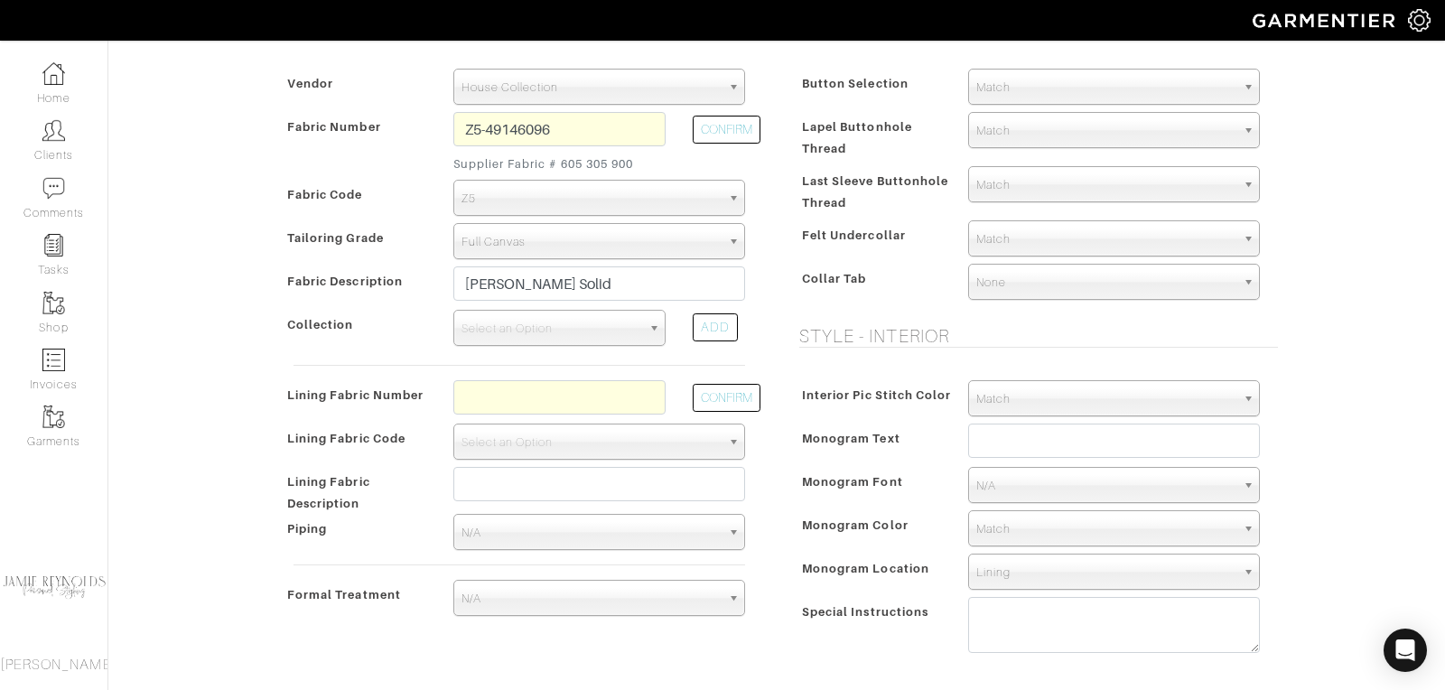
scroll to position [419, 0]
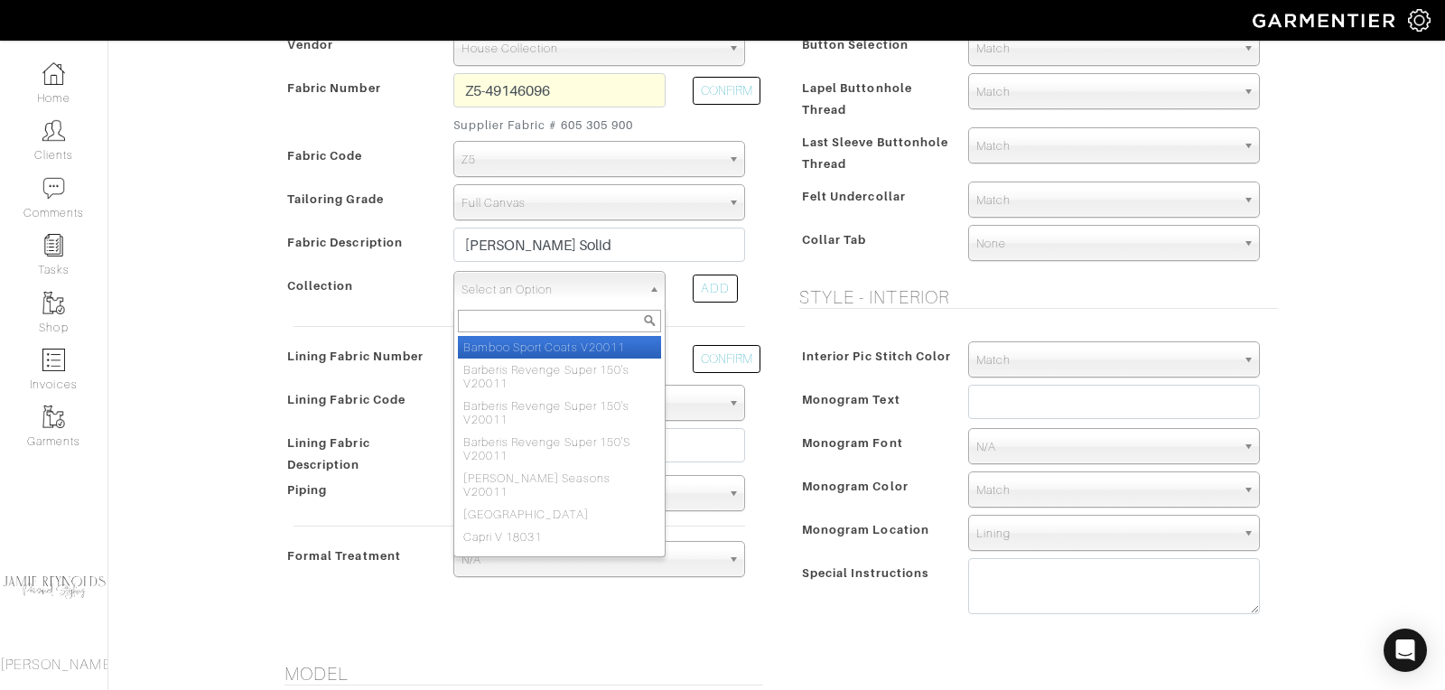
click at [586, 287] on span "Select an Option" at bounding box center [552, 290] width 180 height 36
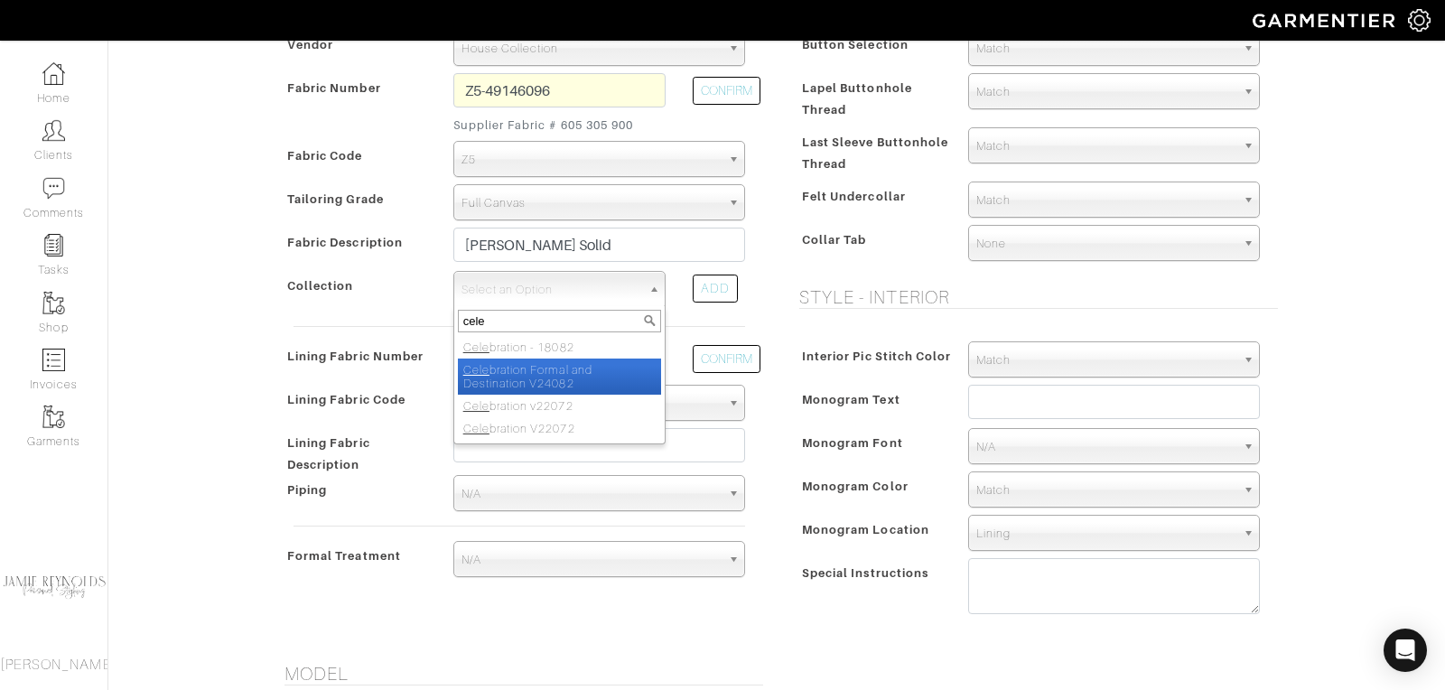
type input "cele"
click at [568, 378] on li "Cele bration Formal and Destination V24082" at bounding box center [559, 377] width 203 height 36
select select "1024"
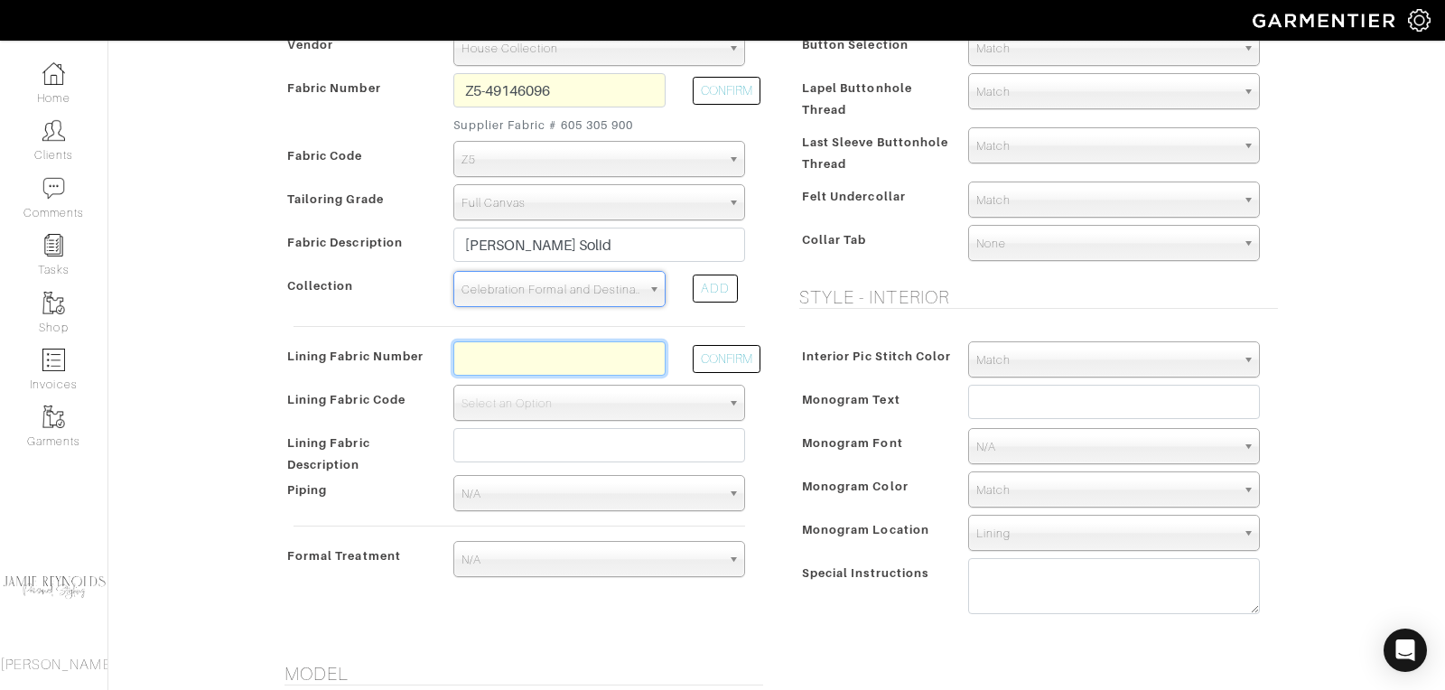
click at [557, 360] on input "text" at bounding box center [559, 358] width 212 height 34
type input "l2-4073128"
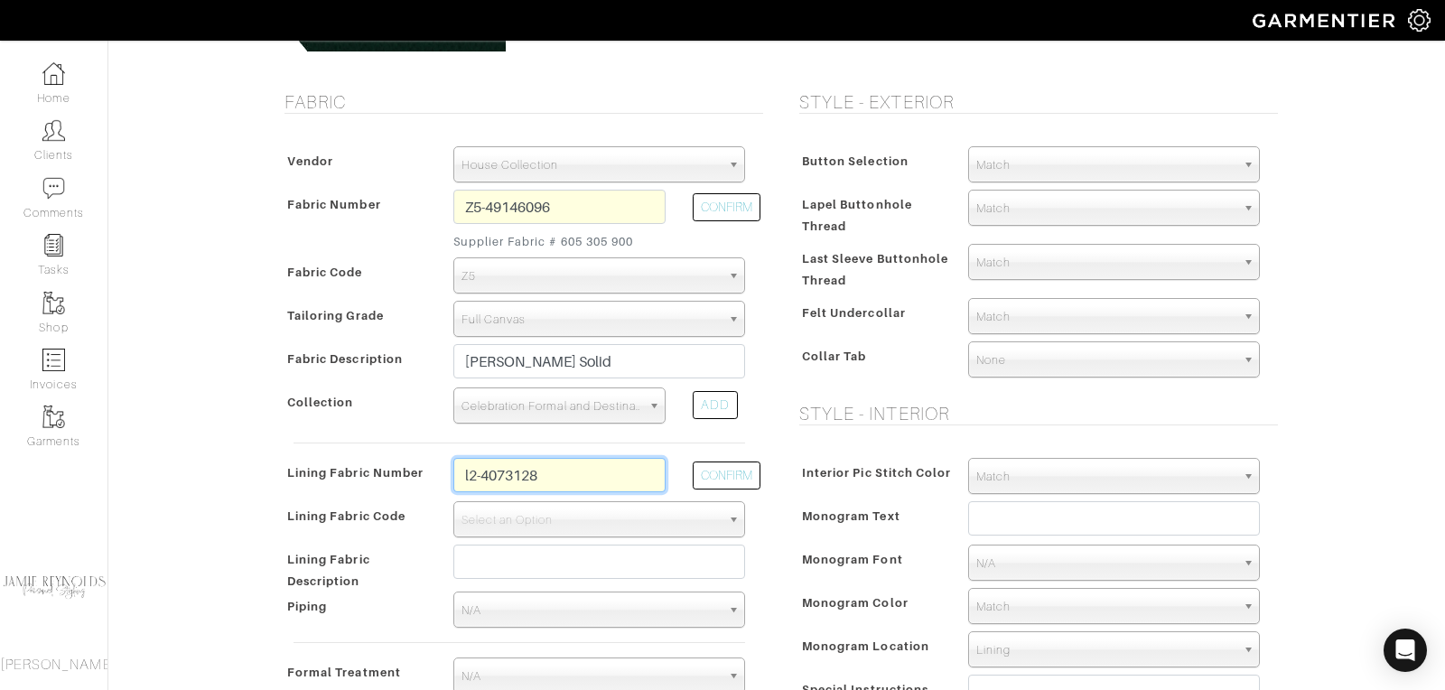
scroll to position [267, 0]
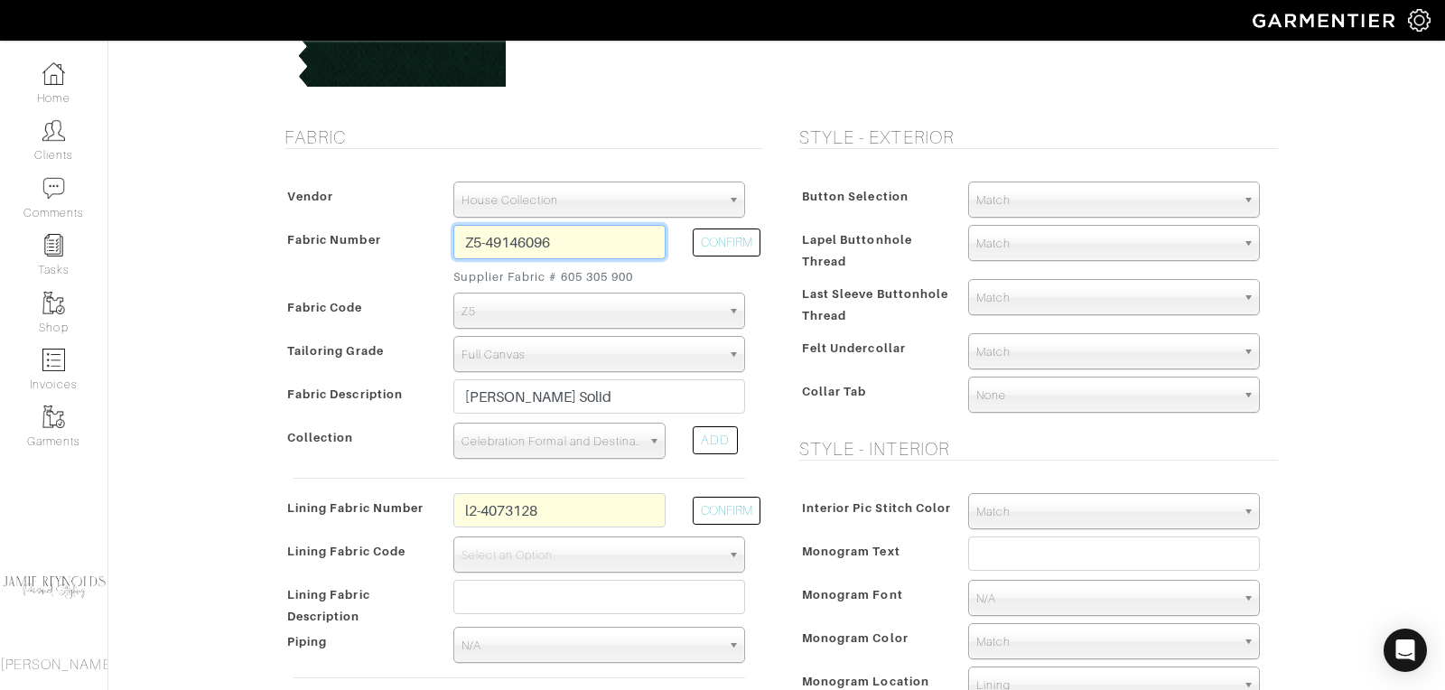
click at [570, 231] on input "Z5-49146096" at bounding box center [559, 242] width 212 height 34
type input "674042"
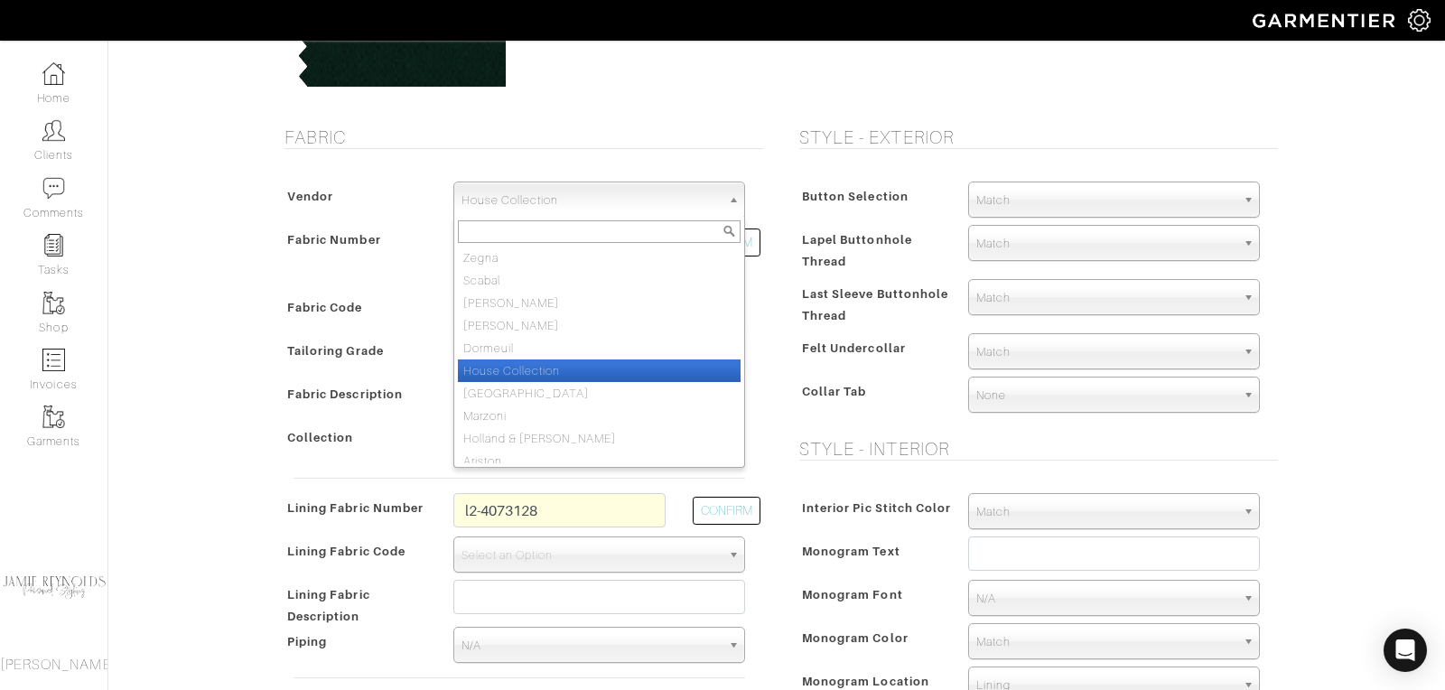
click at [636, 199] on span "House Collection" at bounding box center [591, 200] width 259 height 36
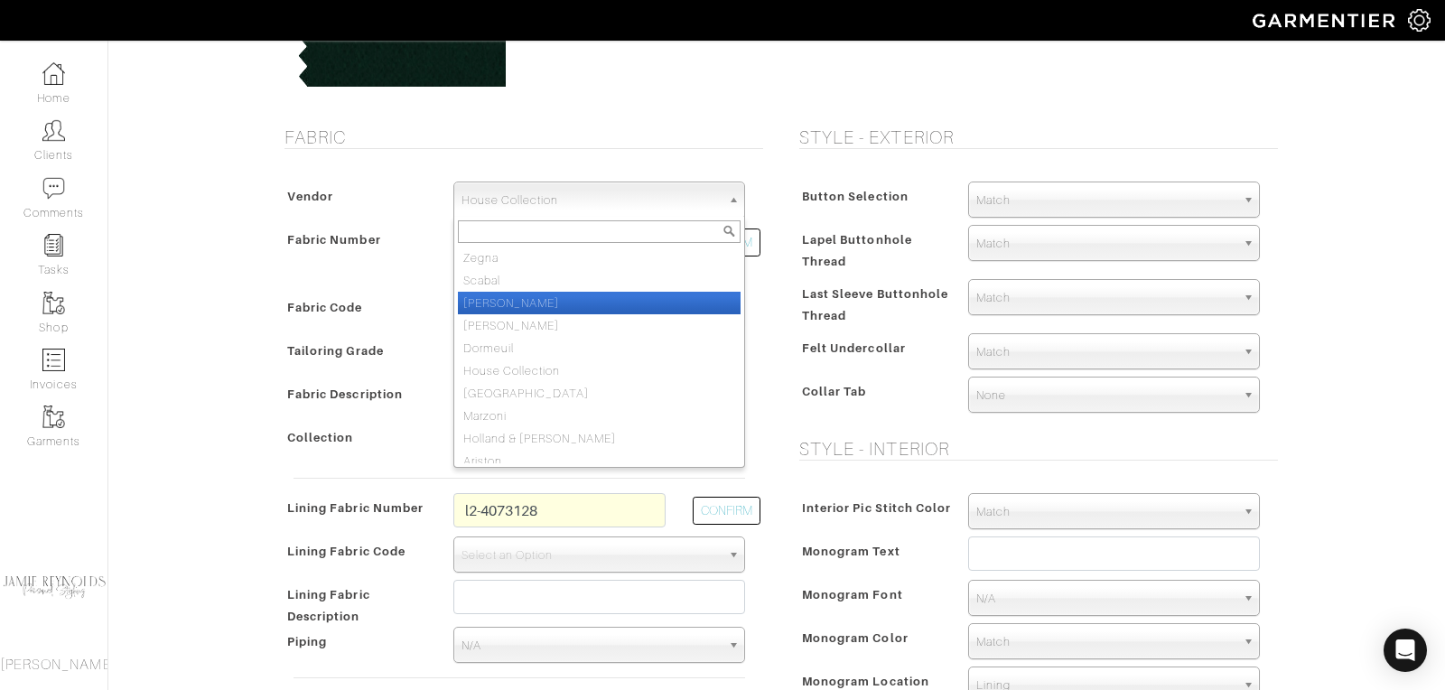
click at [546, 285] on li "Scabal" at bounding box center [599, 280] width 283 height 23
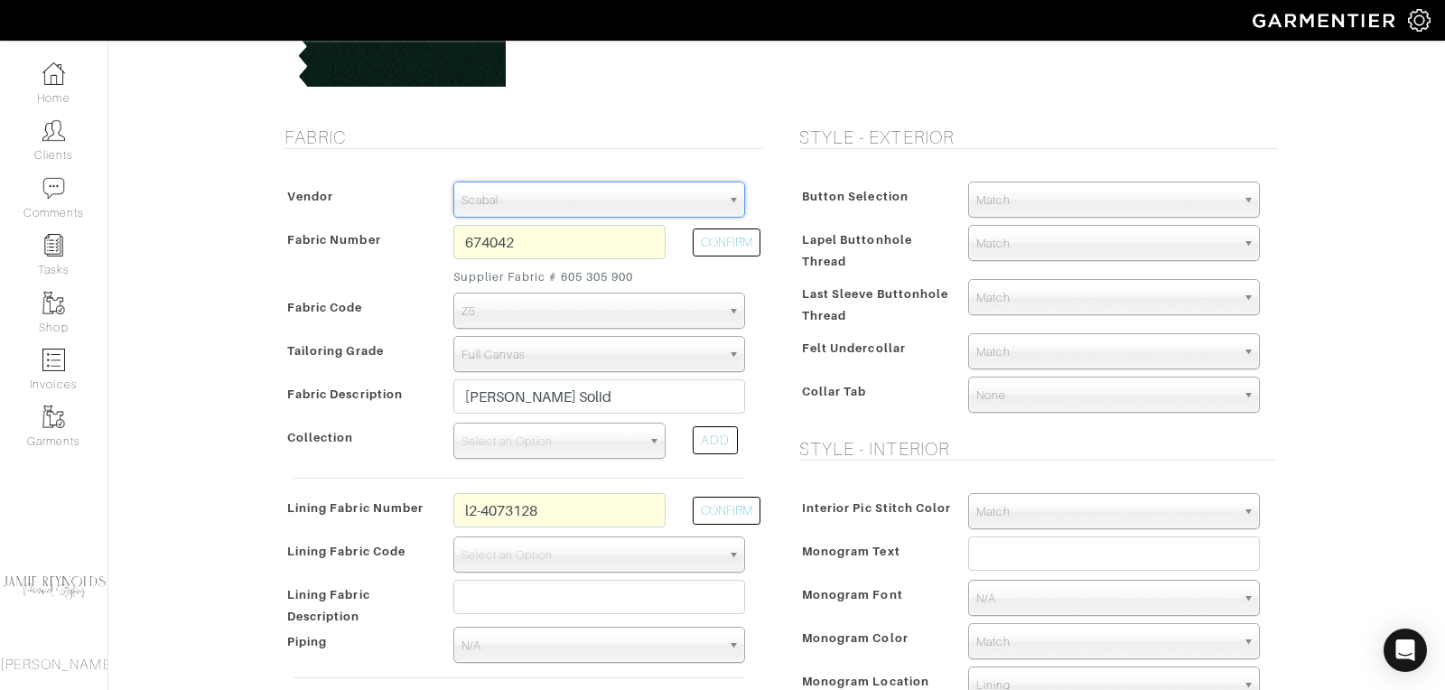
click at [582, 205] on span "Scabal" at bounding box center [591, 200] width 259 height 36
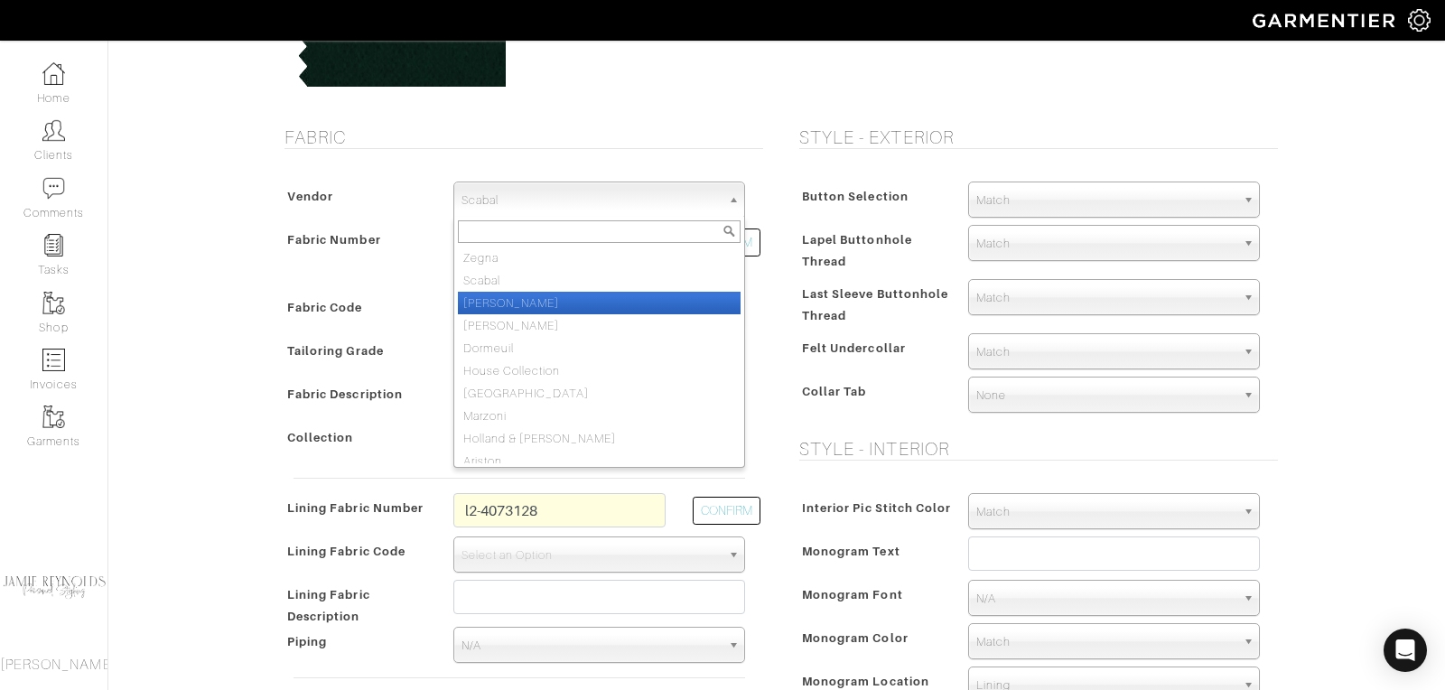
click at [572, 305] on li "[PERSON_NAME]" at bounding box center [599, 303] width 283 height 23
select select "76"
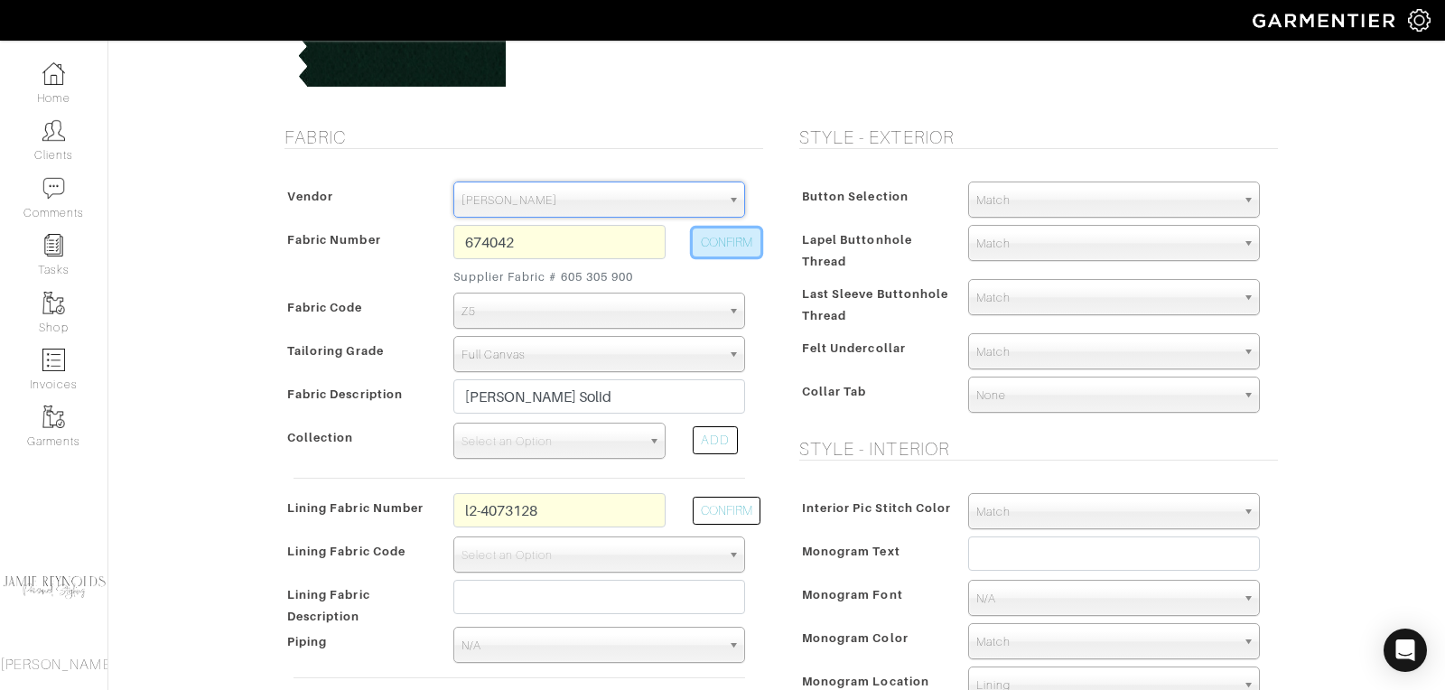
click at [712, 232] on button "CONFIRM" at bounding box center [727, 243] width 68 height 28
select select
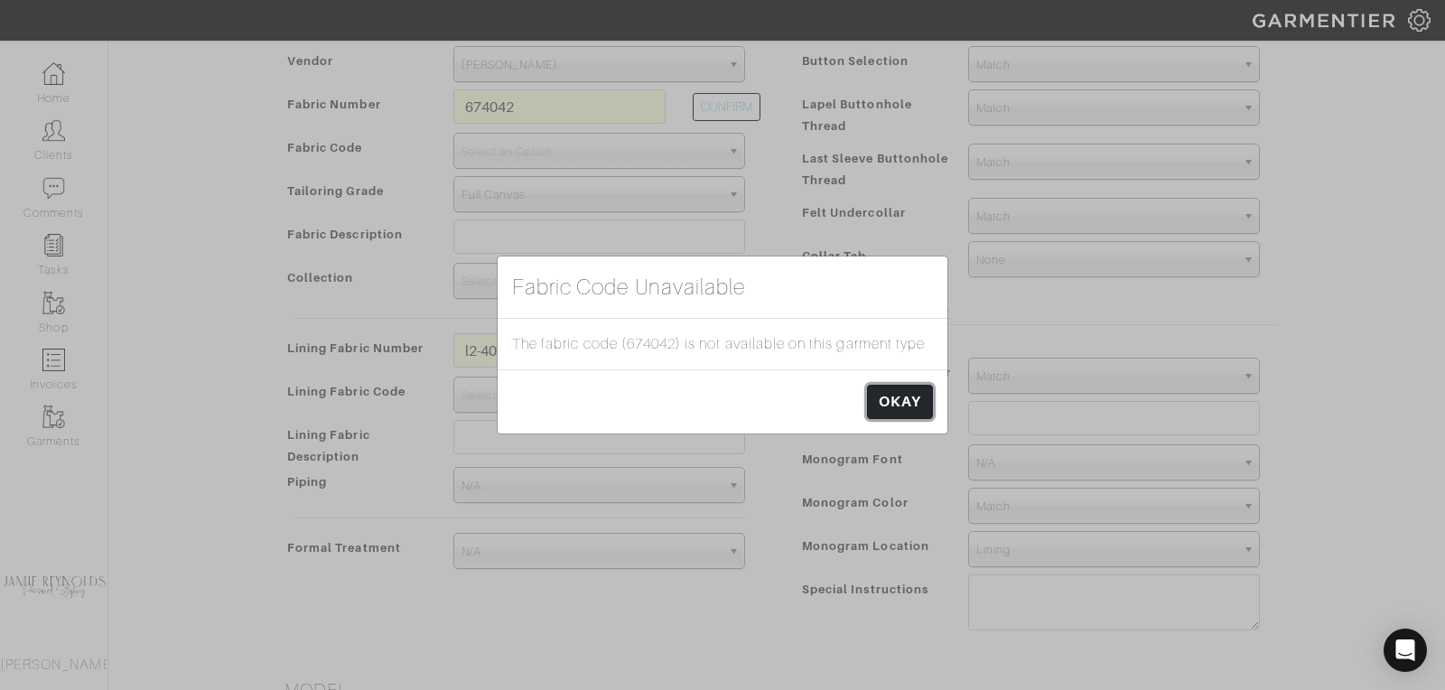
click at [902, 400] on link "OKAY" at bounding box center [900, 402] width 66 height 34
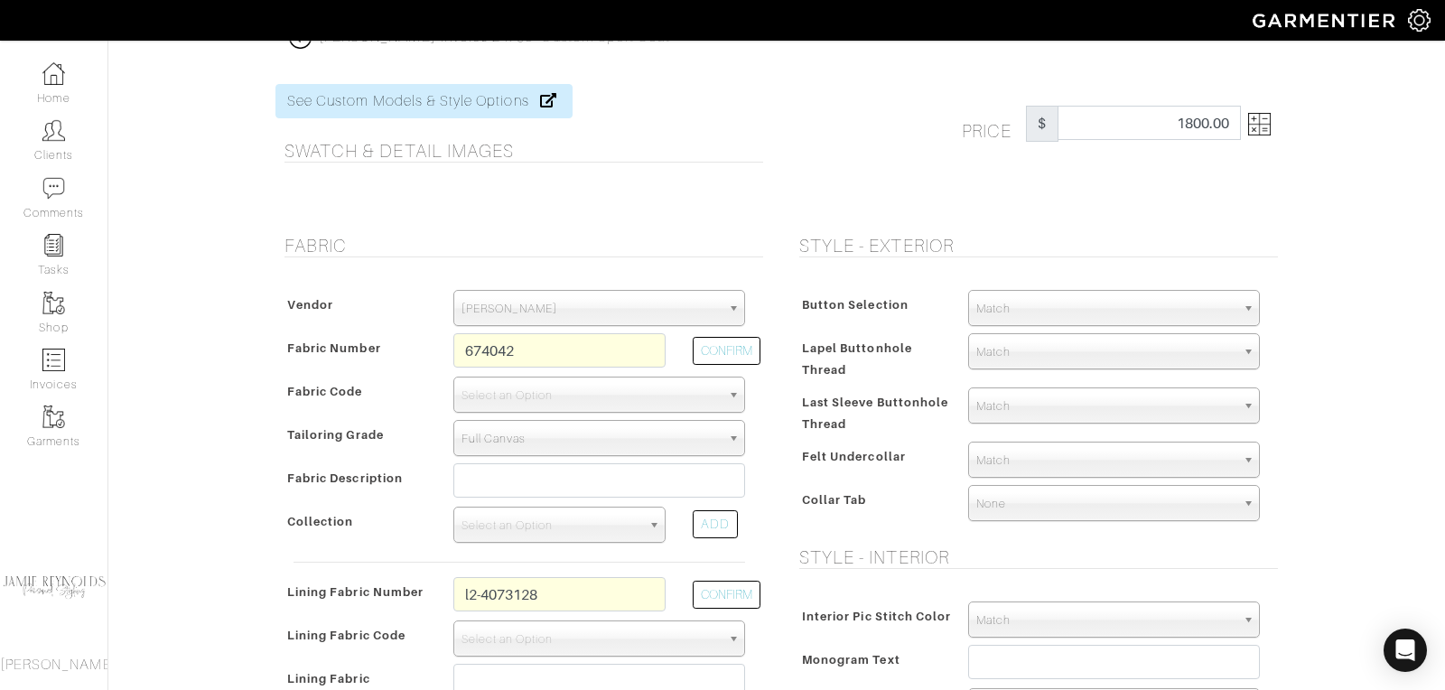
scroll to position [0, 0]
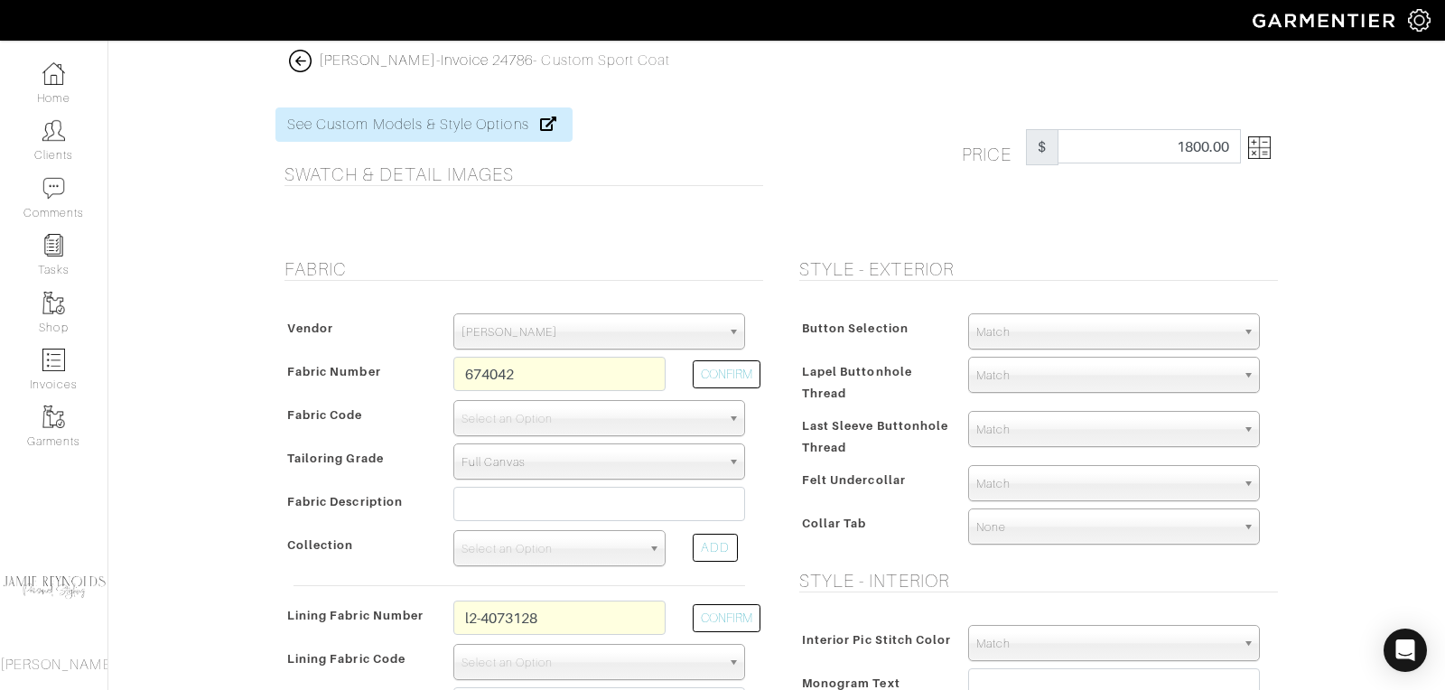
click at [307, 59] on img at bounding box center [300, 61] width 23 height 23
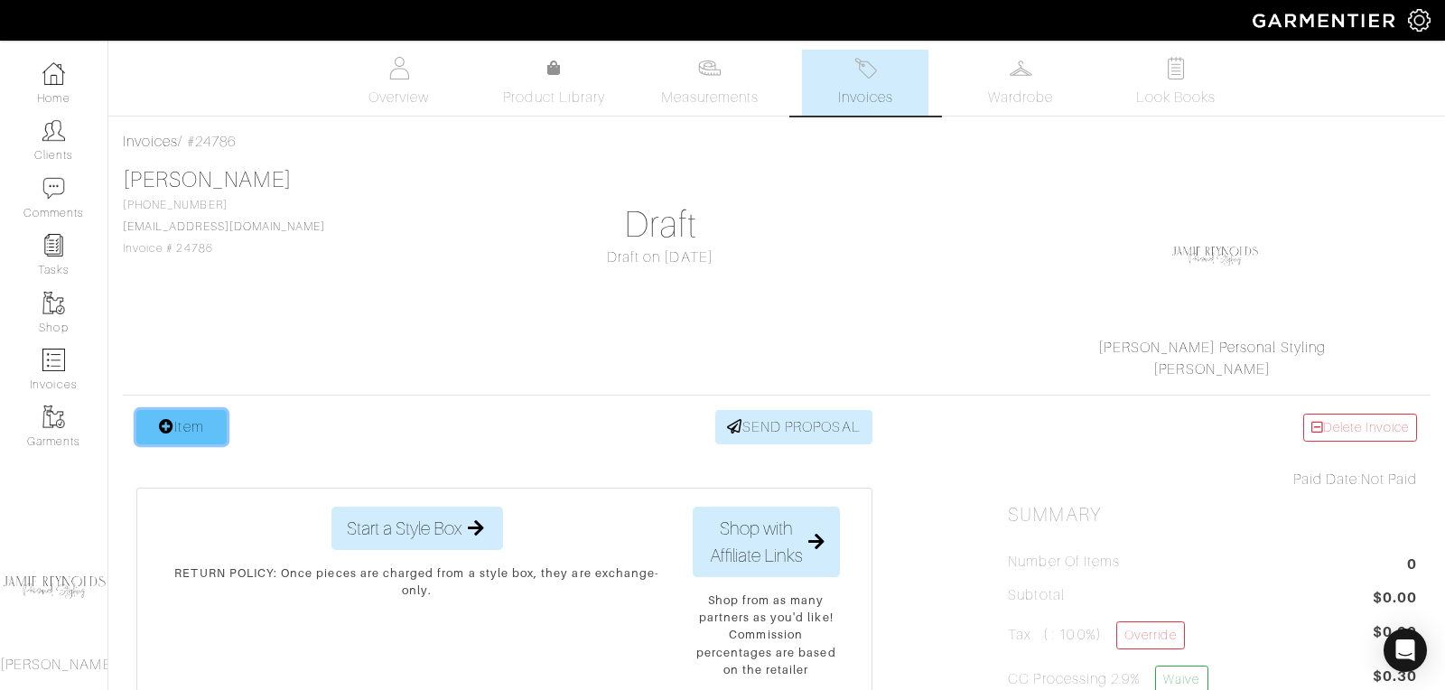
click at [198, 425] on link "Item" at bounding box center [181, 427] width 90 height 34
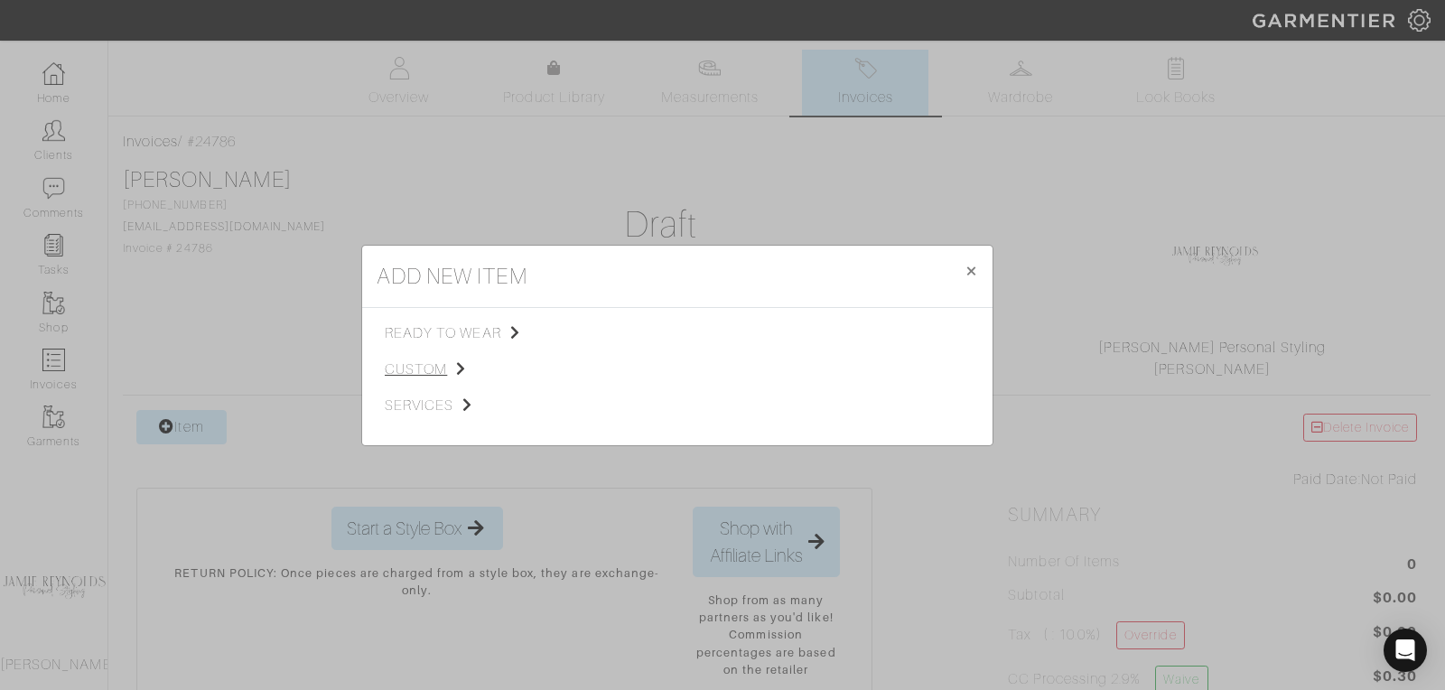
click at [429, 360] on span "custom" at bounding box center [476, 370] width 182 height 22
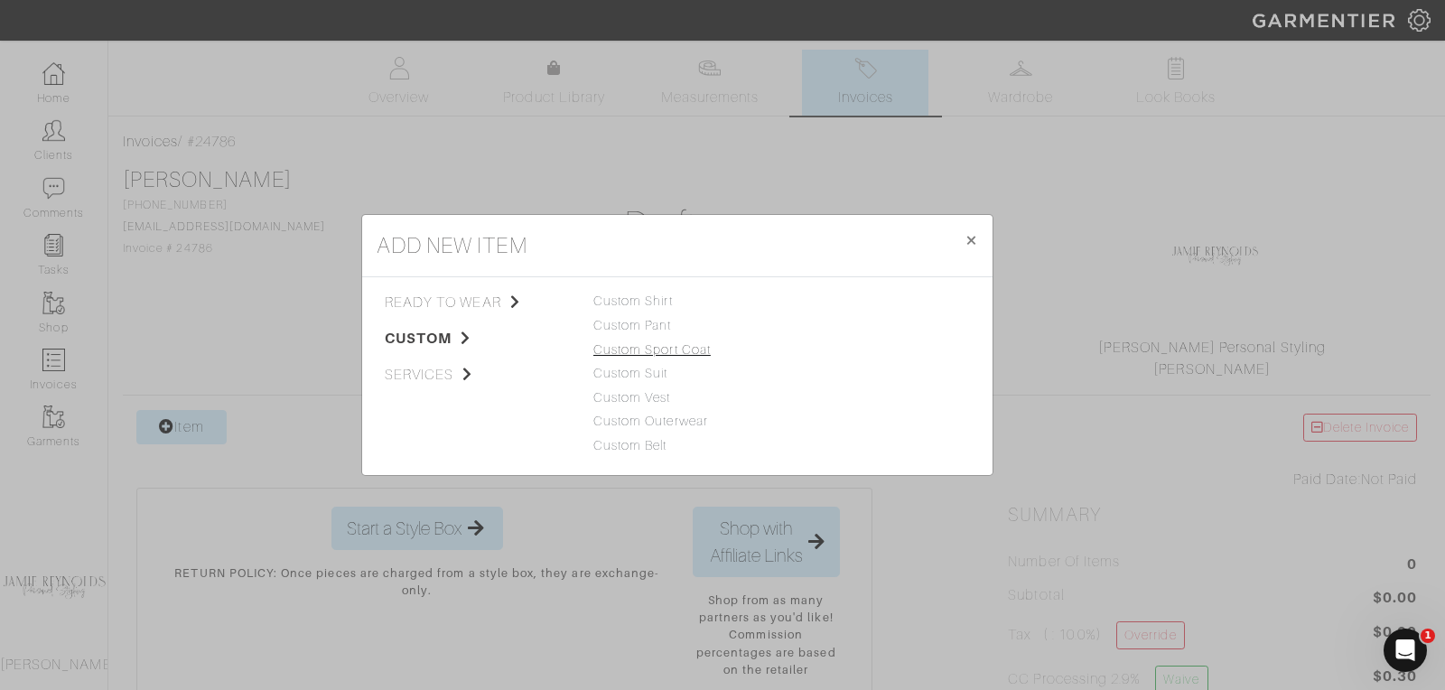
click at [637, 356] on link "Custom Sport Coat" at bounding box center [651, 349] width 117 height 14
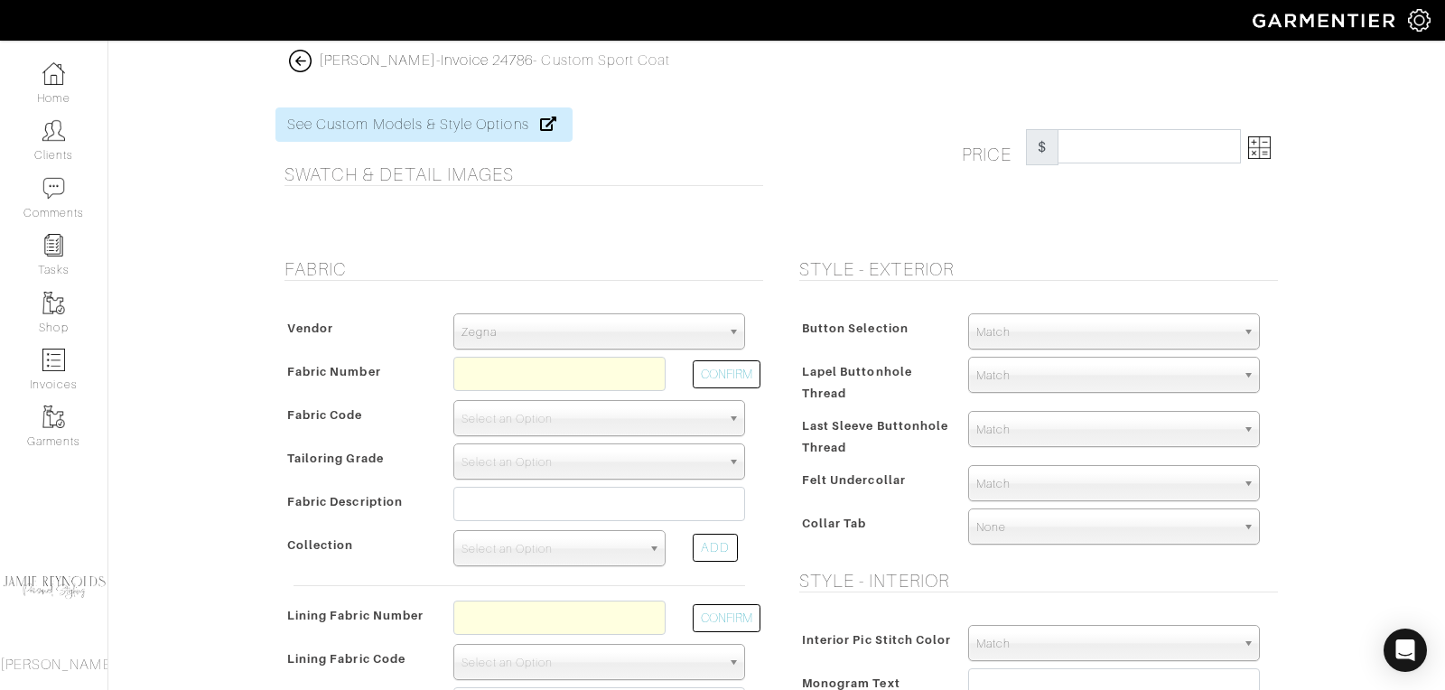
click at [557, 337] on span "Zegna" at bounding box center [591, 332] width 259 height 36
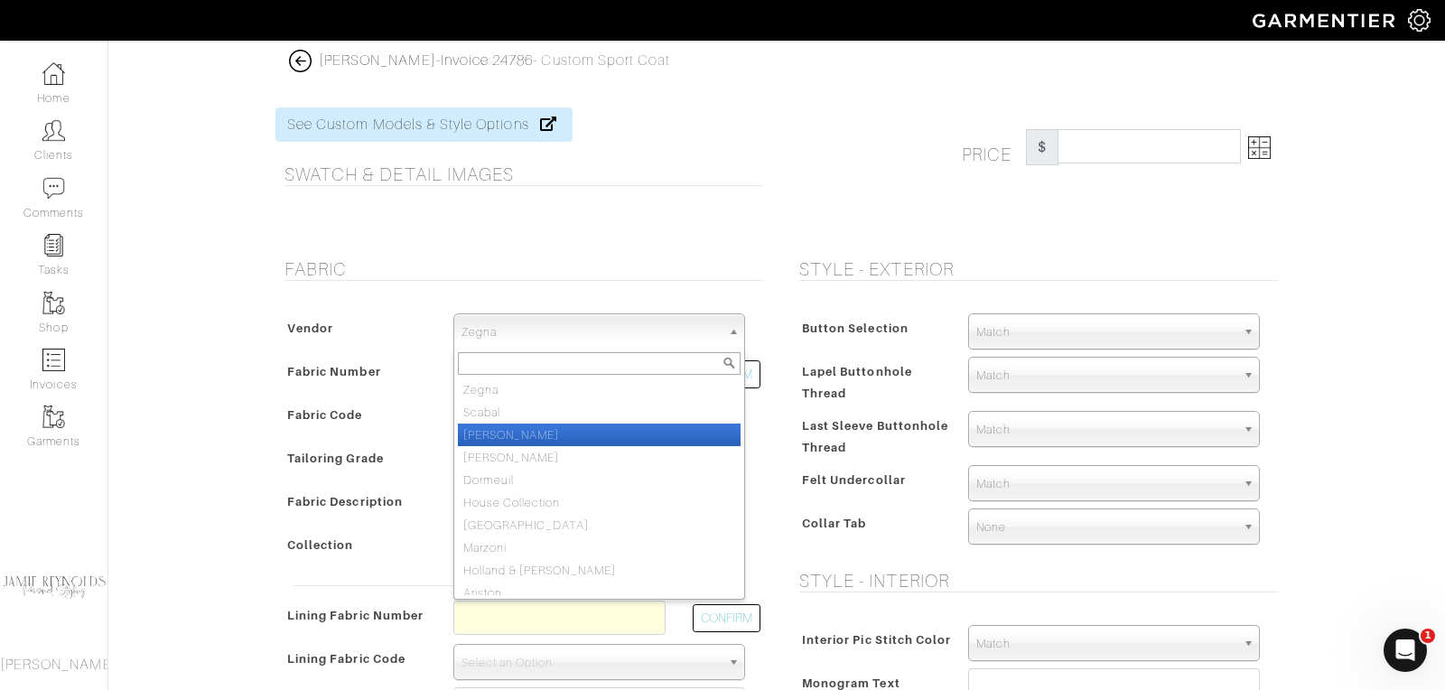
click at [540, 431] on li "[PERSON_NAME]" at bounding box center [599, 435] width 283 height 23
select select "76"
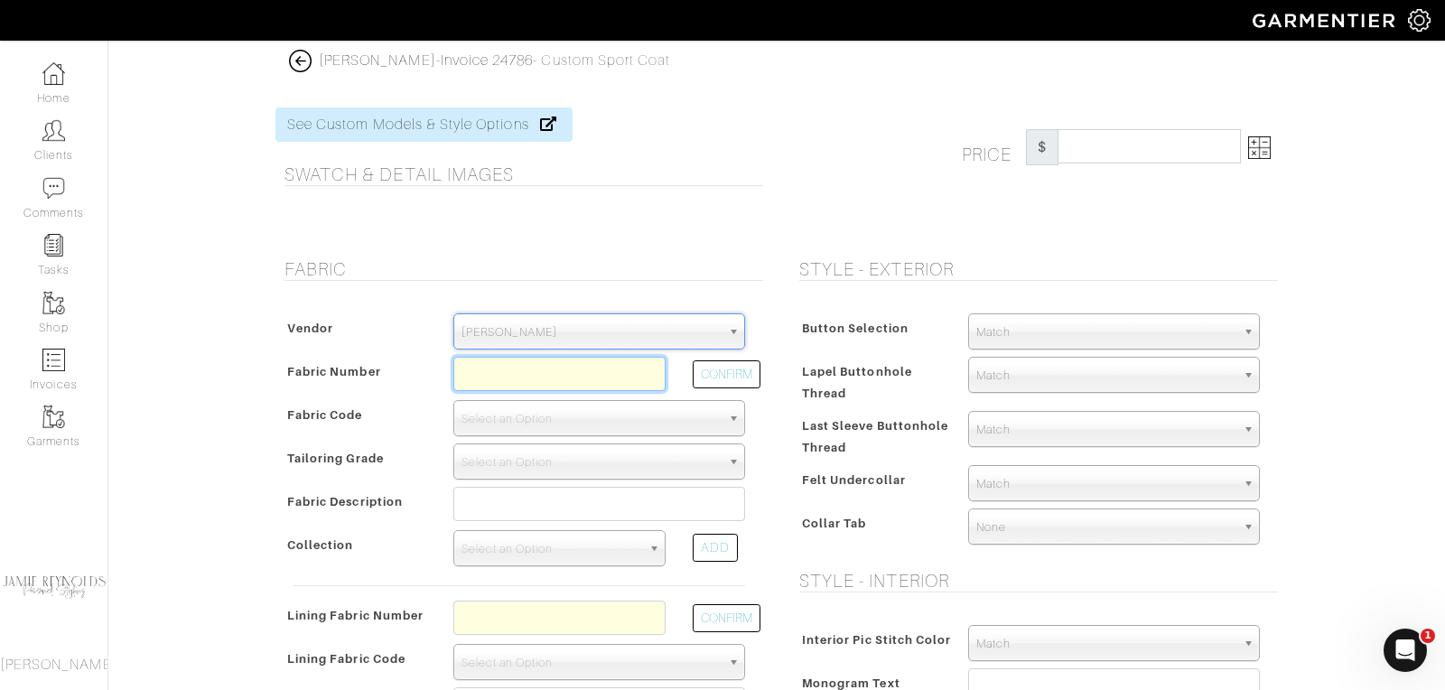
click at [519, 373] on input "text" at bounding box center [559, 374] width 212 height 34
click at [742, 374] on button "CONFIRM" at bounding box center [727, 374] width 68 height 28
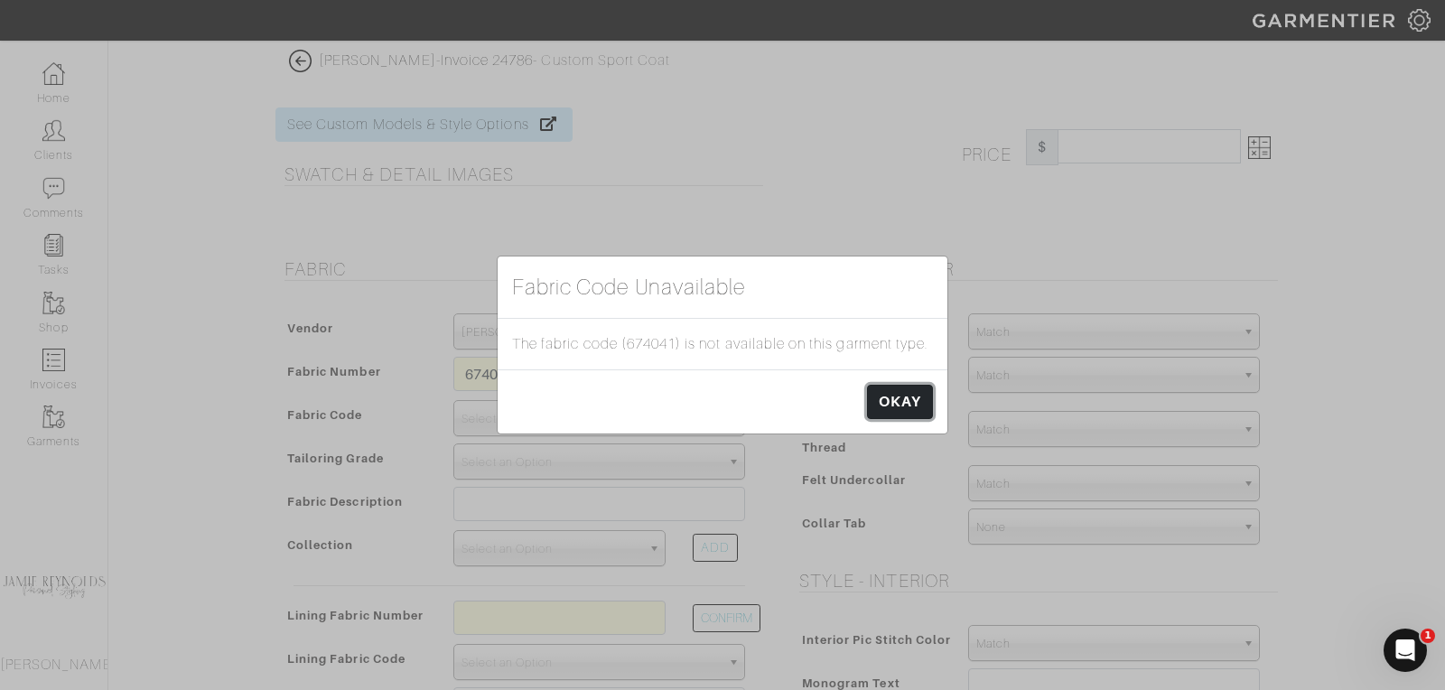
click at [908, 391] on link "OKAY" at bounding box center [900, 402] width 66 height 34
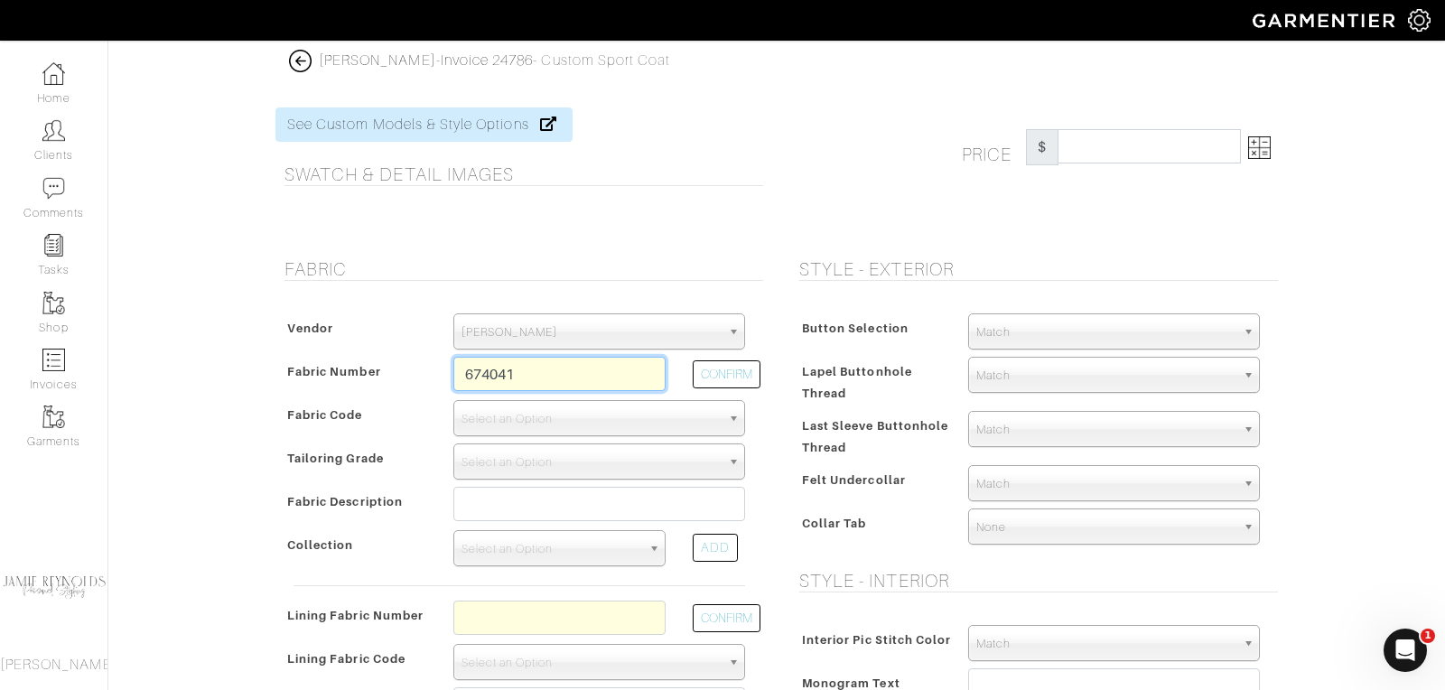
click at [546, 369] on input "674041" at bounding box center [559, 374] width 212 height 34
type input "674042"
click at [705, 382] on button "CONFIRM" at bounding box center [727, 374] width 68 height 28
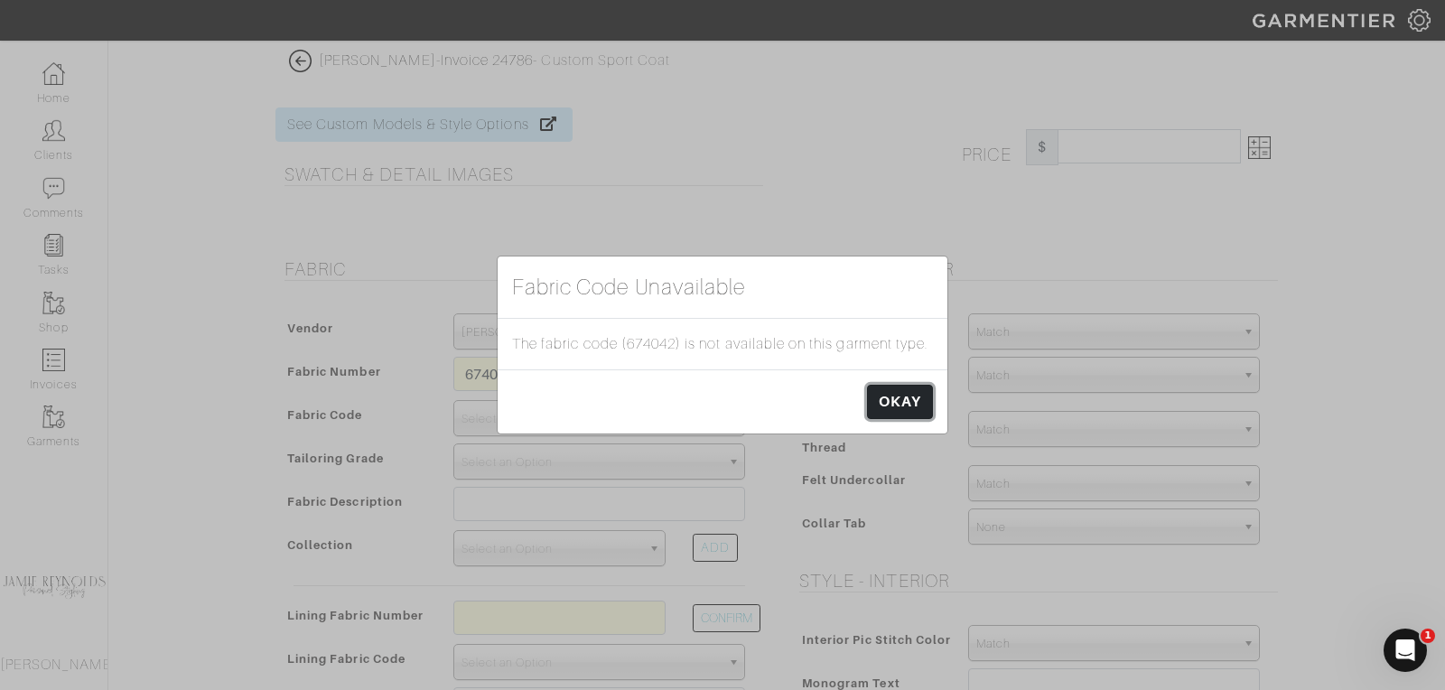
click at [917, 397] on link "OKAY" at bounding box center [900, 402] width 66 height 34
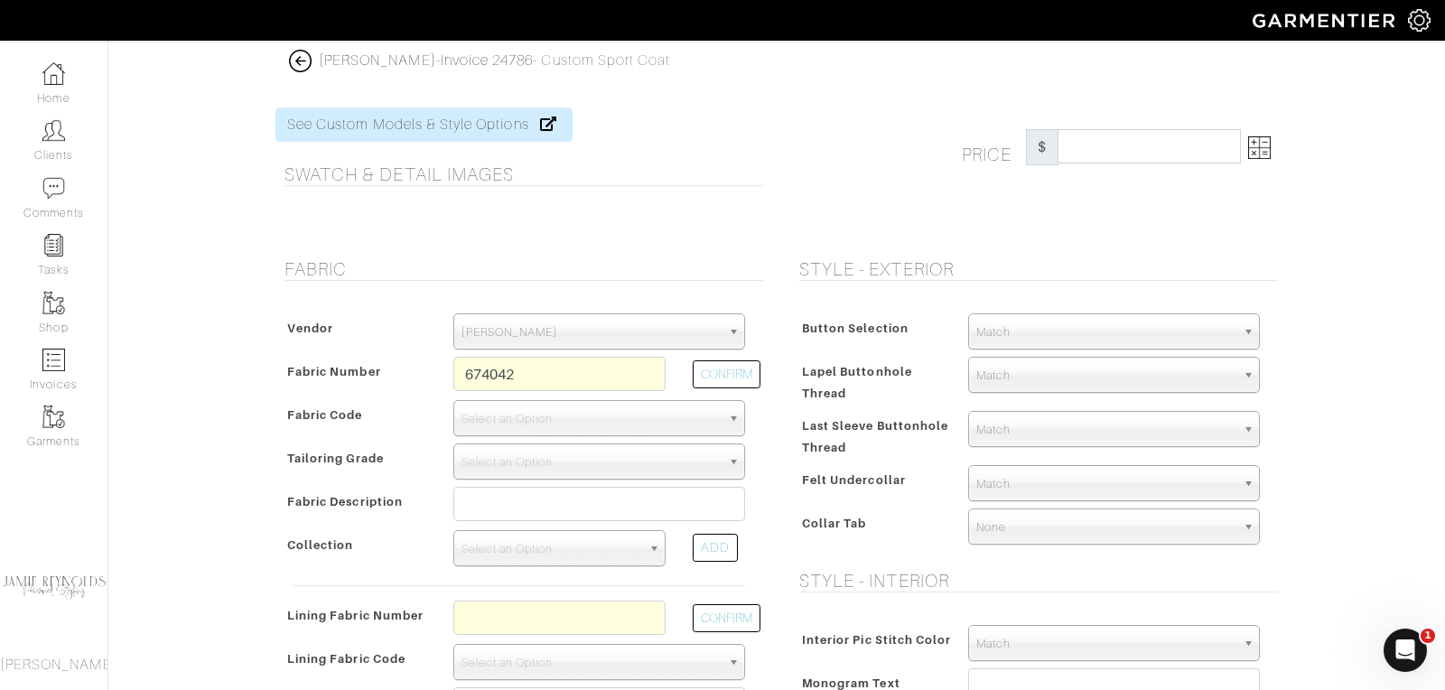
click at [651, 316] on span "[PERSON_NAME]" at bounding box center [591, 332] width 259 height 36
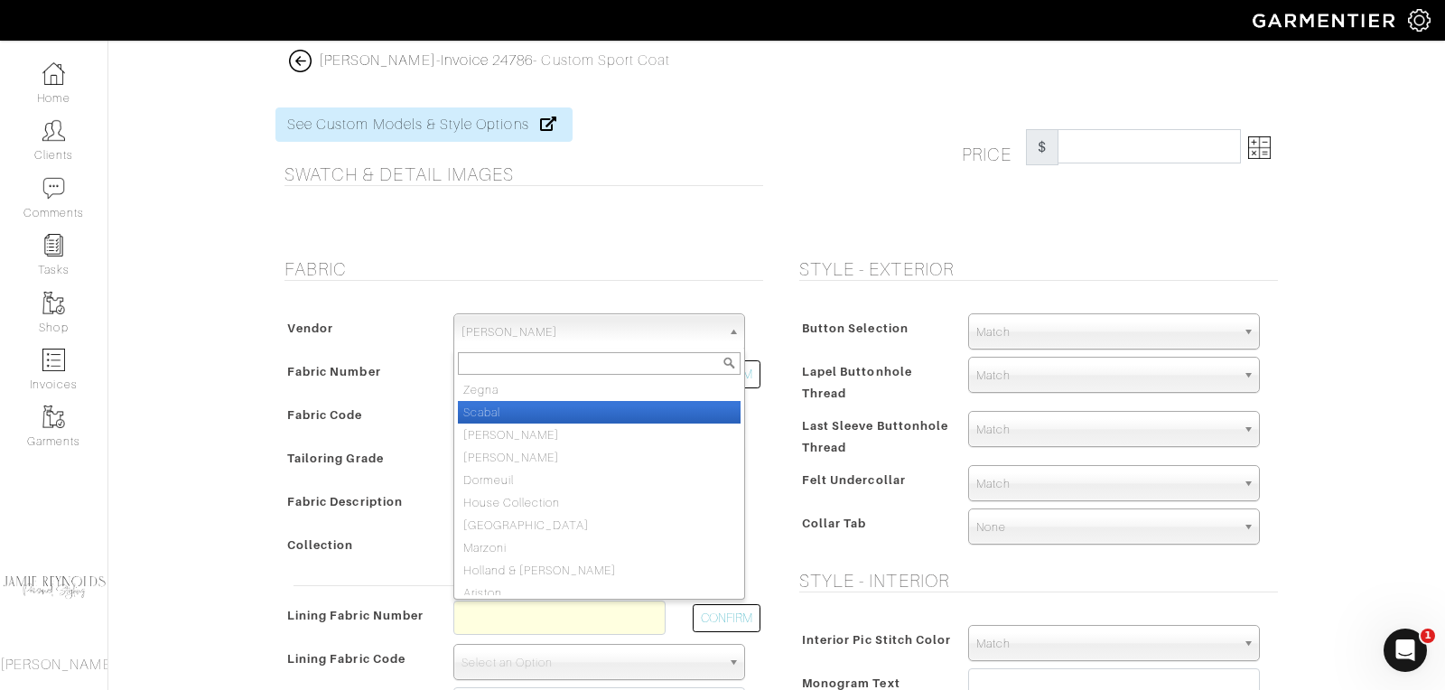
click at [554, 408] on li "Scabal" at bounding box center [599, 412] width 283 height 23
select select "78"
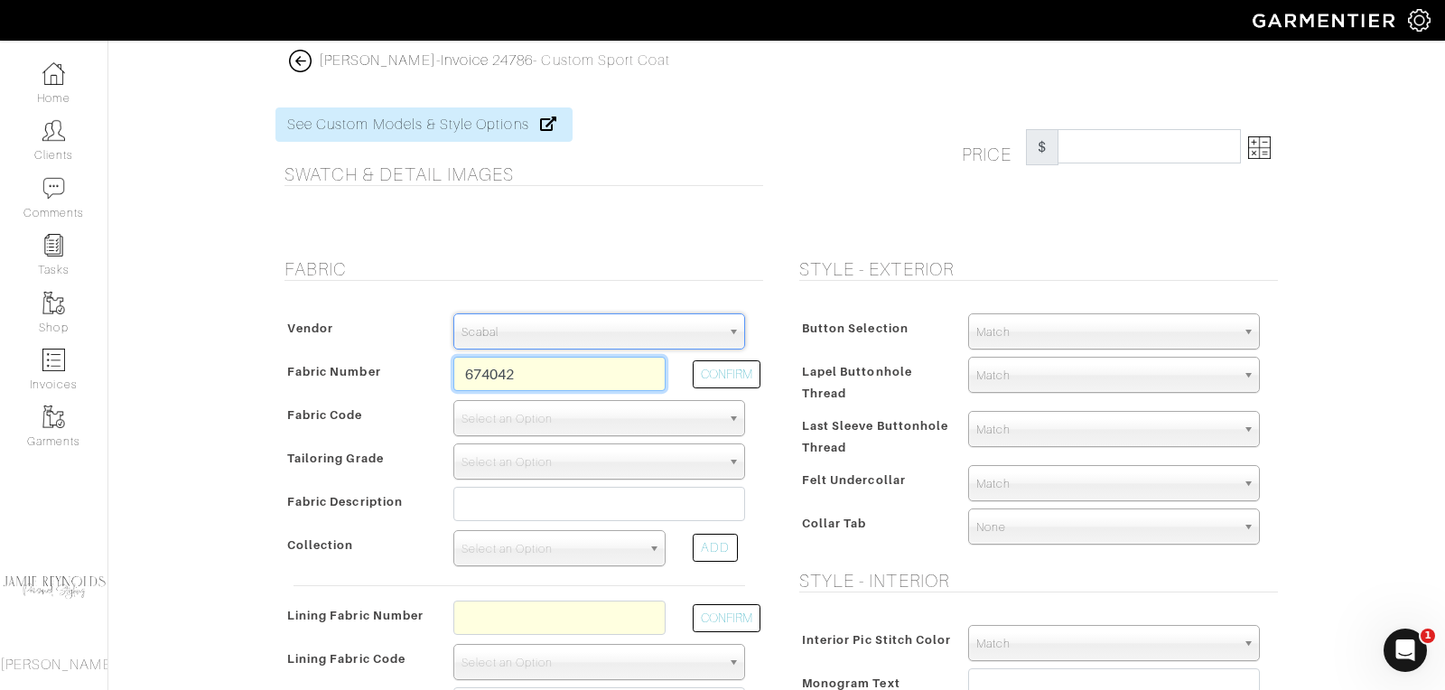
click at [520, 377] on input "674042" at bounding box center [559, 374] width 212 height 34
type input "852646"
click at [733, 357] on div "CONFIRM" at bounding box center [718, 378] width 79 height 43
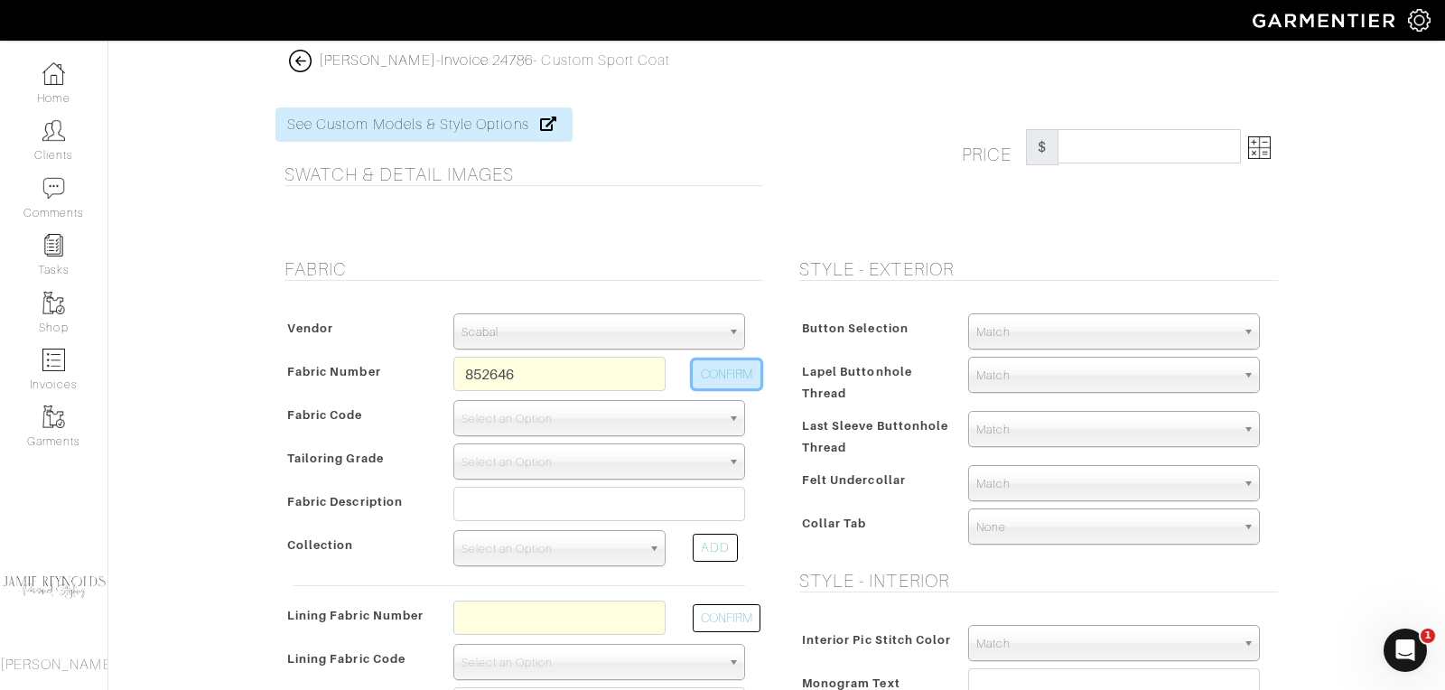
click at [729, 371] on button "CONFIRM" at bounding box center [727, 374] width 68 height 28
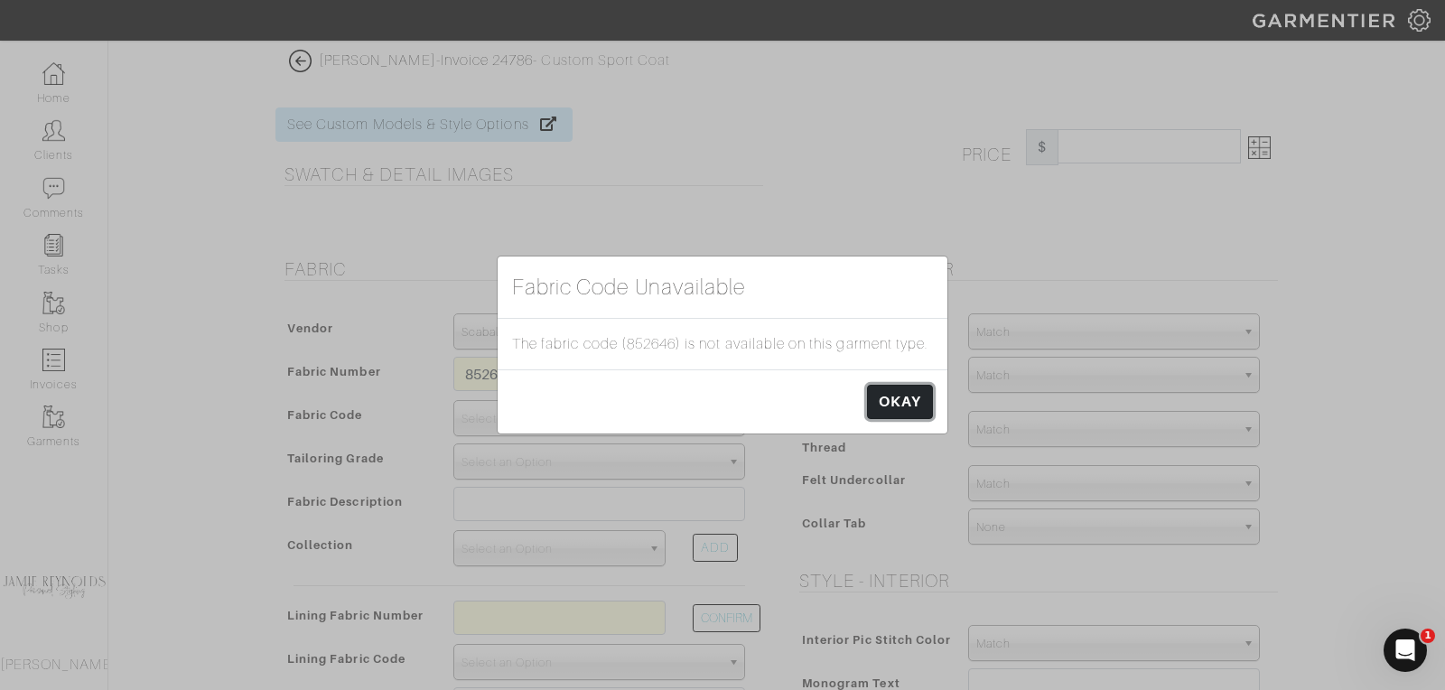
click at [921, 414] on link "OKAY" at bounding box center [900, 402] width 66 height 34
